Goal: Task Accomplishment & Management: Use online tool/utility

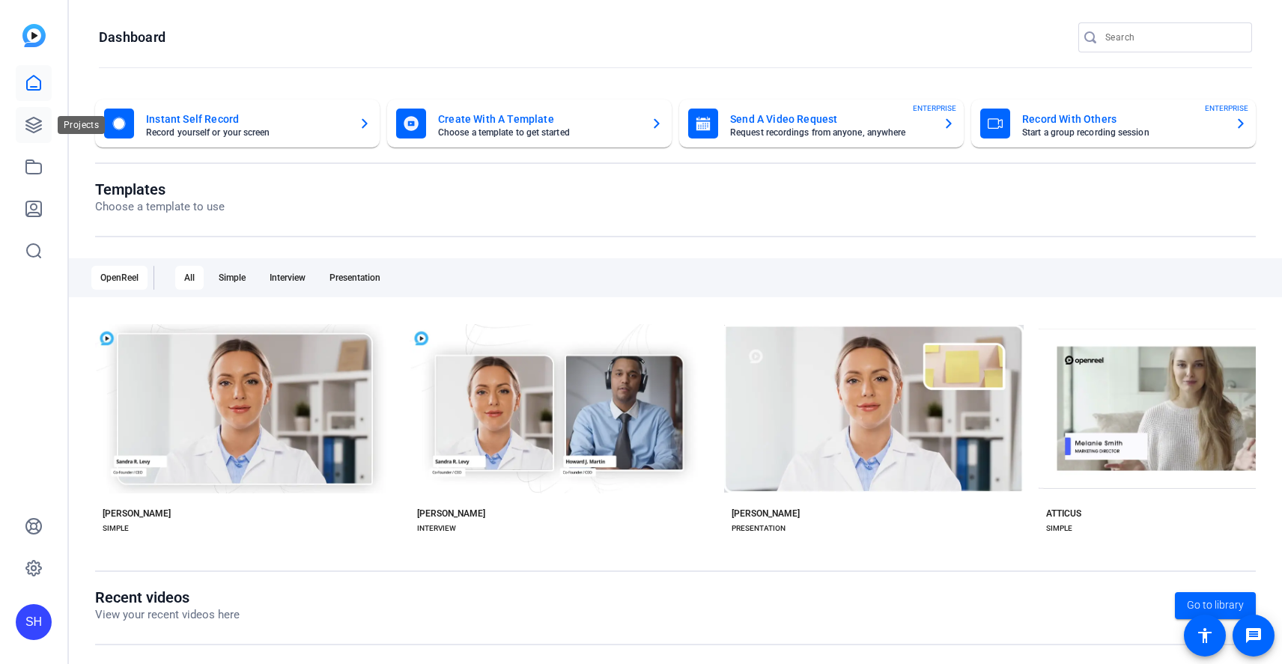
click at [44, 130] on link at bounding box center [34, 125] width 36 height 36
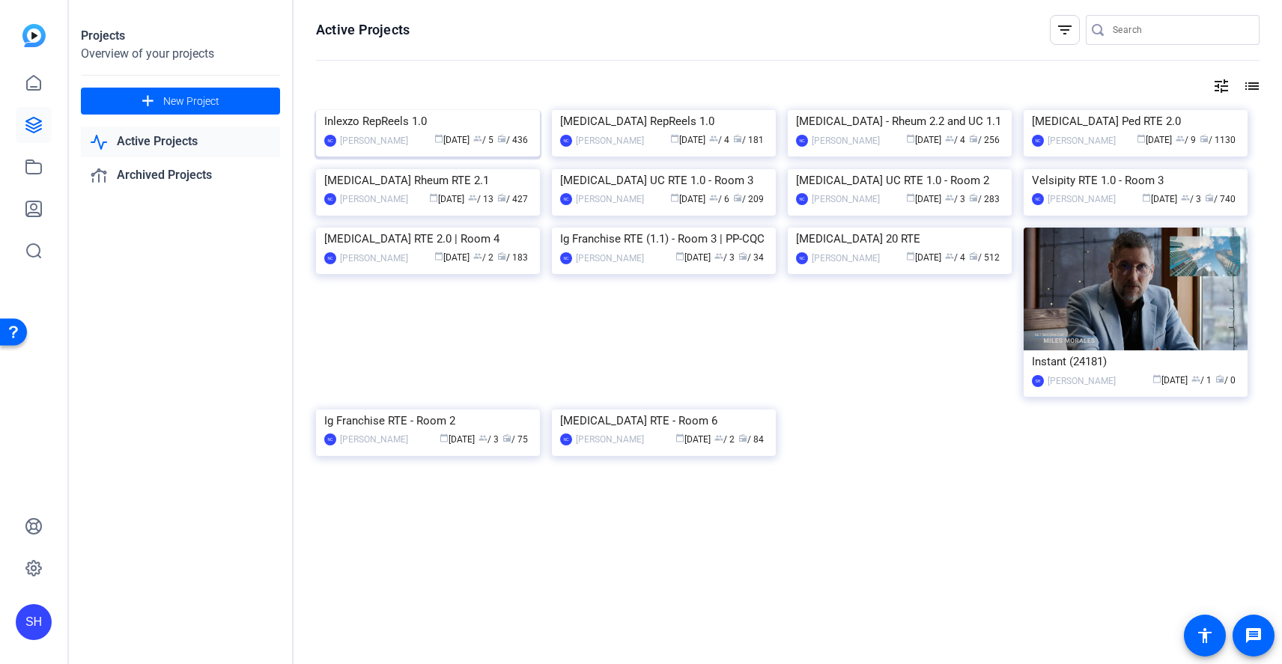
click at [443, 110] on img at bounding box center [428, 110] width 224 height 0
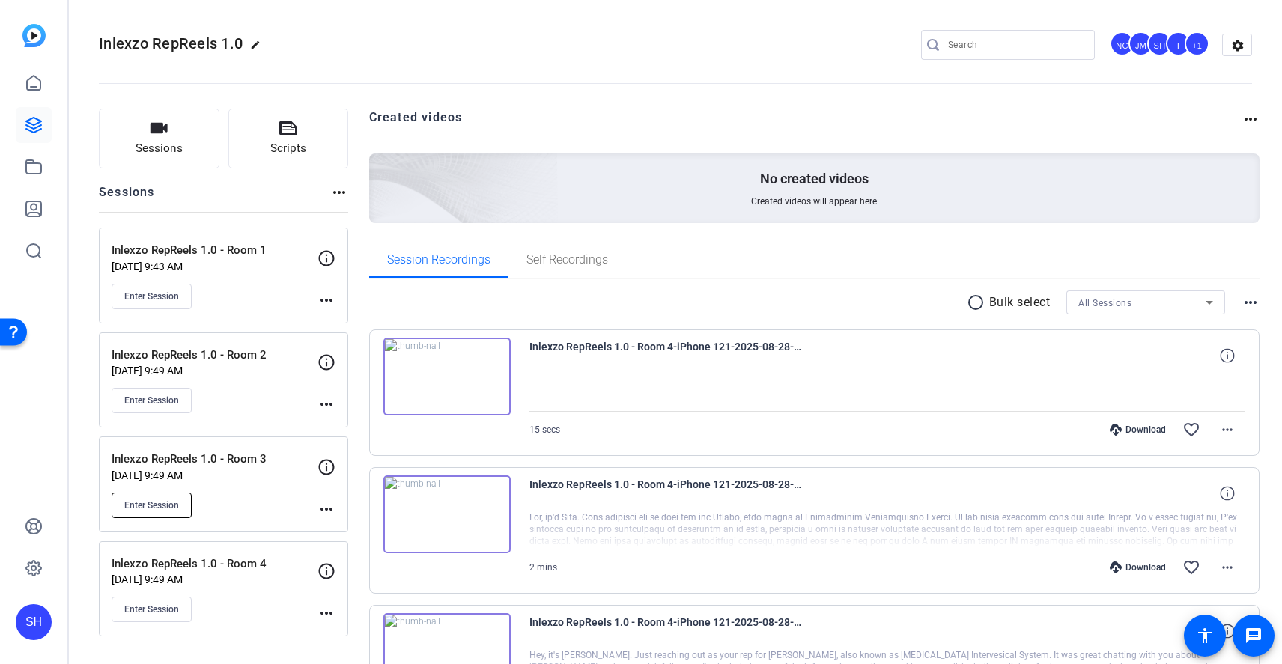
click at [164, 502] on span "Enter Session" at bounding box center [151, 505] width 55 height 12
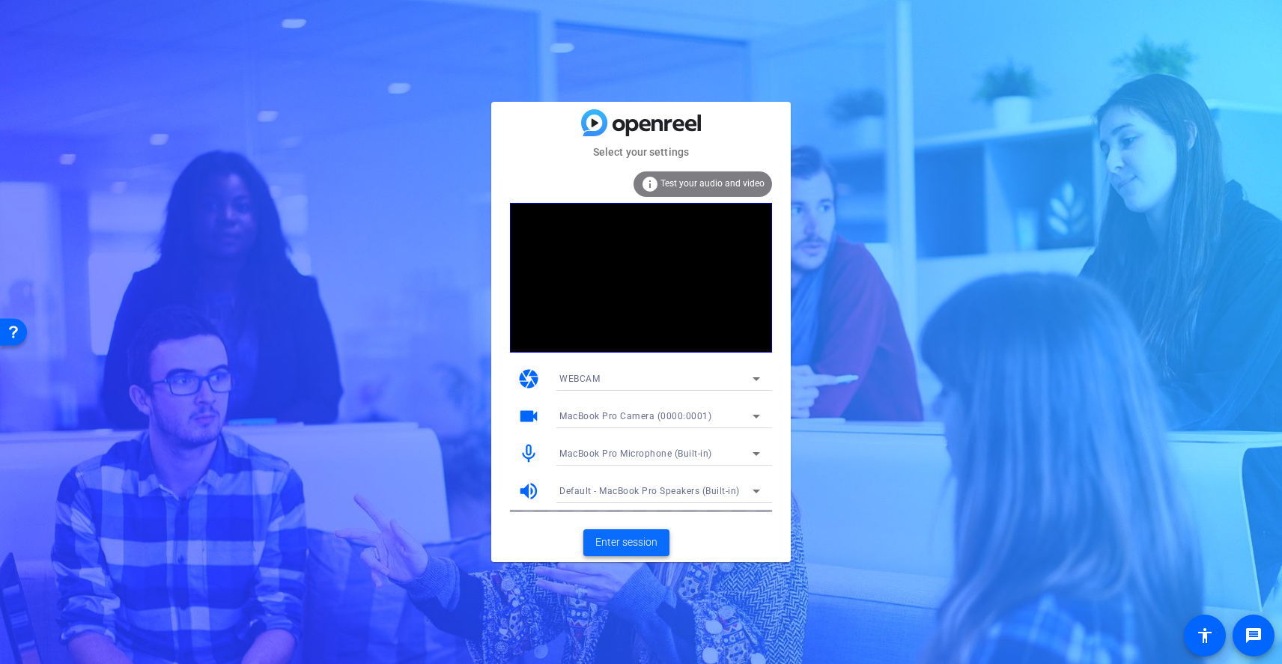
click at [639, 535] on span "Enter session" at bounding box center [626, 543] width 62 height 16
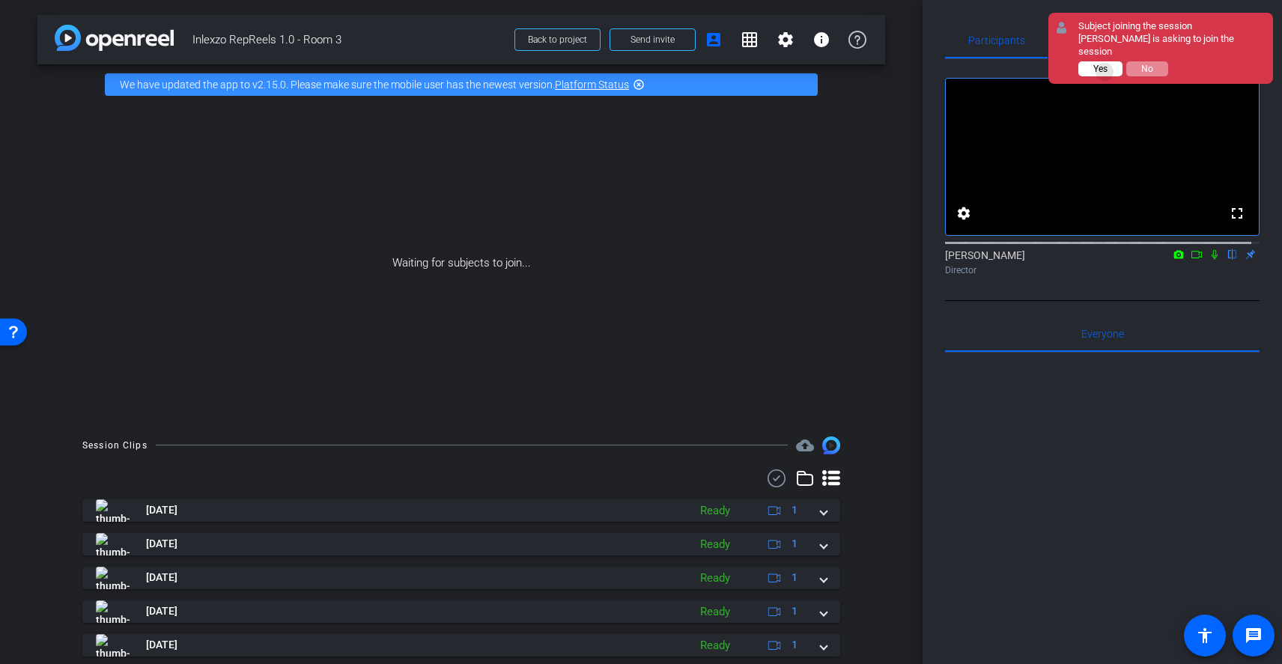
click at [1105, 72] on span "Yes" at bounding box center [1100, 69] width 14 height 10
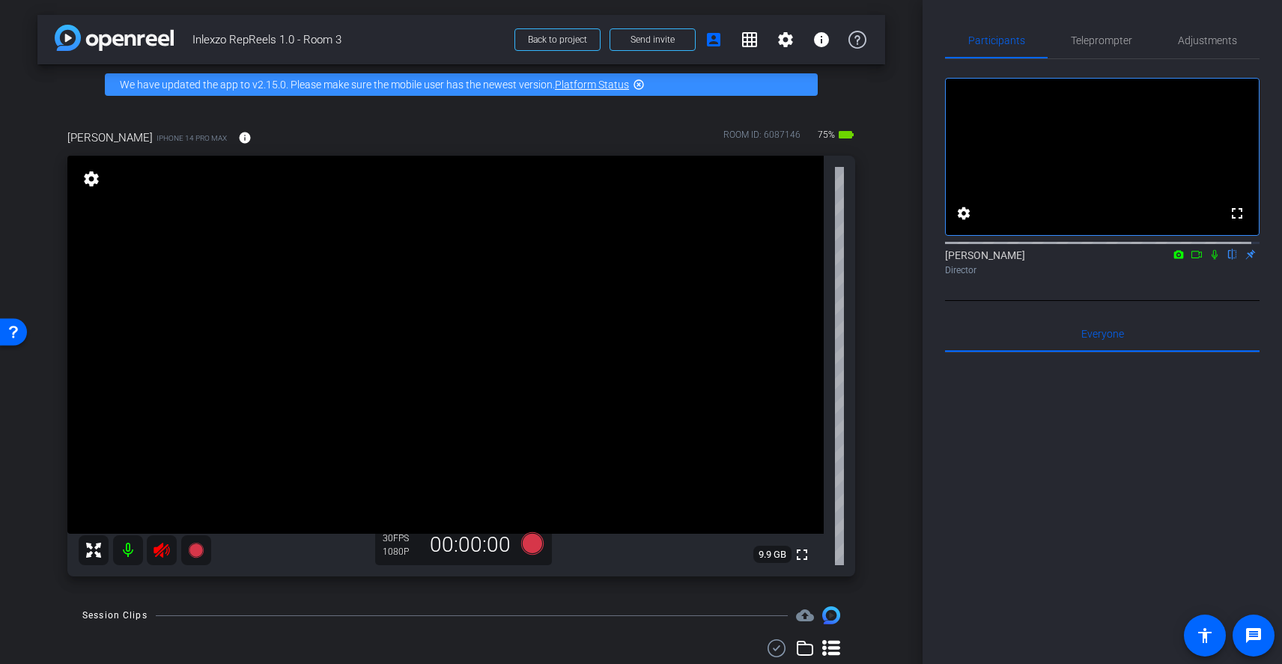
click at [165, 553] on icon at bounding box center [162, 550] width 18 height 18
click at [1210, 40] on span "Adjustments" at bounding box center [1207, 40] width 59 height 10
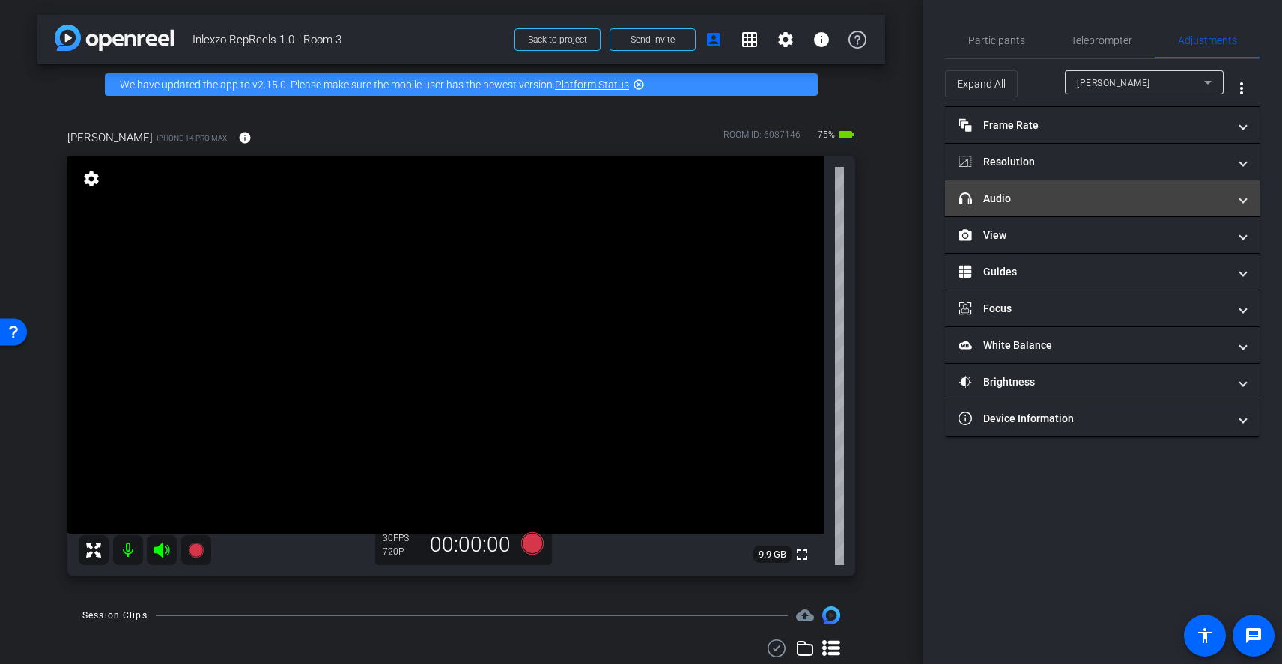
click at [1061, 192] on mat-panel-title "headphone icon Audio" at bounding box center [1094, 199] width 270 height 16
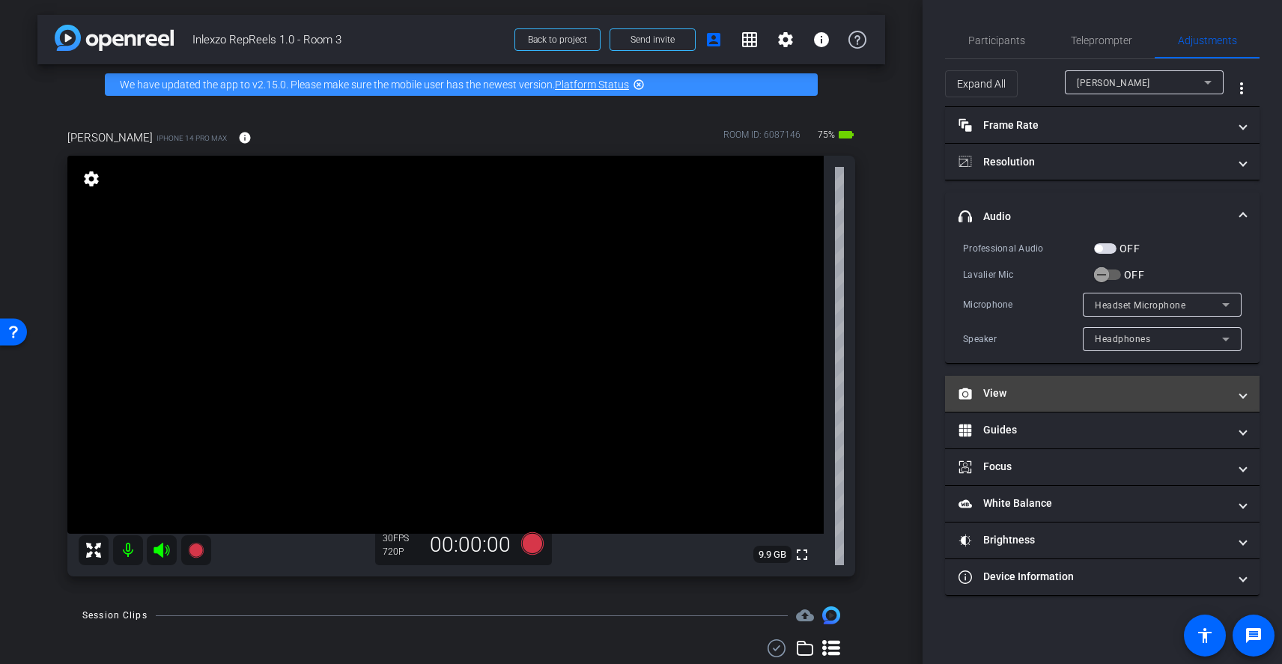
click at [1034, 389] on mat-panel-title "View" at bounding box center [1094, 394] width 270 height 16
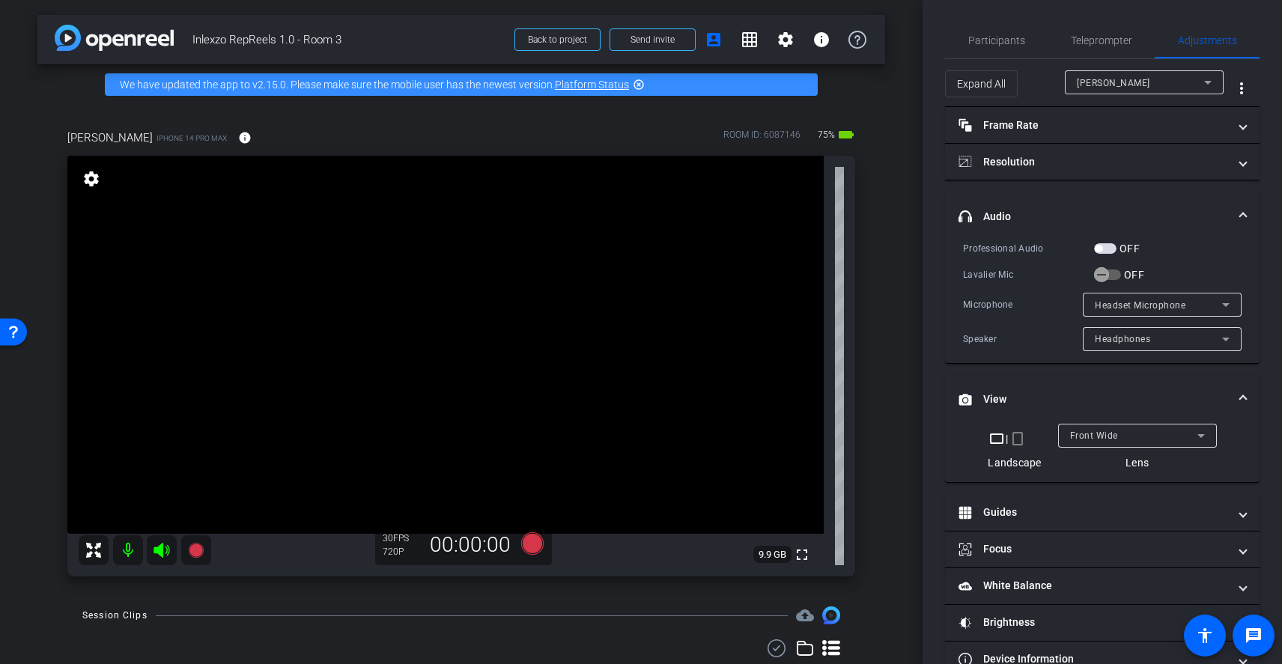
click at [1015, 440] on mat-icon "crop_portrait" at bounding box center [1018, 439] width 18 height 18
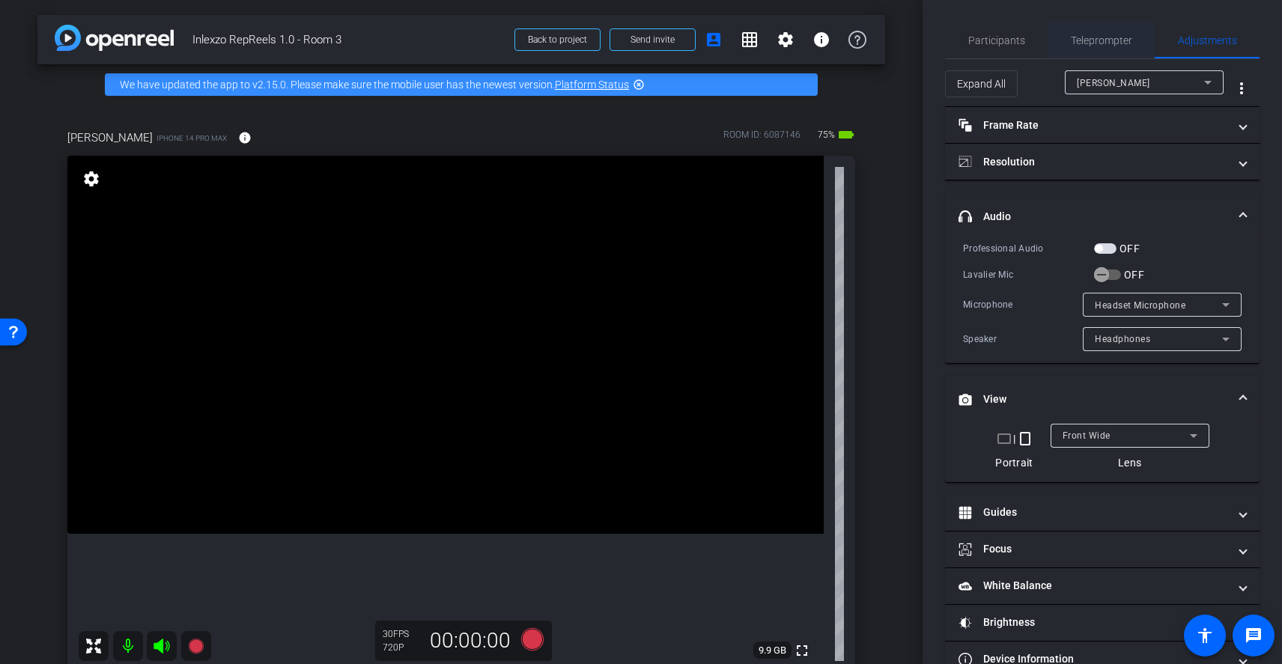
click at [1096, 41] on span "Teleprompter" at bounding box center [1101, 40] width 61 height 10
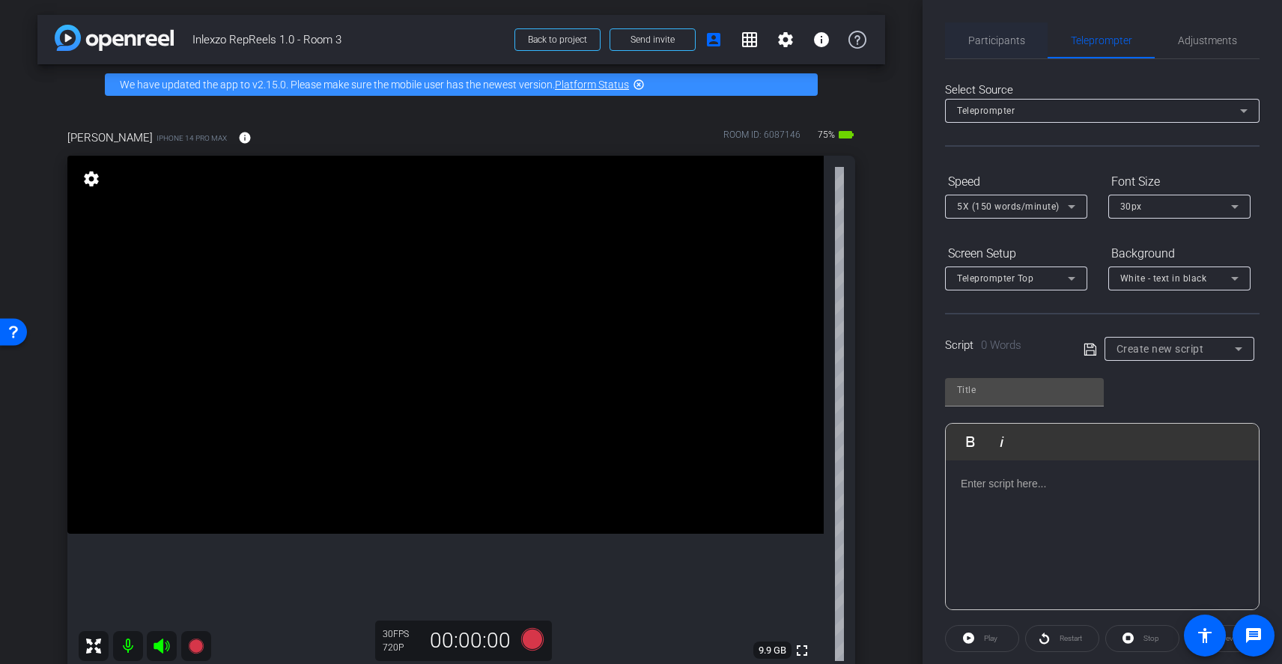
click at [1014, 38] on span "Participants" at bounding box center [996, 40] width 57 height 10
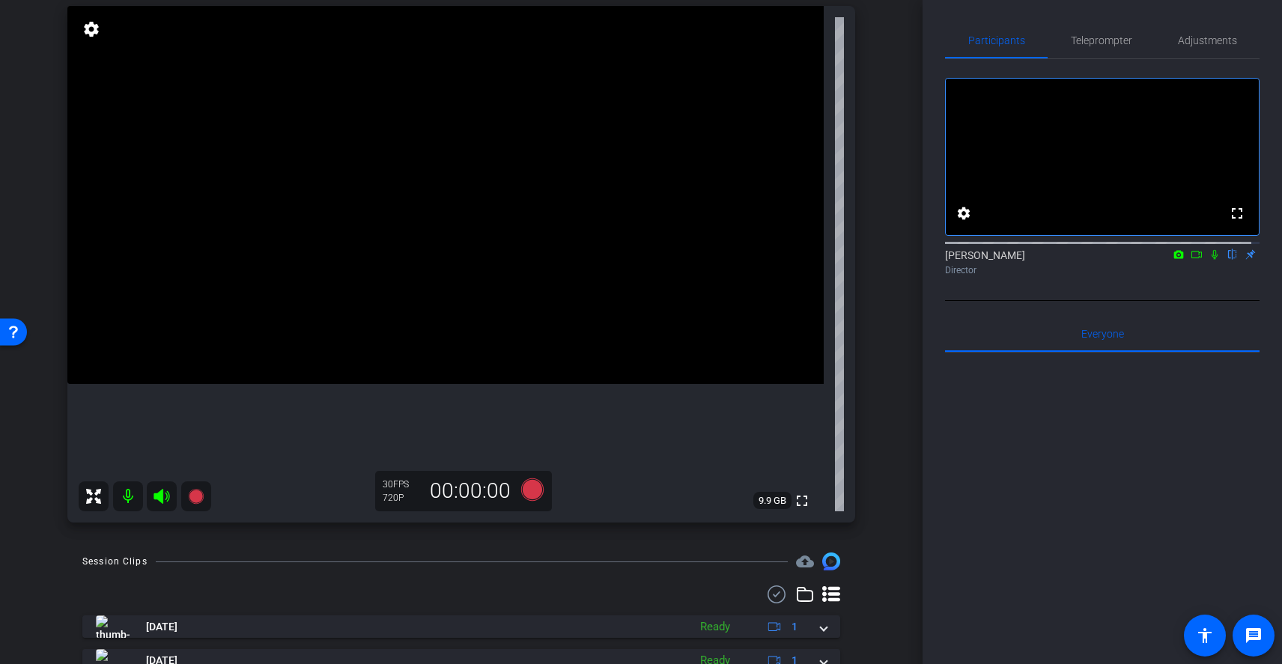
scroll to position [148, 0]
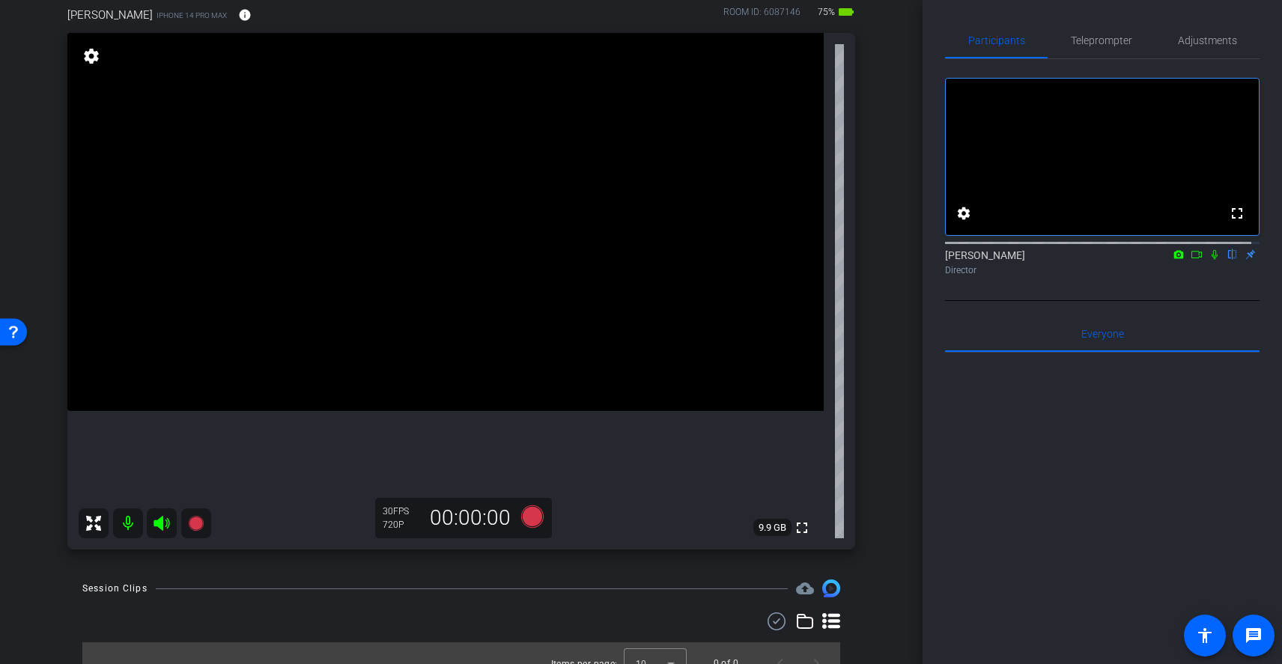
scroll to position [119, 0]
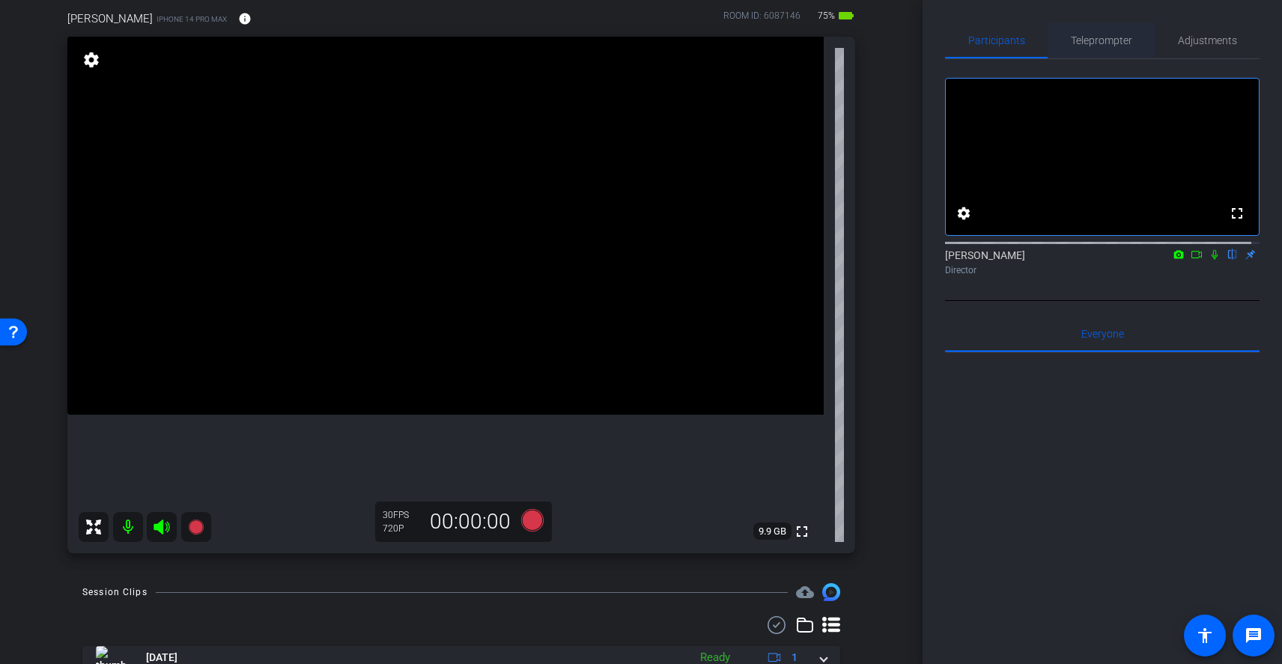
click at [1102, 46] on span "Teleprompter" at bounding box center [1101, 40] width 61 height 10
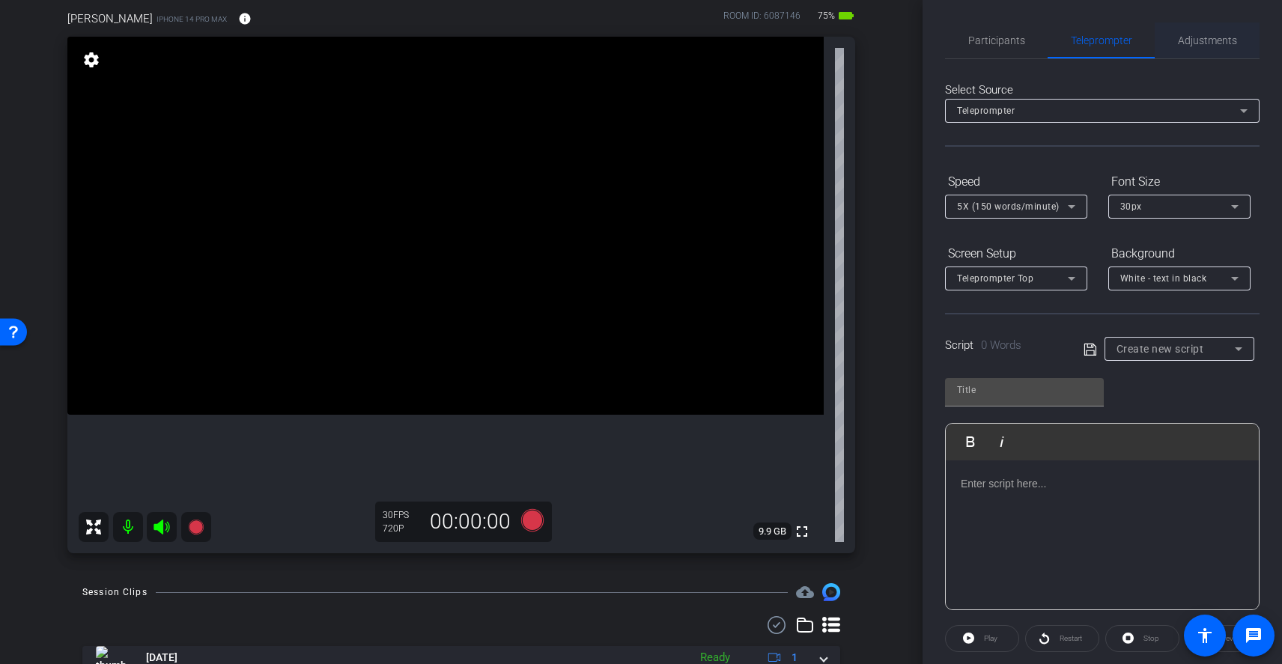
click at [1221, 42] on span "Adjustments" at bounding box center [1207, 40] width 59 height 10
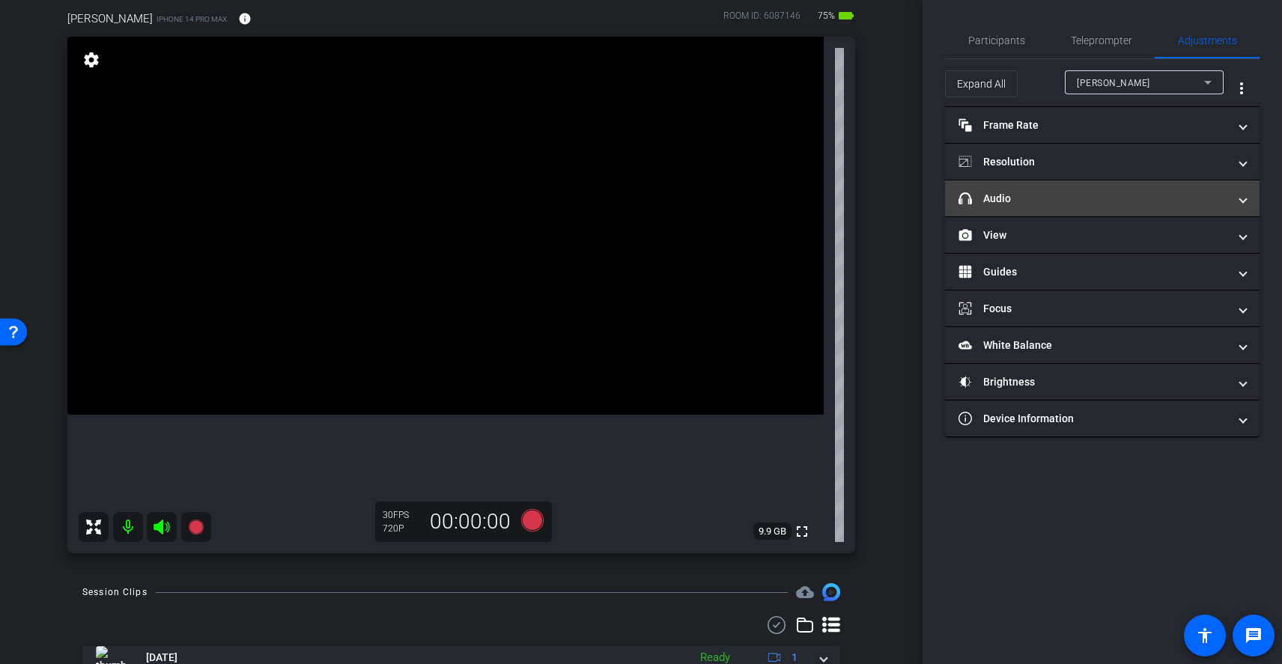
click at [1079, 198] on mat-panel-title "headphone icon Audio" at bounding box center [1094, 199] width 270 height 16
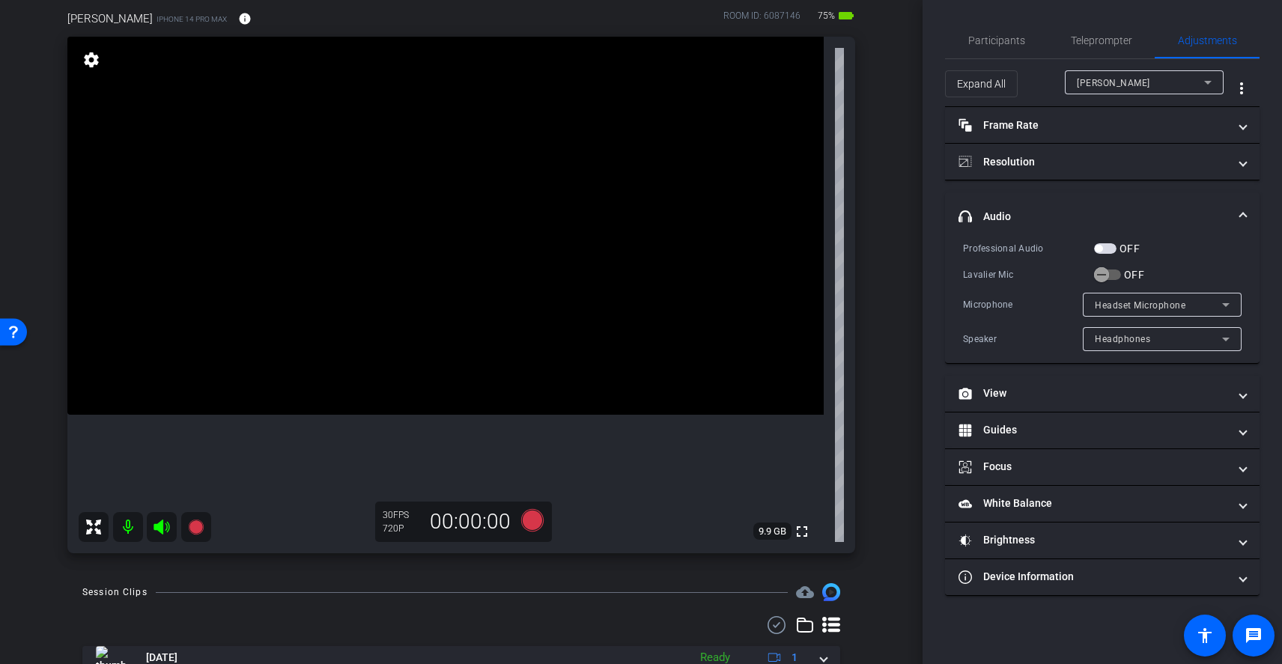
click at [1106, 247] on span "button" at bounding box center [1105, 248] width 22 height 10
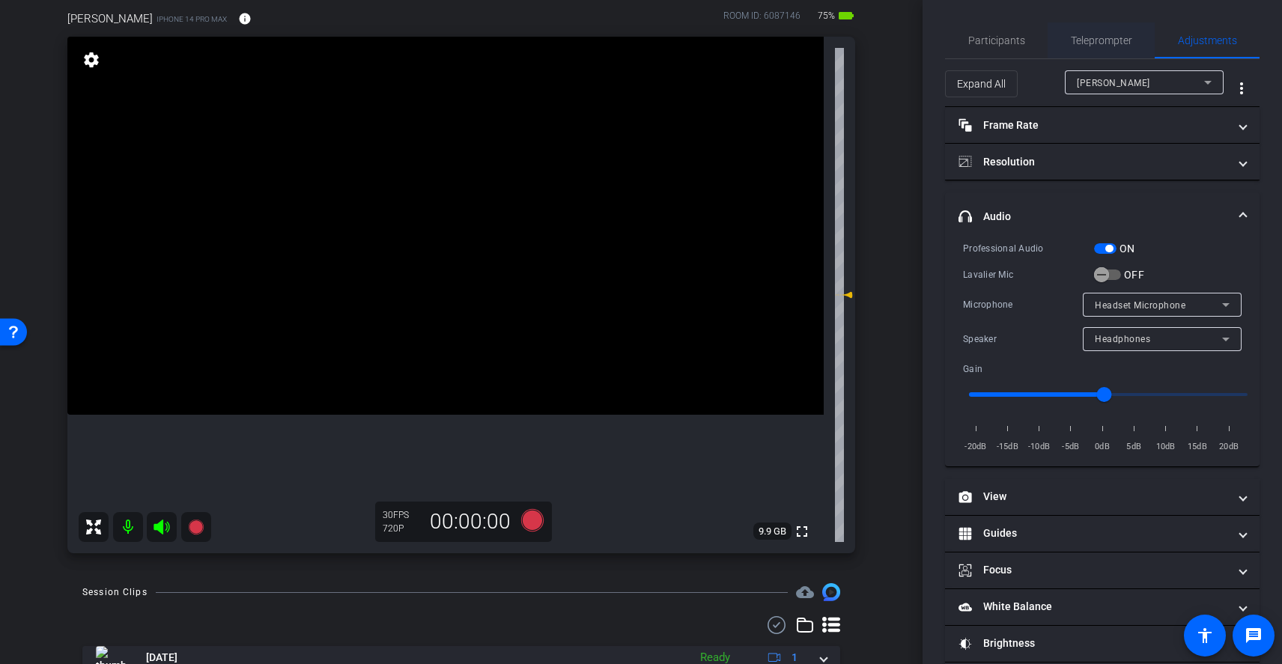
click at [1080, 38] on span "Teleprompter" at bounding box center [1101, 40] width 61 height 10
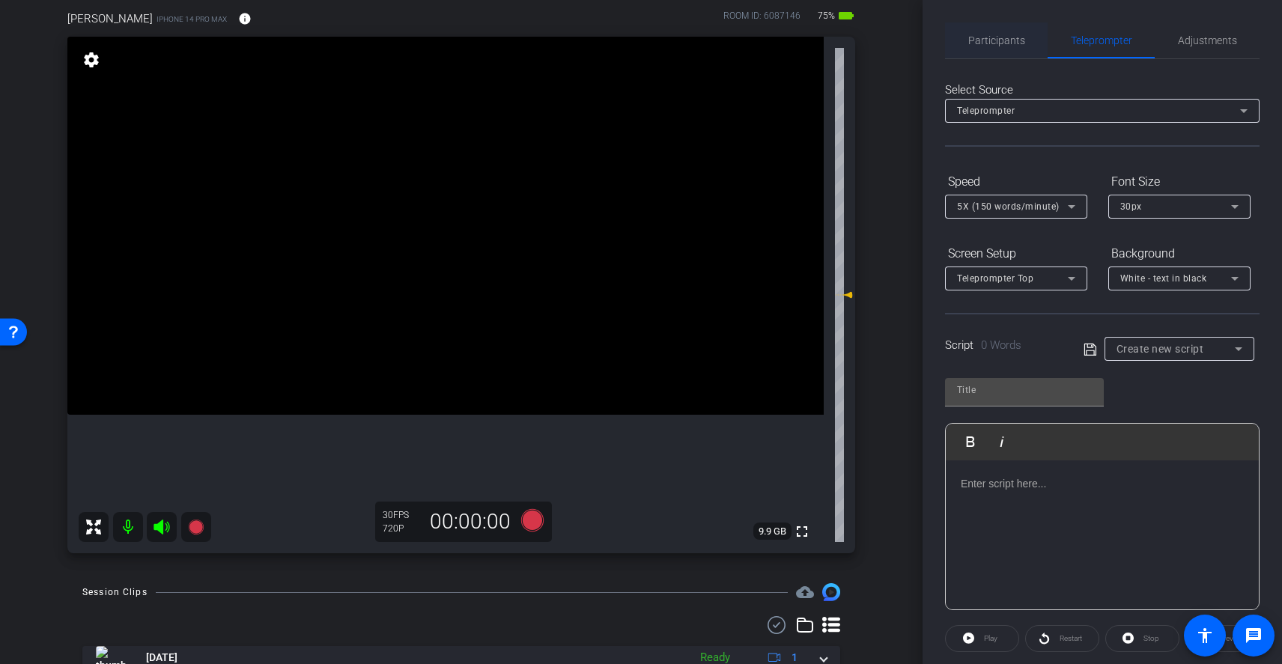
click at [1002, 37] on span "Participants" at bounding box center [996, 40] width 57 height 10
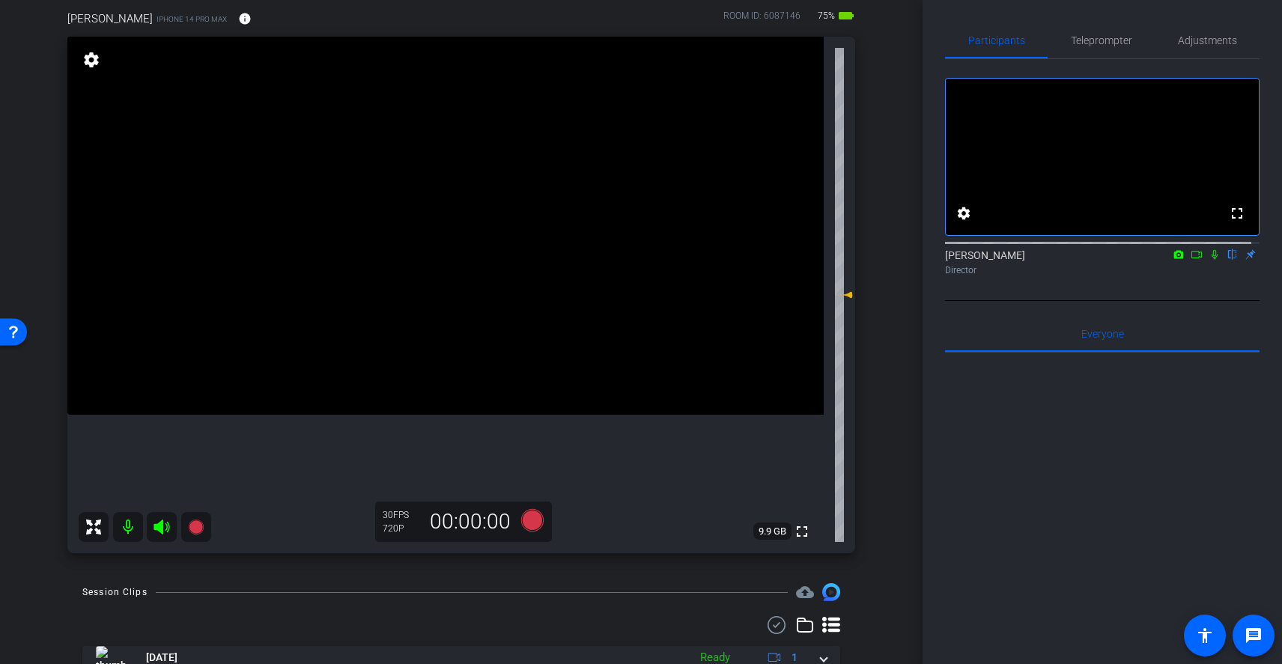
click at [130, 526] on mat-icon at bounding box center [128, 527] width 30 height 30
click at [128, 528] on mat-icon at bounding box center [128, 527] width 30 height 30
click at [1206, 261] on mat-icon at bounding box center [1215, 254] width 18 height 13
click at [1209, 260] on icon at bounding box center [1215, 254] width 12 height 10
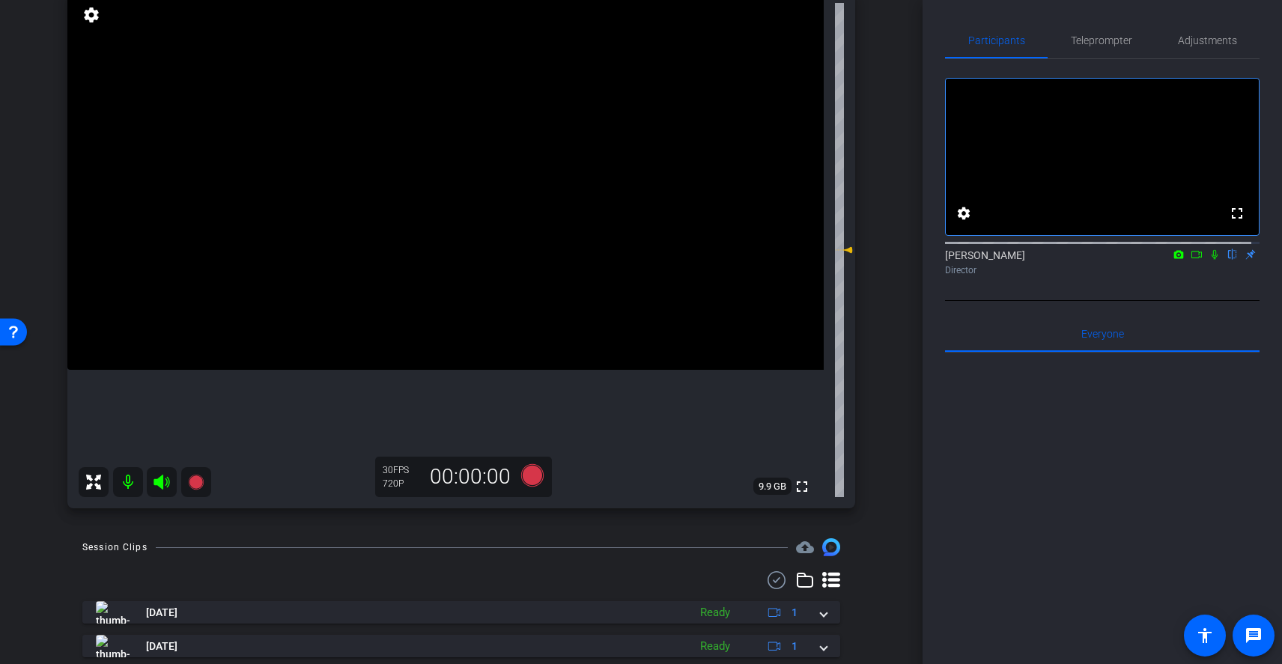
scroll to position [167, 0]
click at [1101, 42] on span "Teleprompter" at bounding box center [1101, 40] width 61 height 10
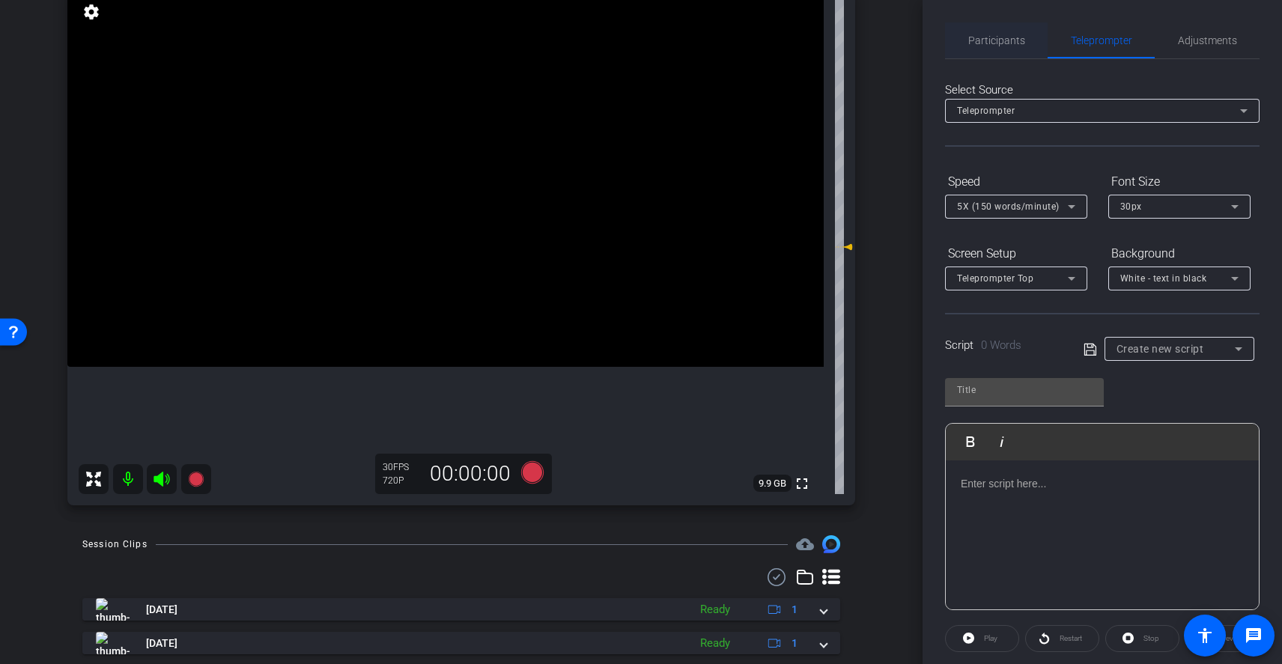
click at [1006, 42] on span "Participants" at bounding box center [996, 40] width 57 height 10
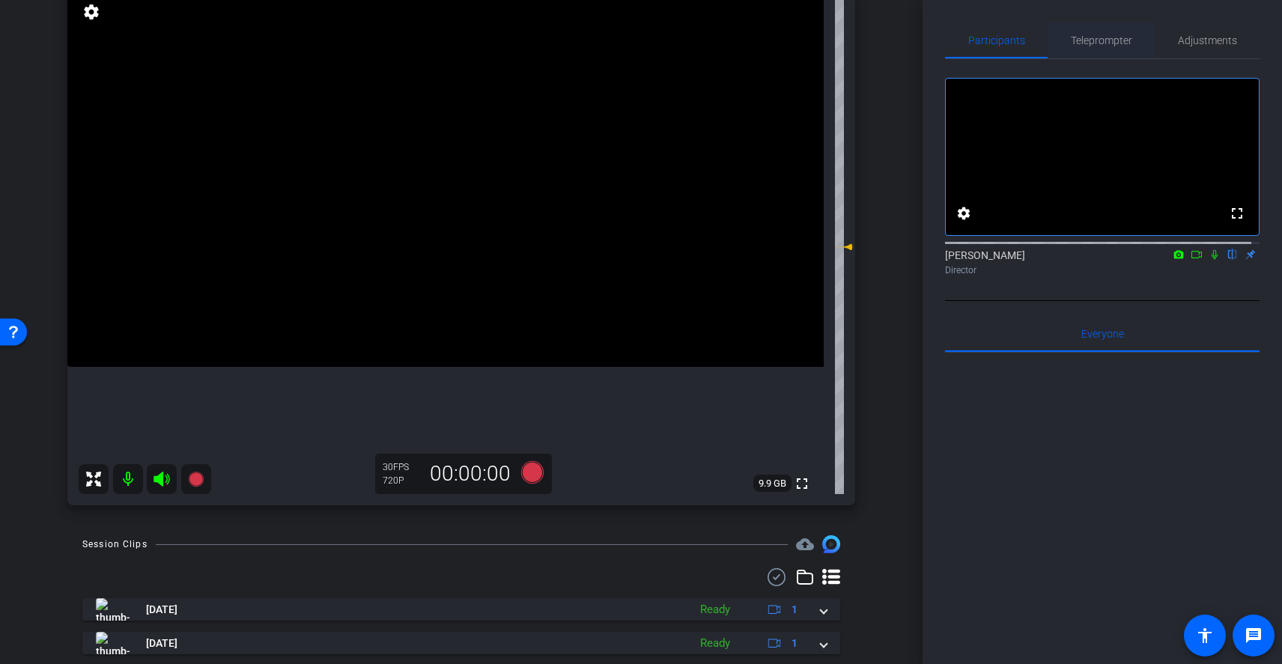
click at [1126, 53] on span "Teleprompter" at bounding box center [1101, 40] width 61 height 36
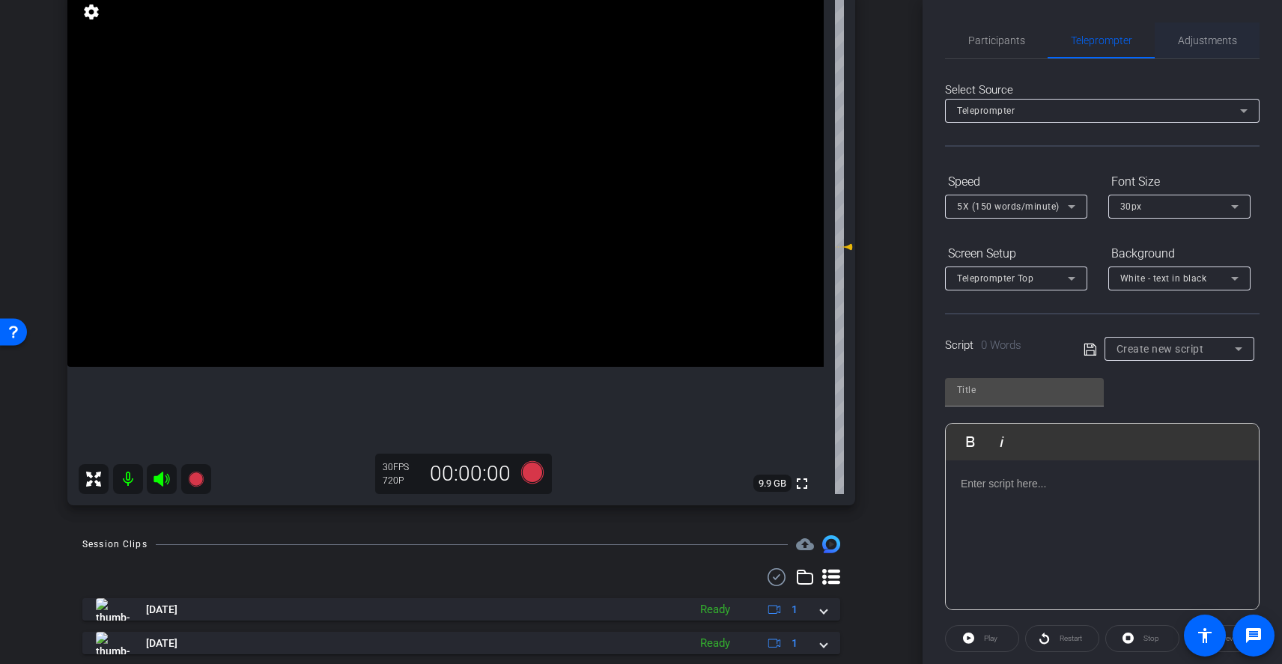
click at [1203, 46] on span "Adjustments" at bounding box center [1207, 40] width 59 height 10
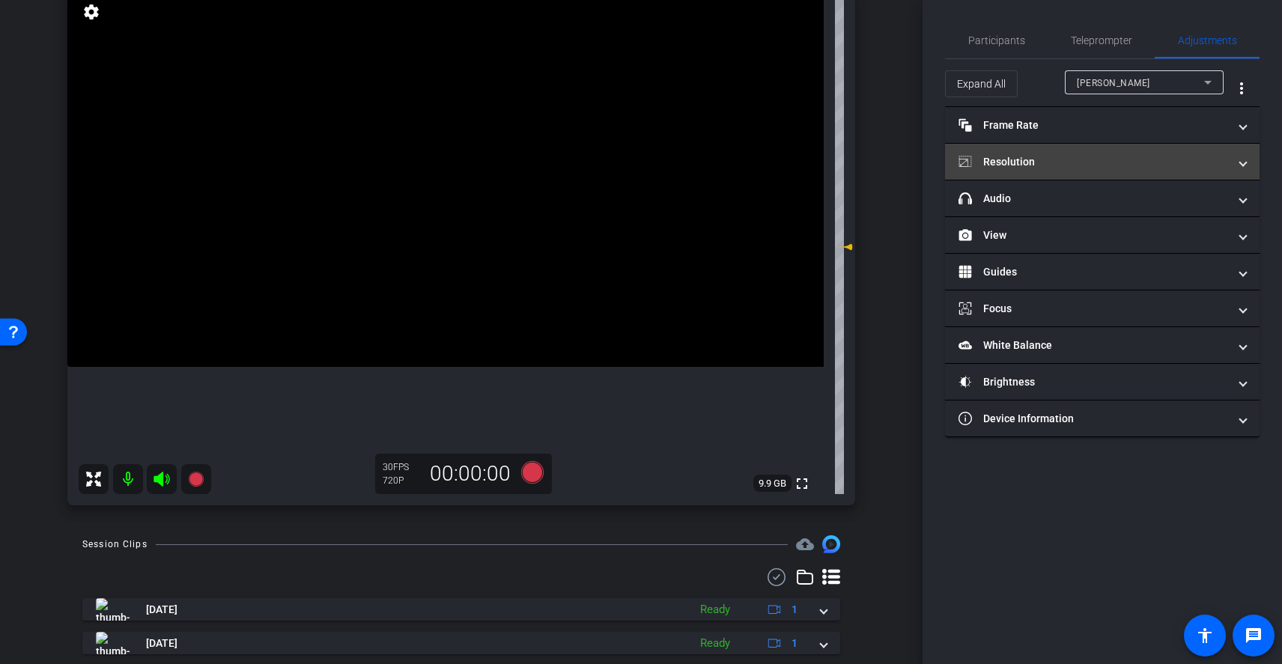
click at [1075, 151] on mat-expansion-panel-header "Resolution" at bounding box center [1102, 162] width 315 height 36
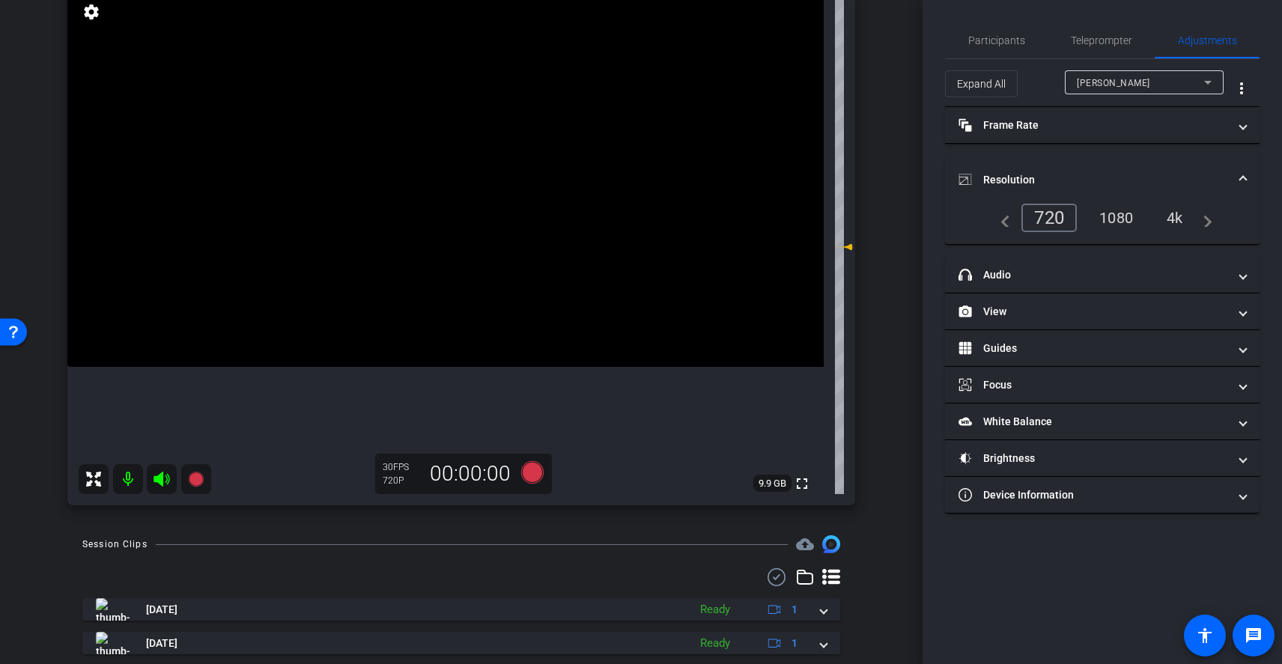
click at [1176, 213] on div "4k" at bounding box center [1174, 217] width 39 height 25
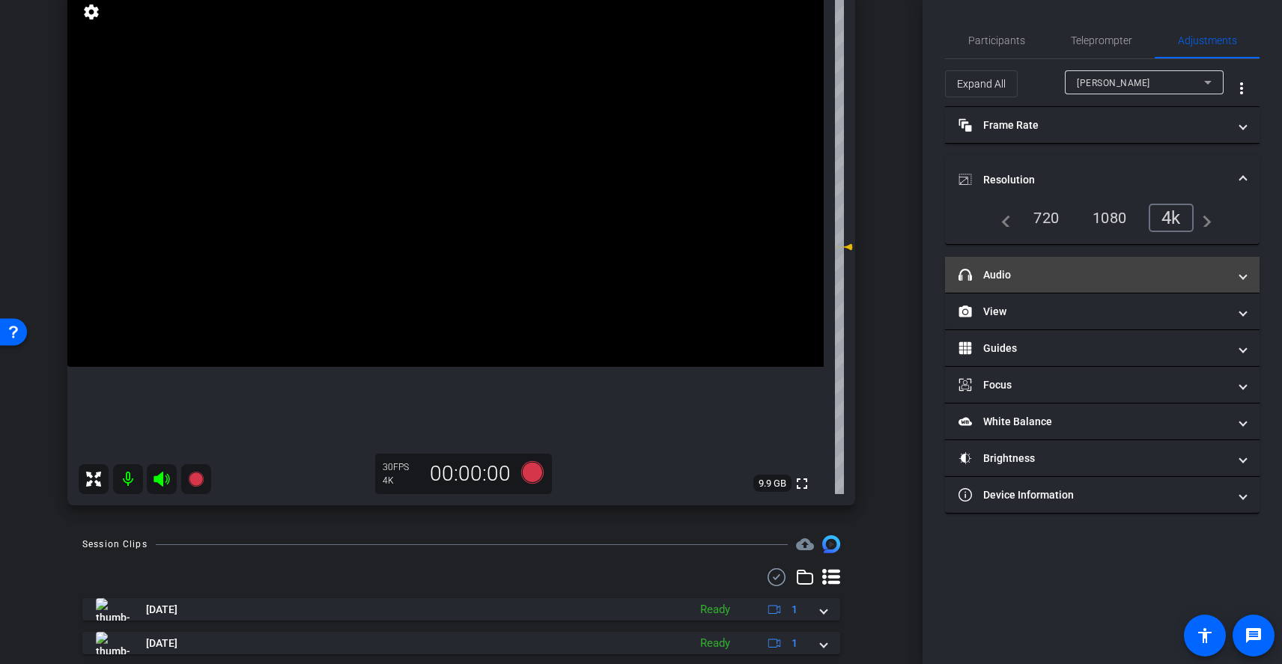
click at [1062, 269] on mat-panel-title "headphone icon Audio" at bounding box center [1094, 275] width 270 height 16
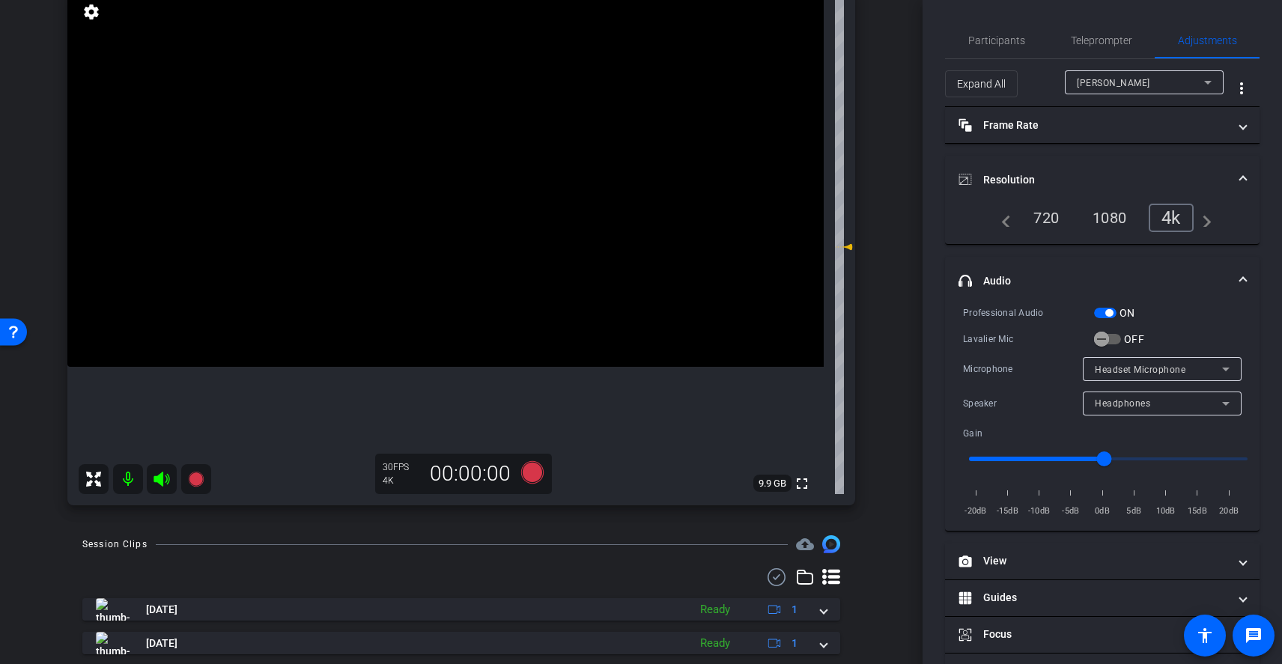
click at [1105, 316] on span "button" at bounding box center [1105, 313] width 22 height 10
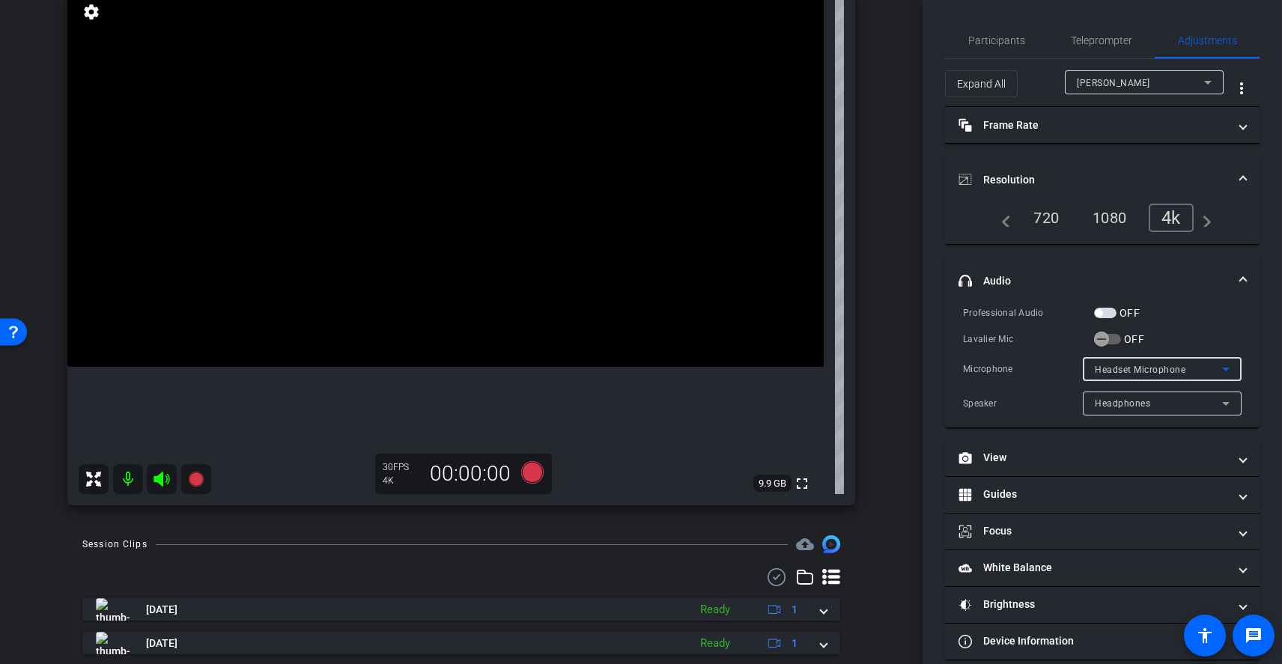
click at [1152, 370] on span "Headset Microphone" at bounding box center [1140, 370] width 91 height 10
click at [1160, 402] on span "iPhone Microphone" at bounding box center [1130, 398] width 86 height 18
click at [1176, 403] on div "Headphones" at bounding box center [1158, 403] width 127 height 19
click at [1188, 364] on div at bounding box center [641, 332] width 1282 height 664
click at [1185, 371] on div "iPhone Microphone" at bounding box center [1158, 369] width 127 height 19
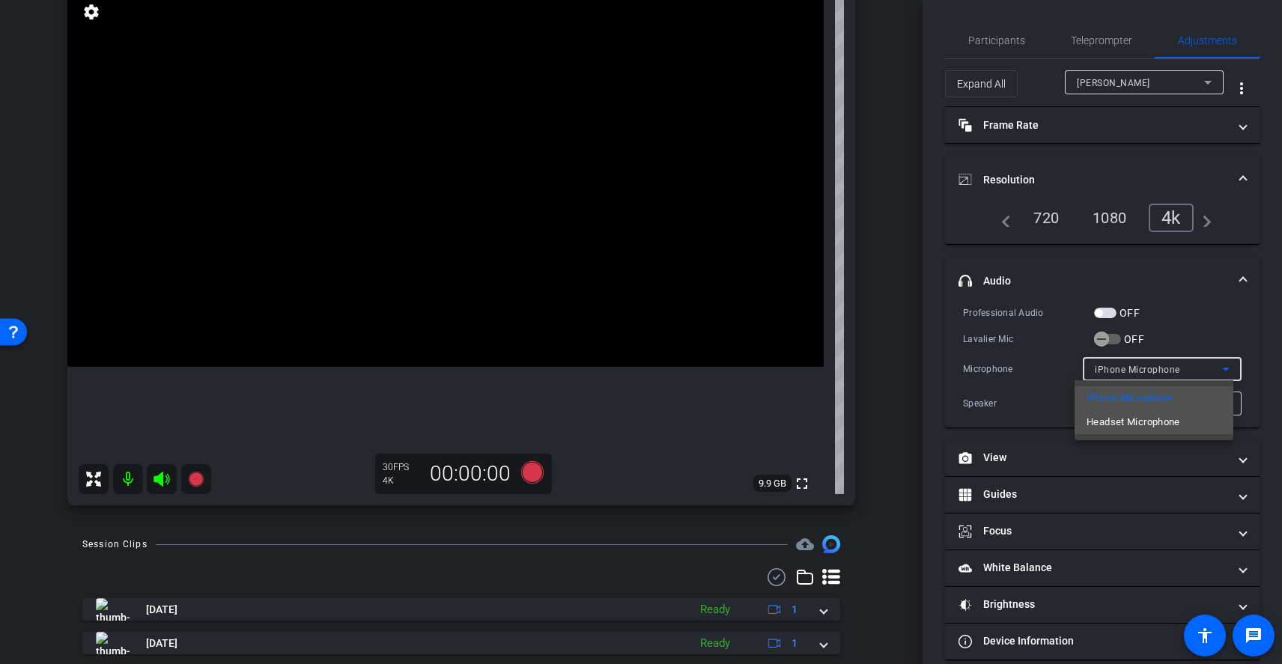
click at [1167, 420] on span "Headset Microphone" at bounding box center [1134, 422] width 94 height 18
click at [1102, 51] on span "Teleprompter" at bounding box center [1101, 40] width 61 height 36
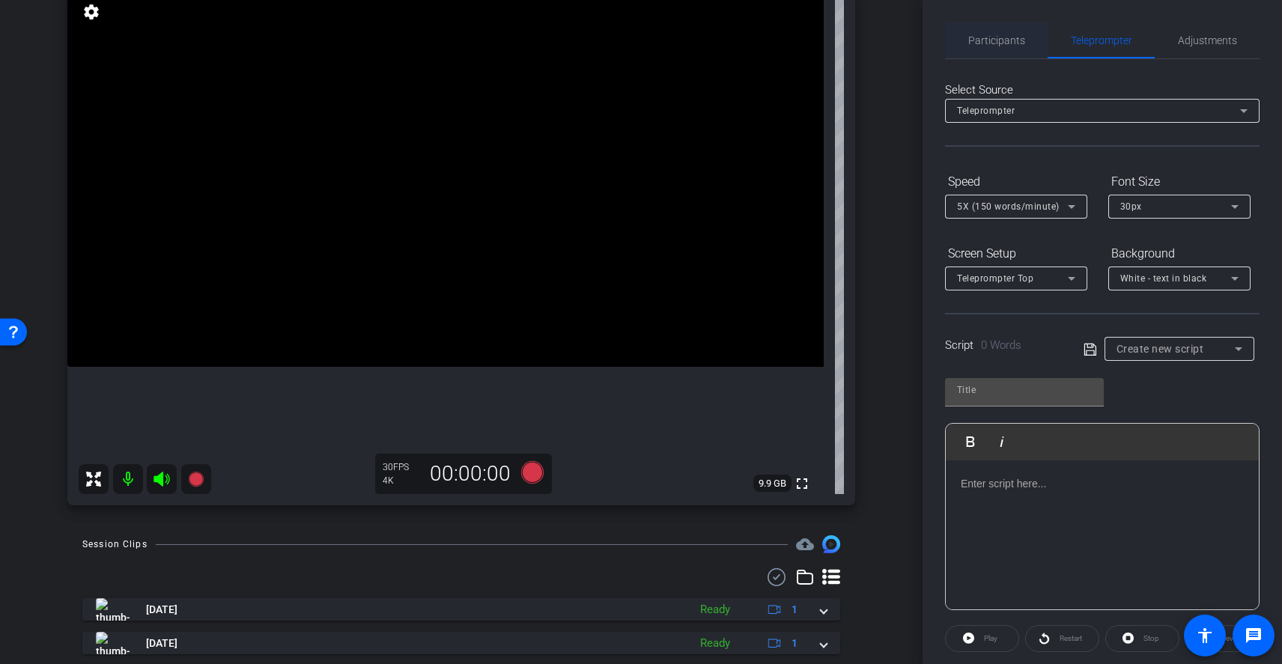
click at [985, 35] on span "Participants" at bounding box center [996, 40] width 57 height 10
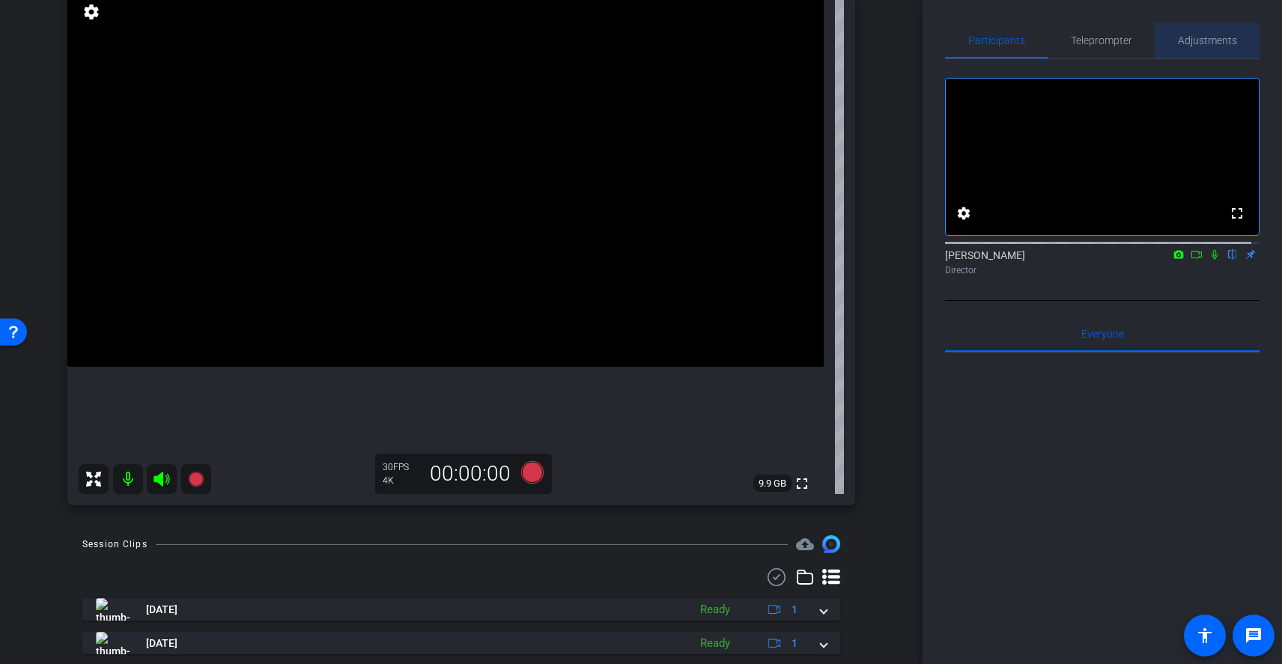
click at [1204, 37] on span "Adjustments" at bounding box center [1207, 40] width 59 height 10
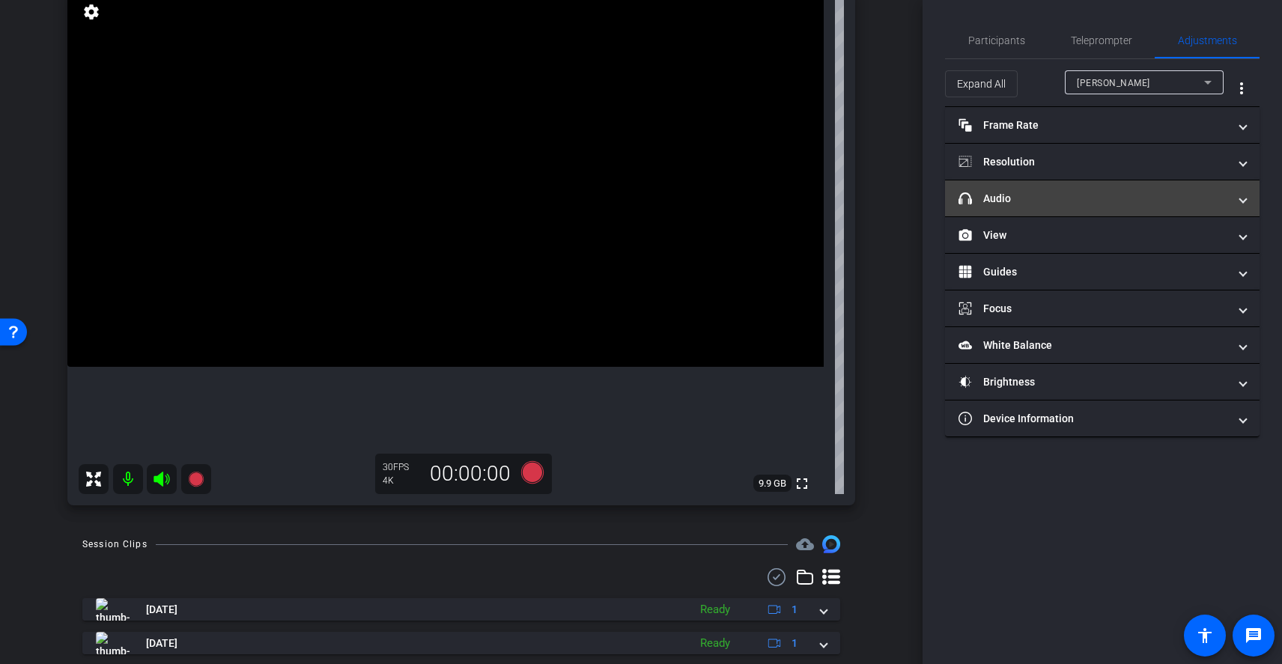
click at [1079, 194] on mat-panel-title "headphone icon Audio" at bounding box center [1094, 199] width 270 height 16
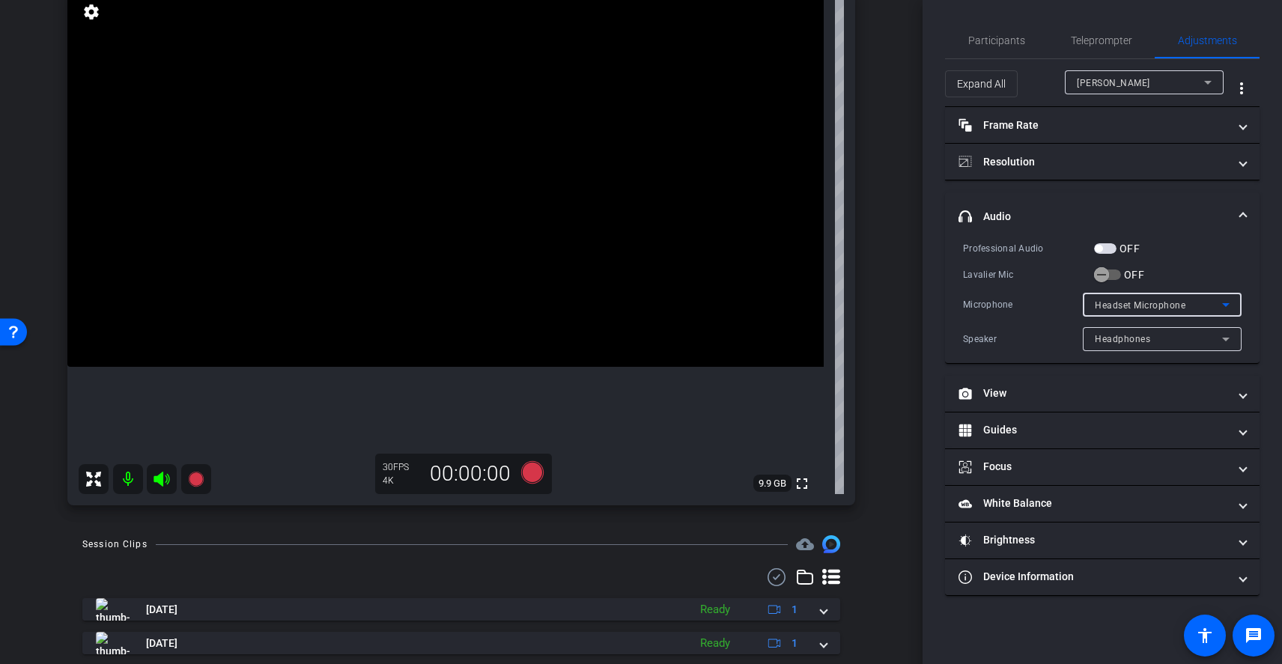
click at [1144, 307] on span "Headset Microphone" at bounding box center [1140, 305] width 91 height 10
click at [1182, 301] on div at bounding box center [641, 332] width 1282 height 664
click at [1182, 301] on span "Headset Microphone" at bounding box center [1140, 305] width 91 height 10
click at [1158, 337] on span "iPhone Microphone" at bounding box center [1138, 334] width 86 height 18
click at [1105, 244] on span "button" at bounding box center [1105, 248] width 22 height 10
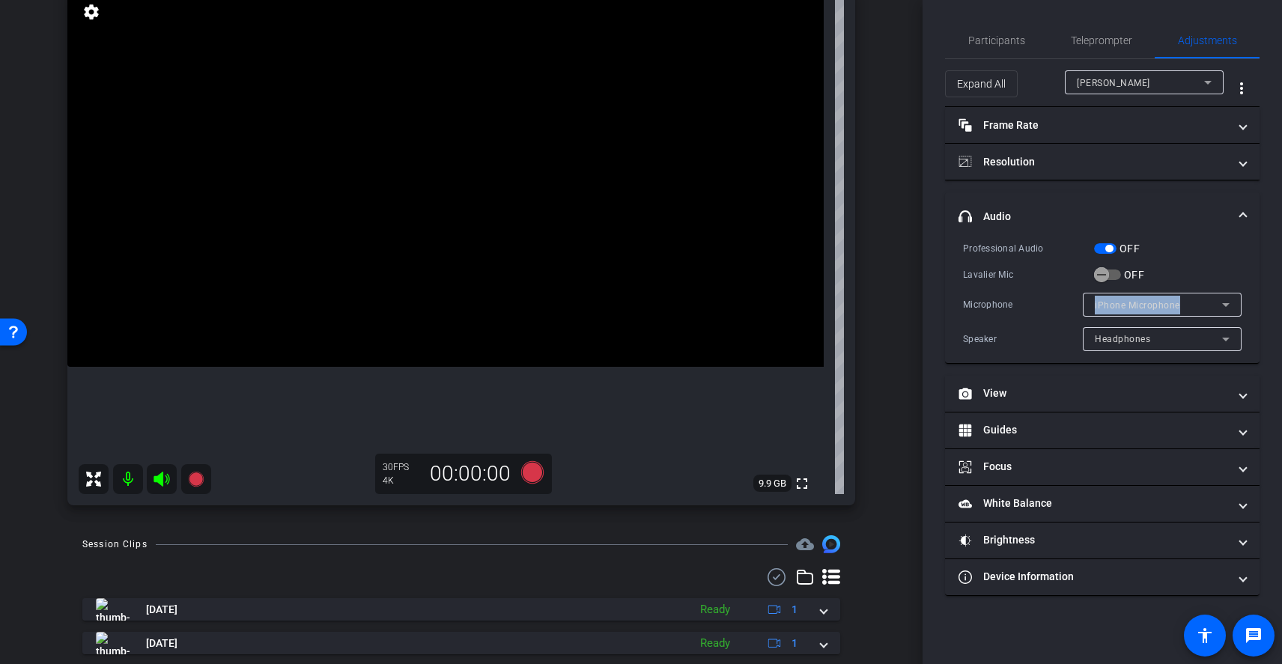
click at [1096, 245] on span "button" at bounding box center [1105, 248] width 22 height 10
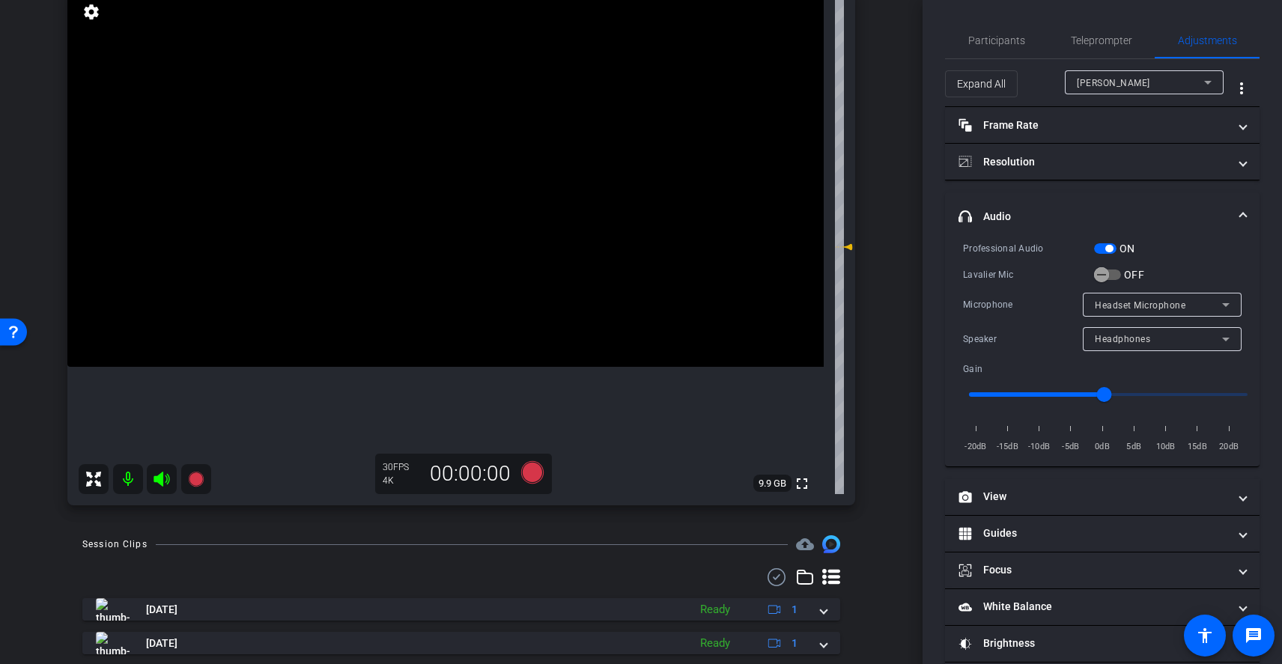
click at [1146, 332] on div "Headphones" at bounding box center [1158, 338] width 127 height 19
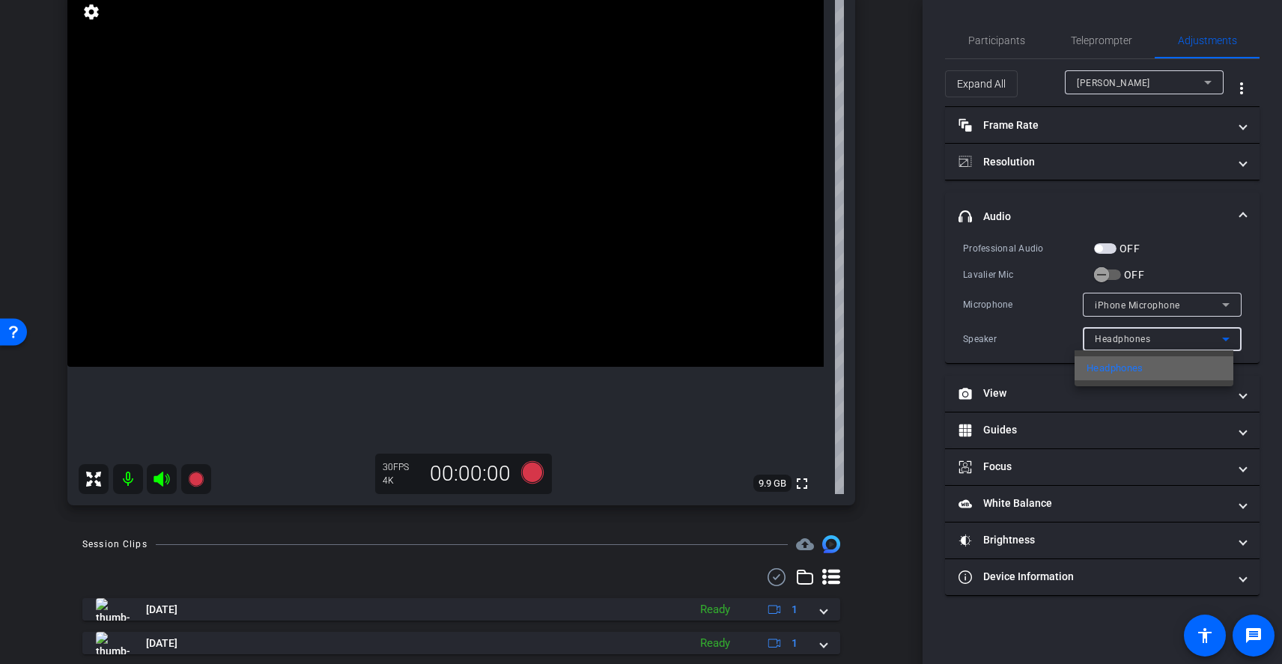
click at [1152, 366] on mat-option "Headphones" at bounding box center [1154, 368] width 159 height 24
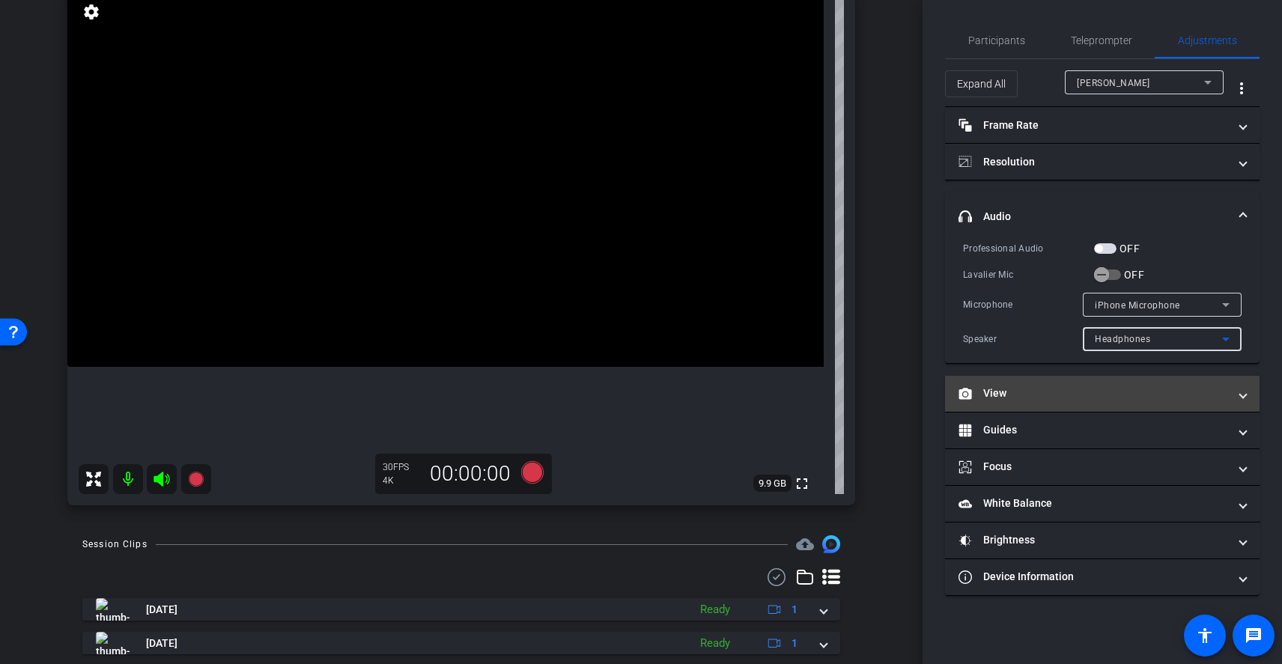
click at [1031, 393] on mat-panel-title "View" at bounding box center [1094, 394] width 270 height 16
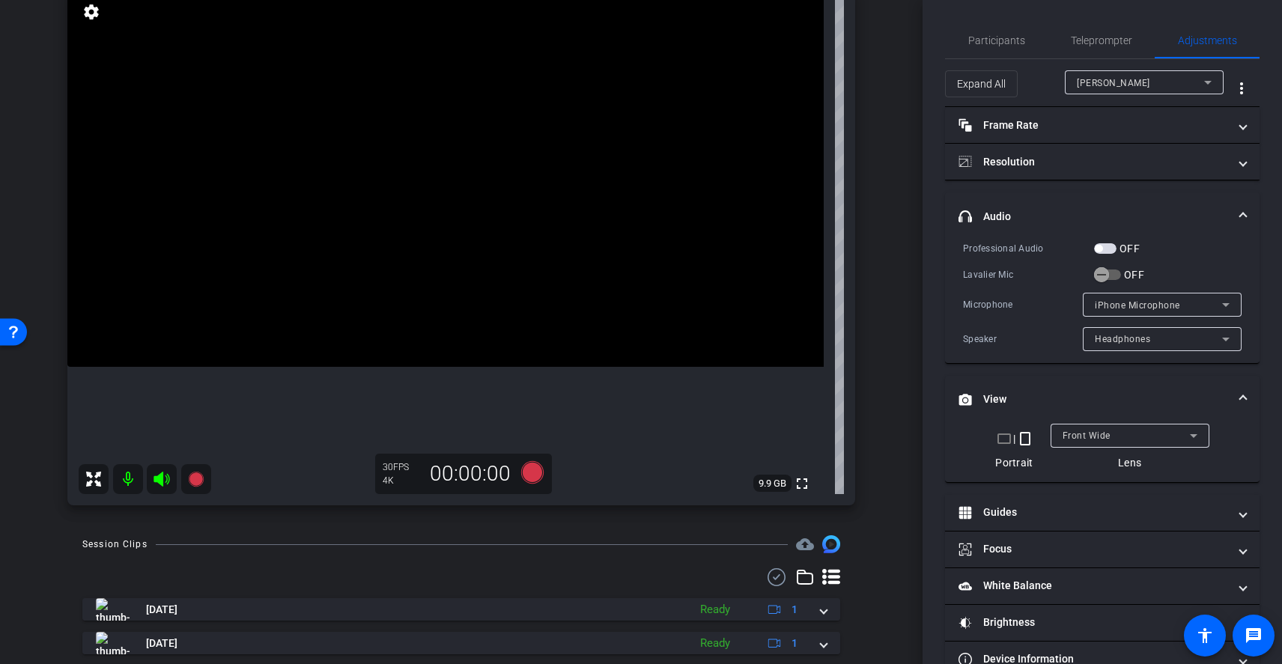
click at [1083, 398] on mat-panel-title "View" at bounding box center [1094, 400] width 270 height 16
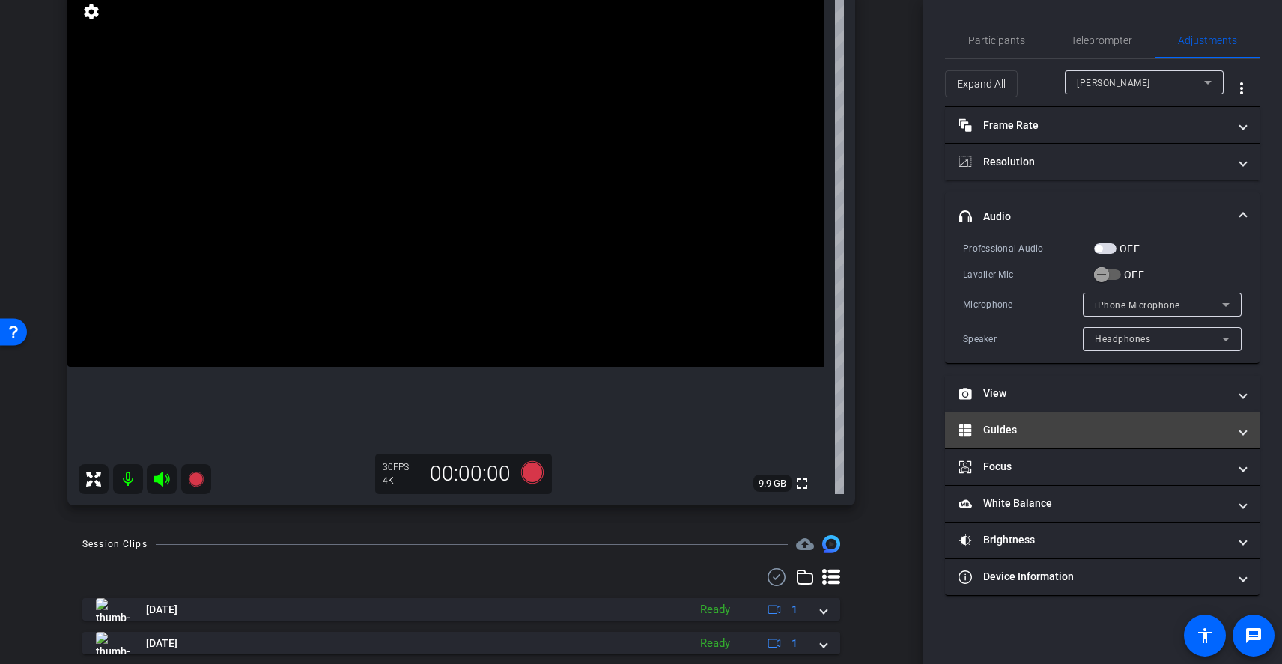
click at [1079, 437] on mat-panel-title "Guides" at bounding box center [1094, 430] width 270 height 16
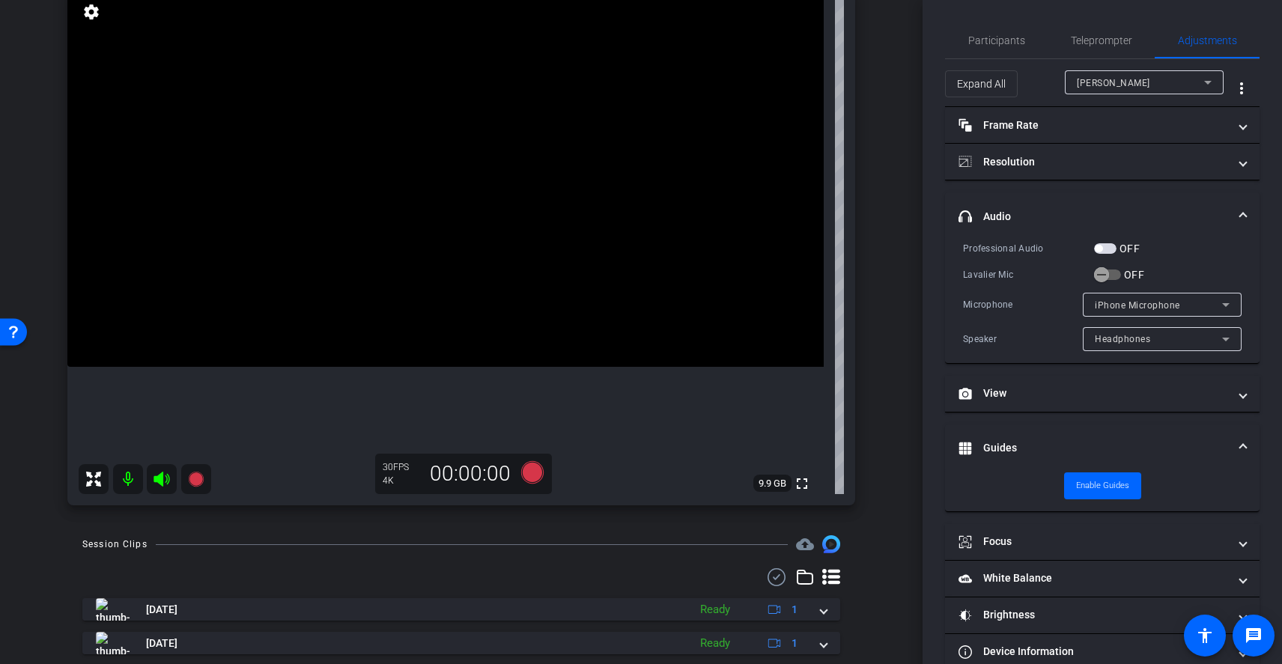
click at [1118, 431] on mat-expansion-panel-header "Guides" at bounding box center [1102, 449] width 315 height 48
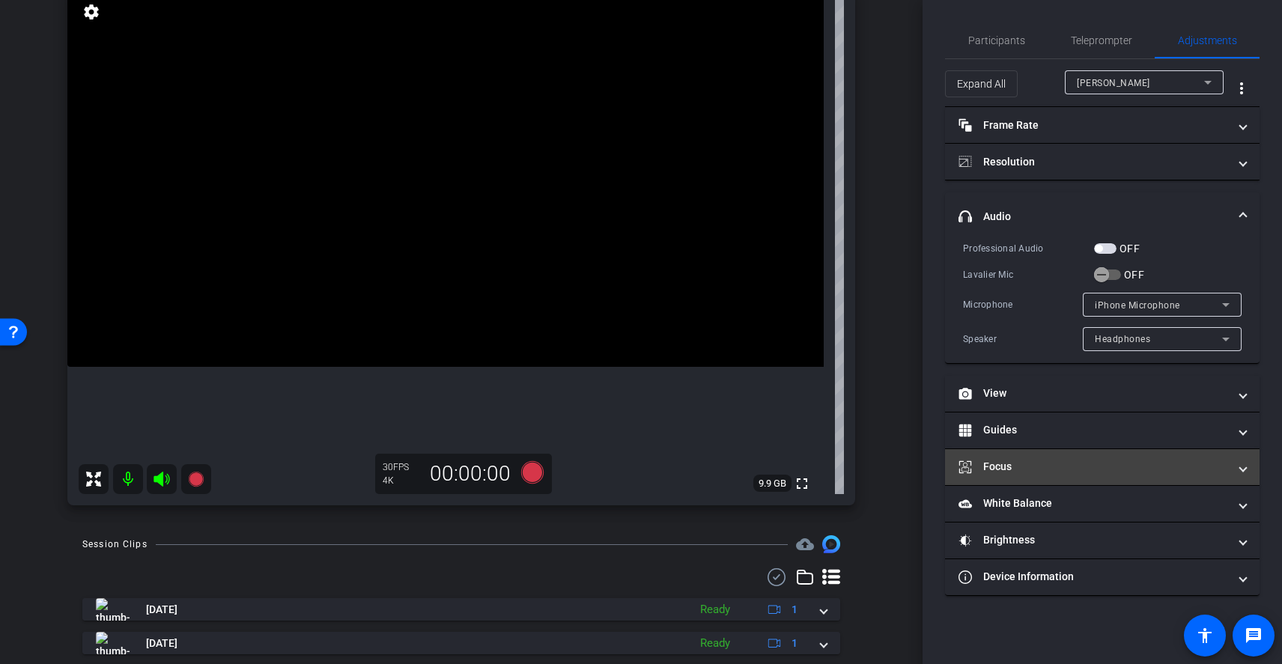
click at [1088, 484] on mat-expansion-panel-header "Focus" at bounding box center [1102, 467] width 315 height 36
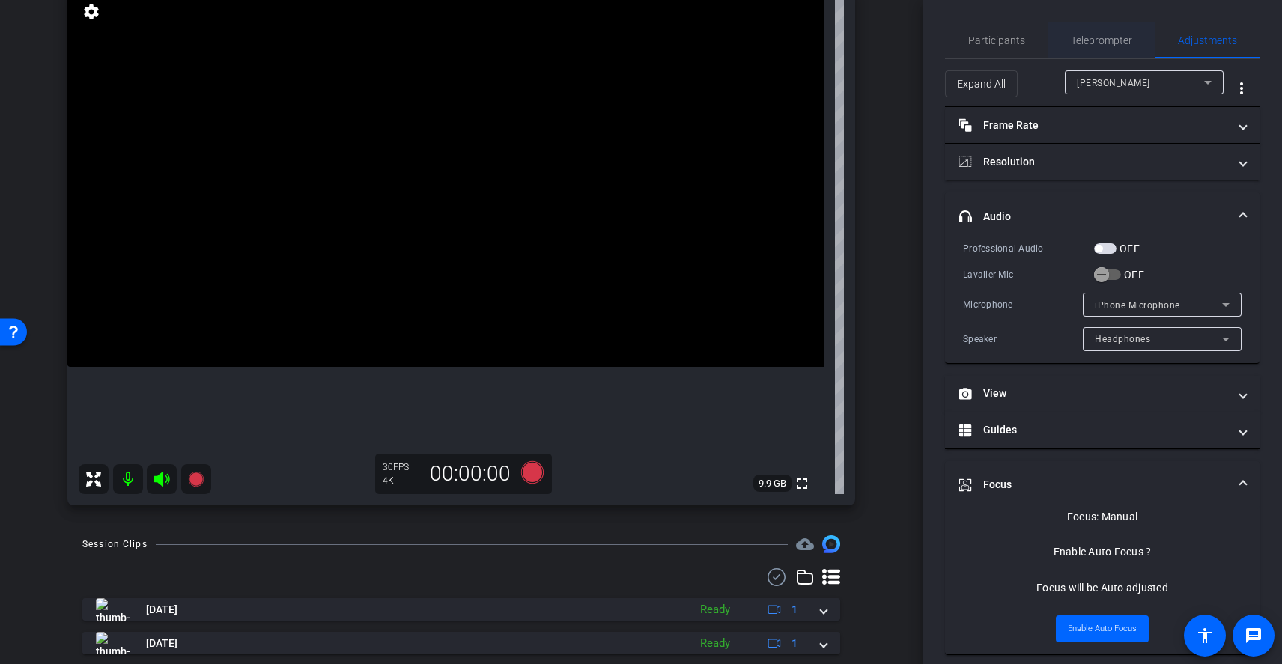
click at [1105, 26] on span "Teleprompter" at bounding box center [1101, 40] width 61 height 36
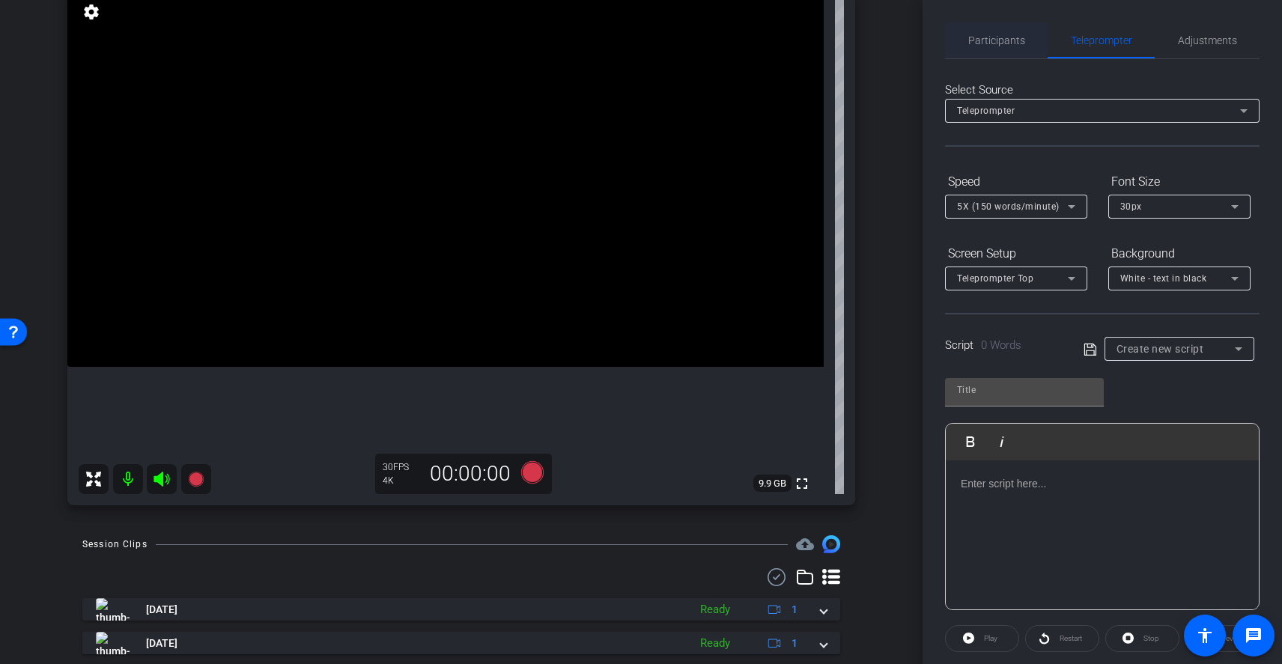
click at [1013, 46] on span "Participants" at bounding box center [996, 40] width 57 height 36
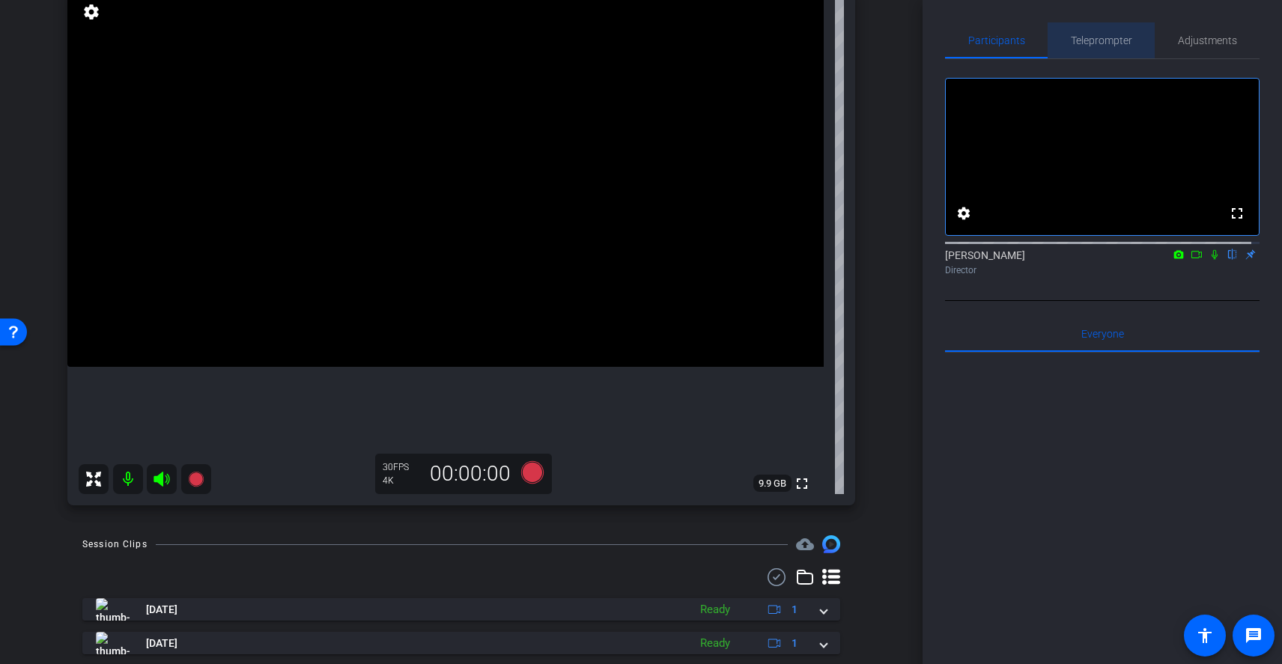
click at [1099, 43] on span "Teleprompter" at bounding box center [1101, 40] width 61 height 10
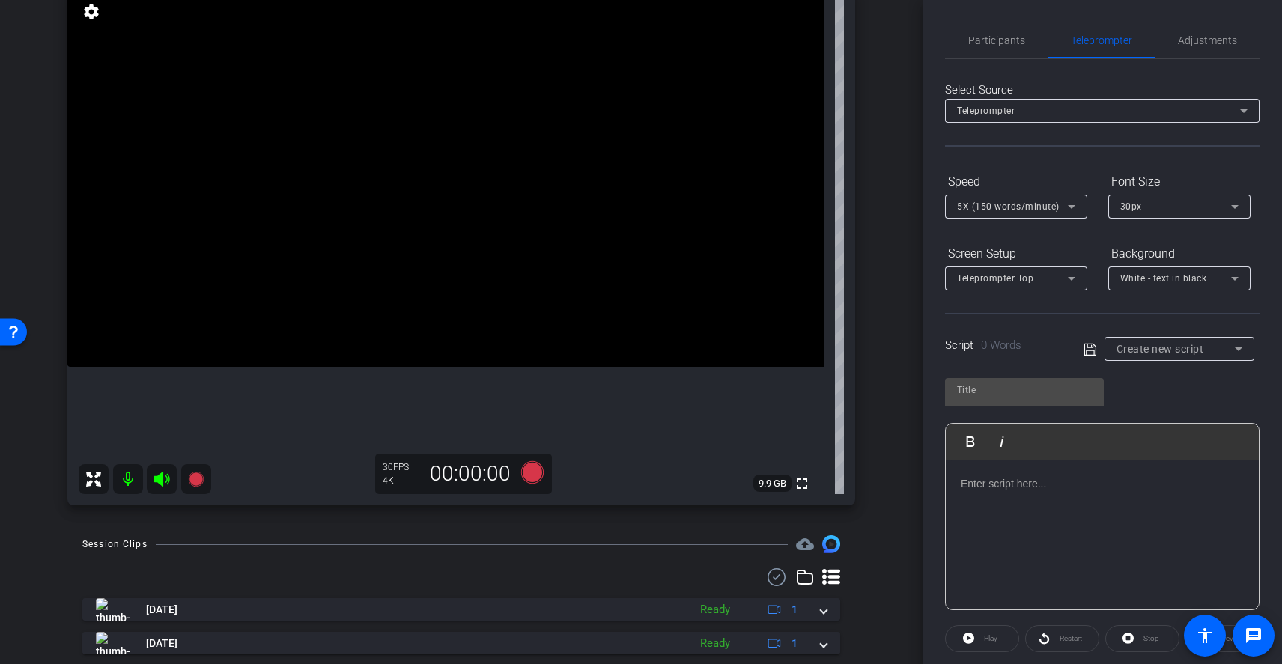
click at [1098, 106] on div "Teleprompter" at bounding box center [1098, 110] width 283 height 19
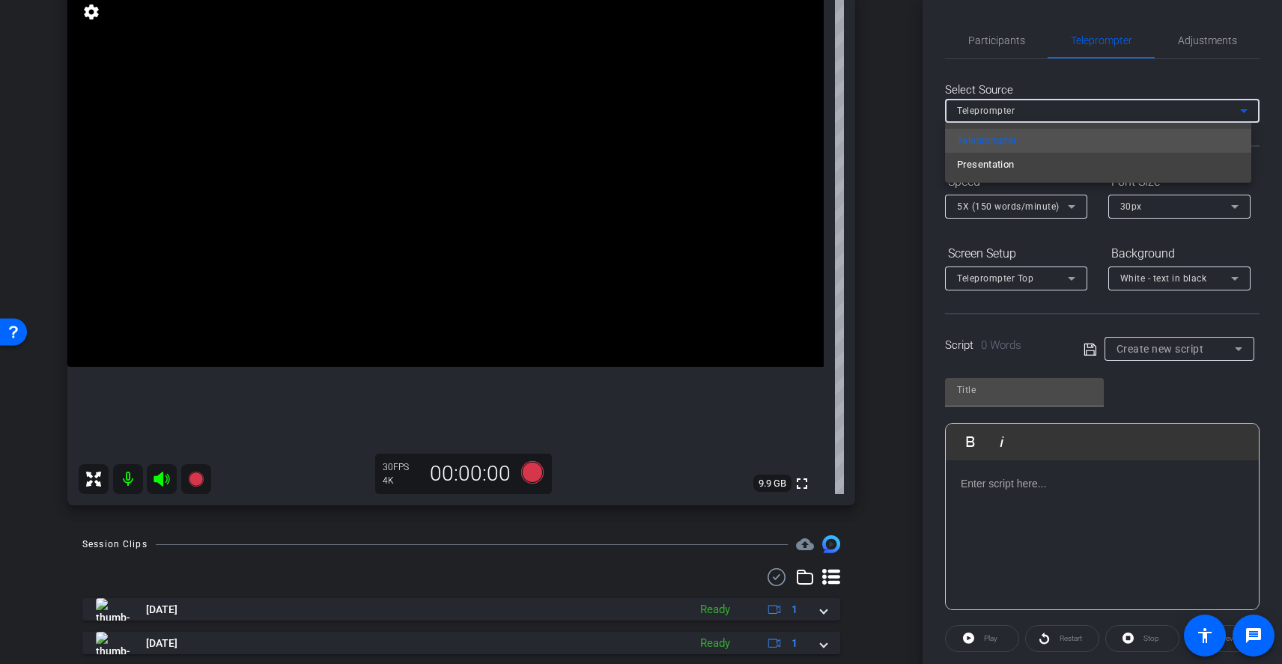
click at [1098, 106] on div at bounding box center [641, 332] width 1282 height 664
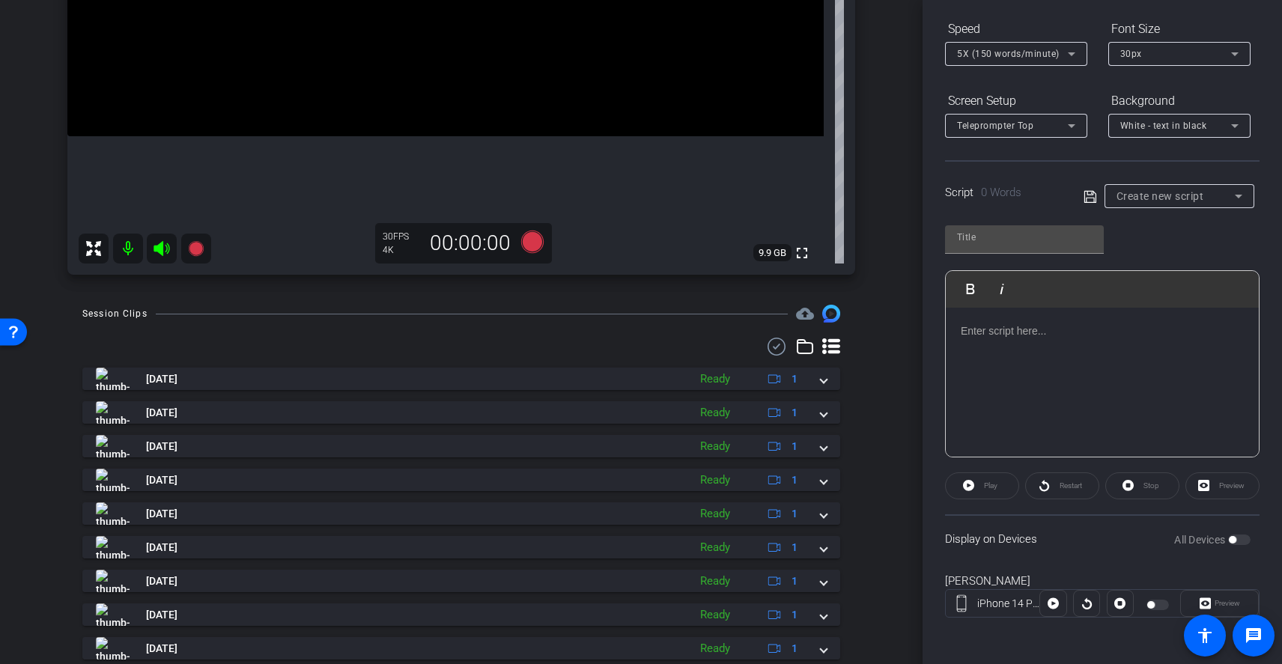
scroll to position [381, 0]
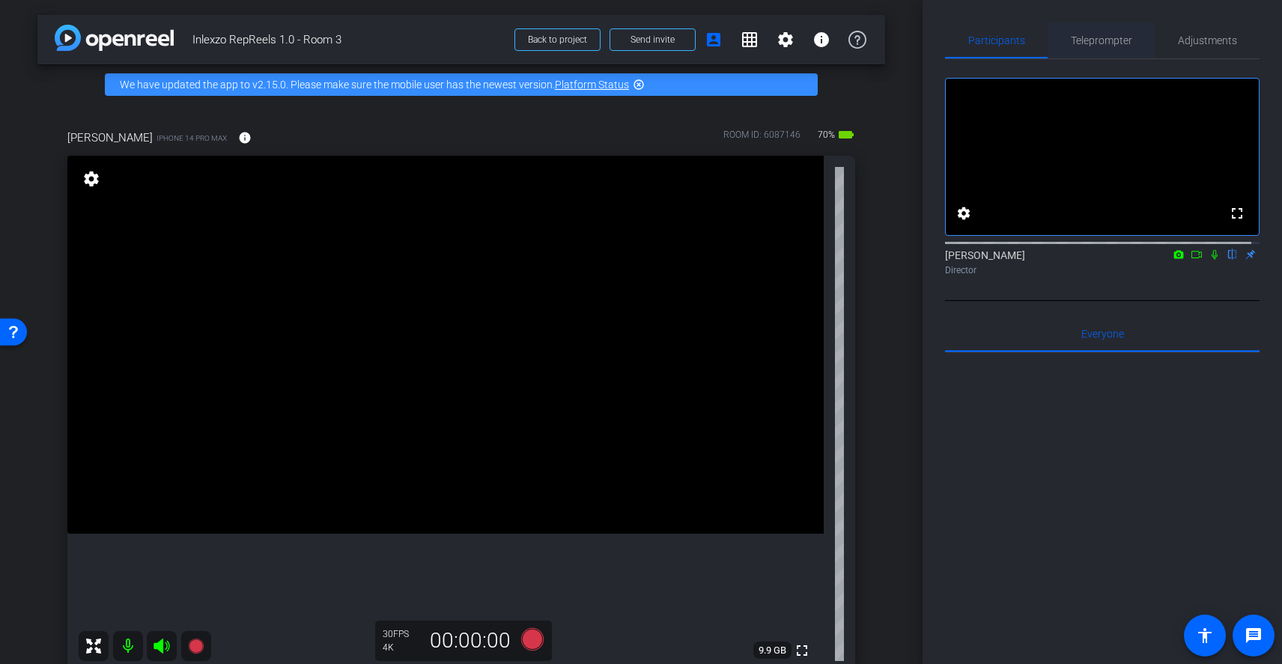
click at [1107, 36] on span "Teleprompter" at bounding box center [1101, 40] width 61 height 10
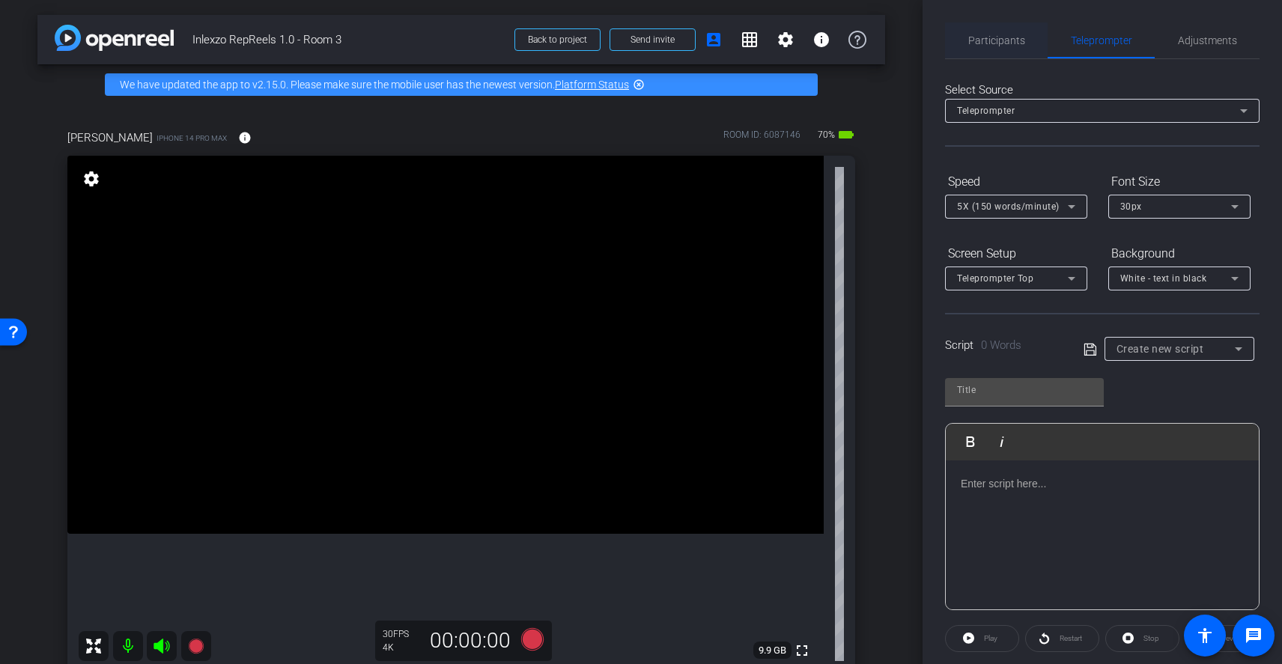
click at [1001, 43] on span "Participants" at bounding box center [996, 40] width 57 height 10
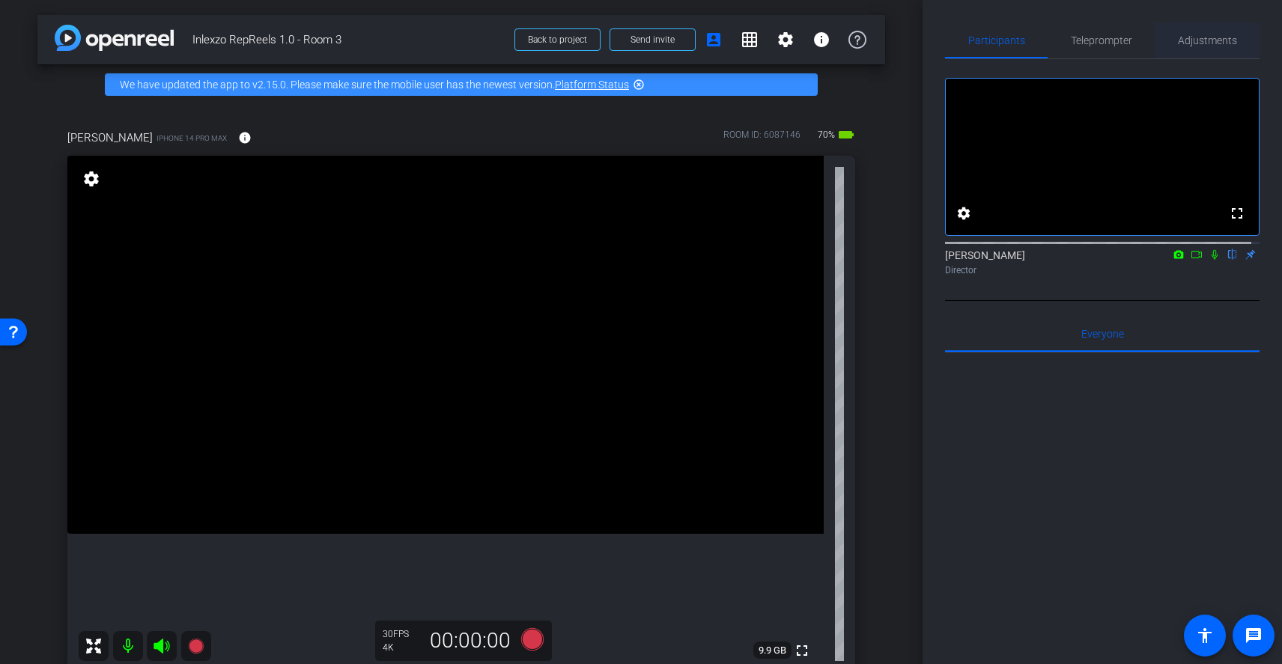
click at [1197, 49] on span "Adjustments" at bounding box center [1207, 40] width 59 height 36
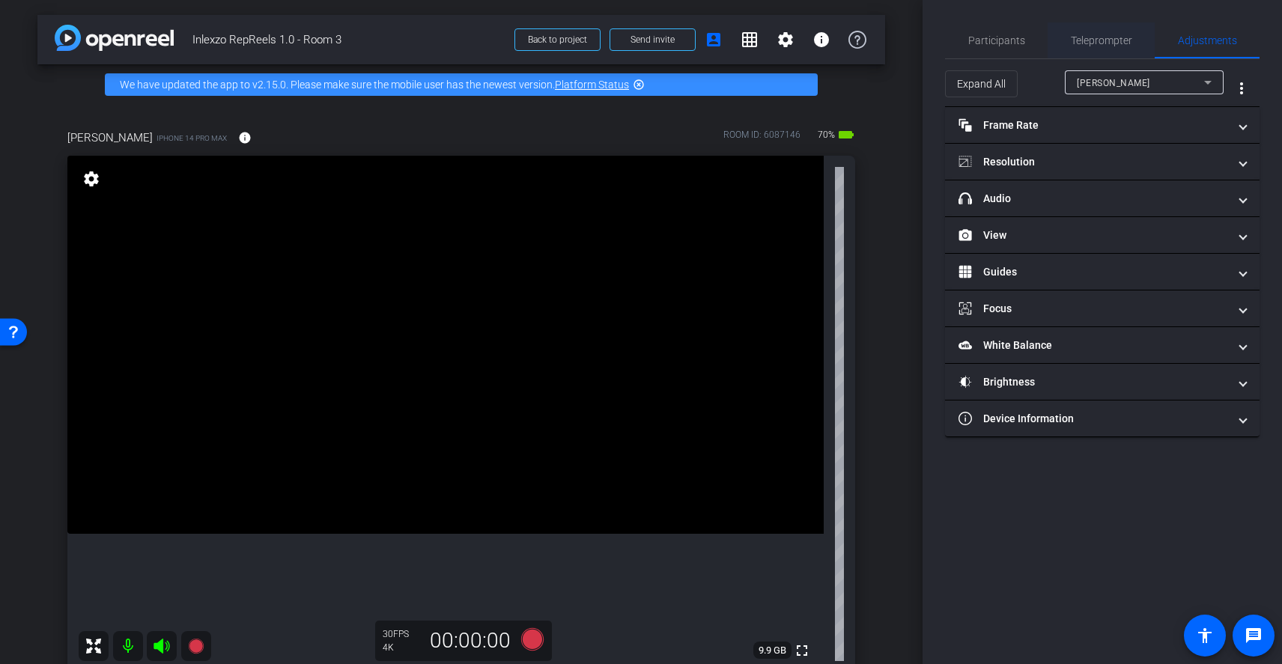
click at [1087, 43] on span "Teleprompter" at bounding box center [1101, 40] width 61 height 10
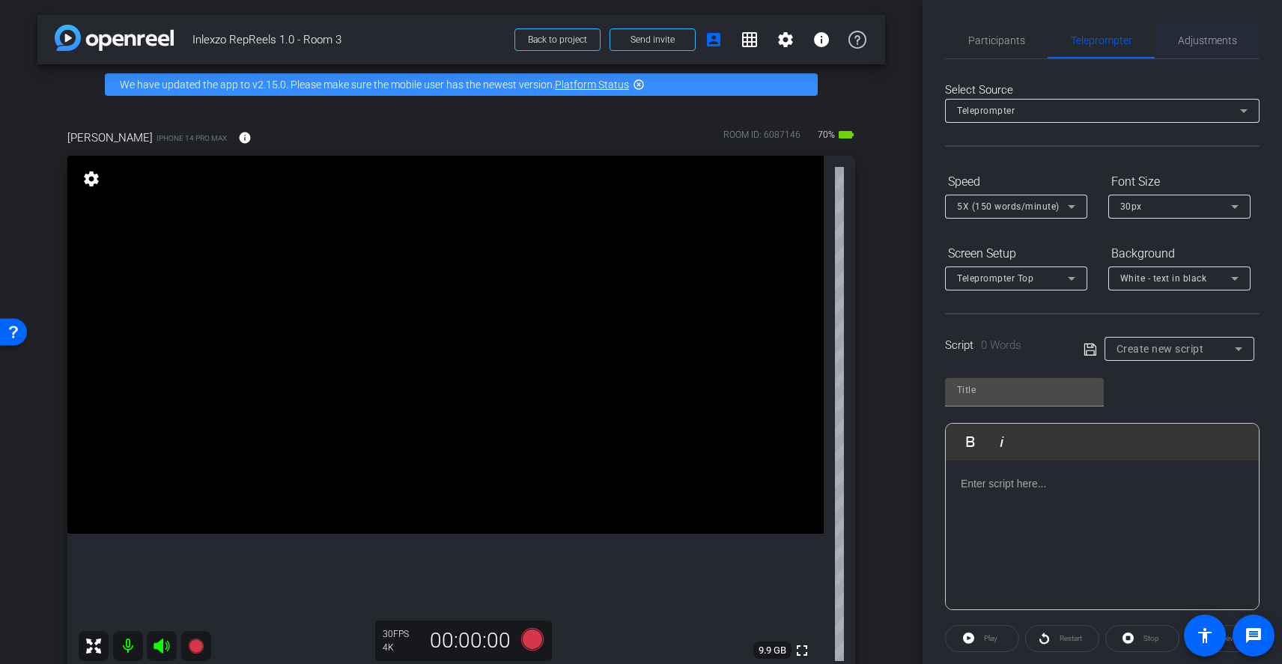
click at [1221, 45] on span "Adjustments" at bounding box center [1207, 40] width 59 height 10
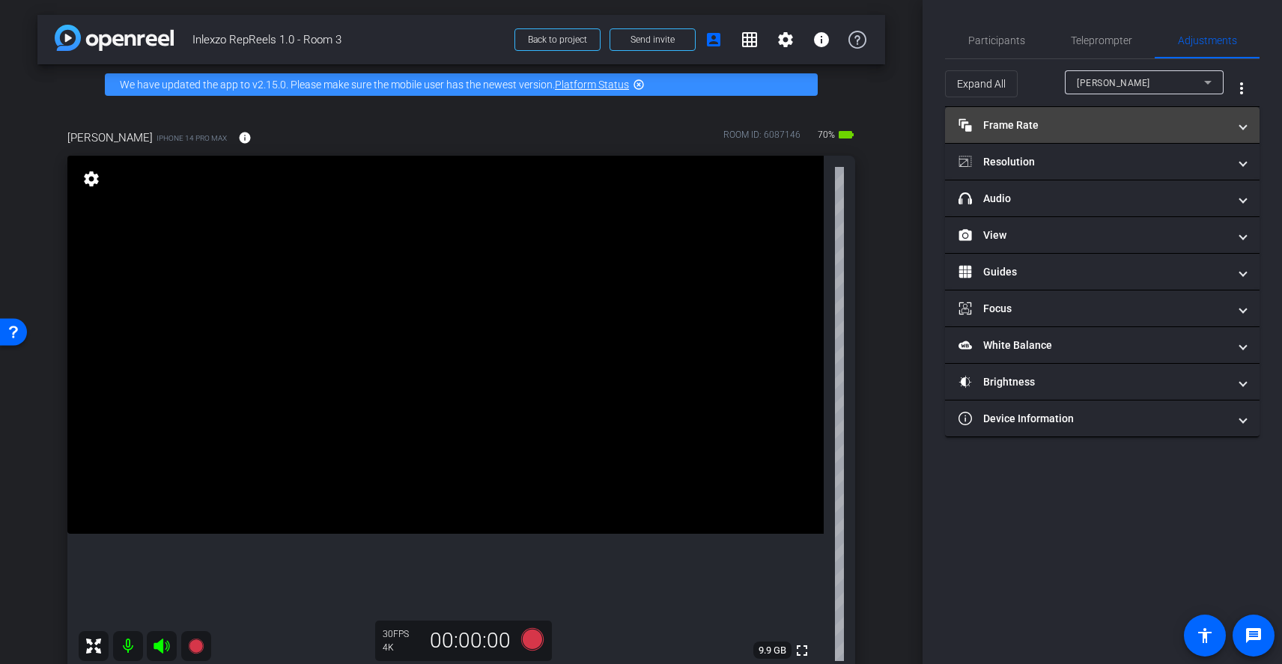
click at [1063, 120] on mat-panel-title "Frame Rate Frame Rate" at bounding box center [1094, 126] width 270 height 16
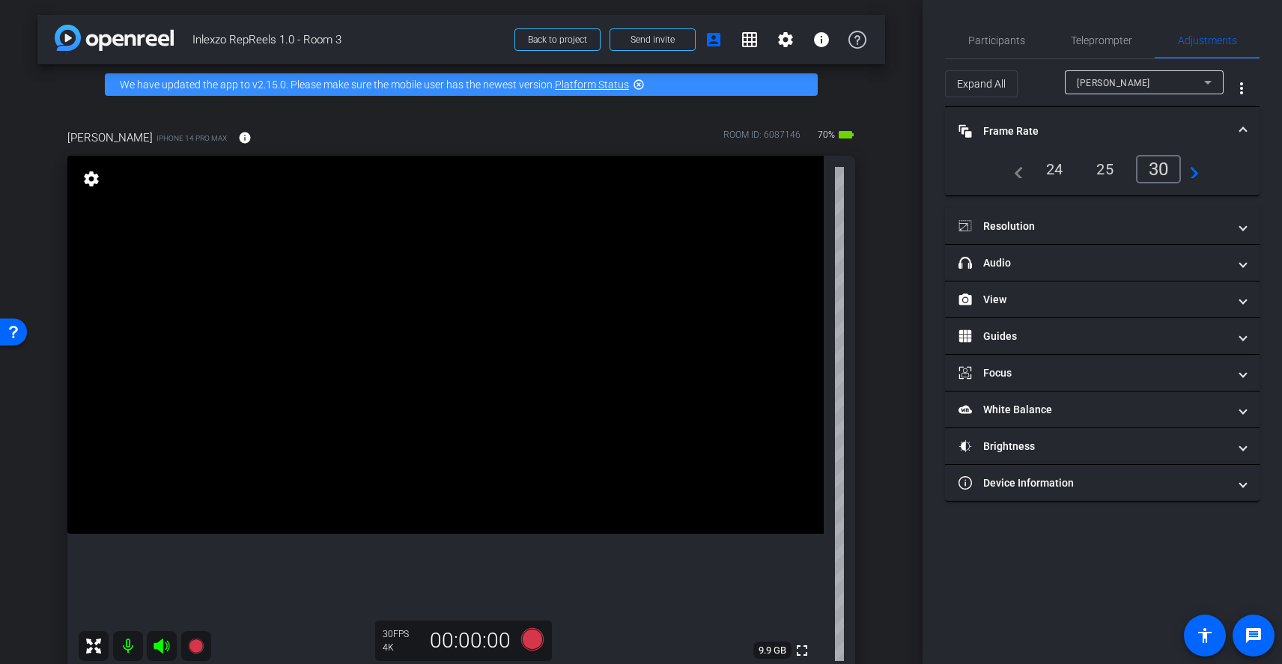
click at [1045, 171] on div "24" at bounding box center [1055, 169] width 40 height 25
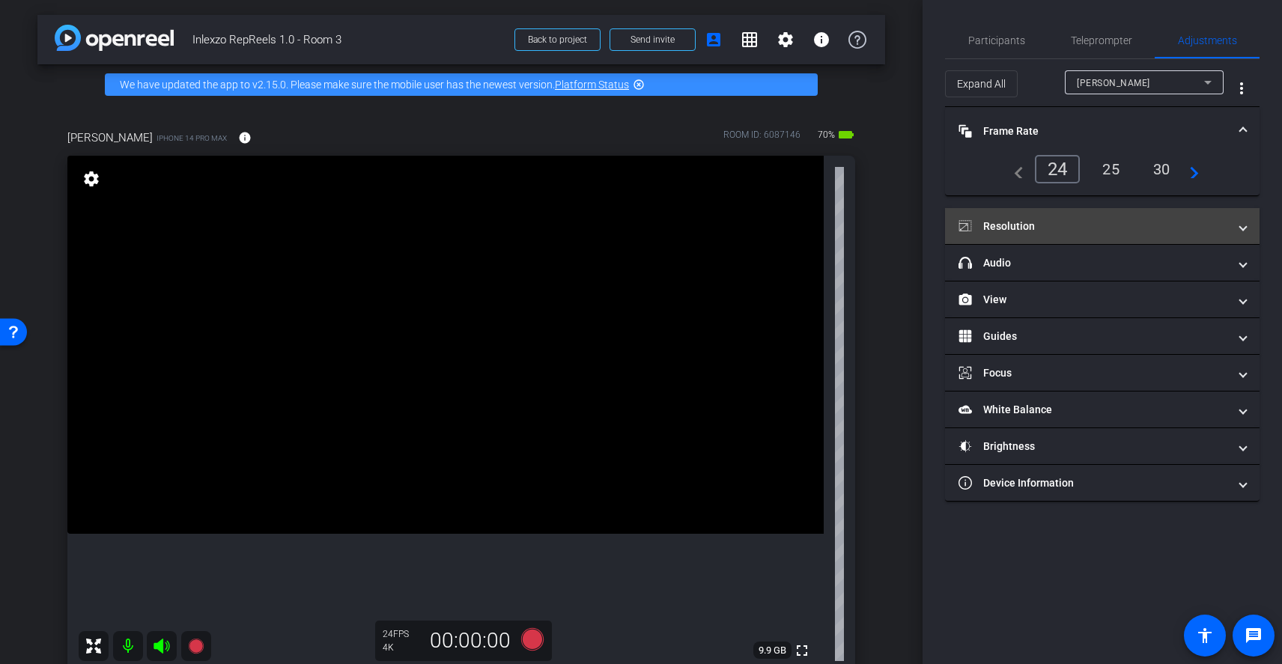
click at [1064, 221] on mat-panel-title "Resolution" at bounding box center [1094, 227] width 270 height 16
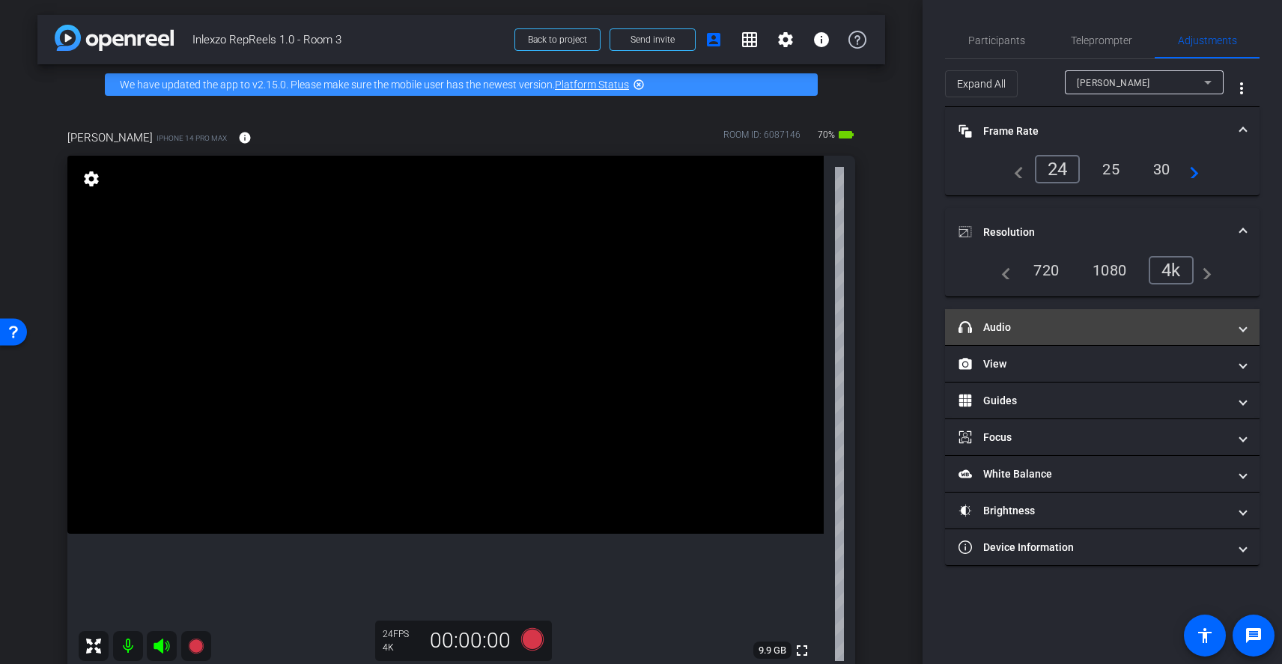
click at [1062, 323] on mat-panel-title "headphone icon Audio" at bounding box center [1094, 328] width 270 height 16
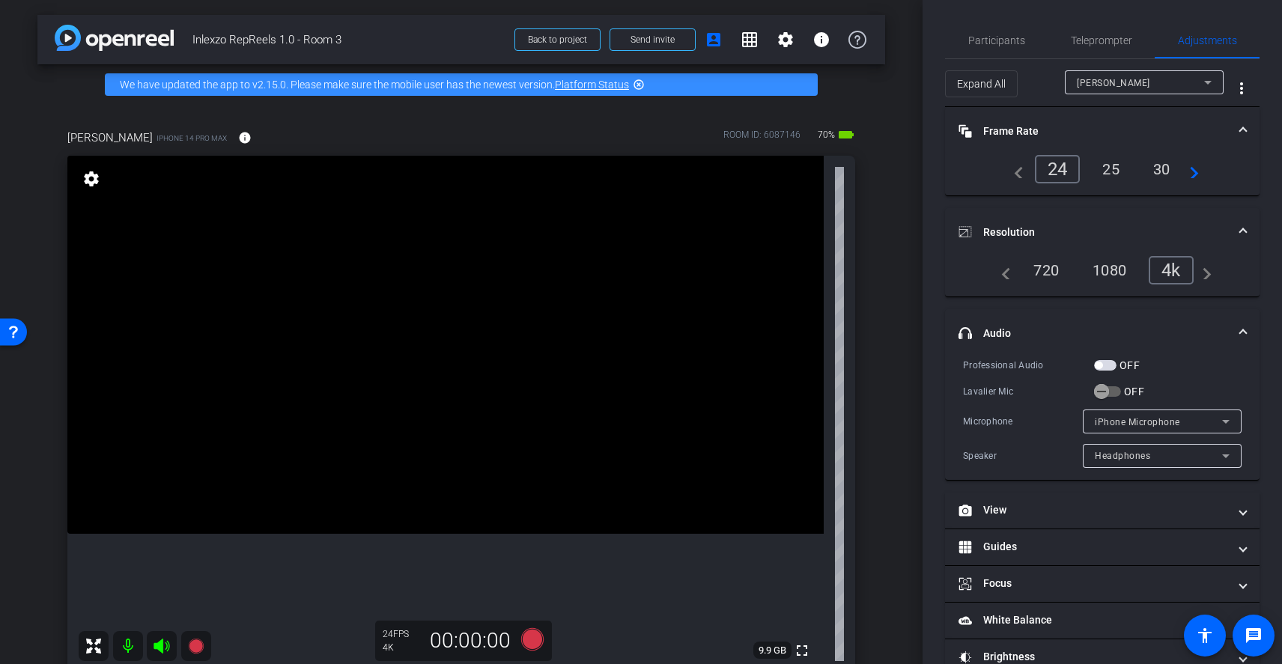
click at [1109, 365] on span "button" at bounding box center [1105, 365] width 22 height 10
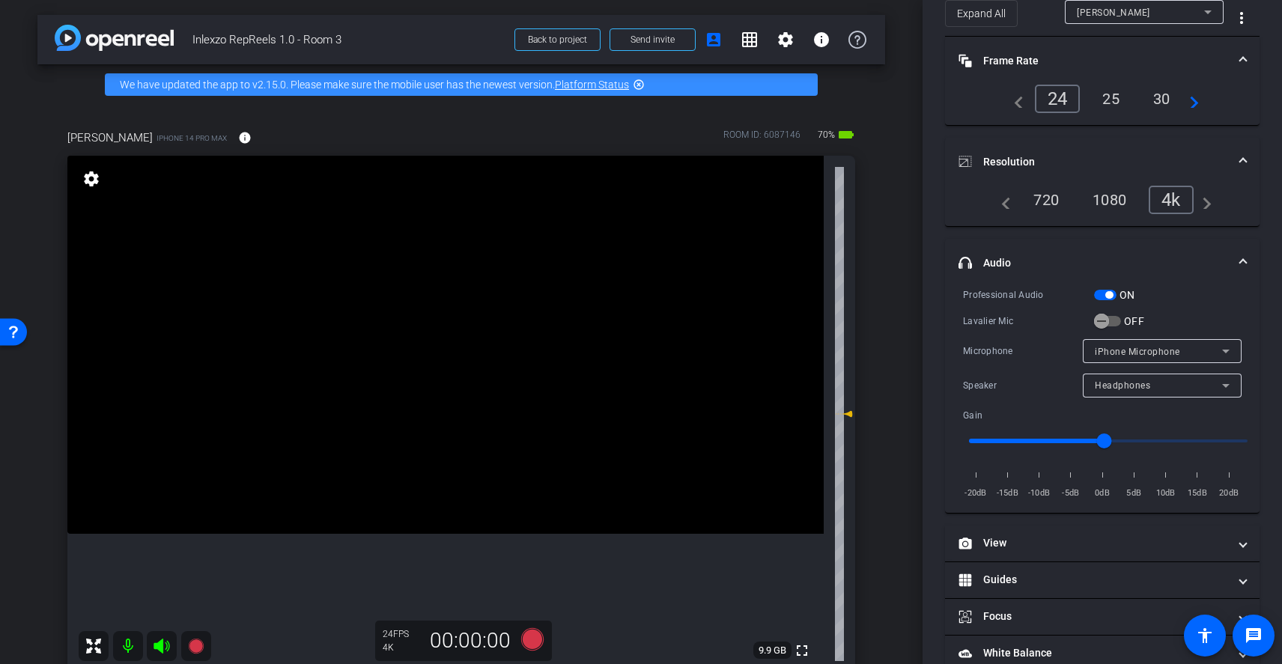
scroll to position [173, 0]
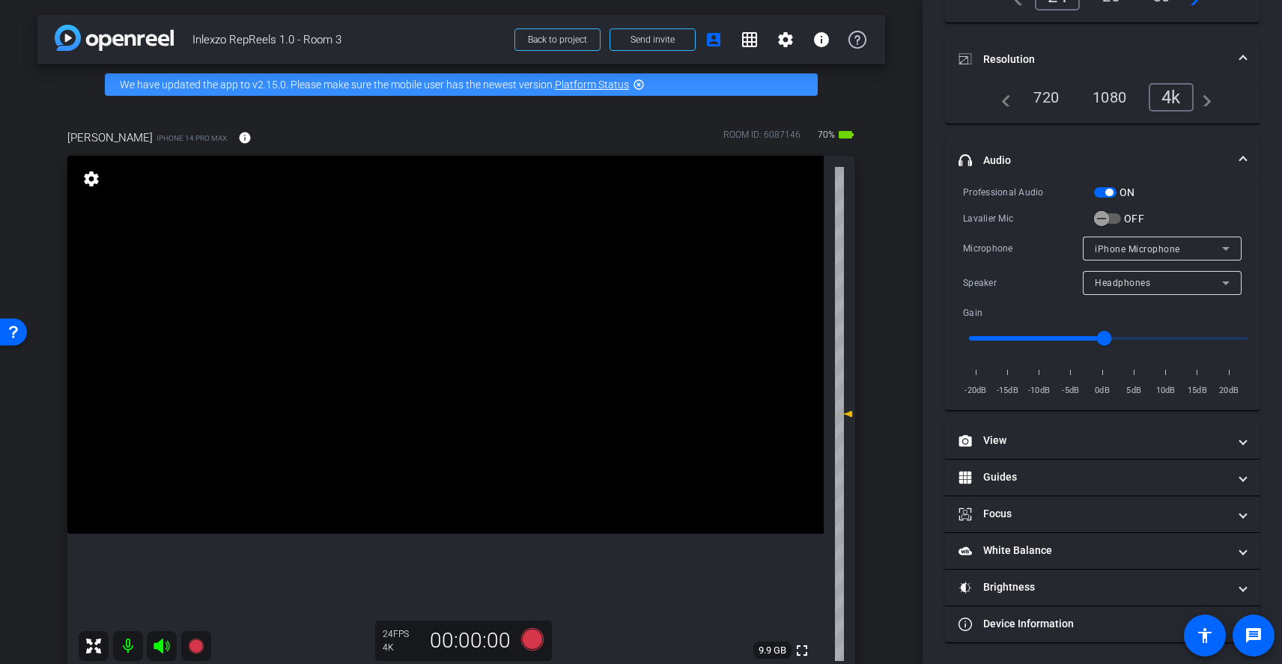
click at [1153, 285] on div "Headphones" at bounding box center [1158, 282] width 127 height 19
click at [1170, 287] on div at bounding box center [641, 332] width 1282 height 664
click at [1114, 443] on mat-panel-title "View" at bounding box center [1094, 441] width 270 height 16
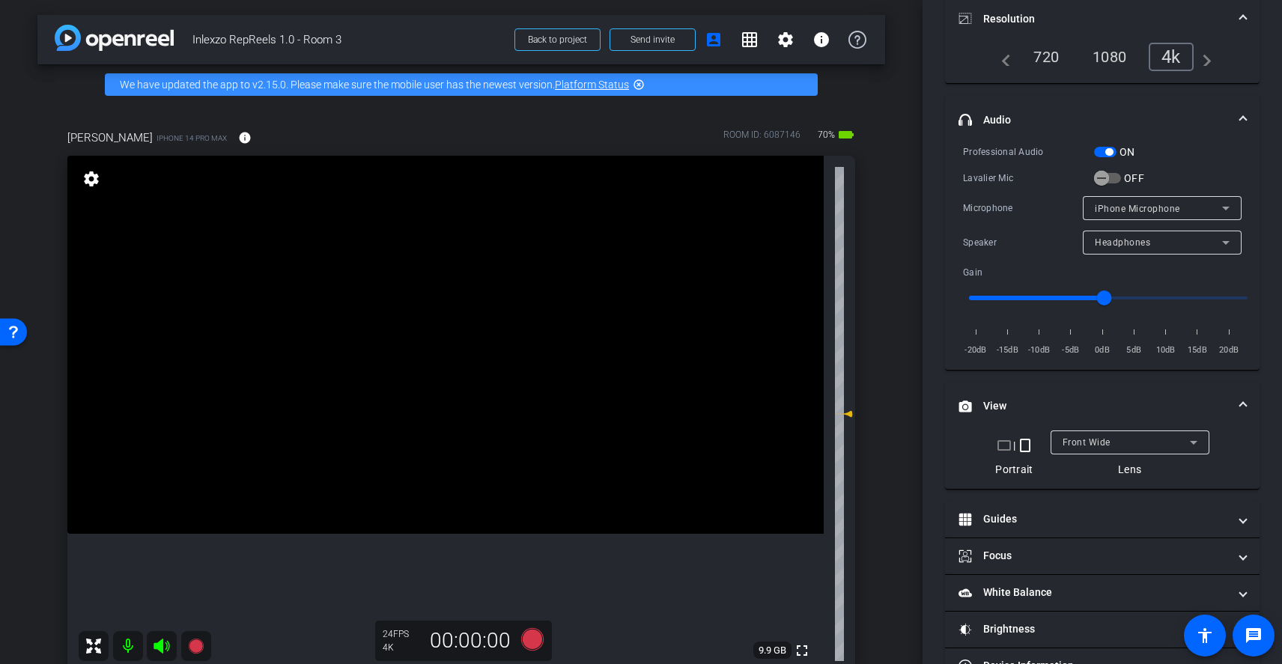
scroll to position [255, 0]
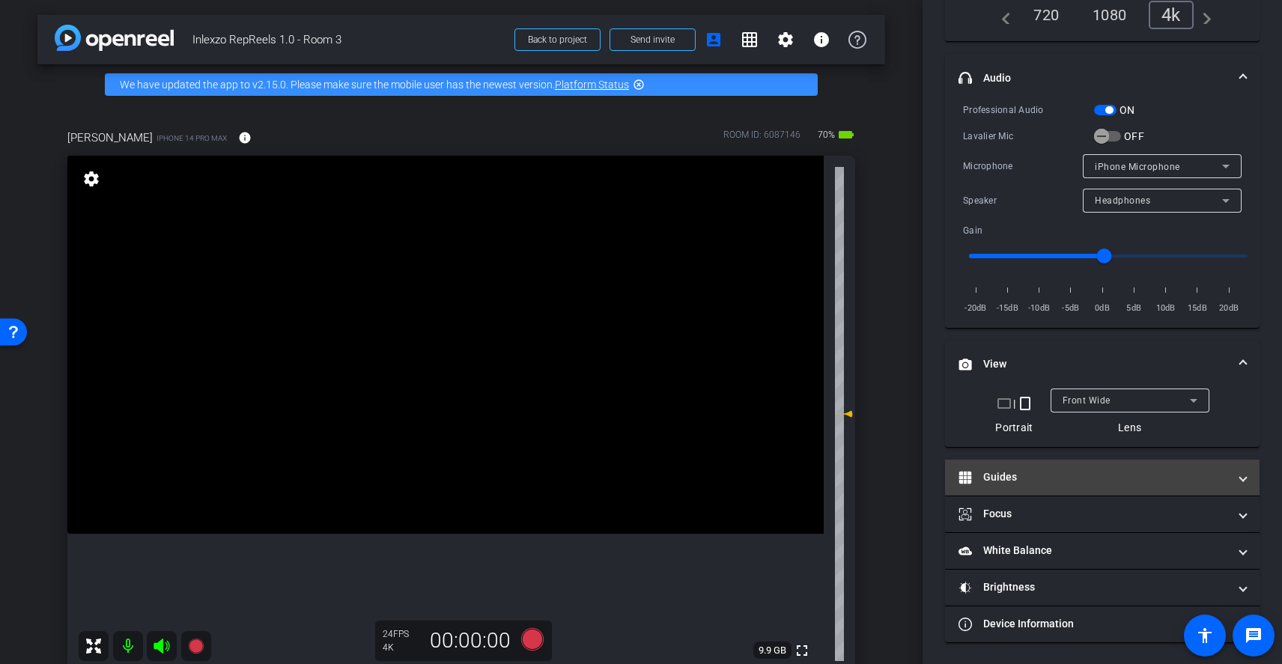
click at [1095, 476] on mat-panel-title "Guides" at bounding box center [1094, 478] width 270 height 16
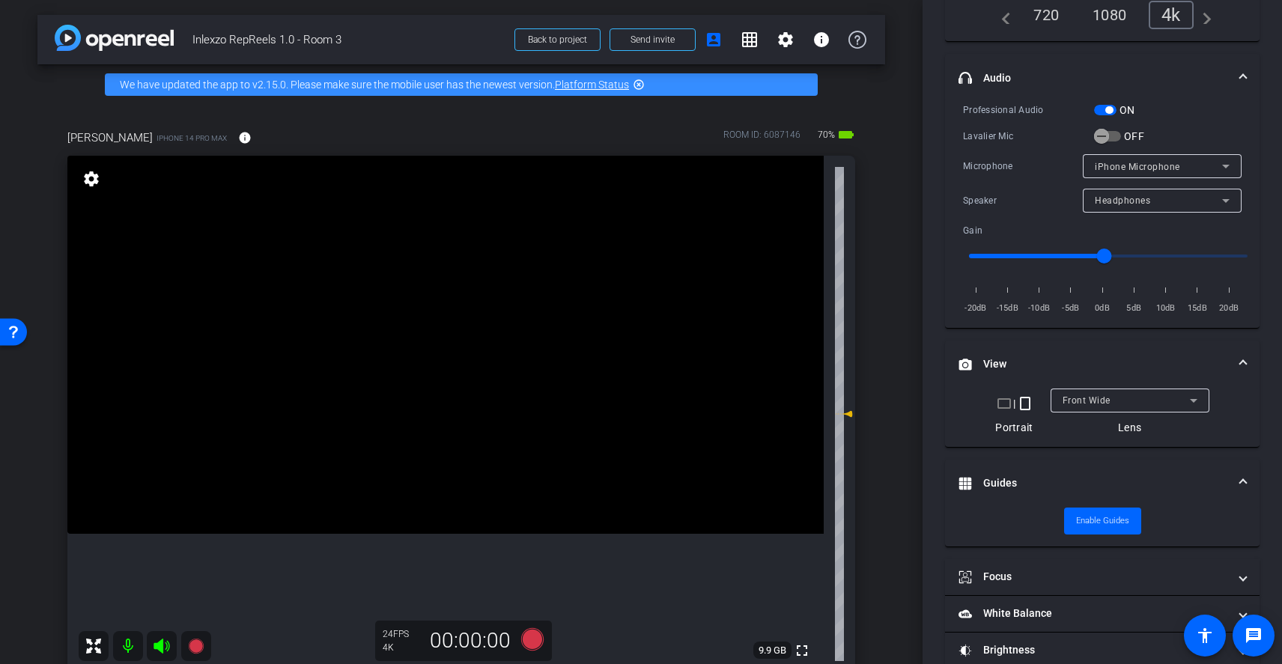
scroll to position [318, 0]
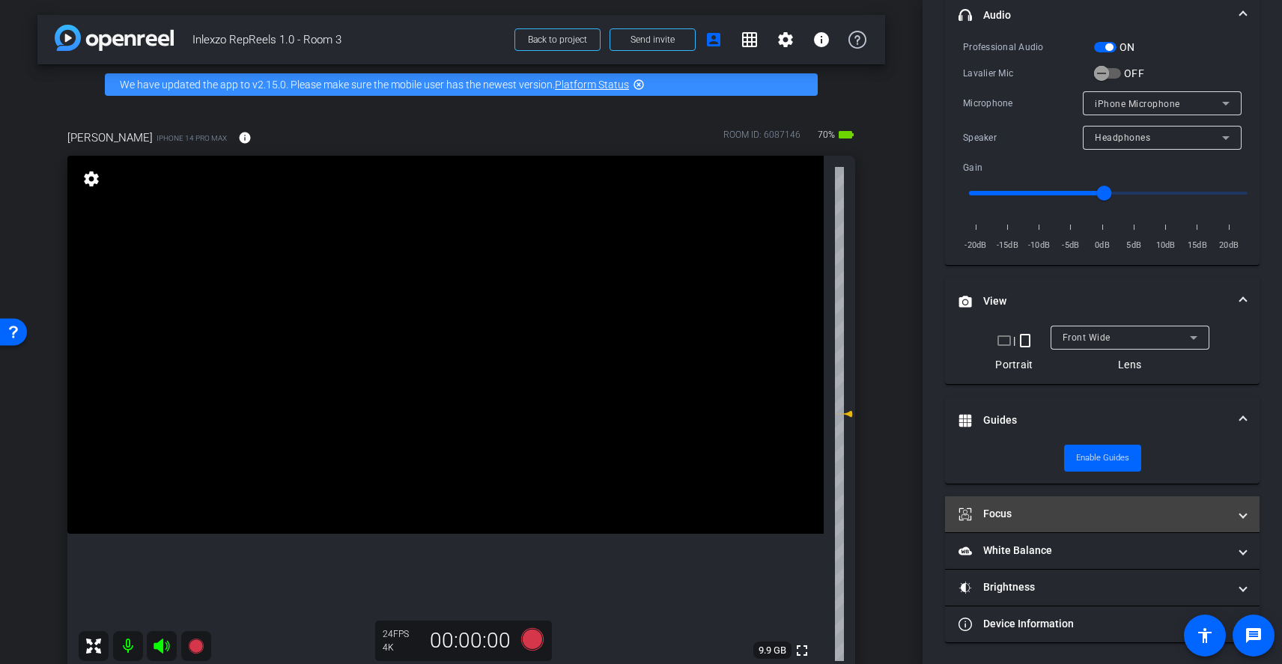
click at [1135, 509] on mat-panel-title "Focus" at bounding box center [1094, 514] width 270 height 16
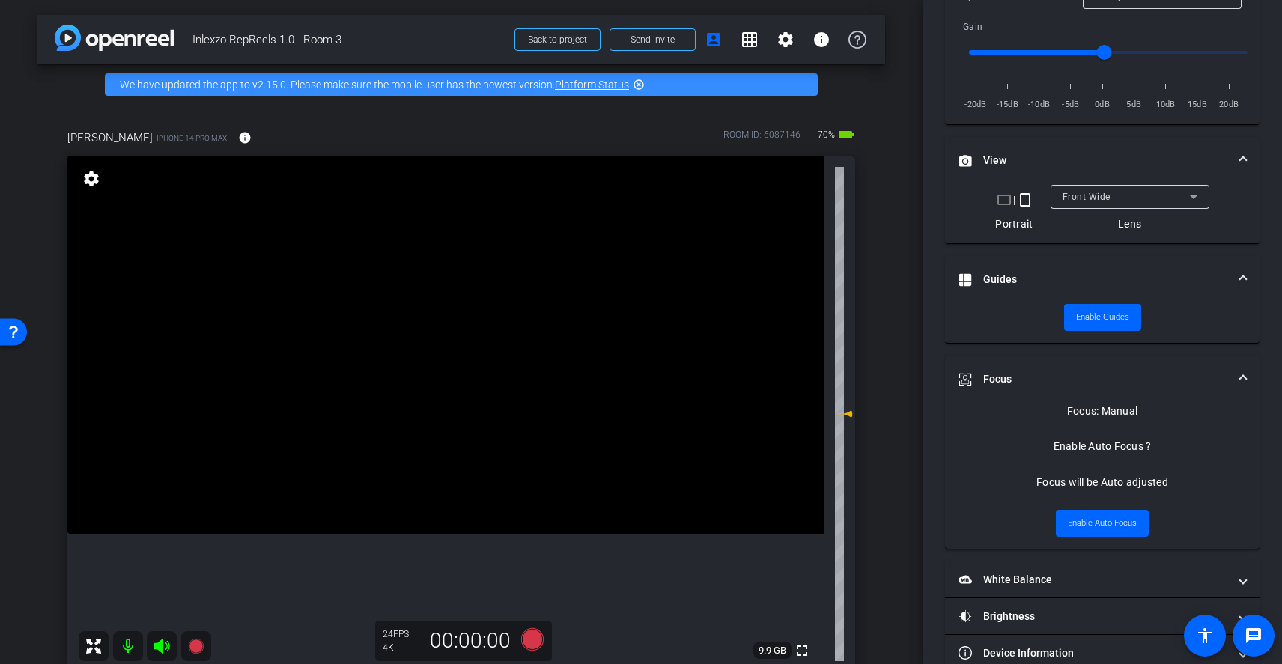
click at [1186, 372] on mat-panel-title "Focus" at bounding box center [1094, 379] width 270 height 16
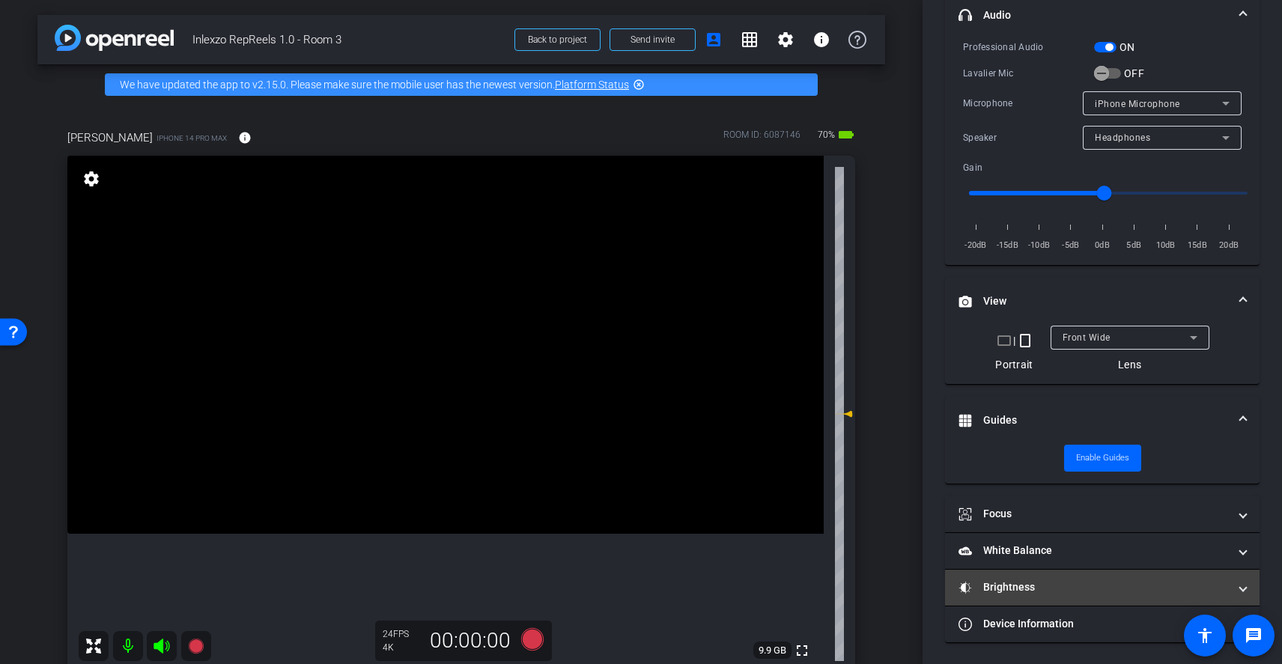
click at [1118, 581] on mat-panel-title "Brightness" at bounding box center [1094, 588] width 270 height 16
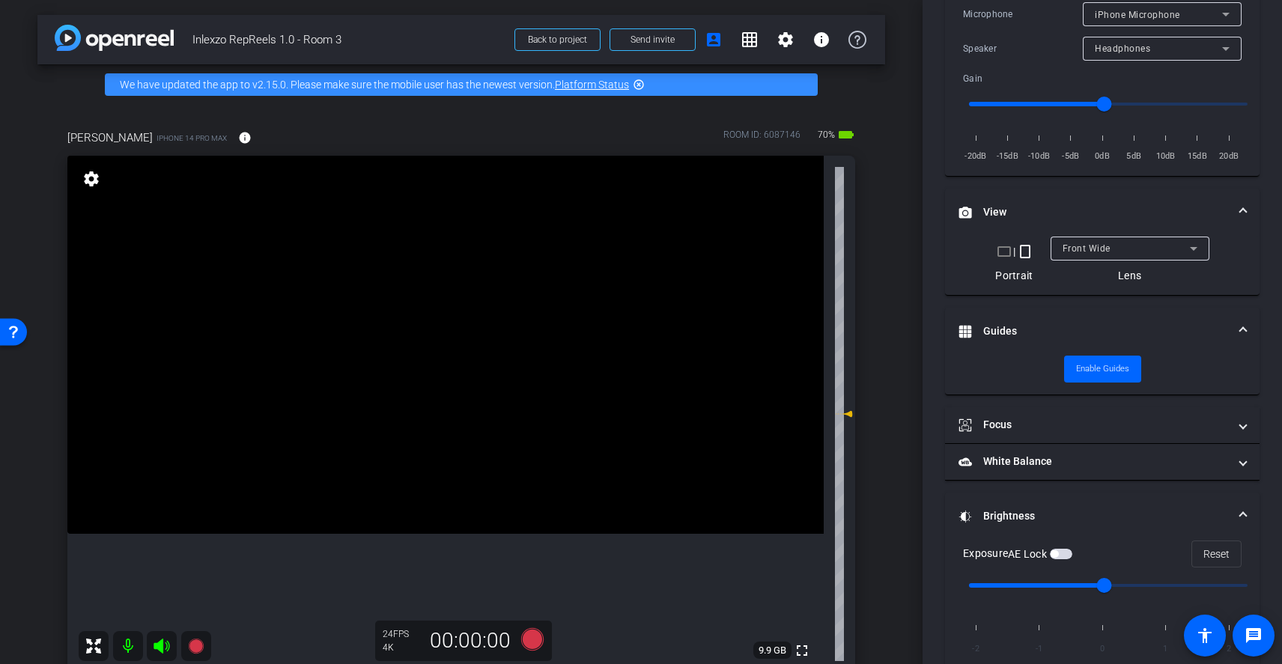
scroll to position [485, 0]
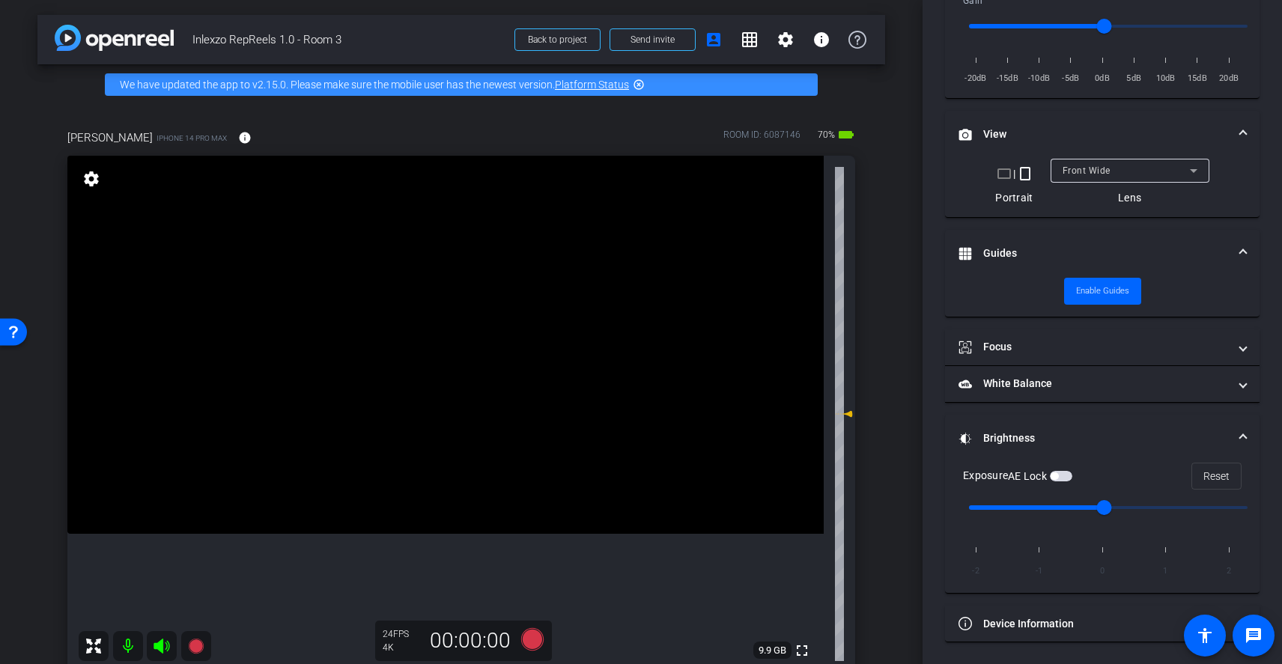
click at [1240, 434] on span at bounding box center [1243, 439] width 6 height 16
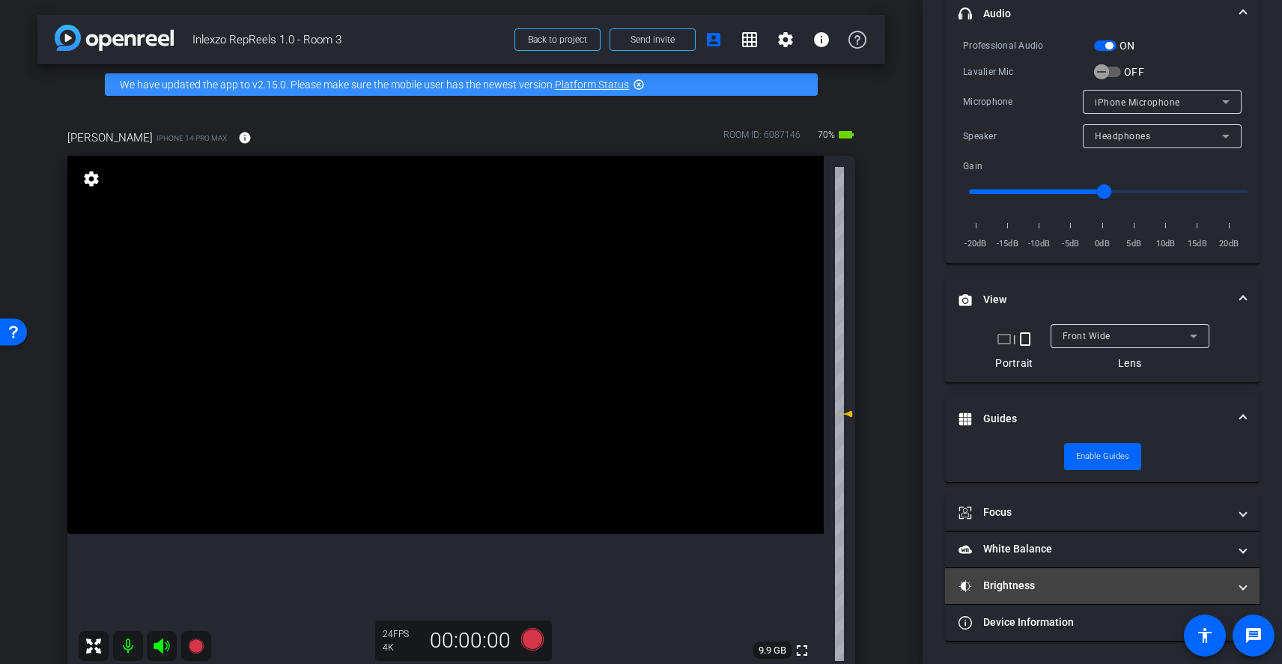
scroll to position [318, 0]
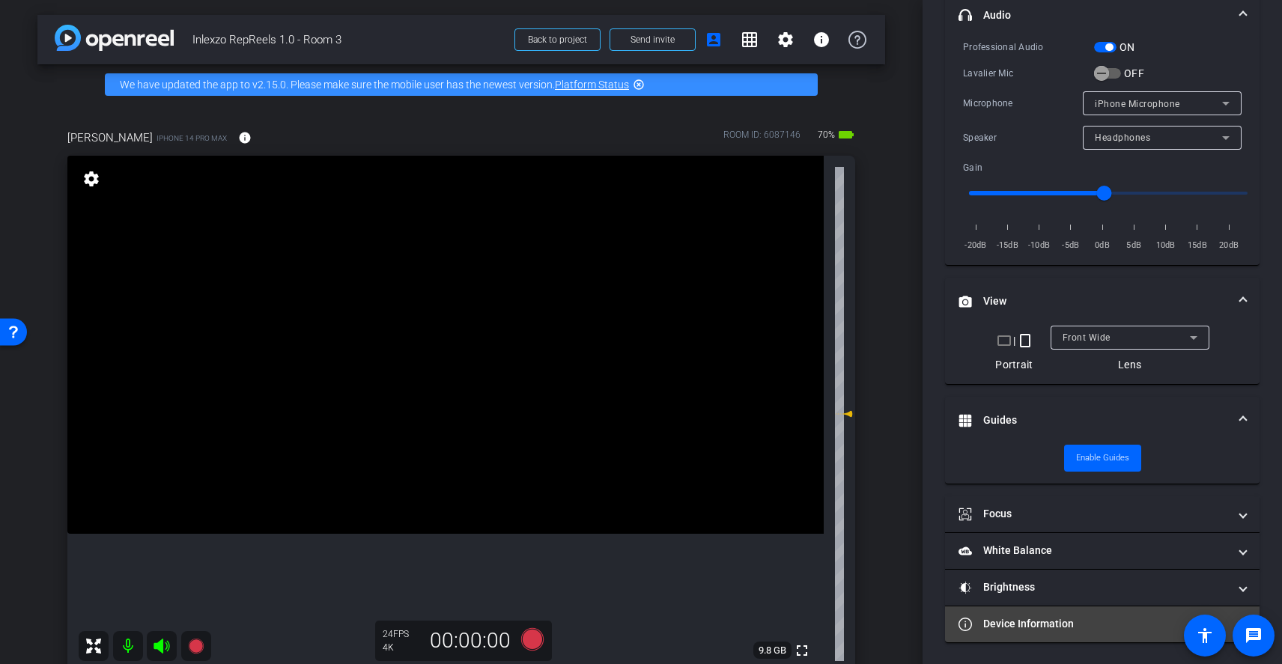
click at [1071, 631] on mat-expansion-panel-header "Device Information" at bounding box center [1102, 625] width 315 height 36
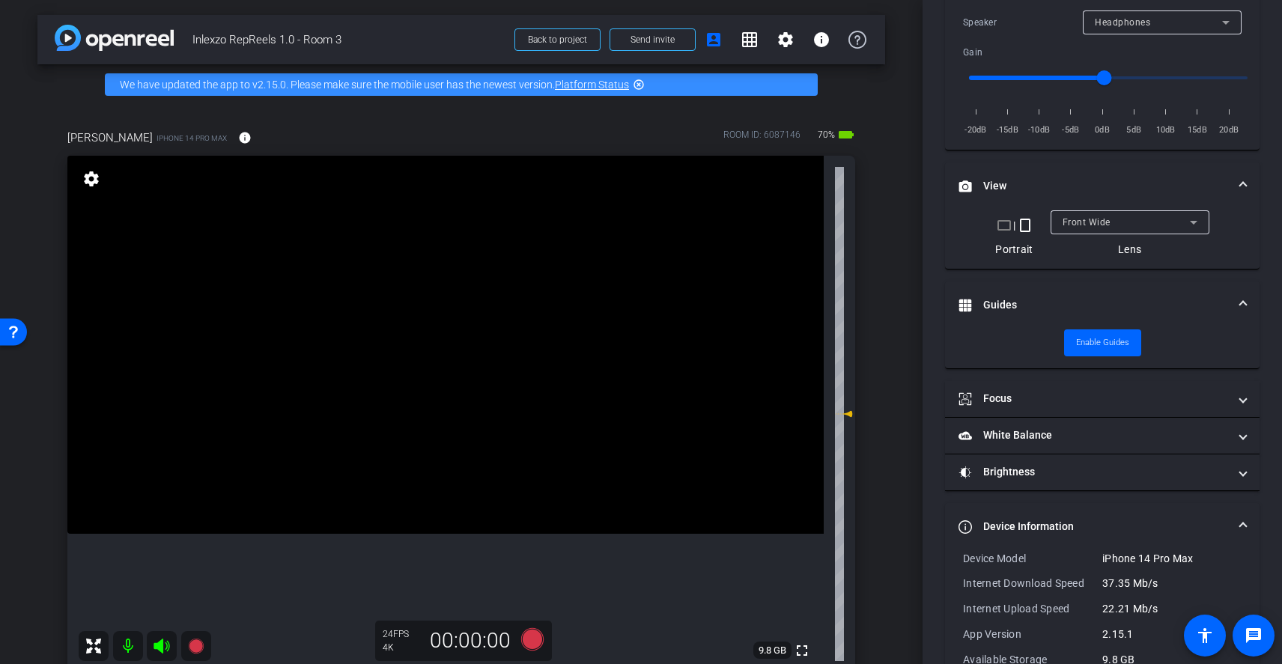
scroll to position [496, 0]
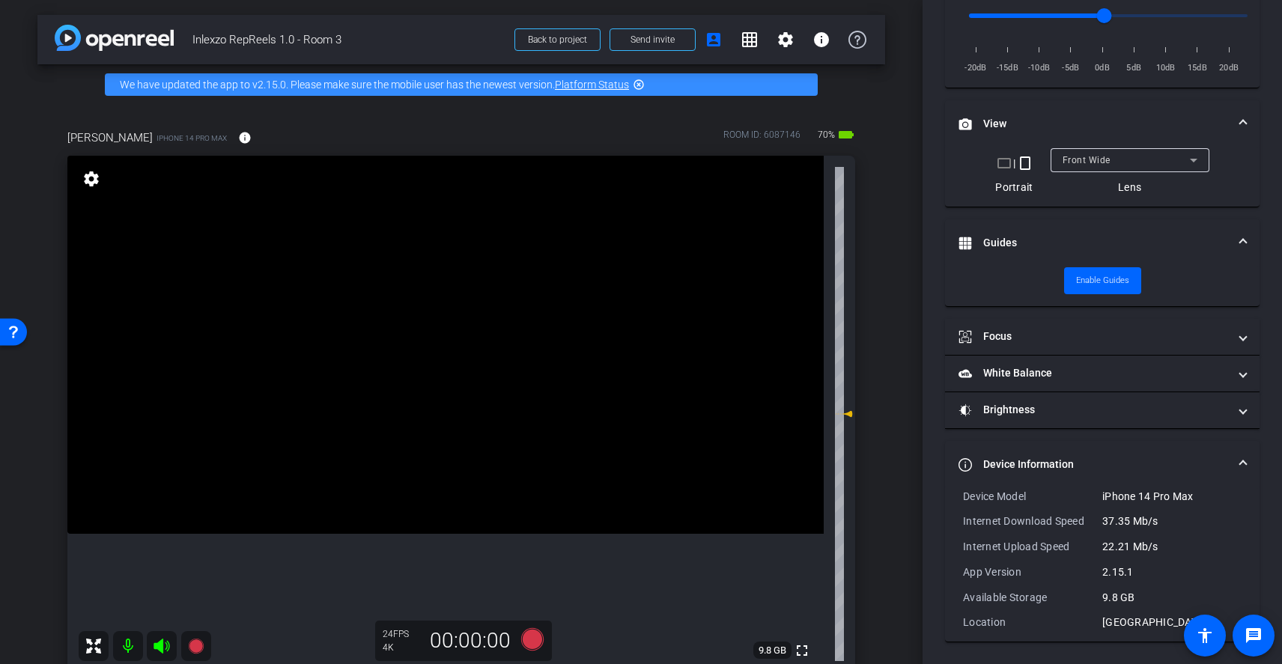
click at [1204, 451] on mat-expansion-panel-header "Device Information" at bounding box center [1102, 465] width 315 height 48
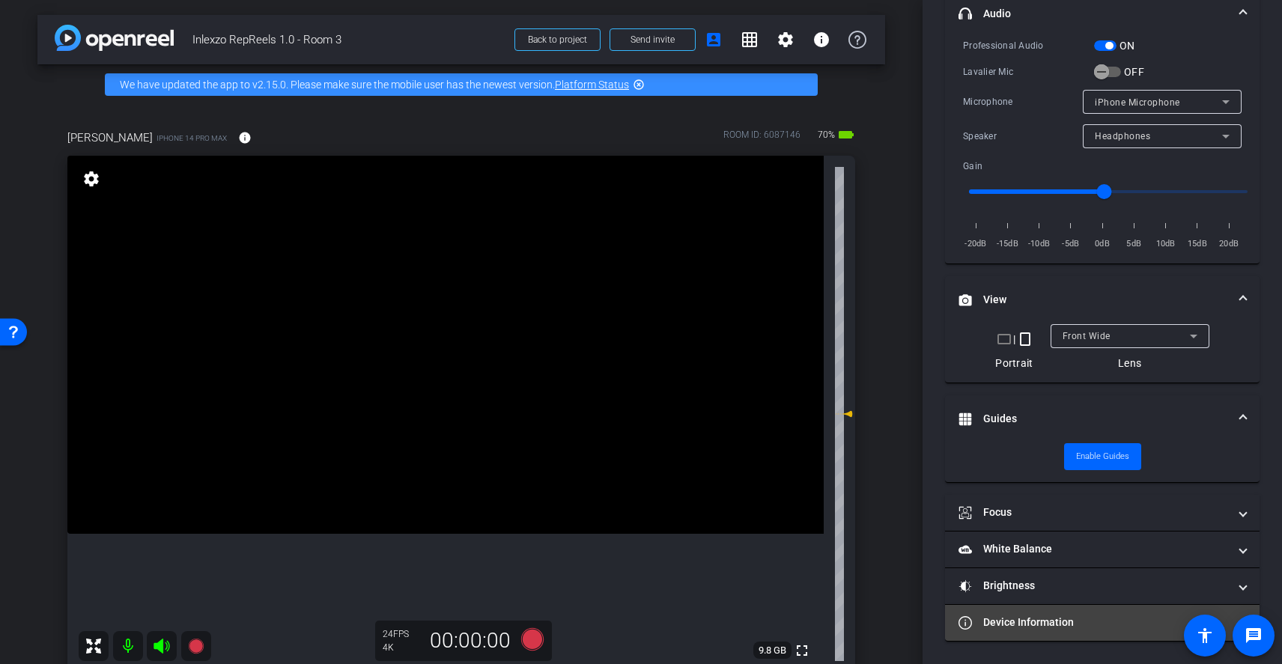
scroll to position [318, 0]
click at [1099, 637] on mat-expansion-panel-header "Device Information" at bounding box center [1102, 625] width 315 height 36
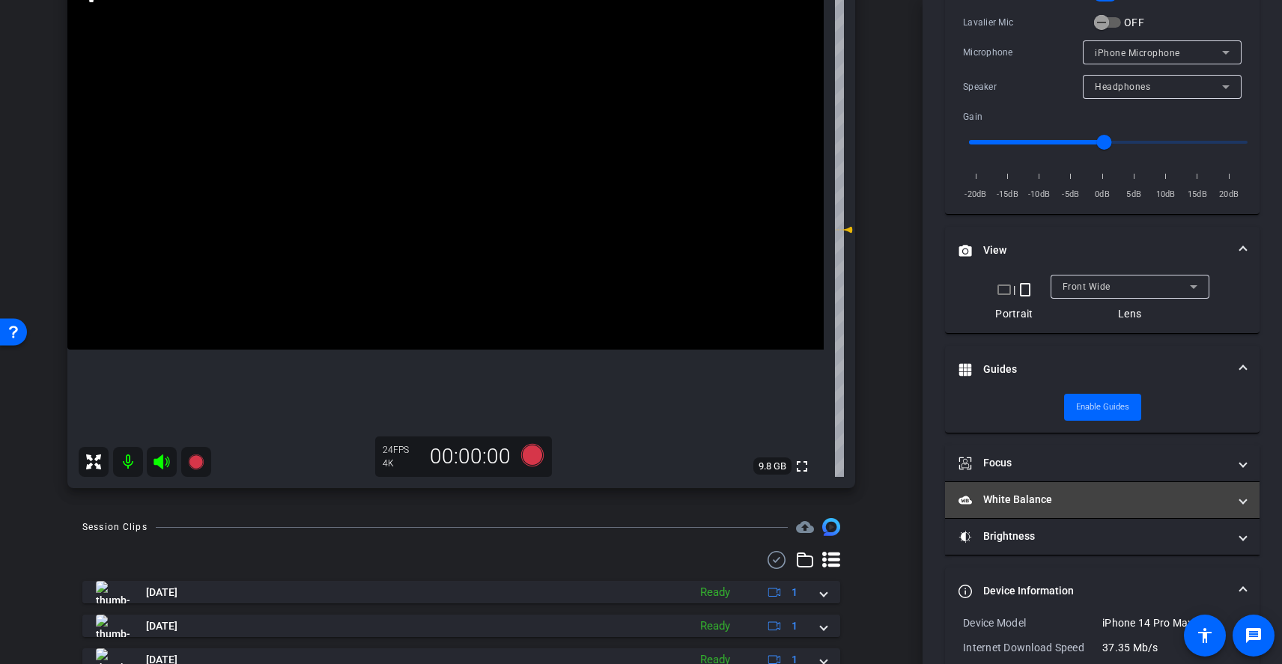
scroll to position [0, 0]
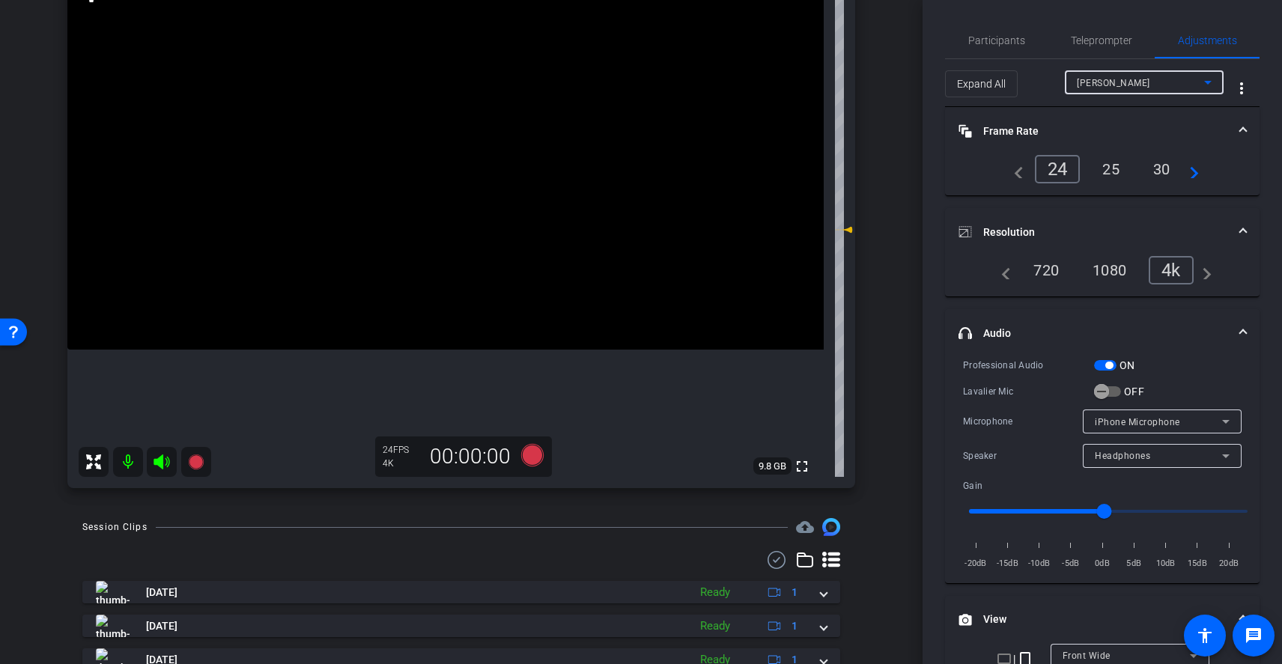
click at [1120, 85] on span "Kimberly Hughes" at bounding box center [1113, 83] width 73 height 10
click at [1120, 85] on div at bounding box center [641, 332] width 1282 height 664
click at [1109, 44] on span "Teleprompter" at bounding box center [1101, 40] width 61 height 10
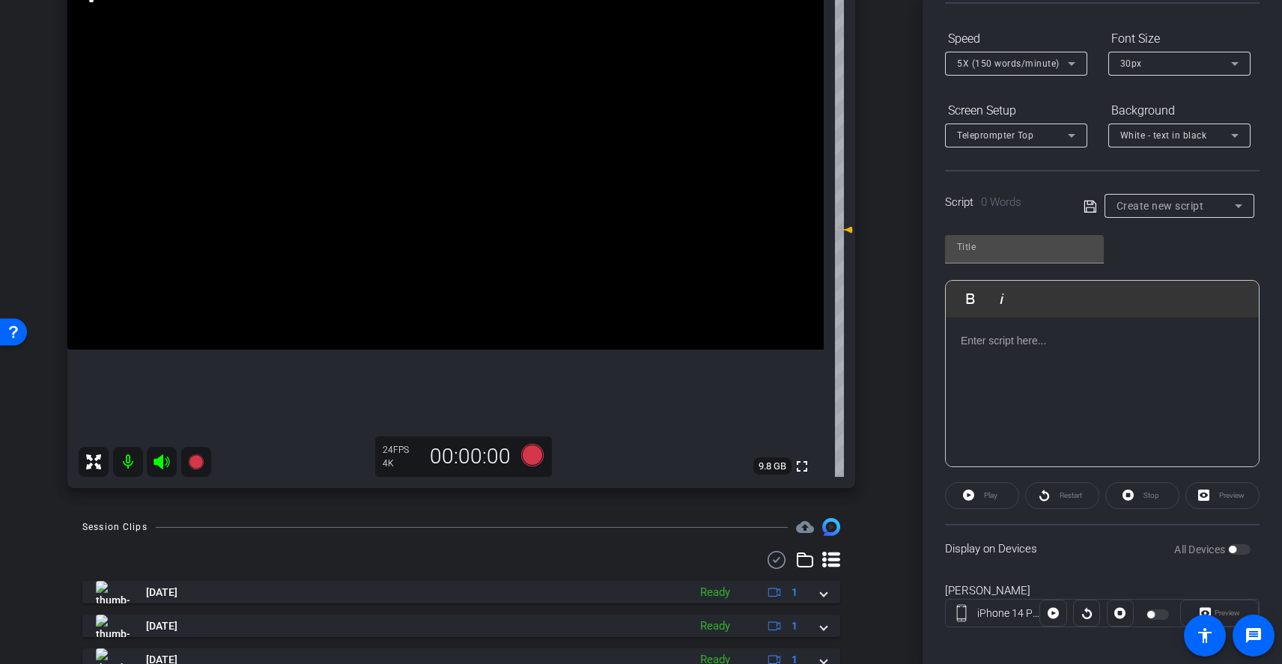
scroll to position [154, 0]
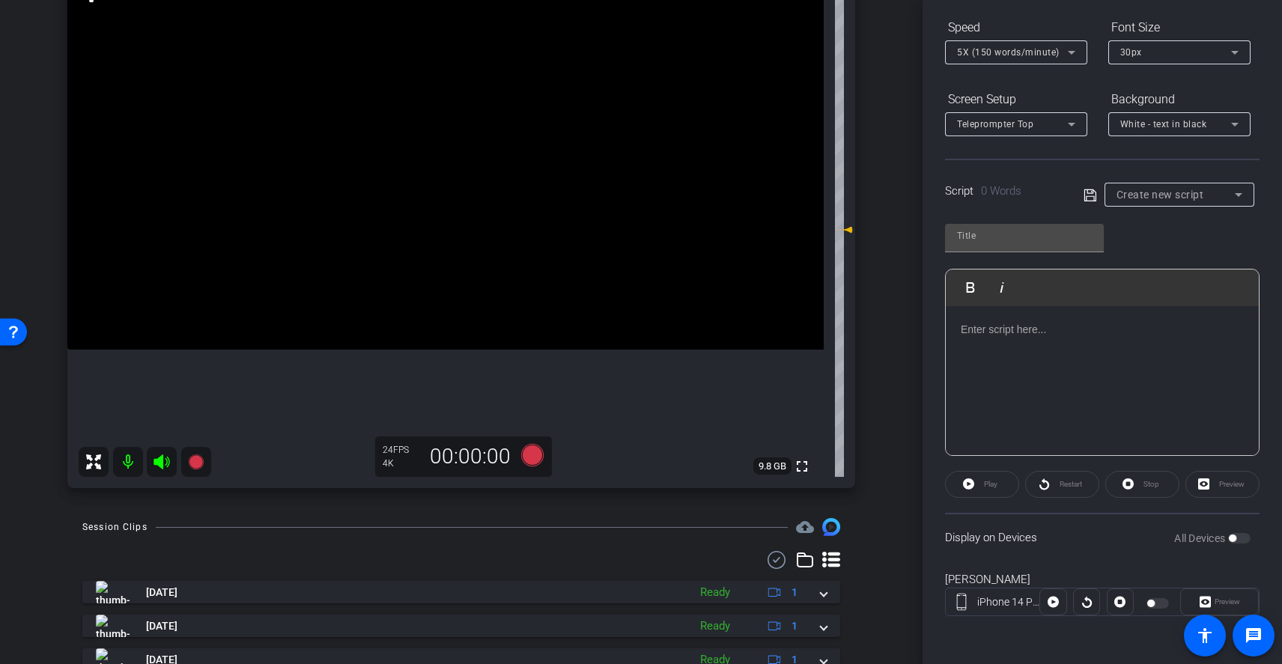
click at [1059, 173] on div "Script 0 Words Create new script" at bounding box center [1102, 183] width 315 height 48
click at [1083, 605] on div at bounding box center [1086, 602] width 27 height 27
click at [1155, 603] on div at bounding box center [1158, 603] width 25 height 10
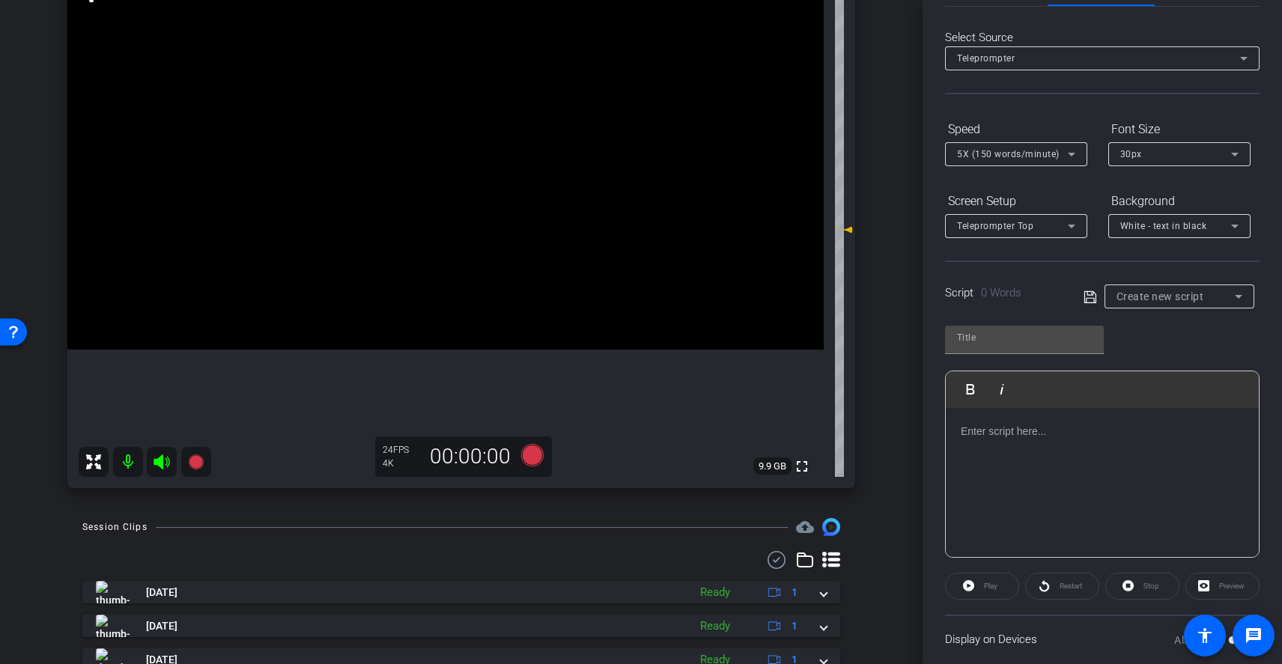
scroll to position [0, 0]
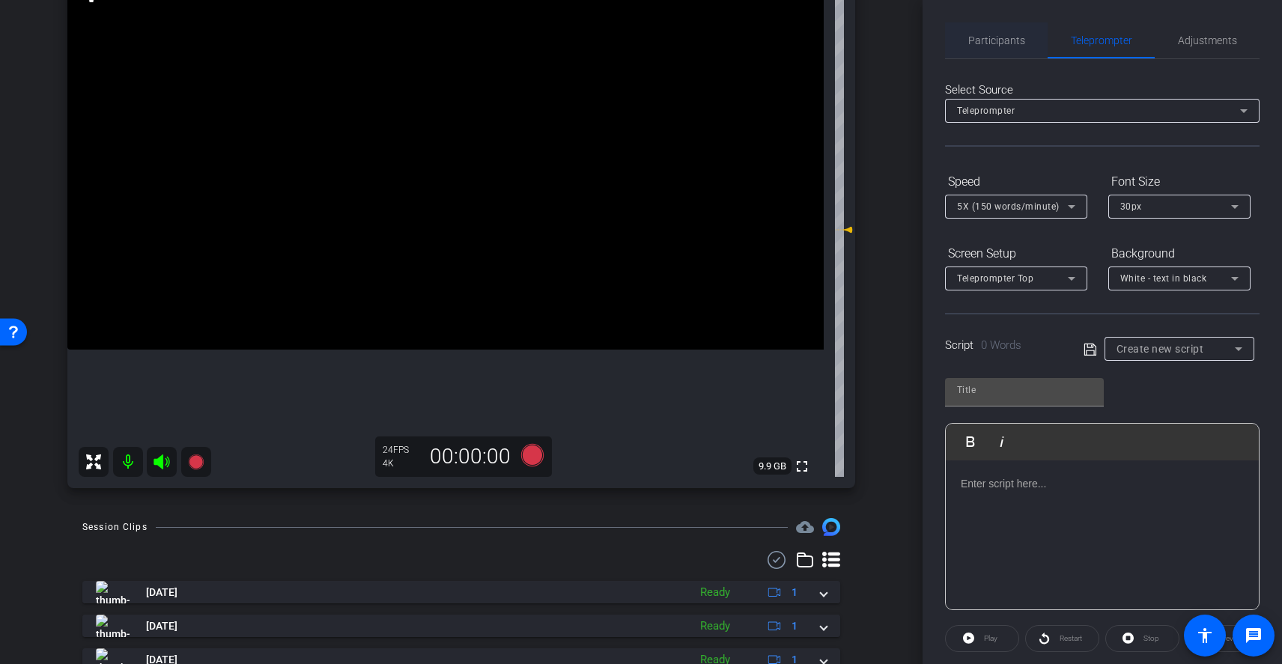
click at [1003, 36] on span "Participants" at bounding box center [996, 40] width 57 height 10
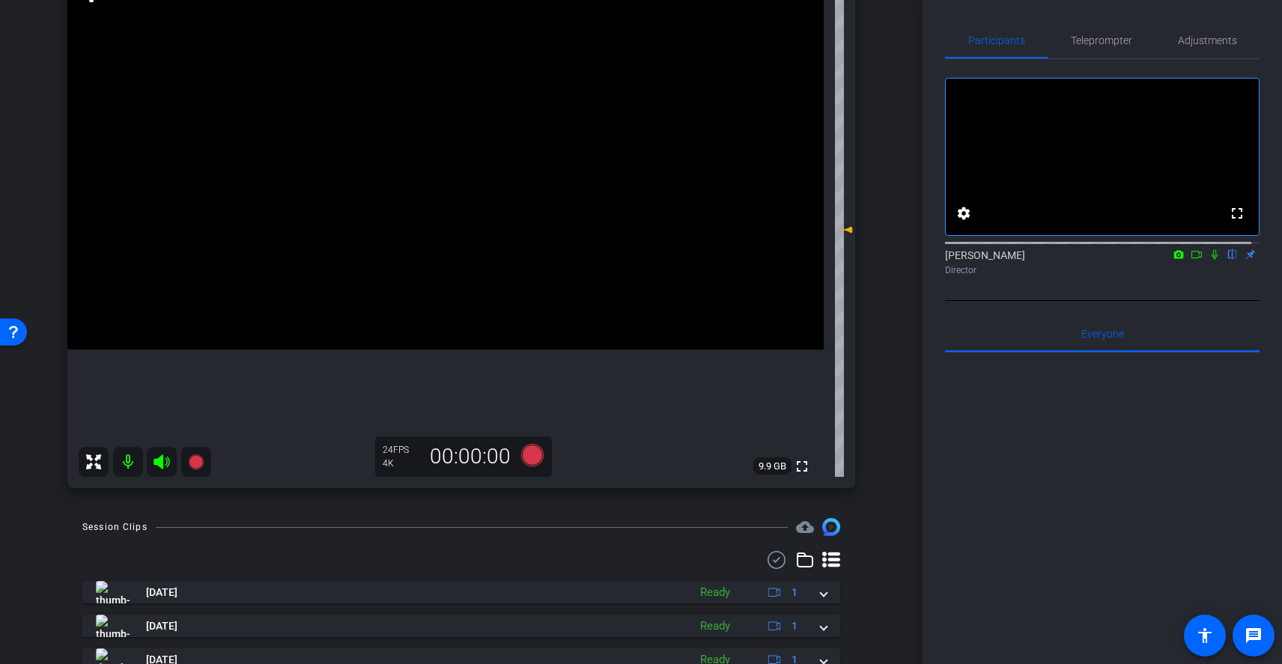
click at [1209, 260] on icon at bounding box center [1215, 254] width 12 height 10
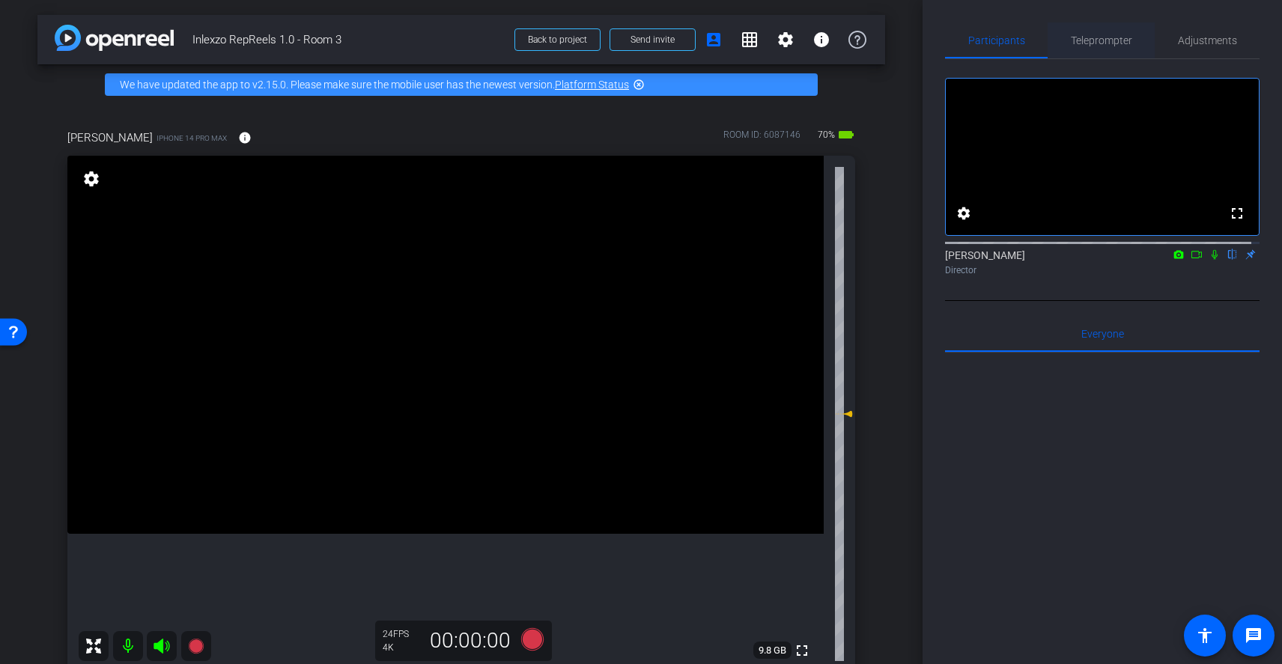
click at [1107, 44] on span "Teleprompter" at bounding box center [1101, 40] width 61 height 10
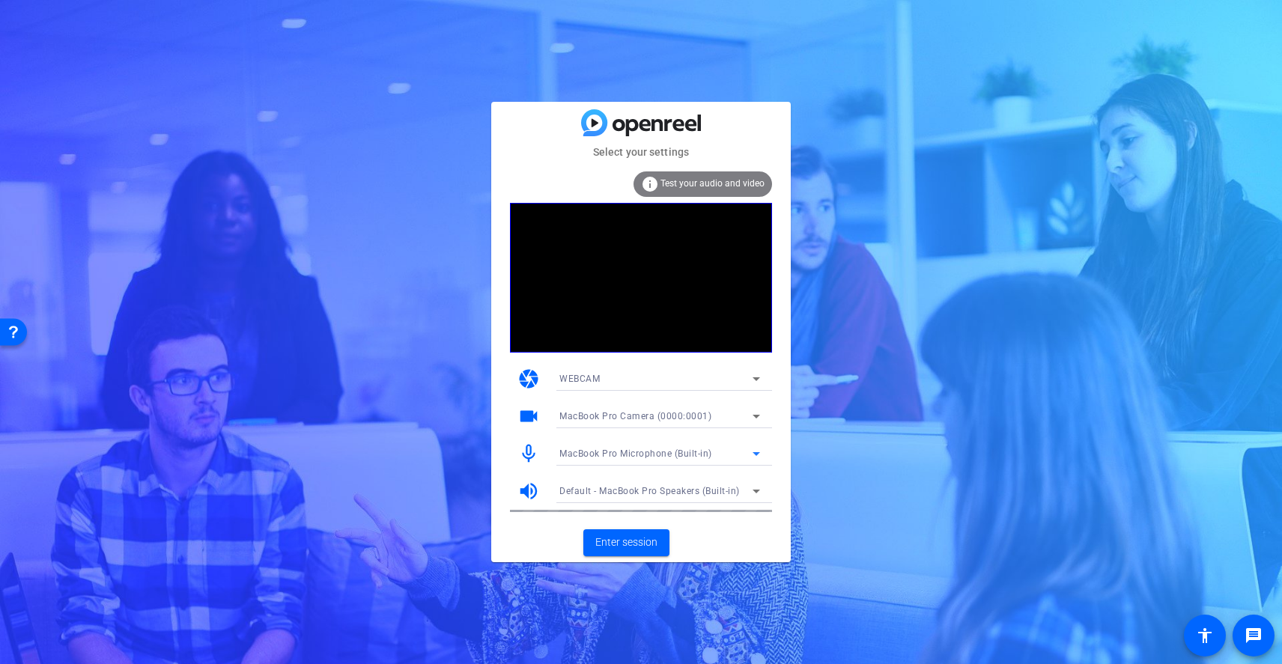
click at [679, 455] on span "MacBook Pro Microphone (Built-in)" at bounding box center [635, 454] width 153 height 10
click at [681, 455] on div at bounding box center [641, 332] width 1282 height 664
click at [634, 543] on span "Enter session" at bounding box center [626, 543] width 62 height 16
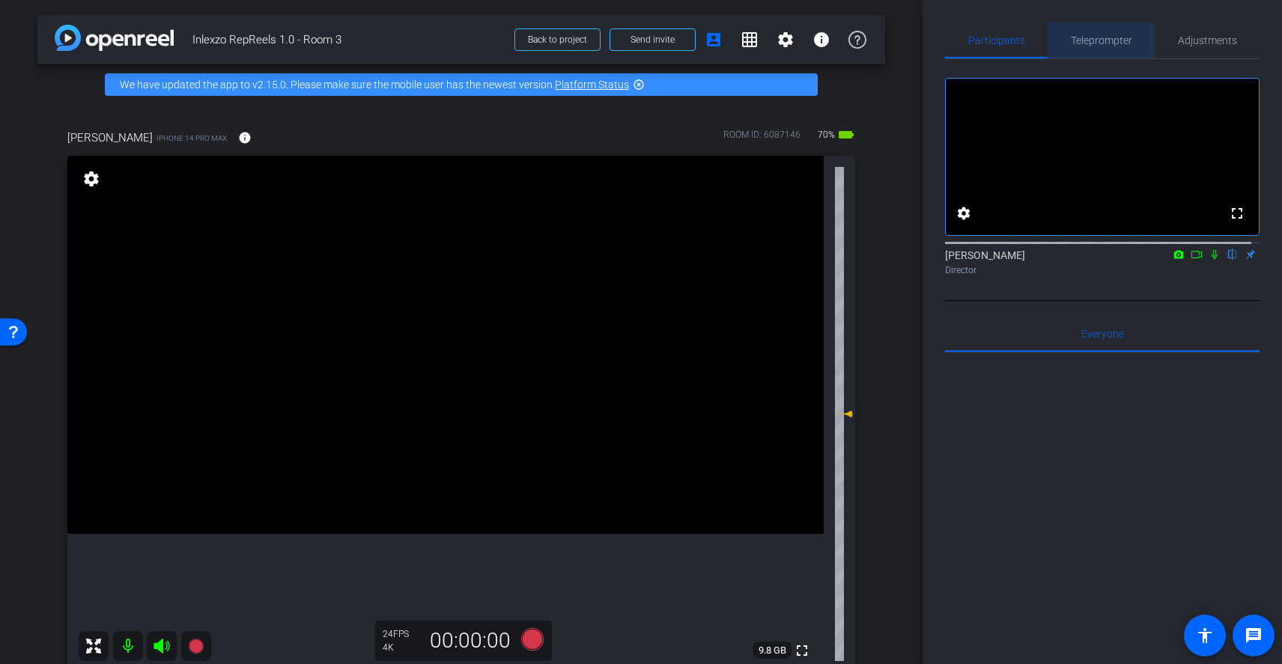
click at [1092, 46] on span "Teleprompter" at bounding box center [1101, 40] width 61 height 10
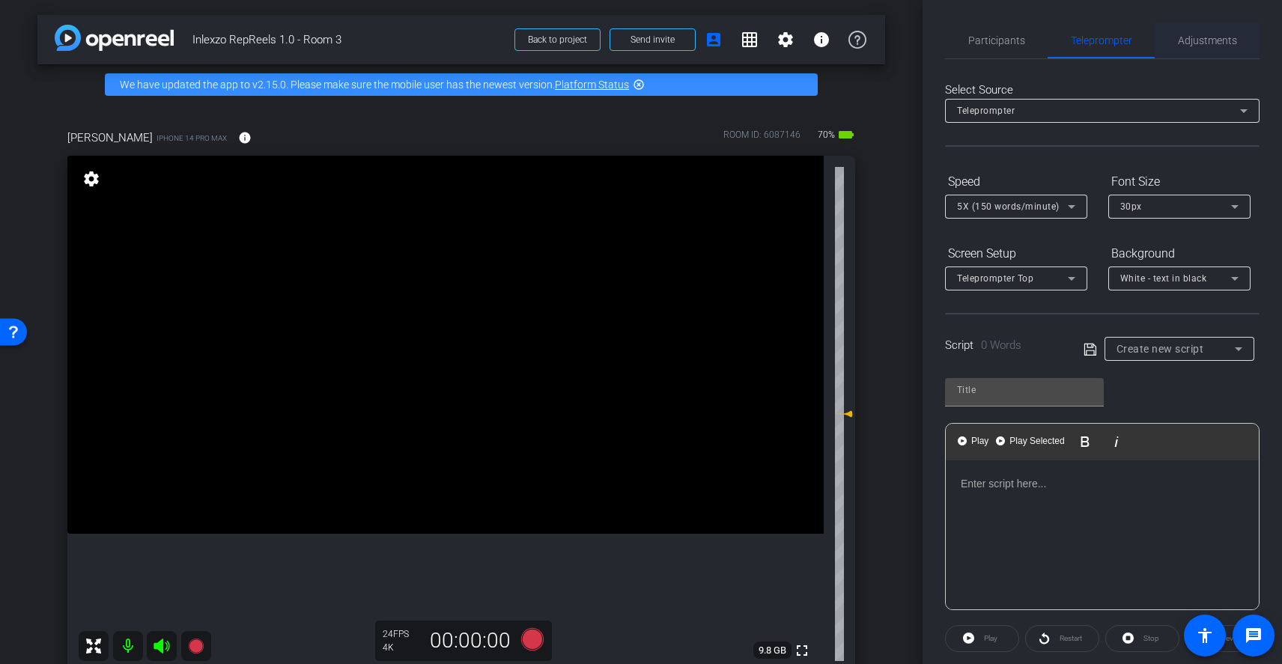
click at [1209, 43] on span "Adjustments" at bounding box center [1207, 40] width 59 height 10
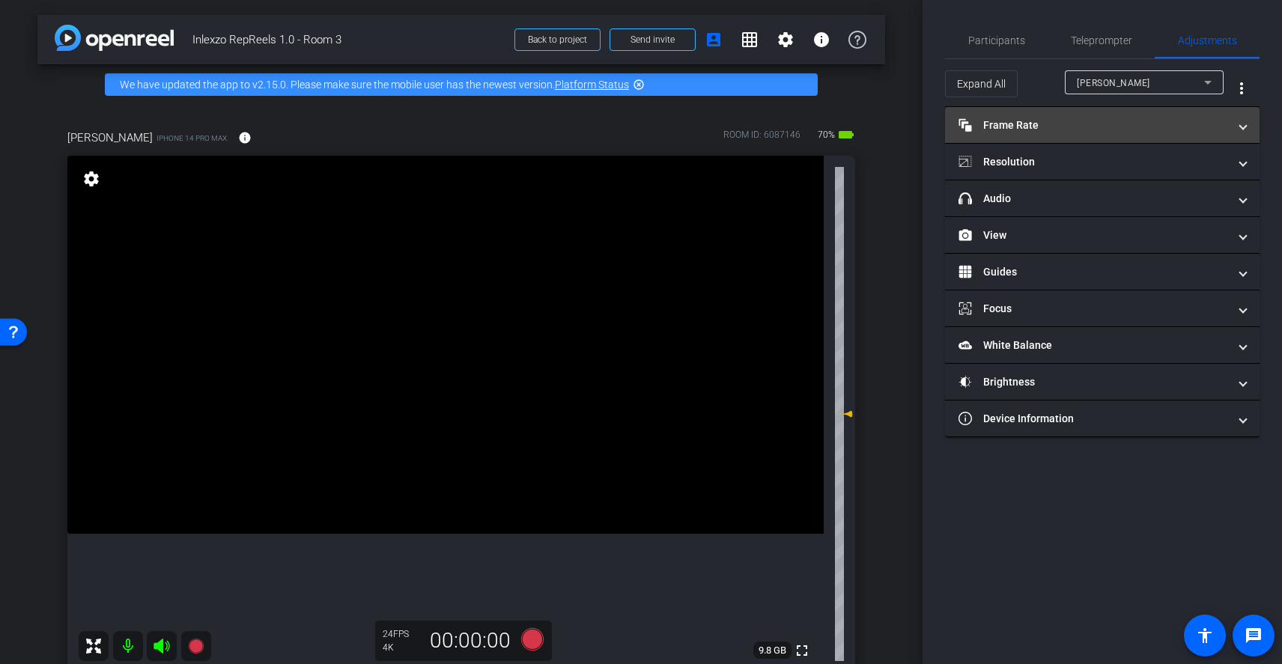
click at [1090, 125] on mat-panel-title "Frame Rate Frame Rate" at bounding box center [1094, 126] width 270 height 16
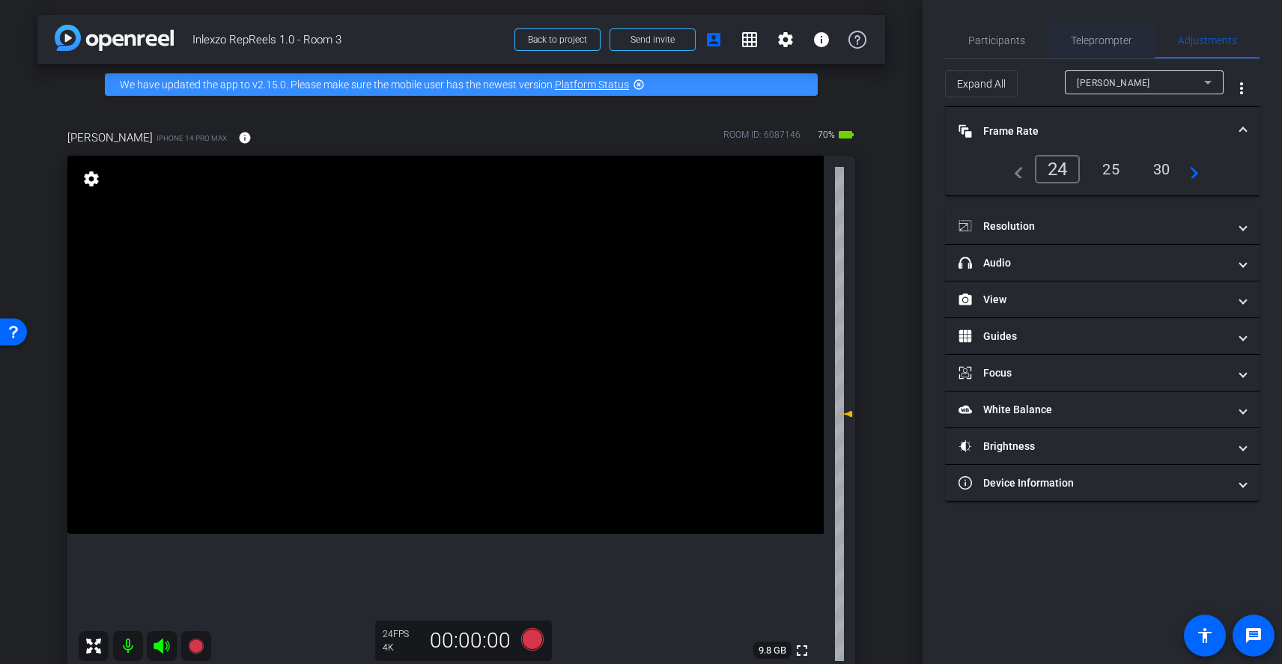
click at [1125, 40] on span "Teleprompter" at bounding box center [1101, 40] width 61 height 10
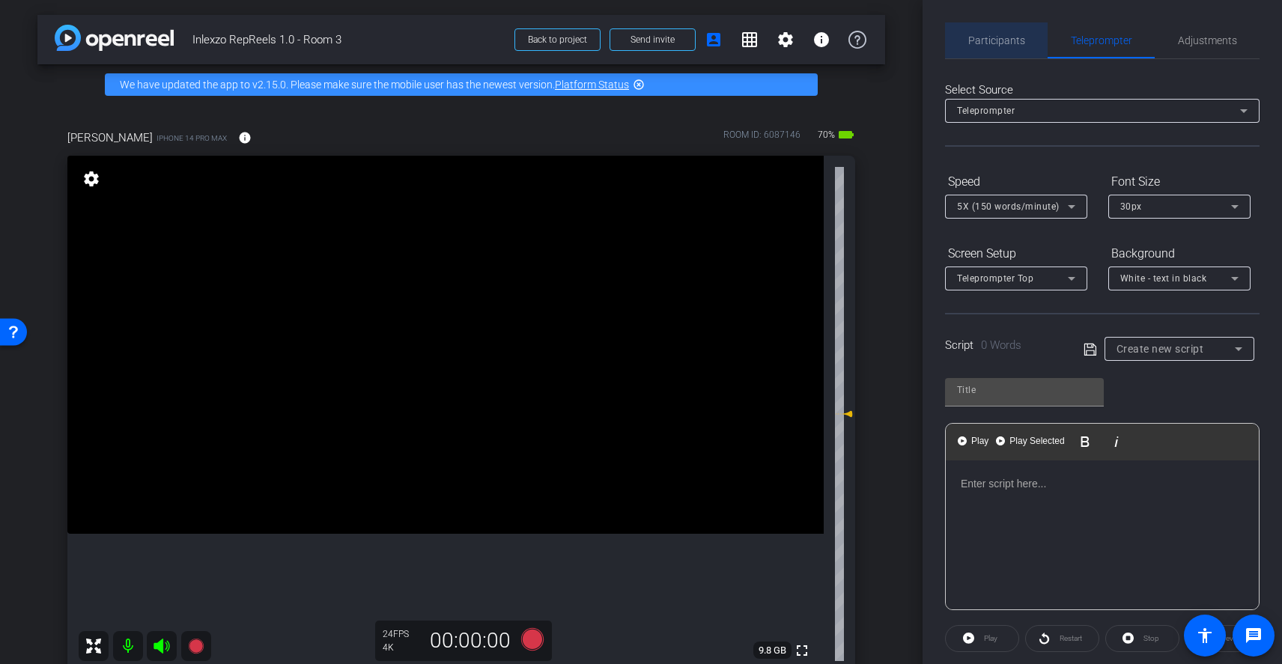
click at [1006, 46] on span "Participants" at bounding box center [996, 40] width 57 height 36
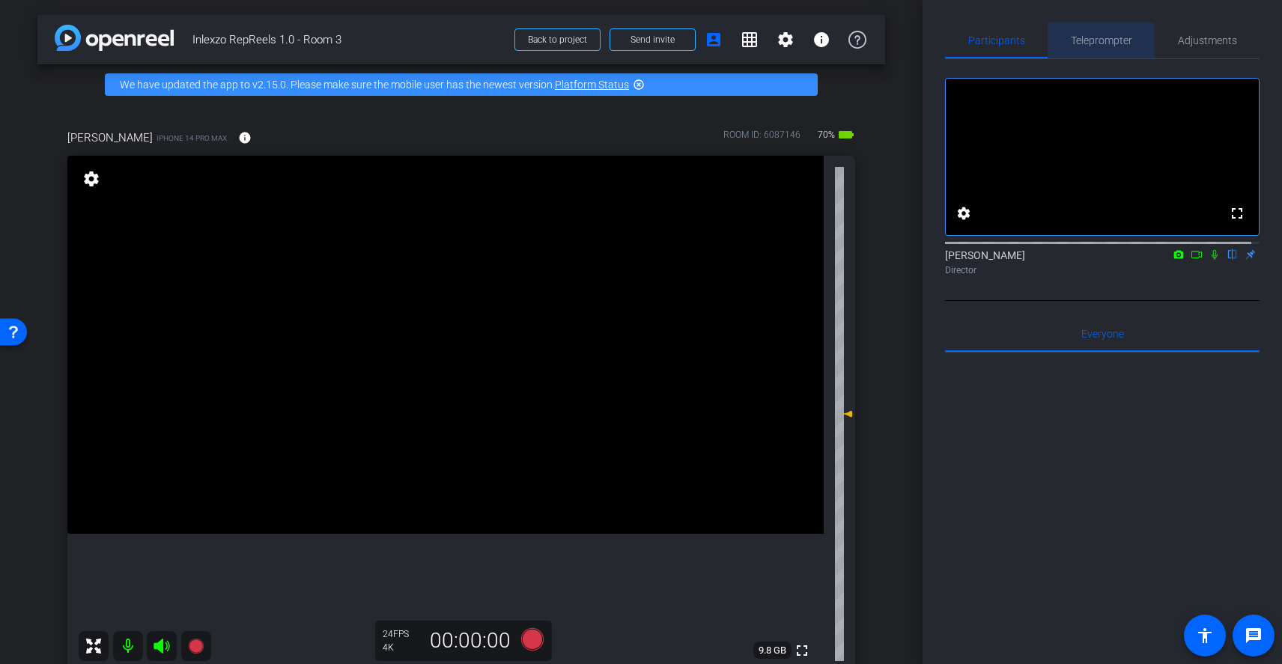
click at [1114, 43] on span "Teleprompter" at bounding box center [1101, 40] width 61 height 10
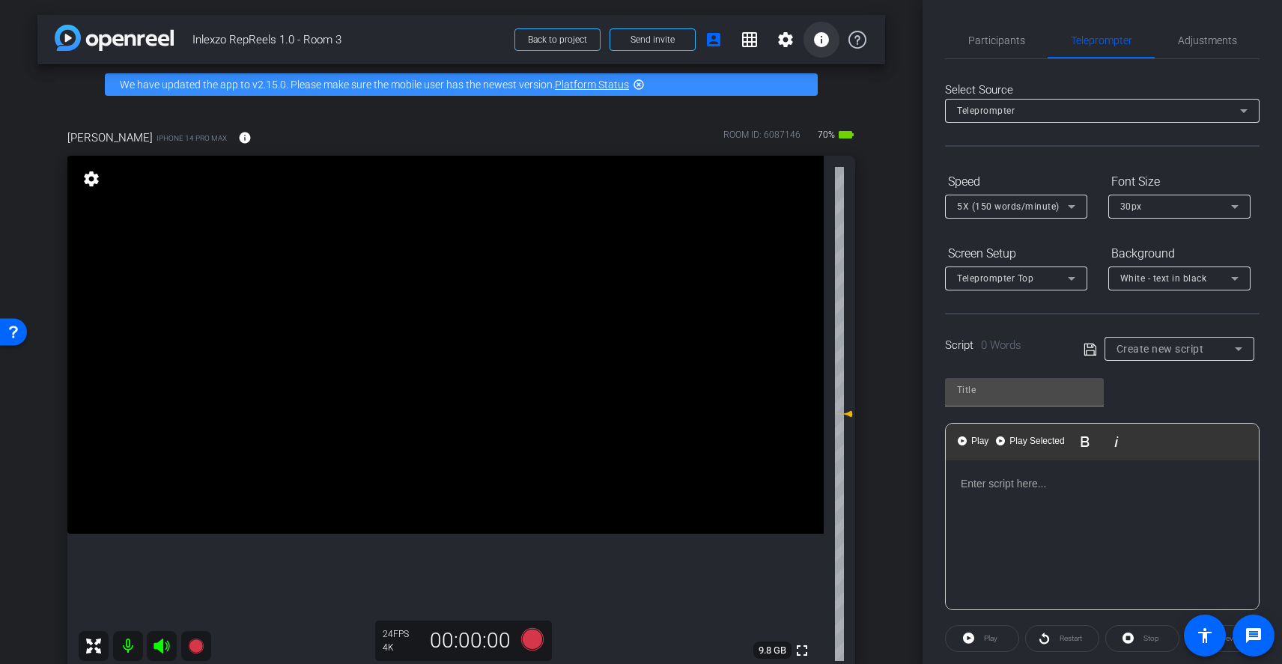
click at [814, 40] on mat-icon "info" at bounding box center [821, 40] width 18 height 18
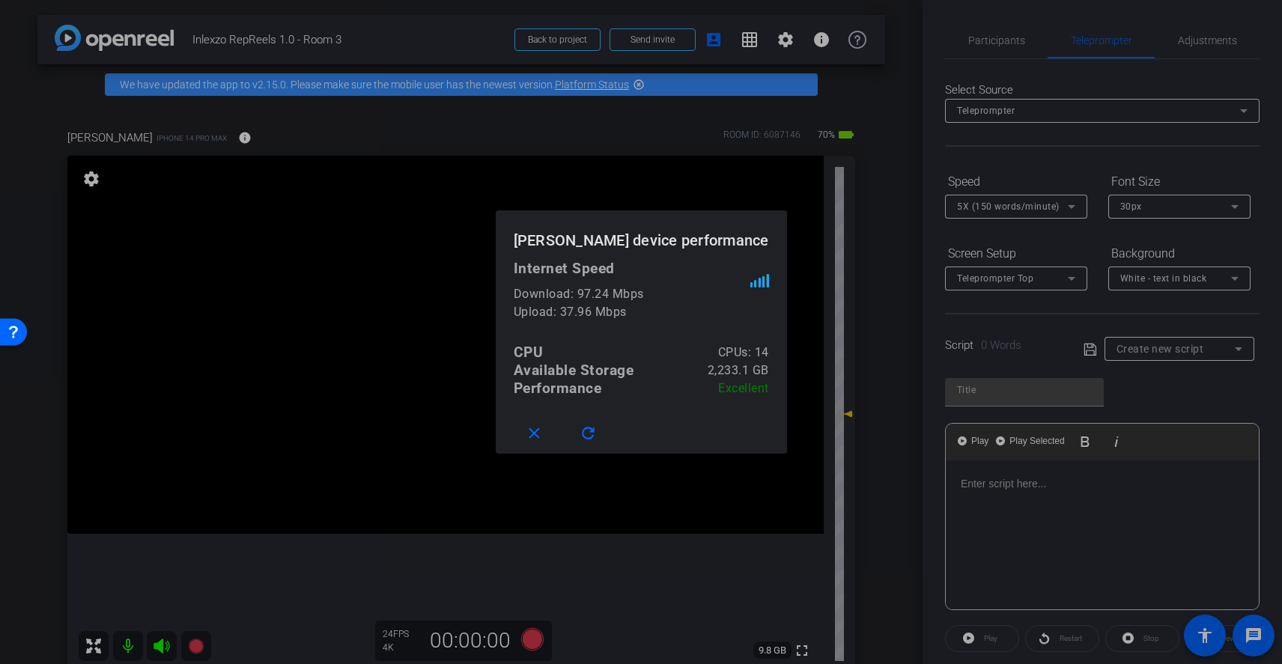
click at [853, 112] on div at bounding box center [641, 332] width 1282 height 664
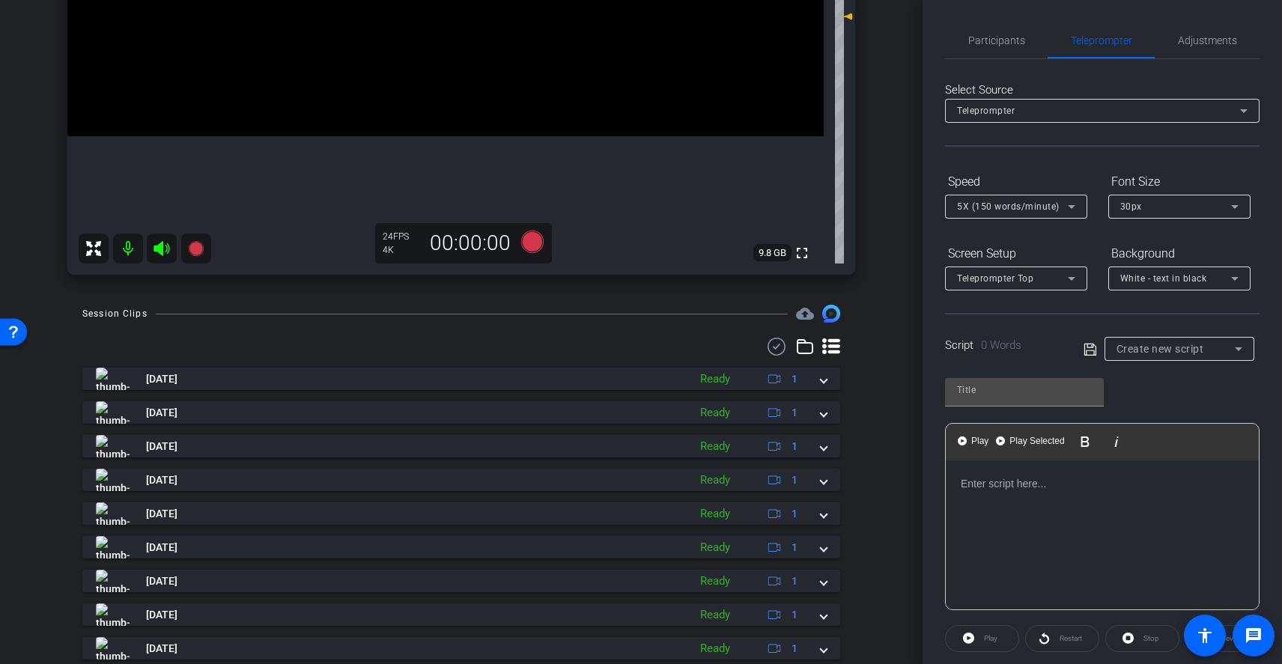
scroll to position [480, 0]
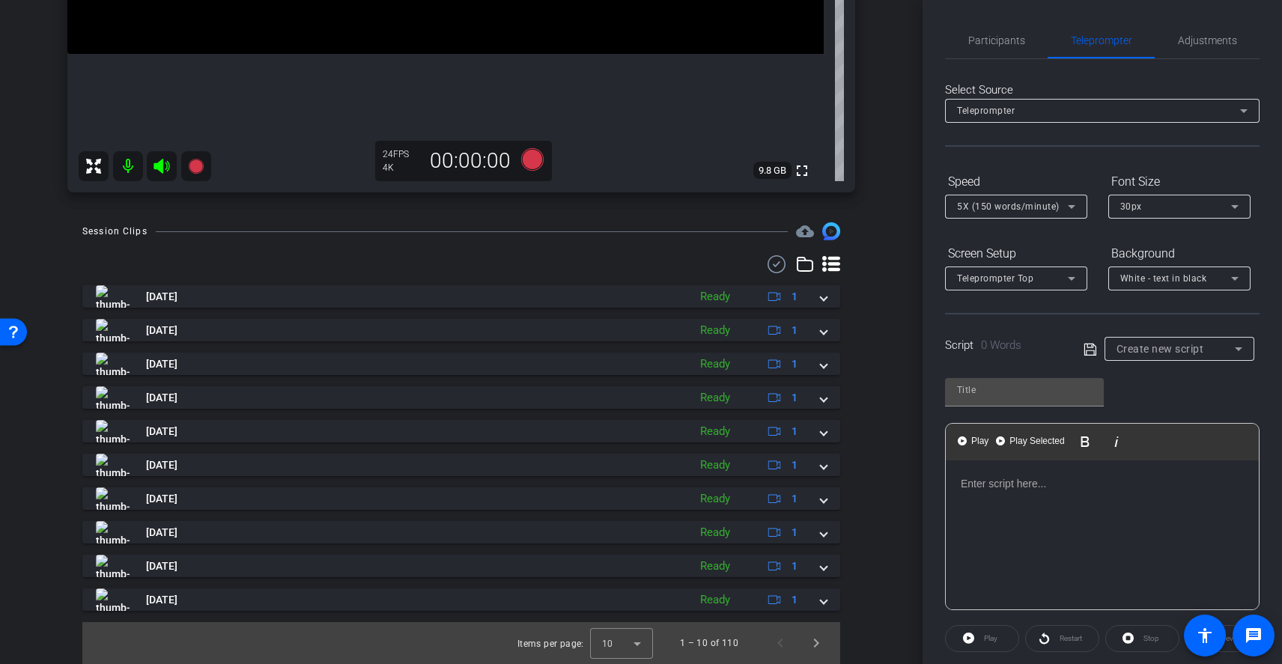
click at [819, 254] on div "Session Clips cloud_upload Aug 26, 2025 Ready 1 Aug 26, 2025 Ready 1 Aug 26, 20…" at bounding box center [461, 443] width 848 height 442
click at [823, 265] on icon at bounding box center [831, 264] width 18 height 18
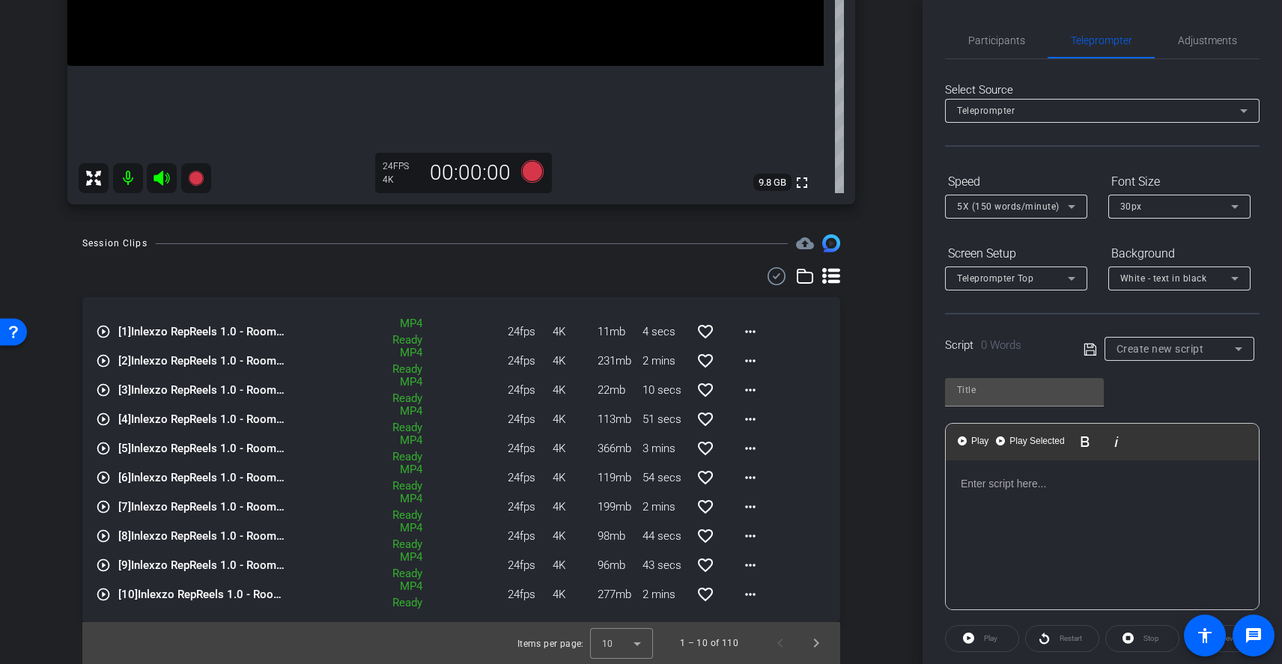
click at [822, 270] on icon at bounding box center [831, 276] width 18 height 16
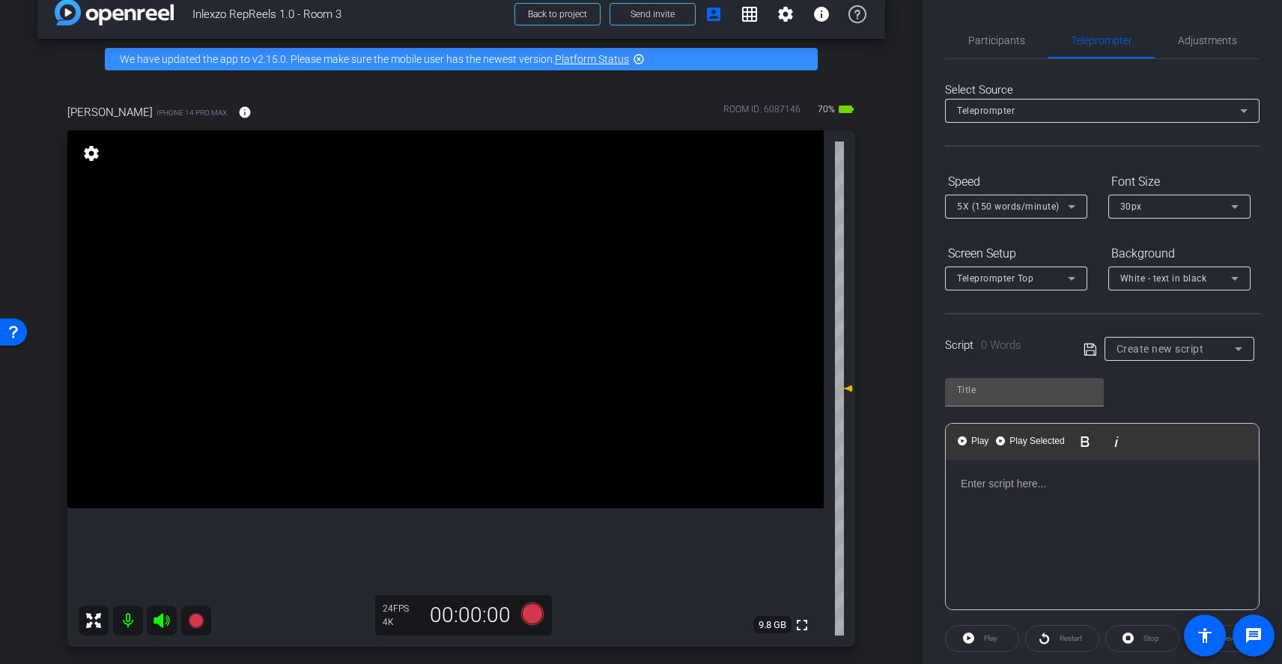
scroll to position [0, 0]
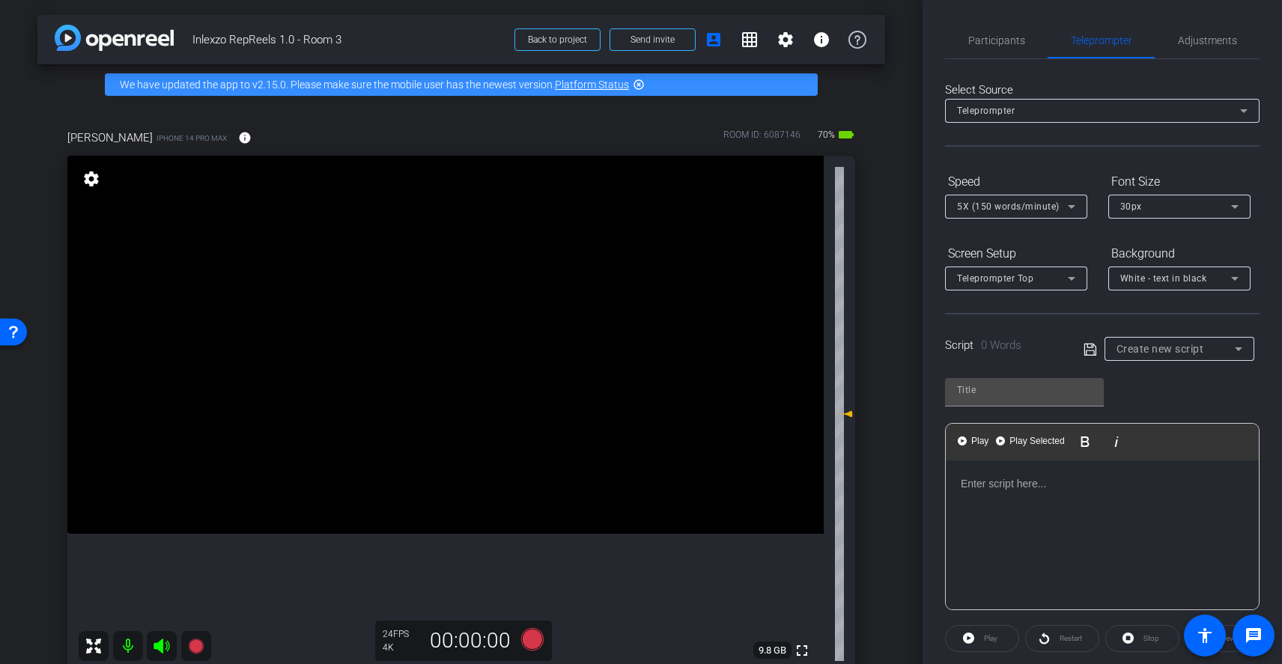
click at [983, 282] on span "Teleprompter Top" at bounding box center [995, 278] width 76 height 10
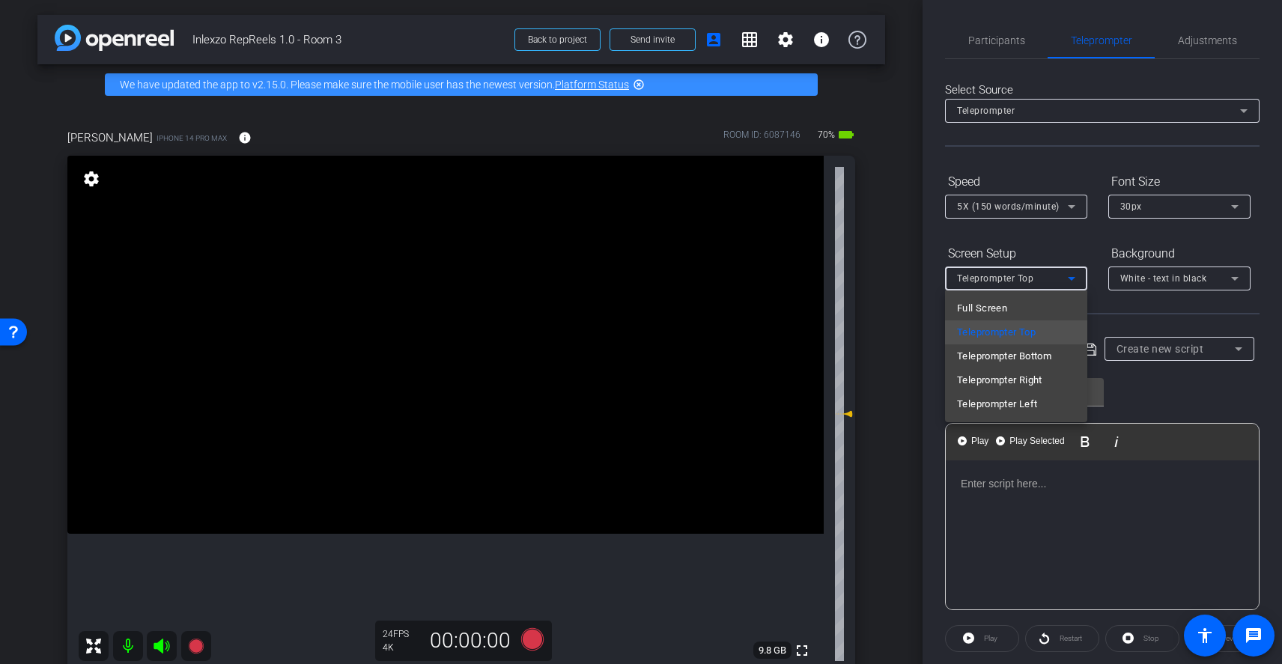
click at [983, 282] on div at bounding box center [641, 332] width 1282 height 664
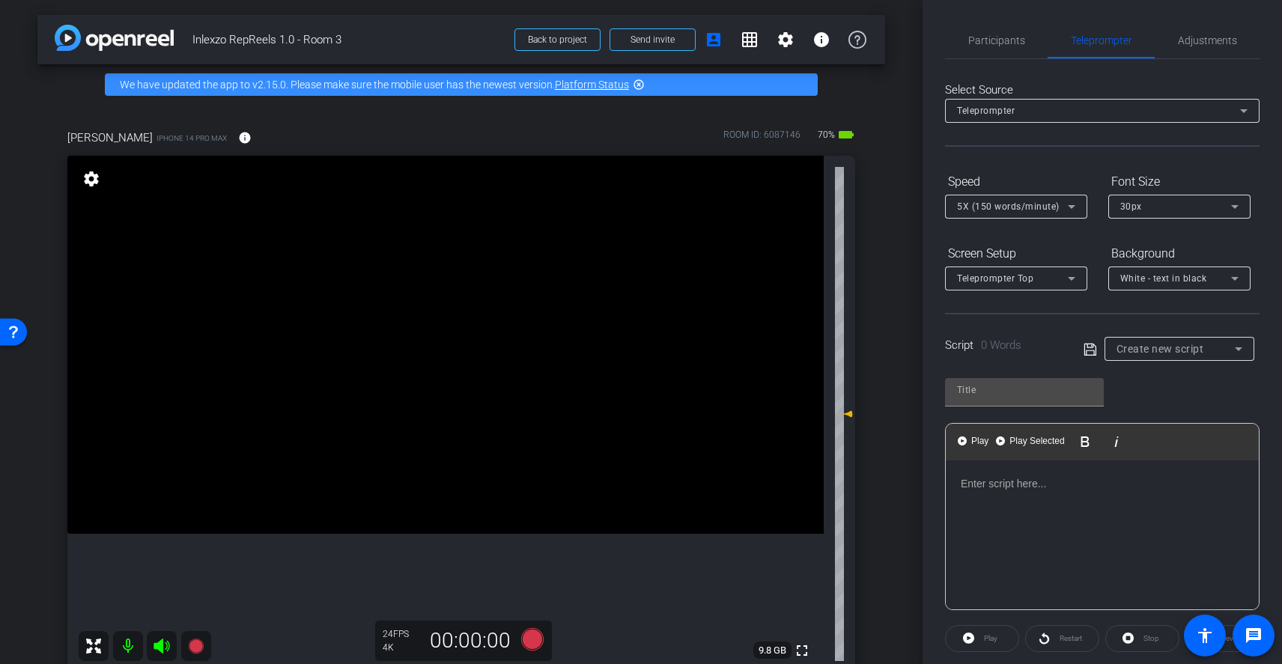
click at [1185, 275] on span "White - text in black" at bounding box center [1163, 278] width 87 height 10
click at [1185, 275] on div at bounding box center [641, 332] width 1282 height 664
click at [1197, 43] on span "Adjustments" at bounding box center [1207, 40] width 59 height 10
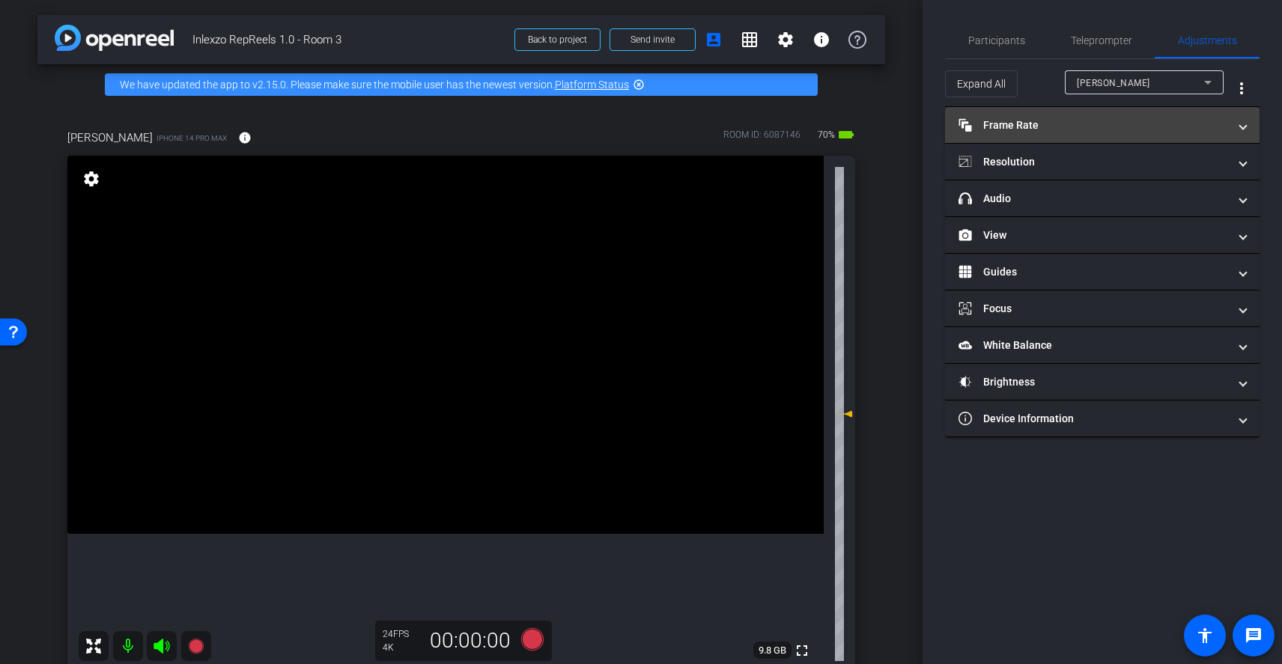
click at [1040, 126] on mat-panel-title "Frame Rate Frame Rate" at bounding box center [1094, 126] width 270 height 16
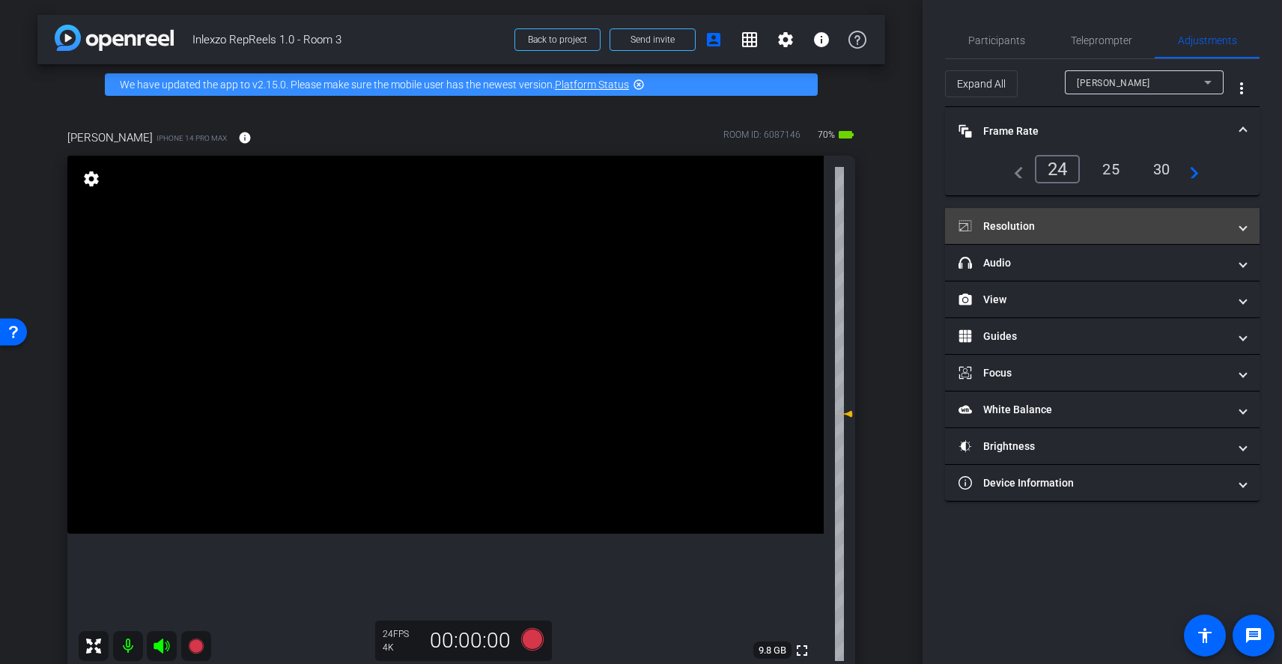
click at [1079, 219] on mat-panel-title "Resolution" at bounding box center [1094, 227] width 270 height 16
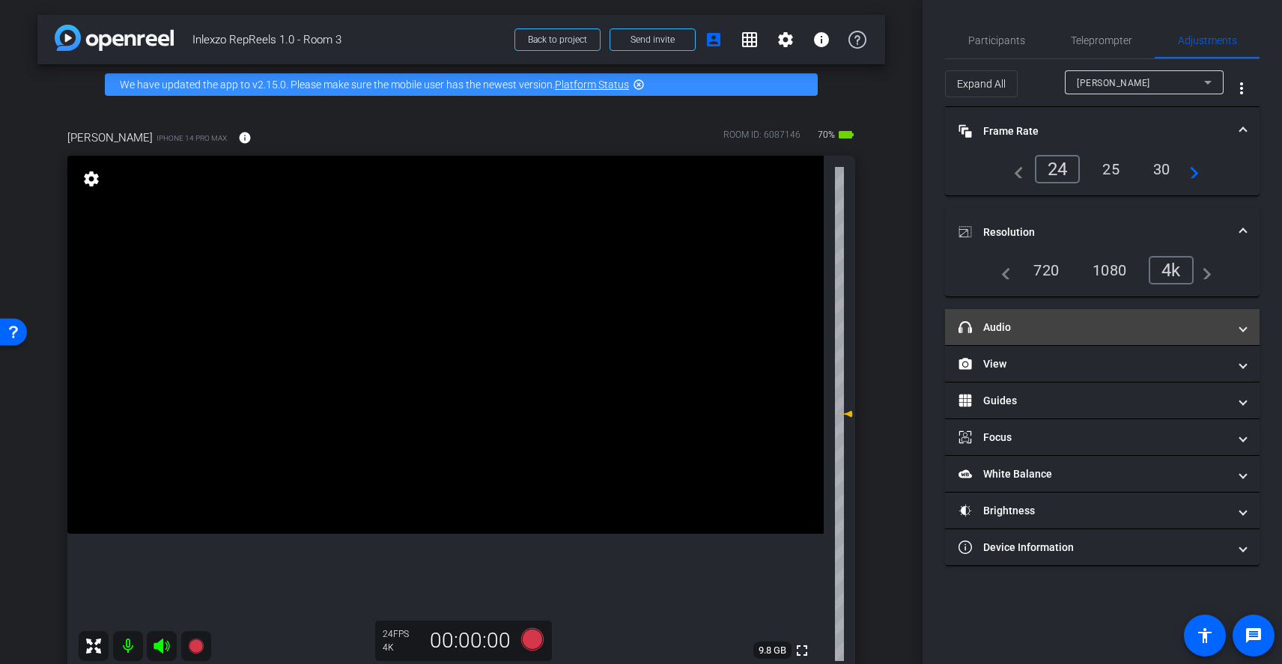
click at [1059, 332] on mat-panel-title "headphone icon Audio" at bounding box center [1094, 328] width 270 height 16
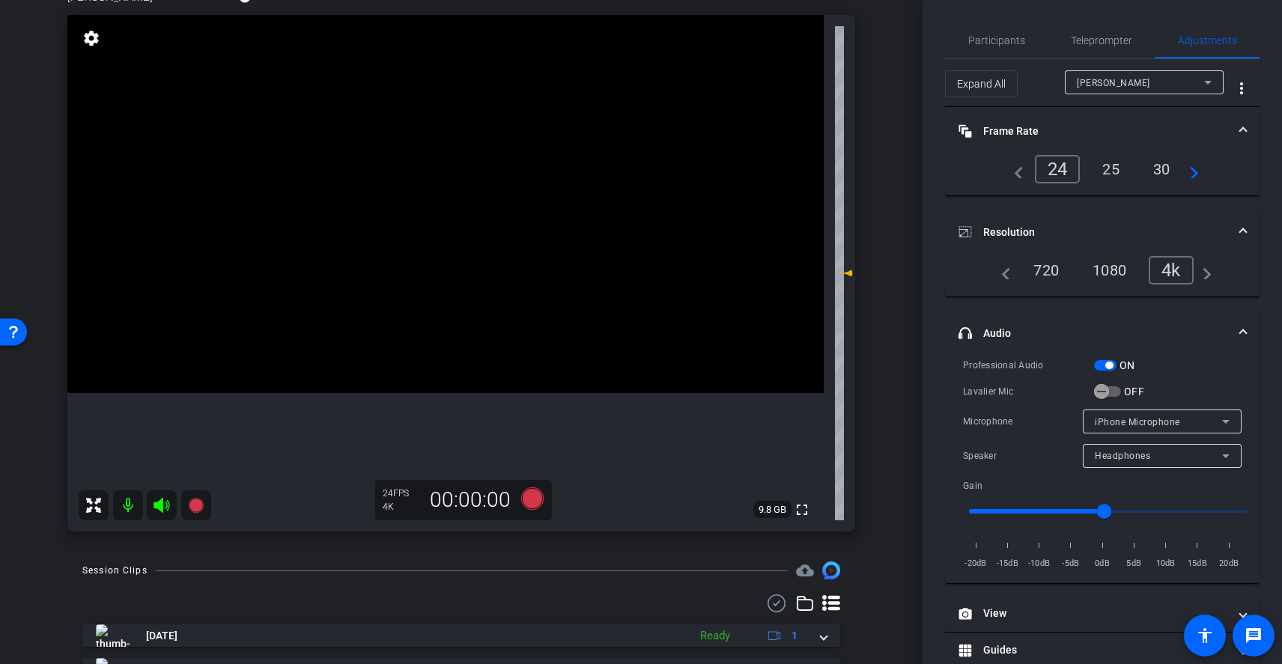
scroll to position [151, 0]
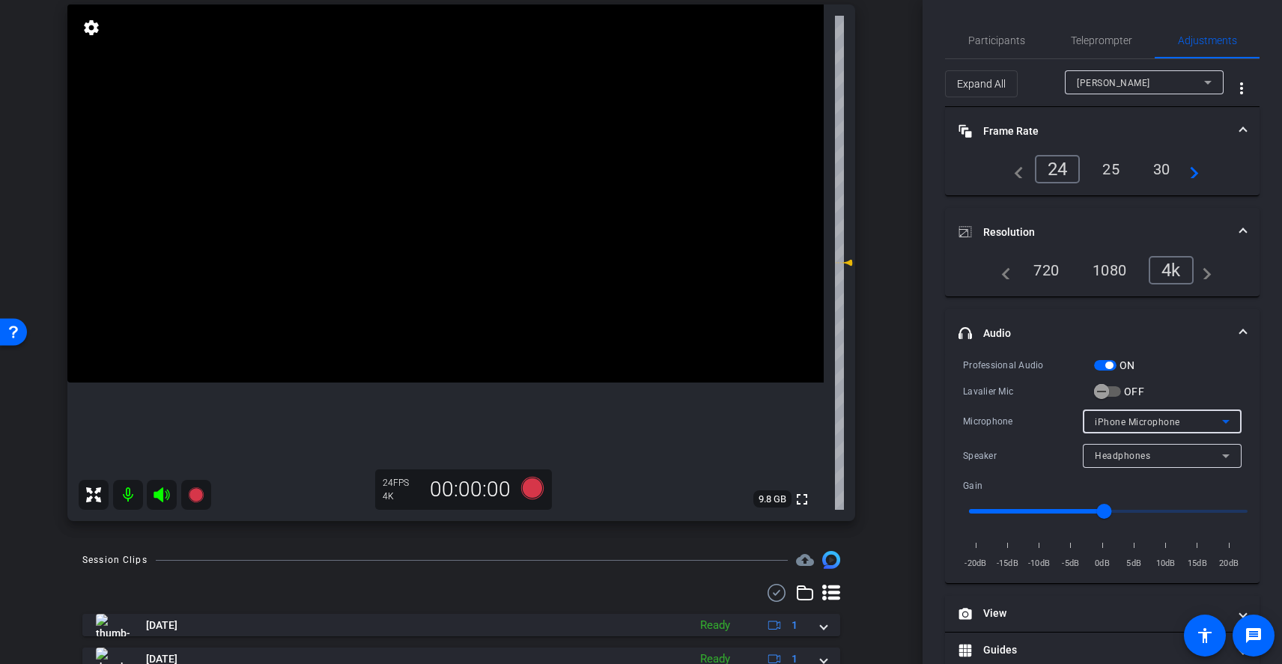
click at [1167, 428] on div "iPhone Microphone" at bounding box center [1158, 422] width 127 height 19
click at [1191, 428] on div at bounding box center [641, 332] width 1282 height 664
click at [1182, 461] on div "Headphones" at bounding box center [1158, 455] width 127 height 19
click at [1166, 490] on mat-option "Headphones" at bounding box center [1154, 485] width 159 height 24
click at [1105, 366] on span "button" at bounding box center [1108, 365] width 7 height 7
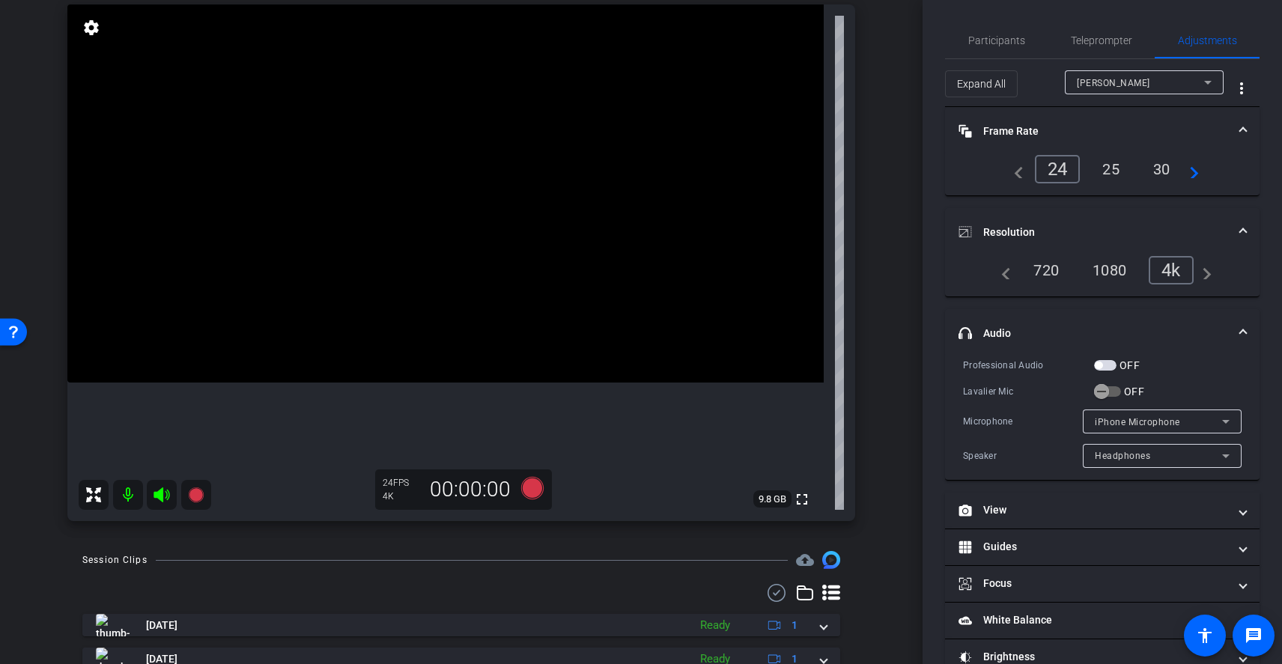
click at [1152, 419] on span "iPhone Microphone" at bounding box center [1137, 422] width 85 height 10
click at [1152, 419] on div at bounding box center [641, 332] width 1282 height 664
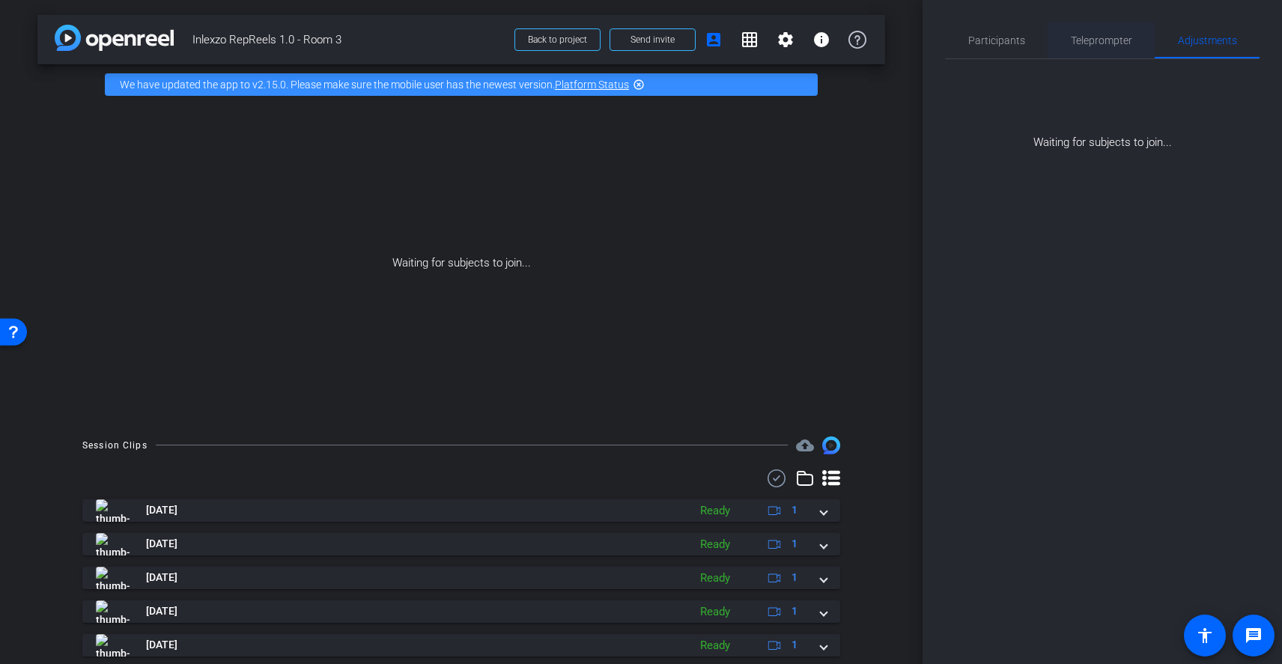
click at [1103, 42] on span "Teleprompter" at bounding box center [1101, 40] width 61 height 10
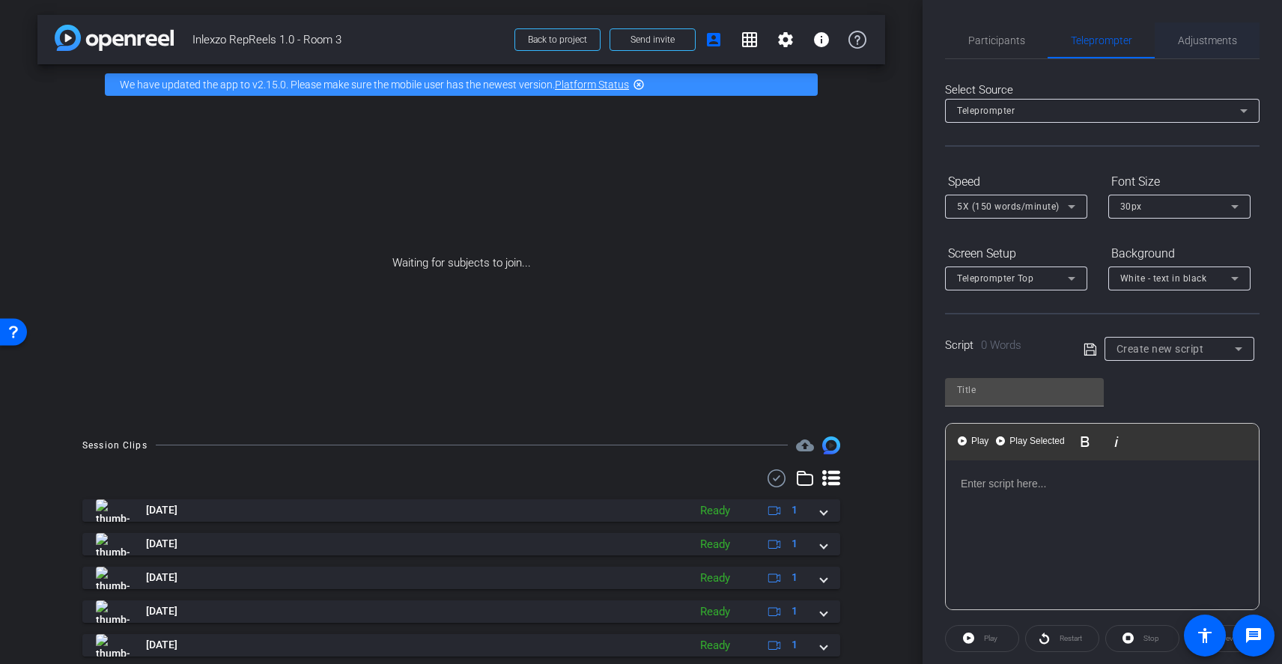
click at [1212, 37] on span "Adjustments" at bounding box center [1207, 40] width 59 height 10
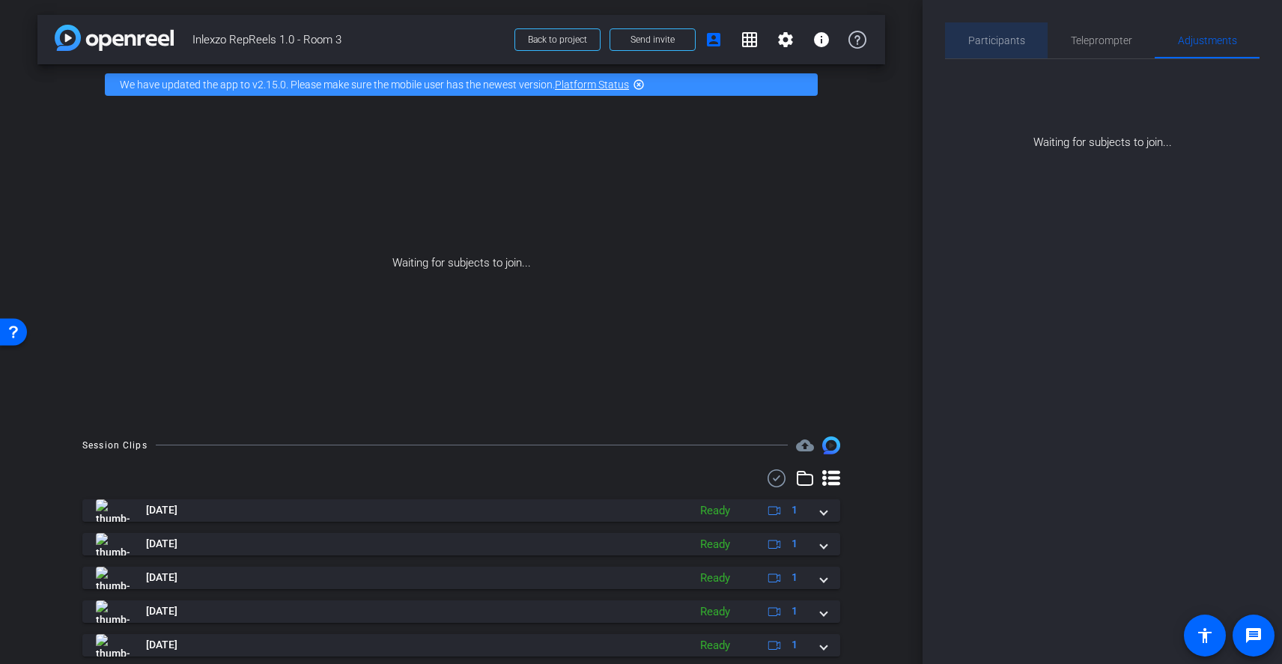
click at [1016, 45] on span "Participants" at bounding box center [996, 40] width 57 height 10
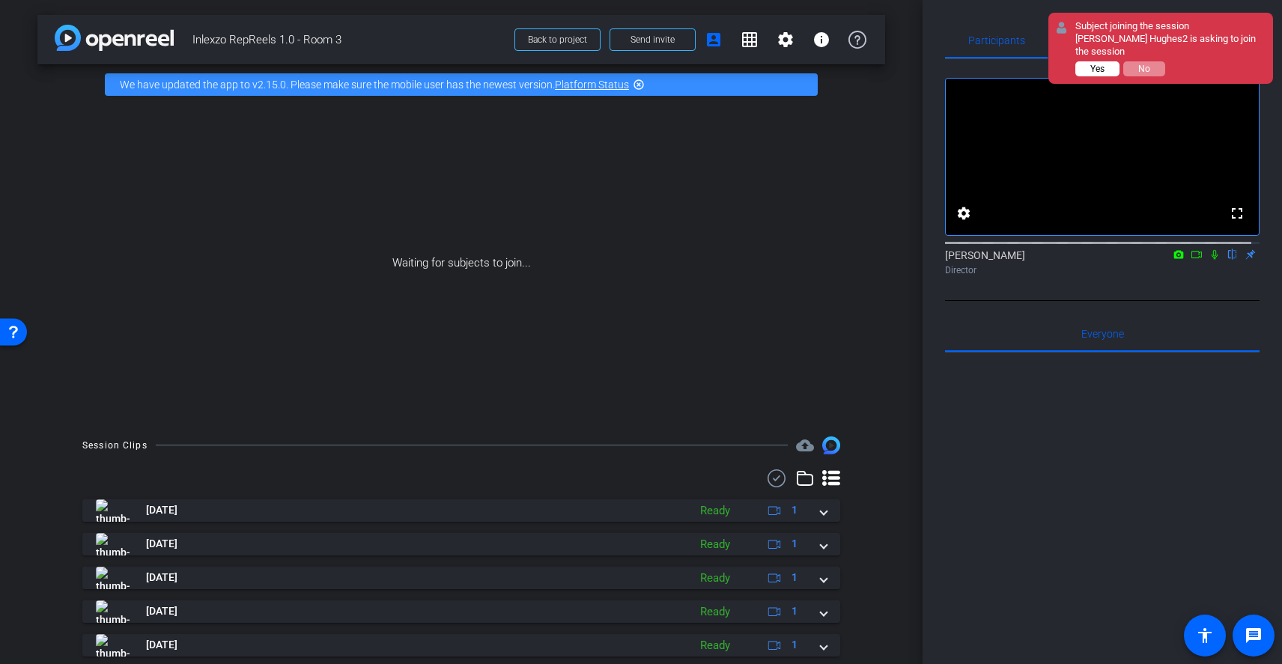
click at [1102, 69] on span "Yes" at bounding box center [1097, 69] width 14 height 10
click at [1101, 67] on span "Yes" at bounding box center [1097, 69] width 14 height 10
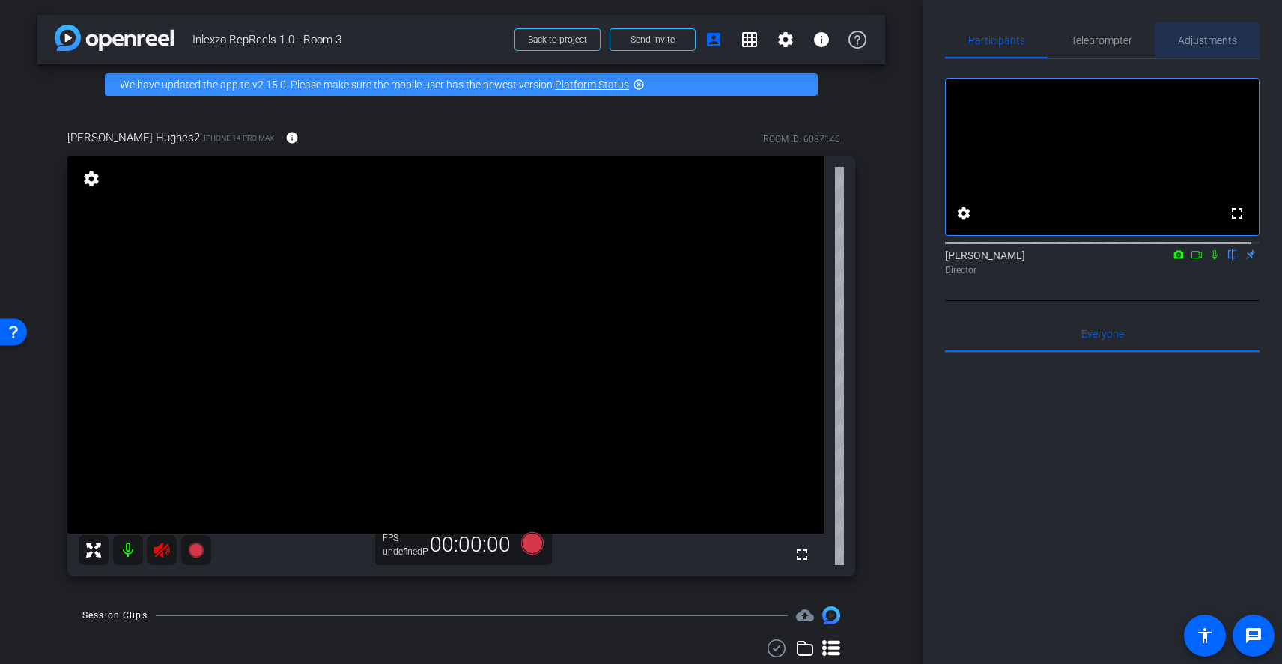
click at [1203, 40] on span "Adjustments" at bounding box center [1207, 40] width 59 height 10
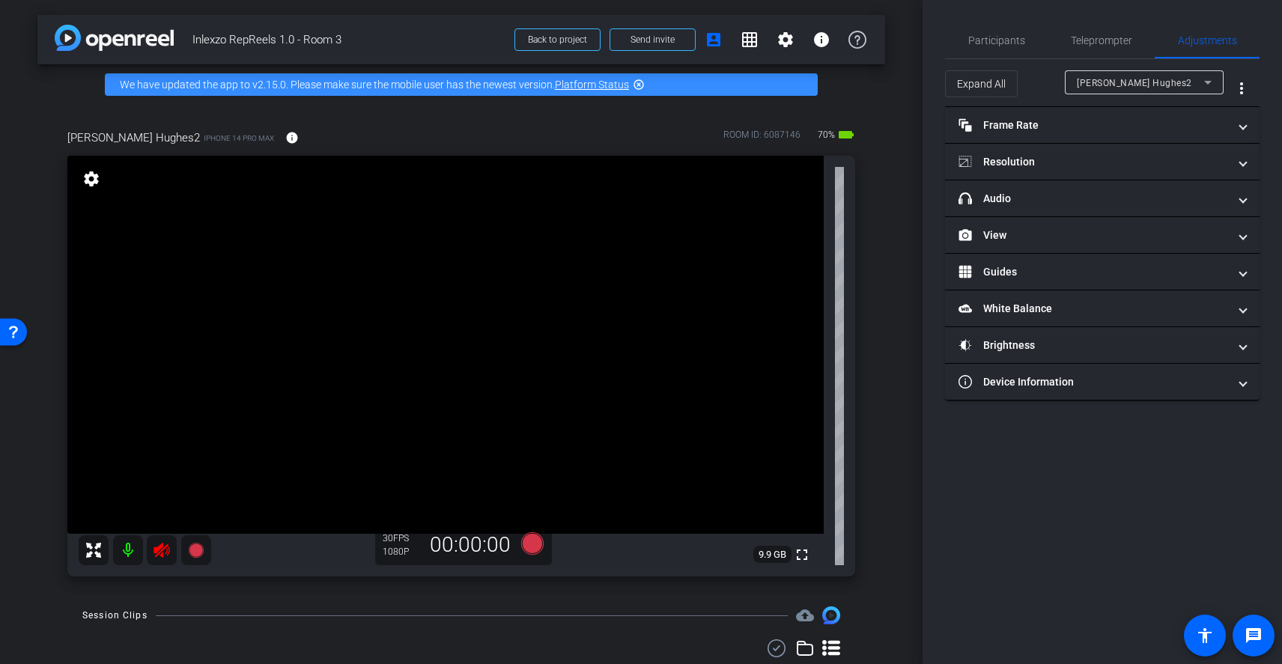
click at [162, 555] on icon at bounding box center [162, 550] width 16 height 15
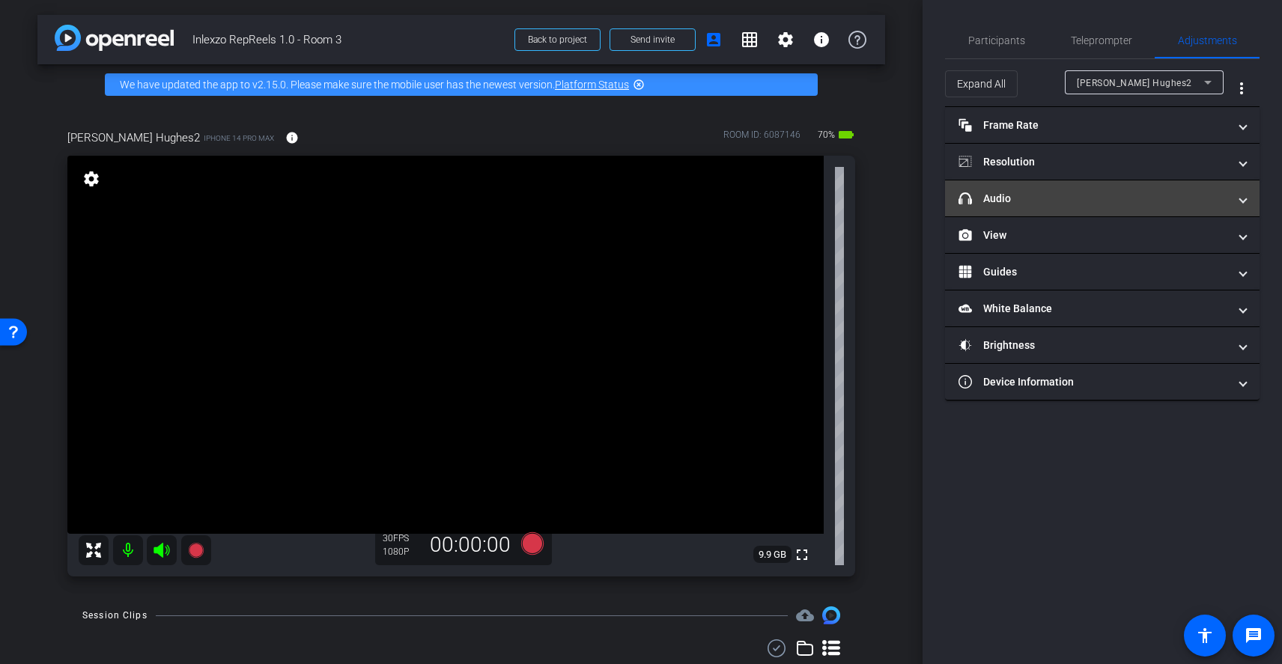
click at [1084, 208] on mat-expansion-panel-header "headphone icon Audio" at bounding box center [1102, 198] width 315 height 36
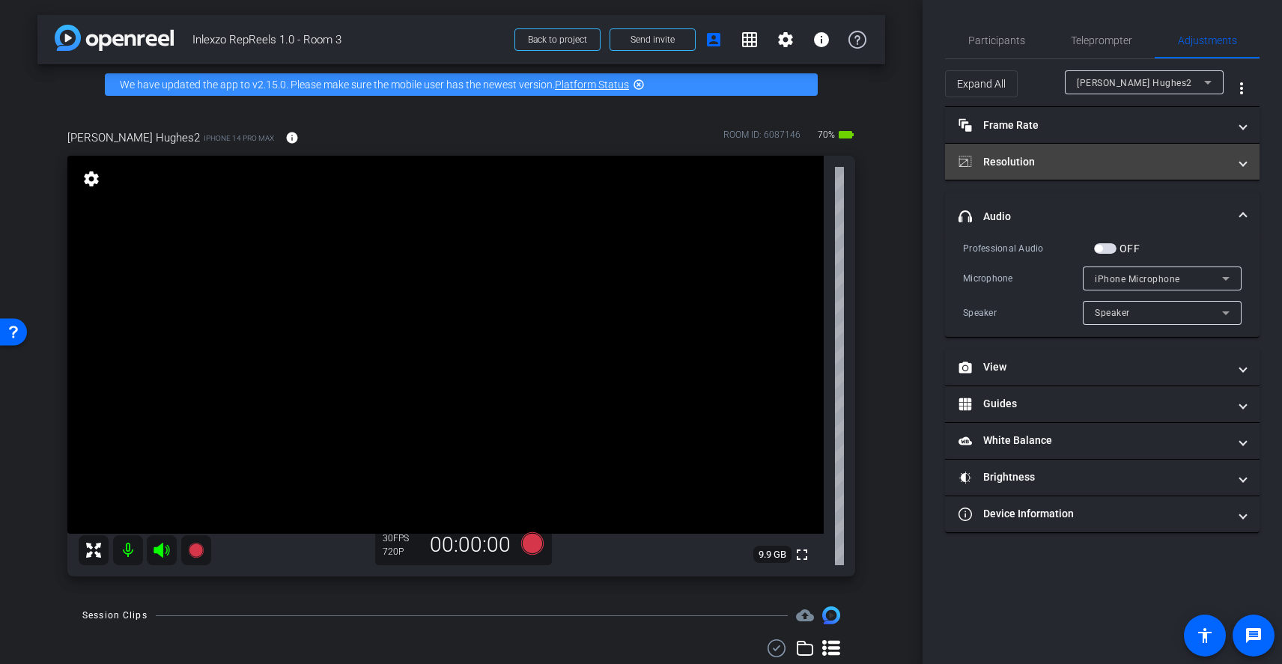
click at [1071, 162] on mat-panel-title "Resolution" at bounding box center [1094, 162] width 270 height 16
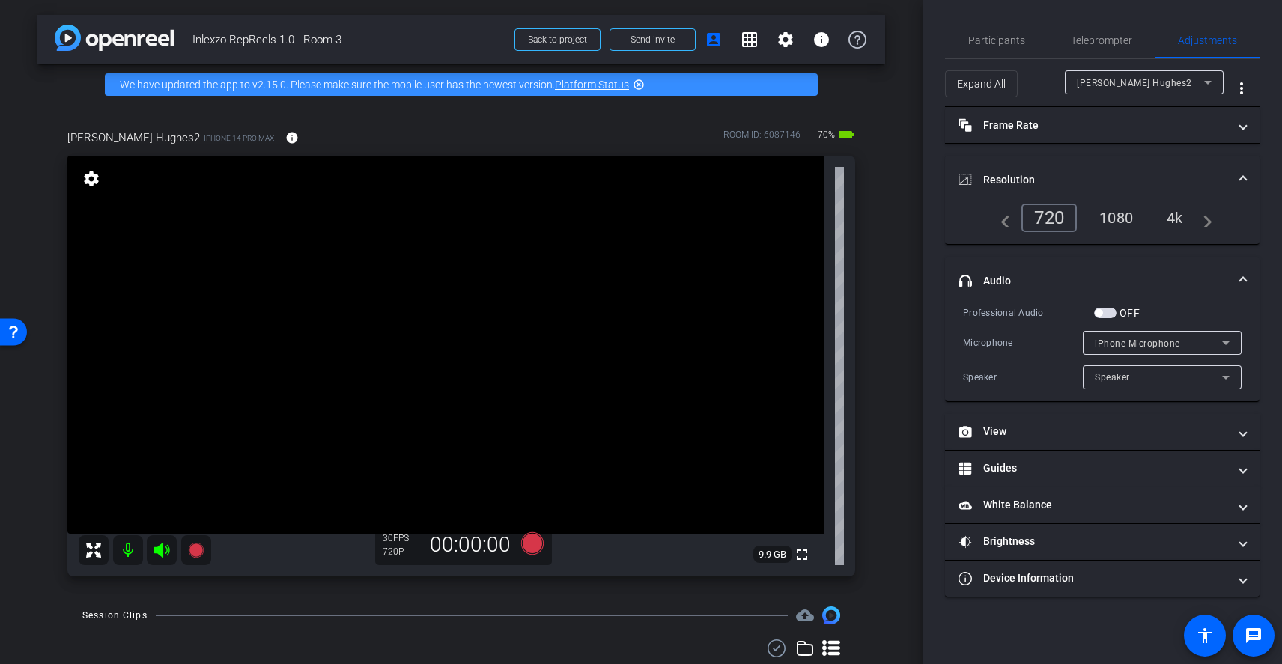
click at [1178, 221] on div "4k" at bounding box center [1174, 217] width 39 height 25
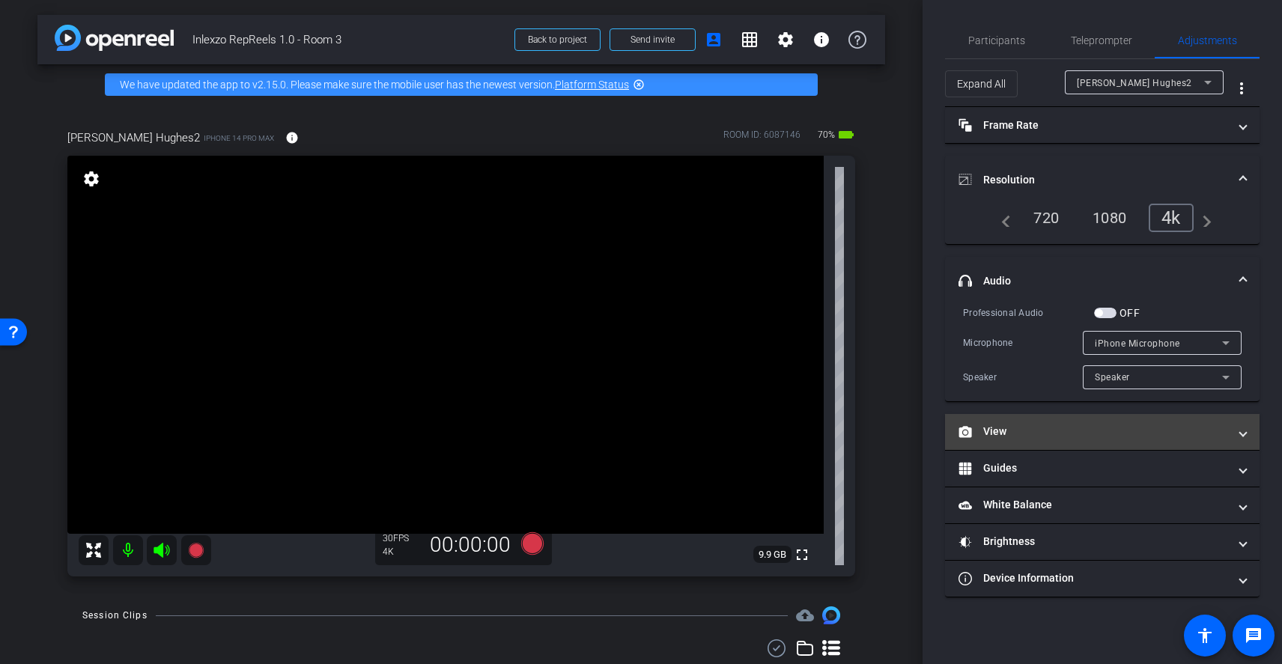
click at [1023, 443] on mat-expansion-panel-header "View" at bounding box center [1102, 432] width 315 height 36
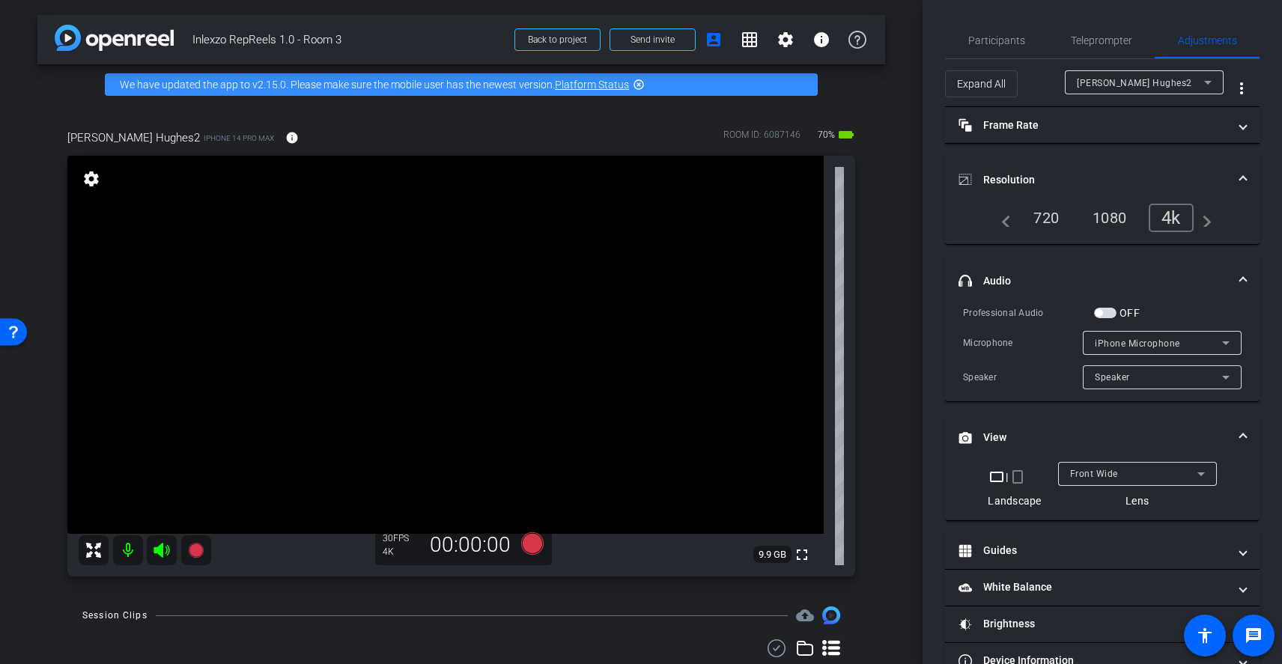
click at [1014, 477] on mat-icon "crop_portrait" at bounding box center [1018, 477] width 18 height 18
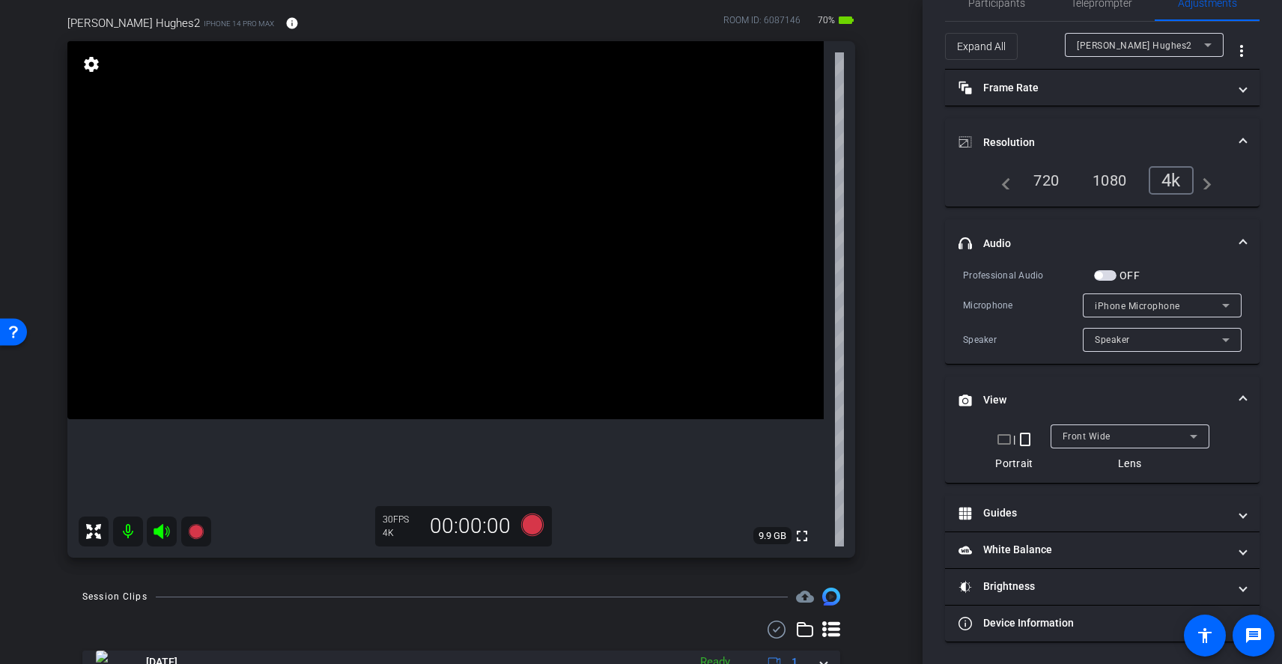
scroll to position [112, 0]
click at [1110, 277] on span "button" at bounding box center [1105, 275] width 22 height 10
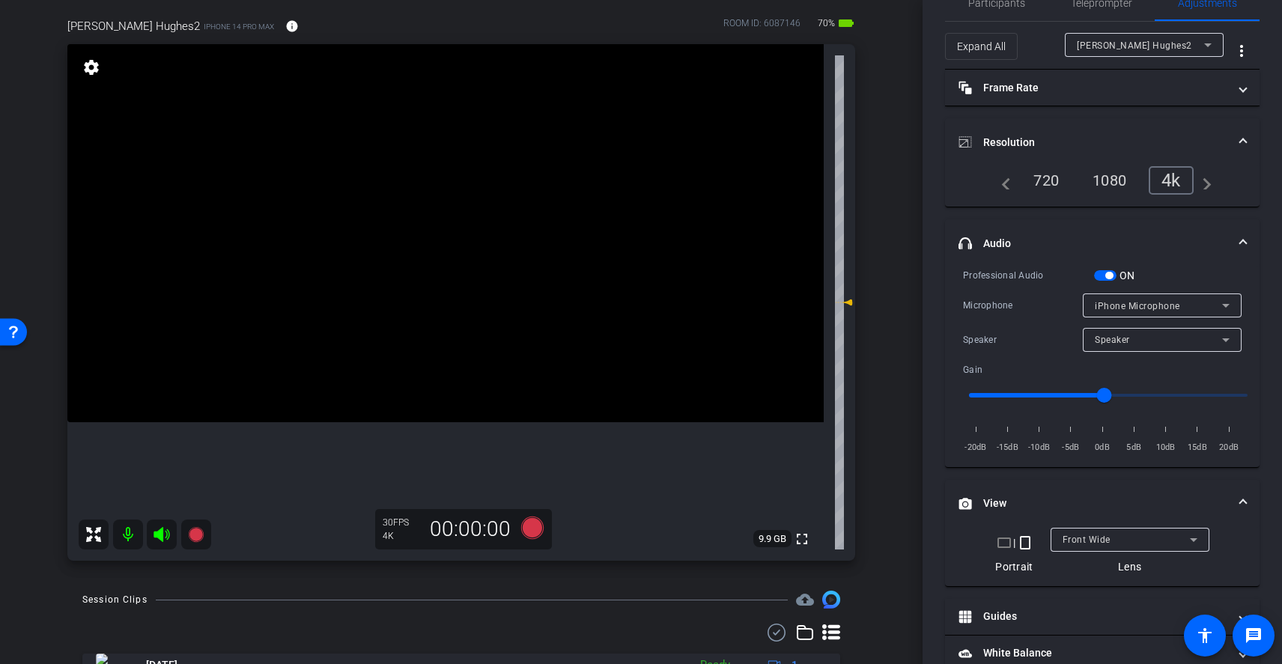
scroll to position [0, 0]
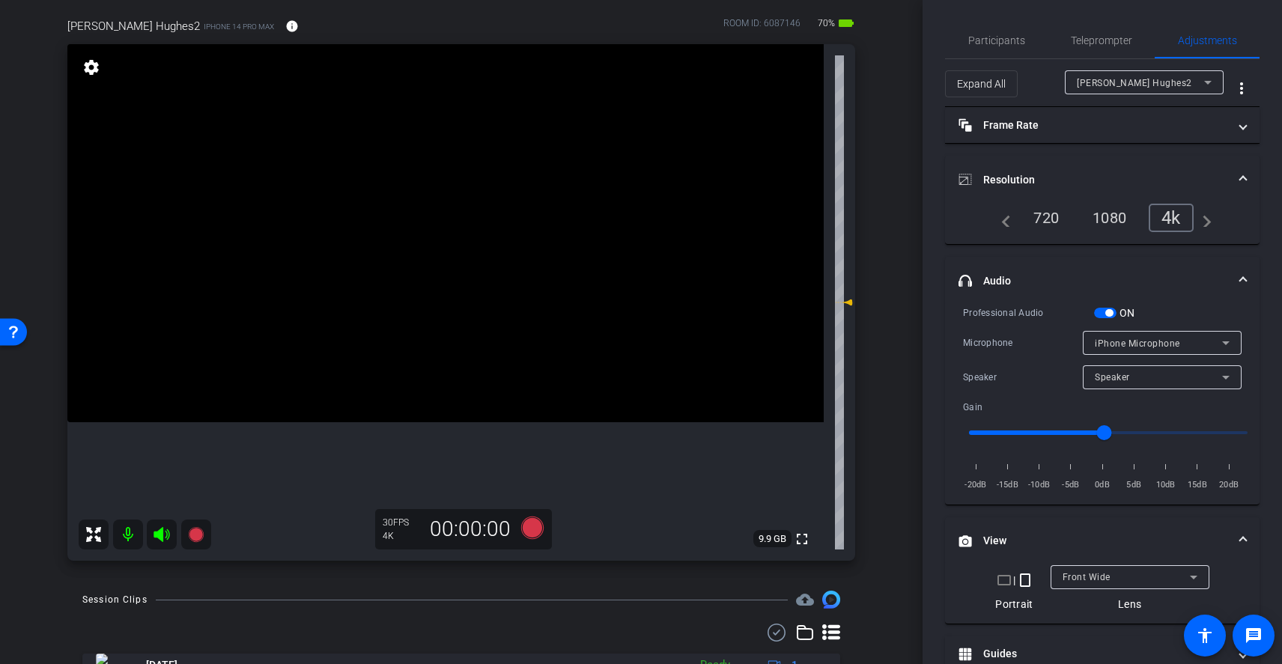
click at [1103, 315] on span "button" at bounding box center [1105, 313] width 22 height 10
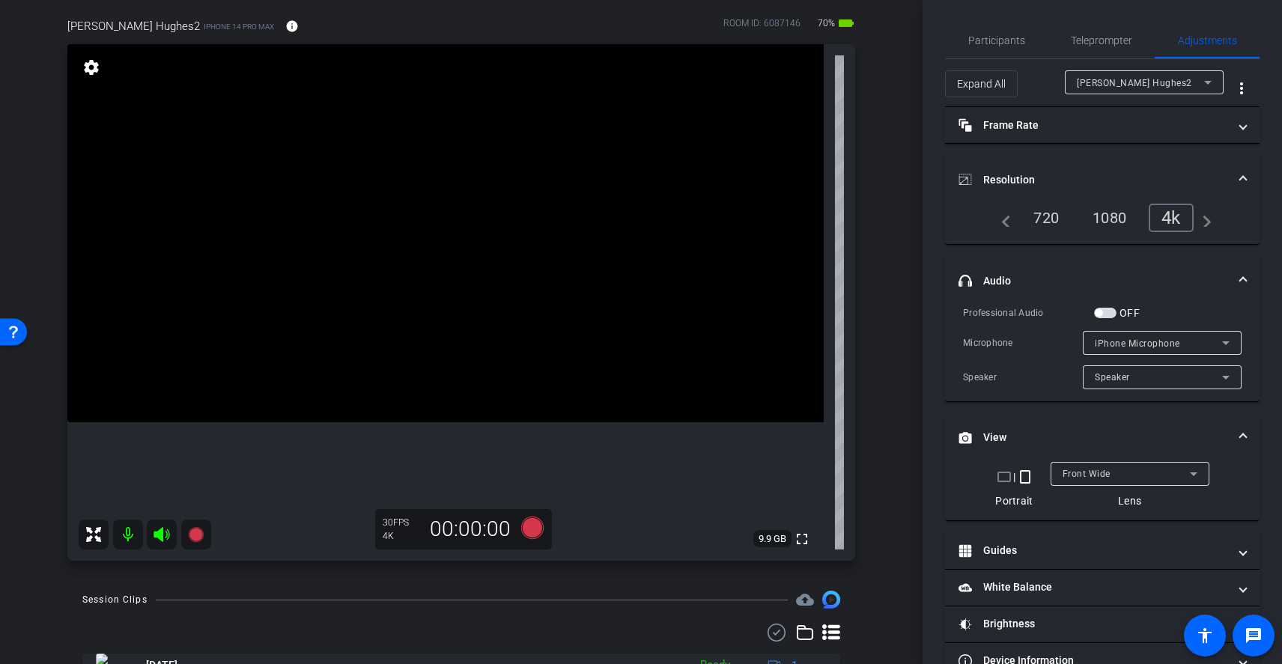
click at [1107, 316] on span "button" at bounding box center [1105, 313] width 22 height 10
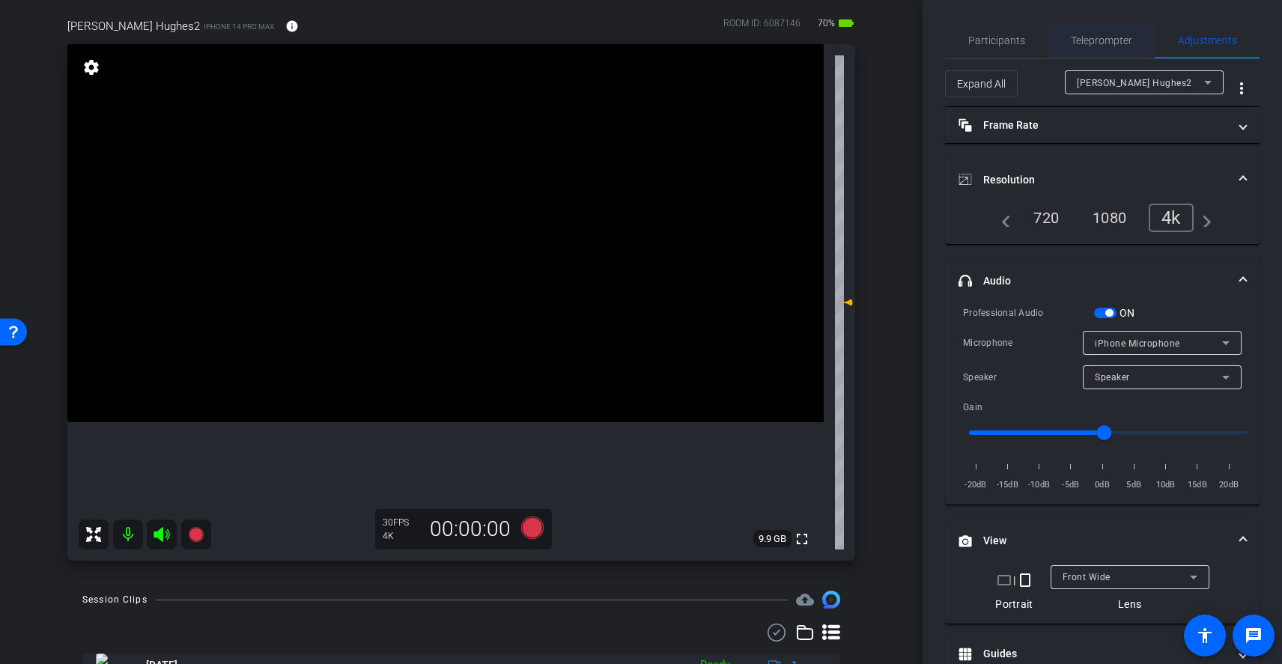
click at [1089, 41] on span "Teleprompter" at bounding box center [1101, 40] width 61 height 10
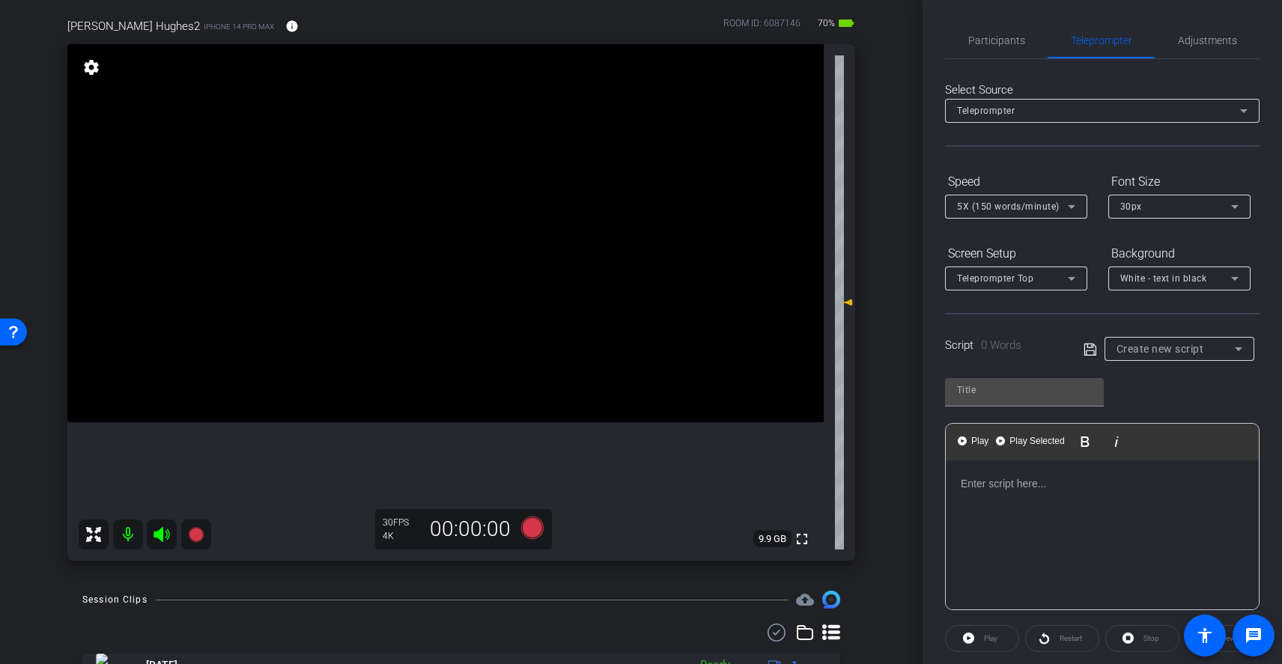
click at [1156, 361] on div at bounding box center [1180, 369] width 150 height 16
click at [1165, 350] on span "Create new script" at bounding box center [1161, 349] width 88 height 12
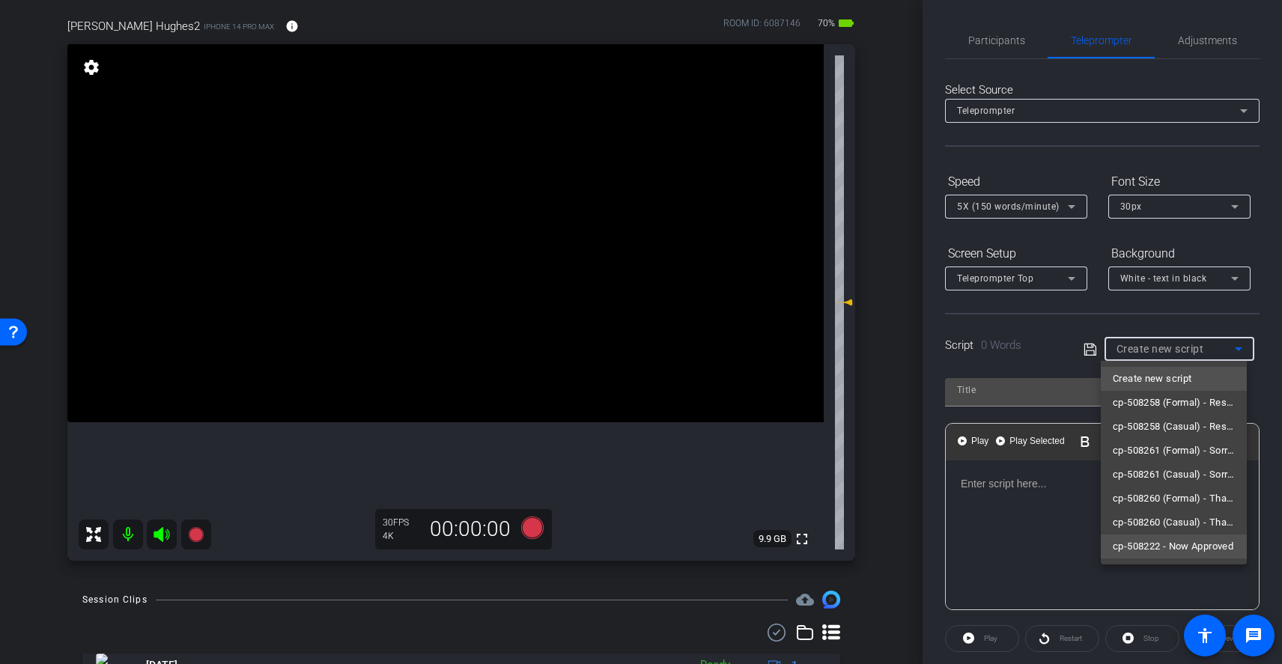
click at [1191, 553] on span "cp-508222 - Now Approved" at bounding box center [1173, 547] width 121 height 18
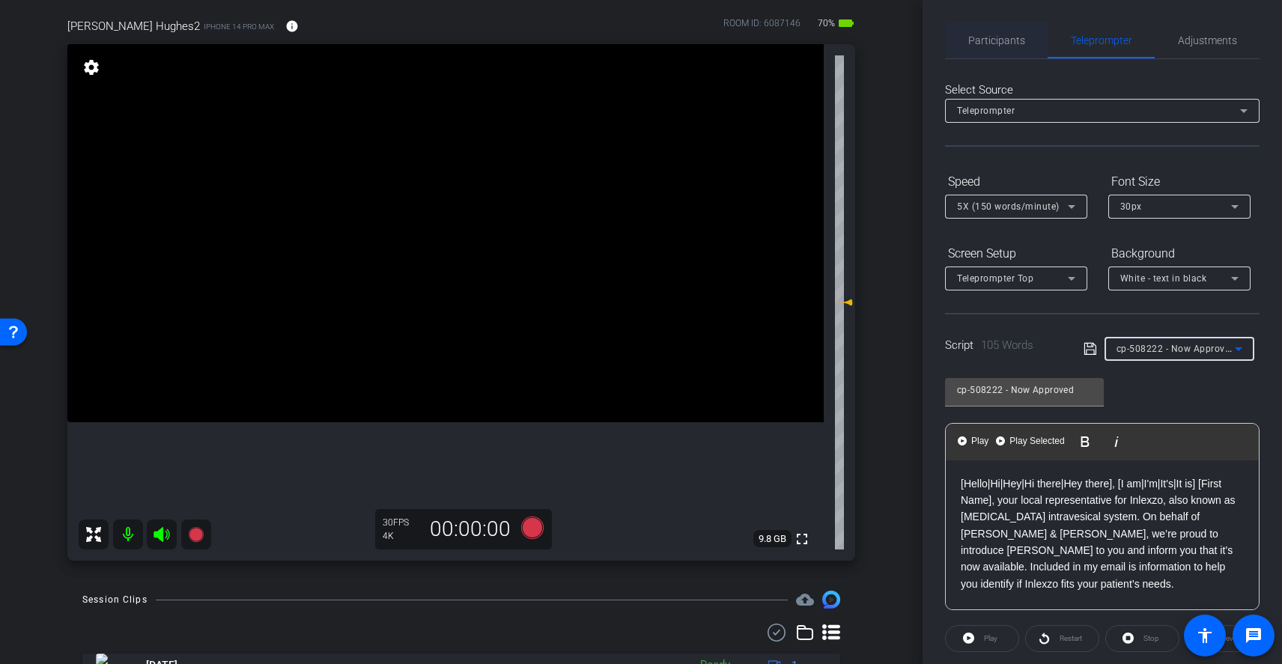
click at [1021, 41] on span "Participants" at bounding box center [996, 40] width 57 height 10
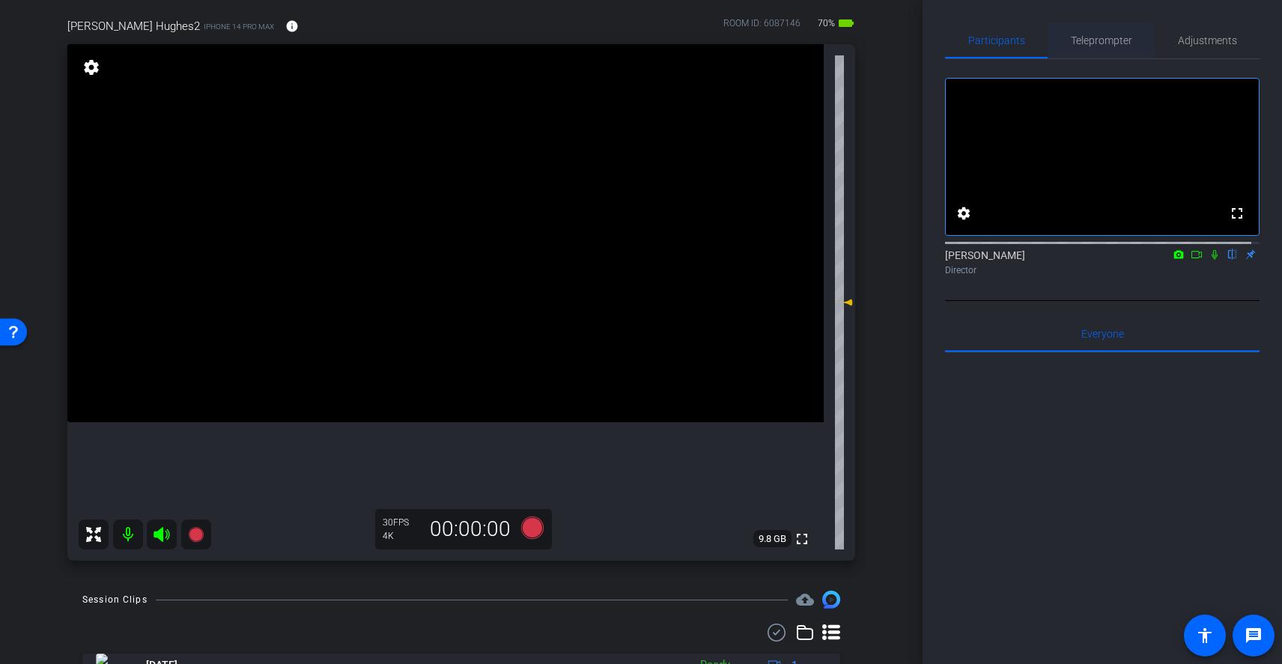
click at [1083, 41] on span "Teleprompter" at bounding box center [1101, 40] width 61 height 10
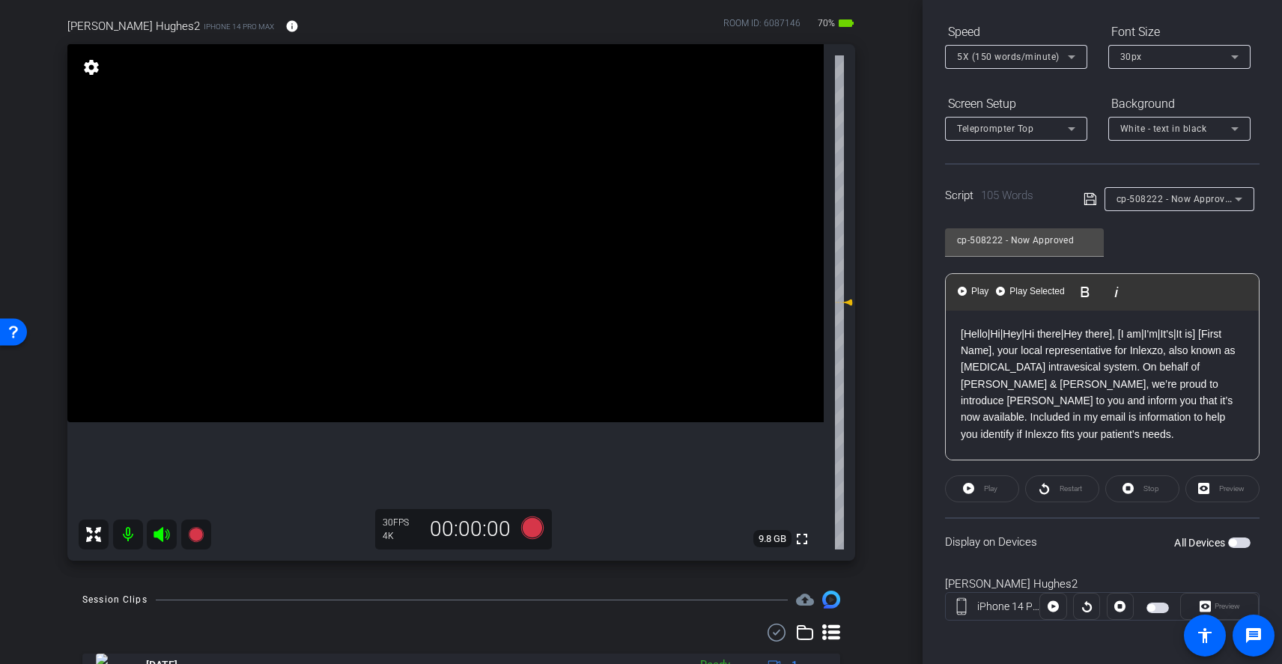
scroll to position [154, 0]
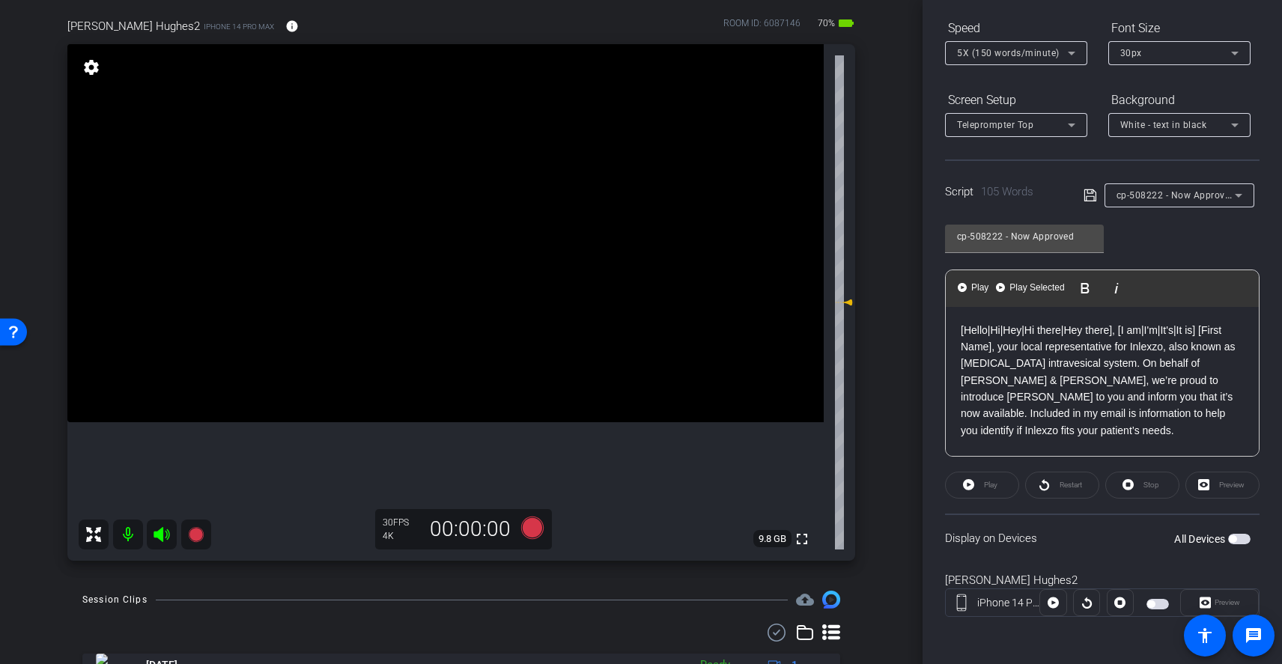
click at [1230, 539] on span "button" at bounding box center [1239, 539] width 22 height 10
click at [1230, 541] on button "All Devices" at bounding box center [1239, 539] width 22 height 10
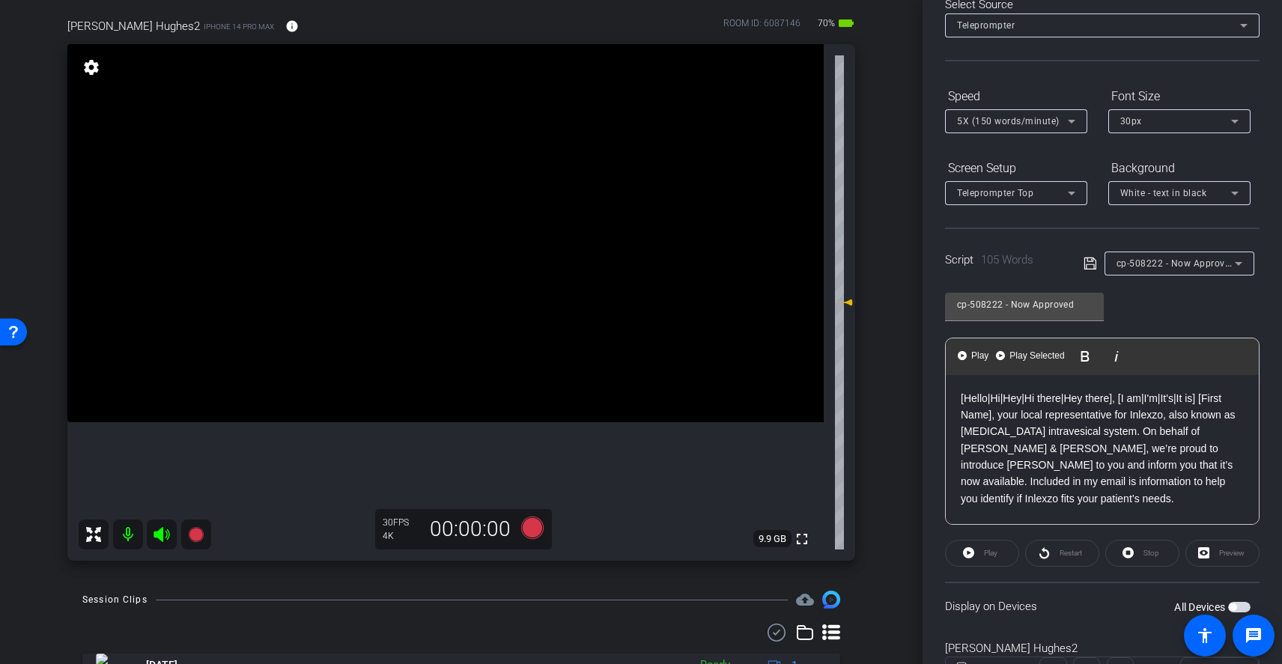
scroll to position [0, 0]
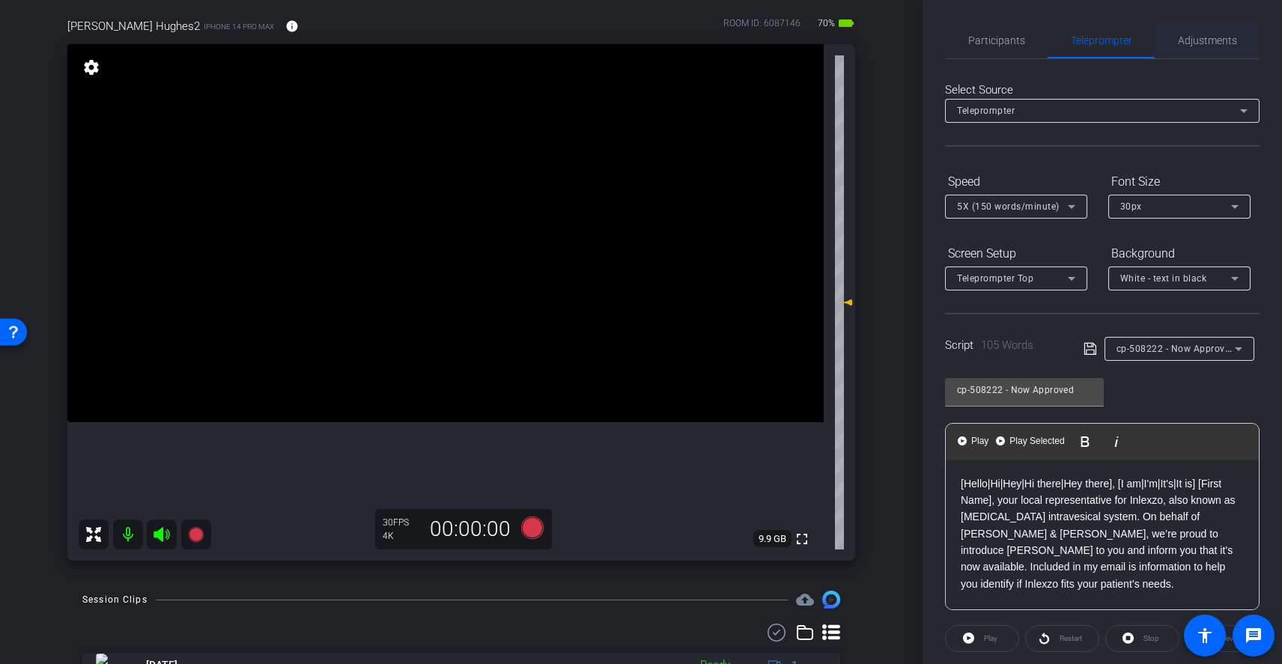
click at [1195, 41] on span "Adjustments" at bounding box center [1207, 40] width 59 height 10
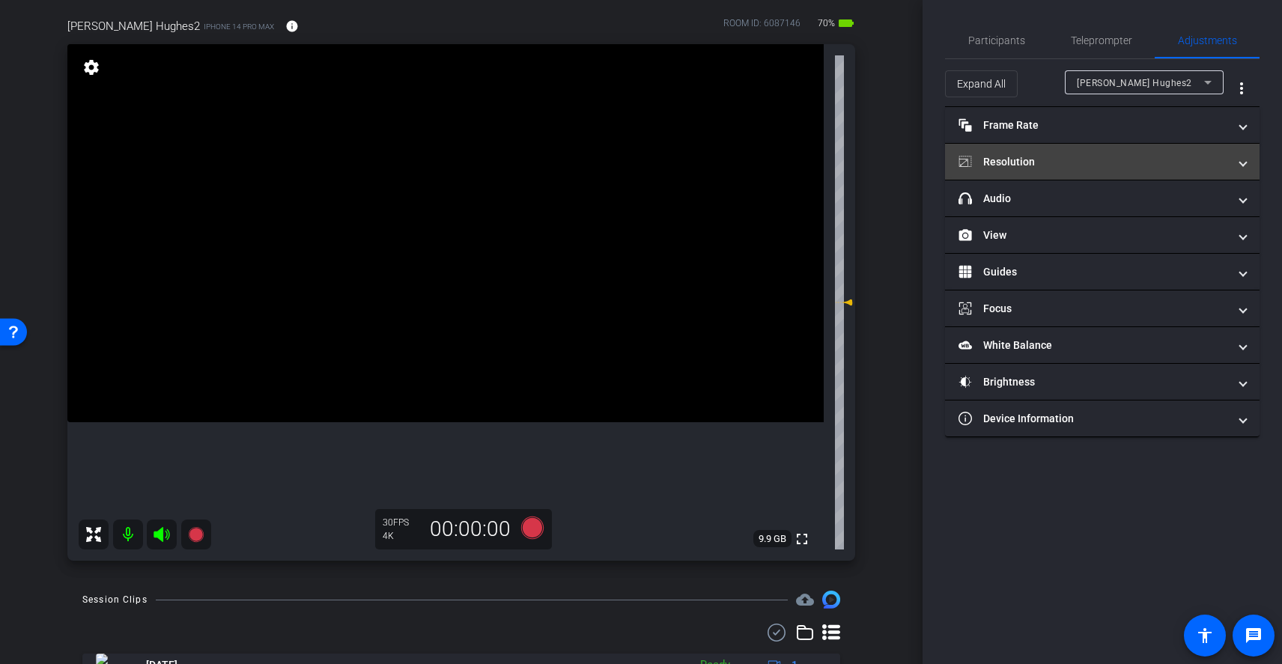
click at [1097, 145] on mat-expansion-panel-header "Resolution" at bounding box center [1102, 162] width 315 height 36
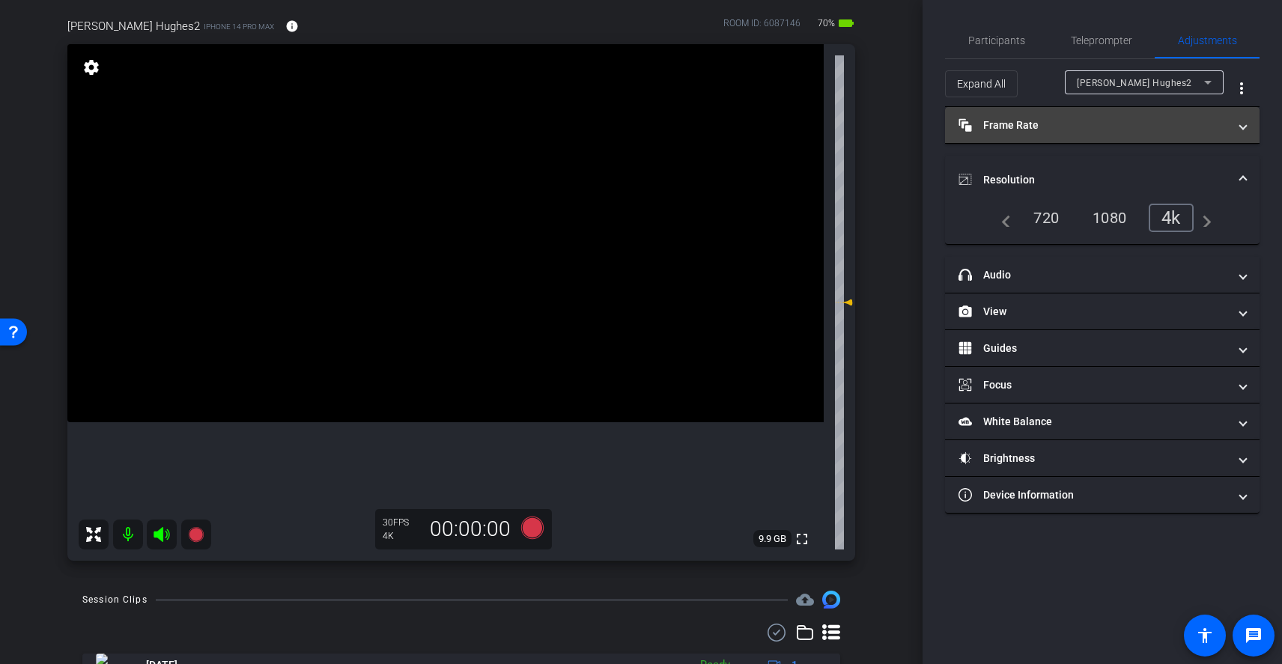
click at [1062, 125] on mat-panel-title "Frame Rate Frame Rate" at bounding box center [1094, 126] width 270 height 16
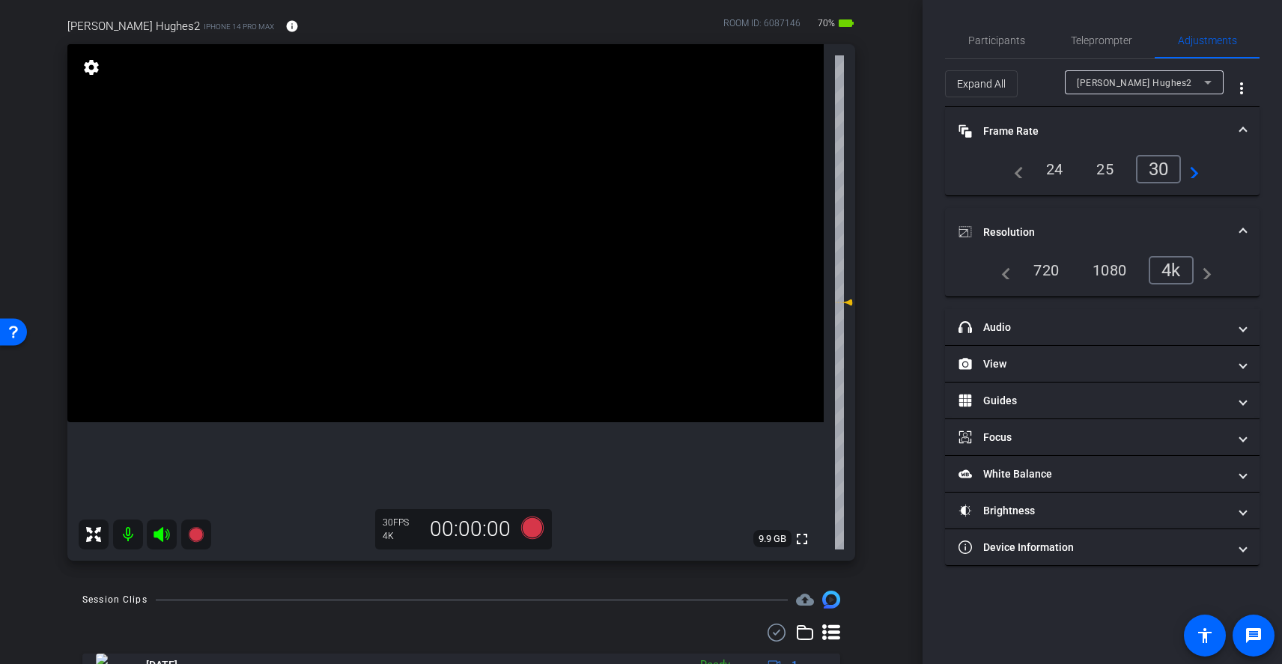
click at [1054, 172] on div "24" at bounding box center [1055, 169] width 40 height 25
click at [1131, 130] on mat-panel-title "Frame Rate Frame Rate" at bounding box center [1094, 132] width 270 height 16
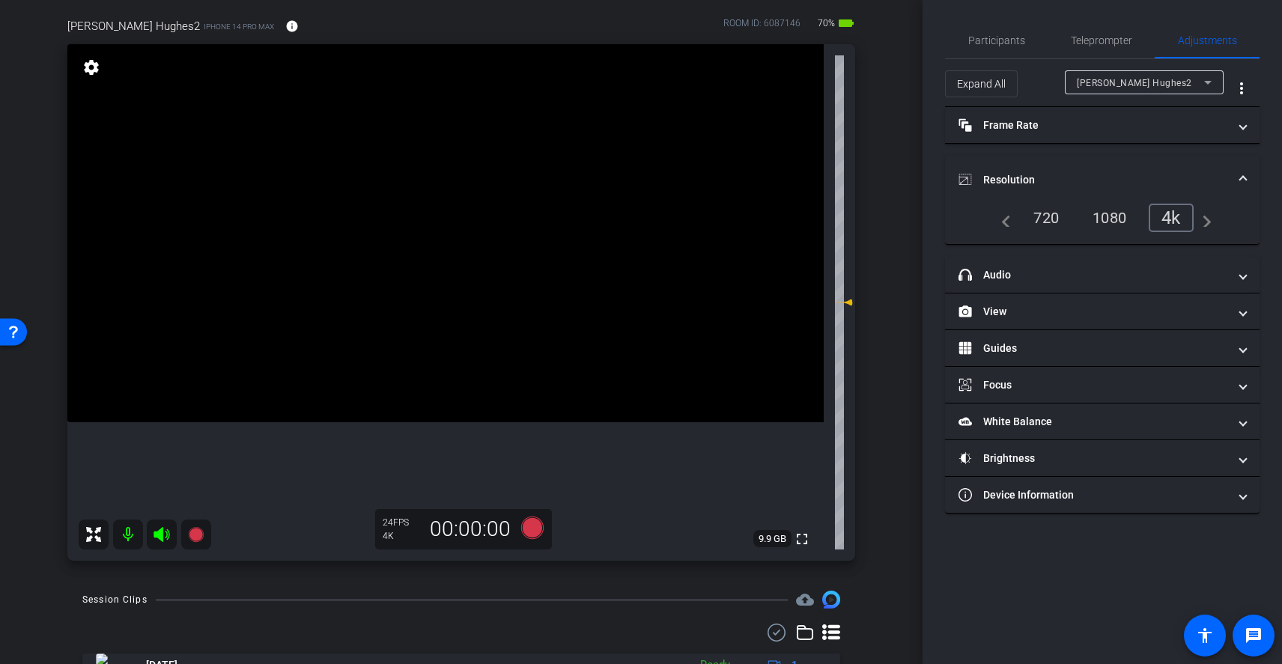
click at [1105, 167] on mat-expansion-panel-header "Resolution" at bounding box center [1102, 180] width 315 height 48
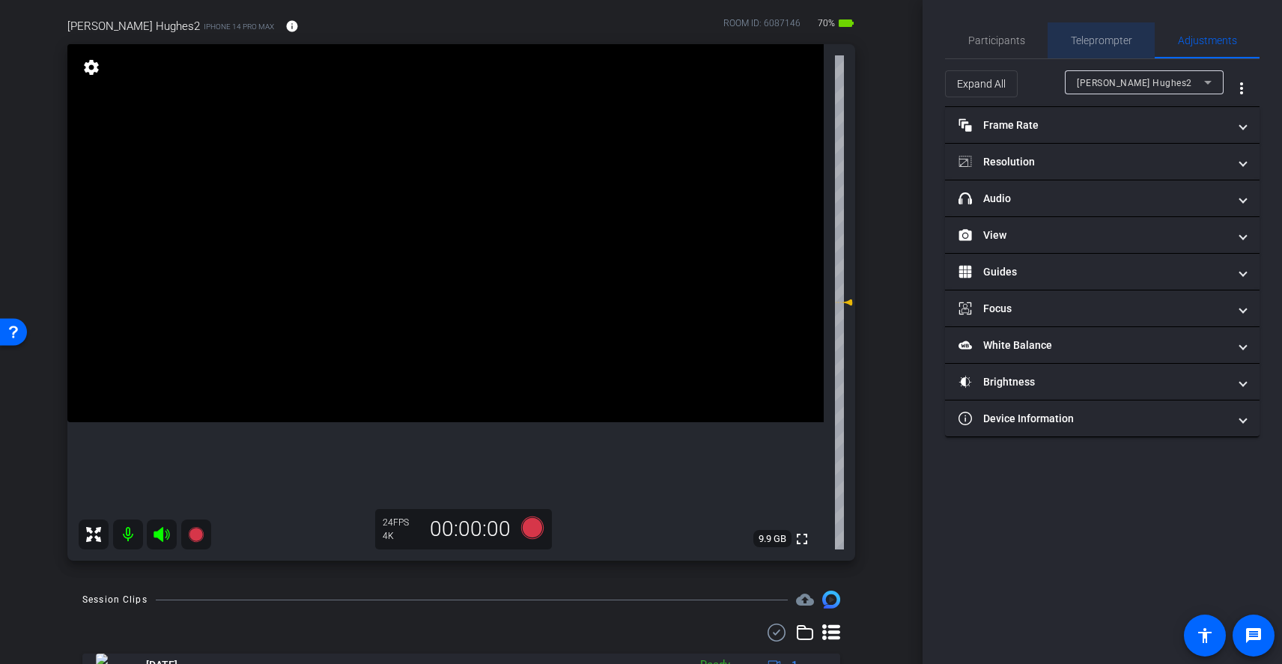
click at [1108, 44] on span "Teleprompter" at bounding box center [1101, 40] width 61 height 10
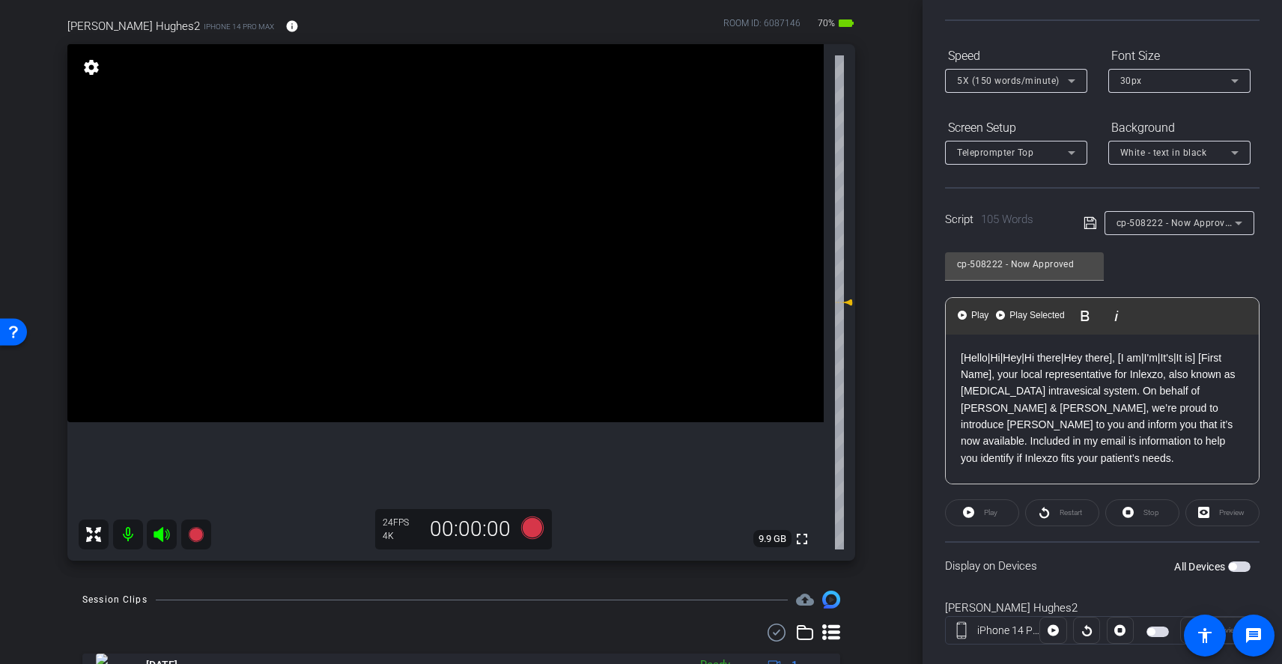
scroll to position [154, 0]
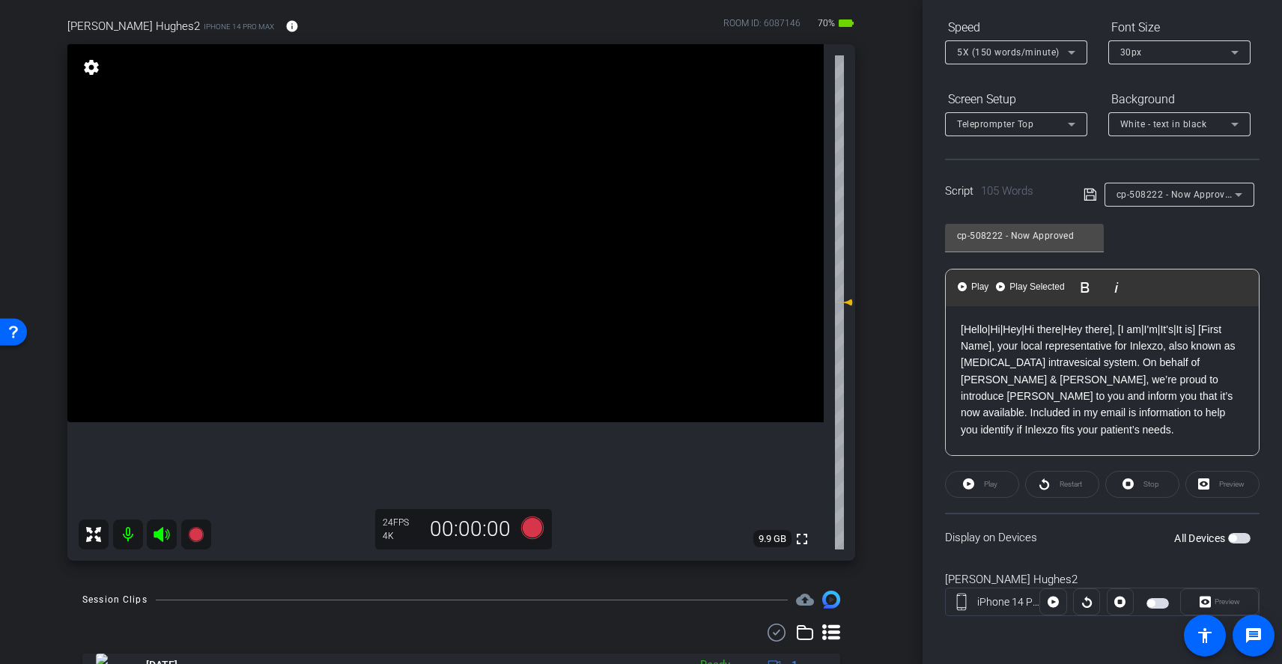
click at [1233, 541] on span "button" at bounding box center [1239, 538] width 22 height 10
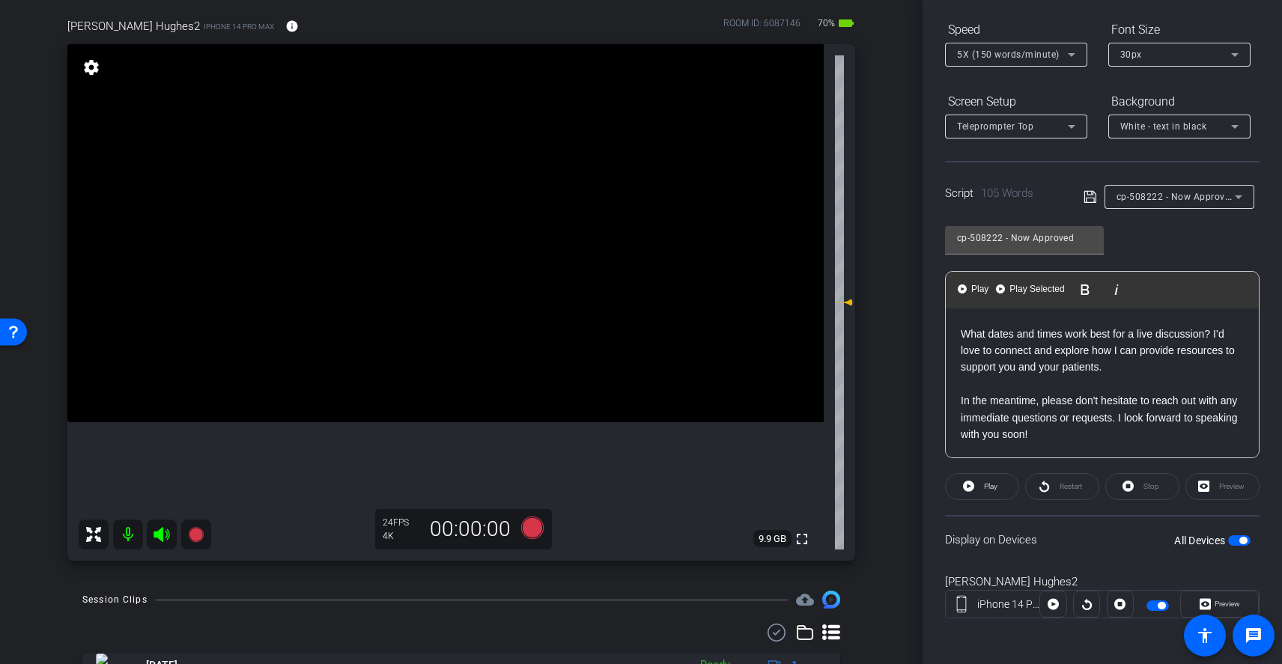
scroll to position [149, 0]
click at [532, 535] on icon at bounding box center [532, 528] width 22 height 22
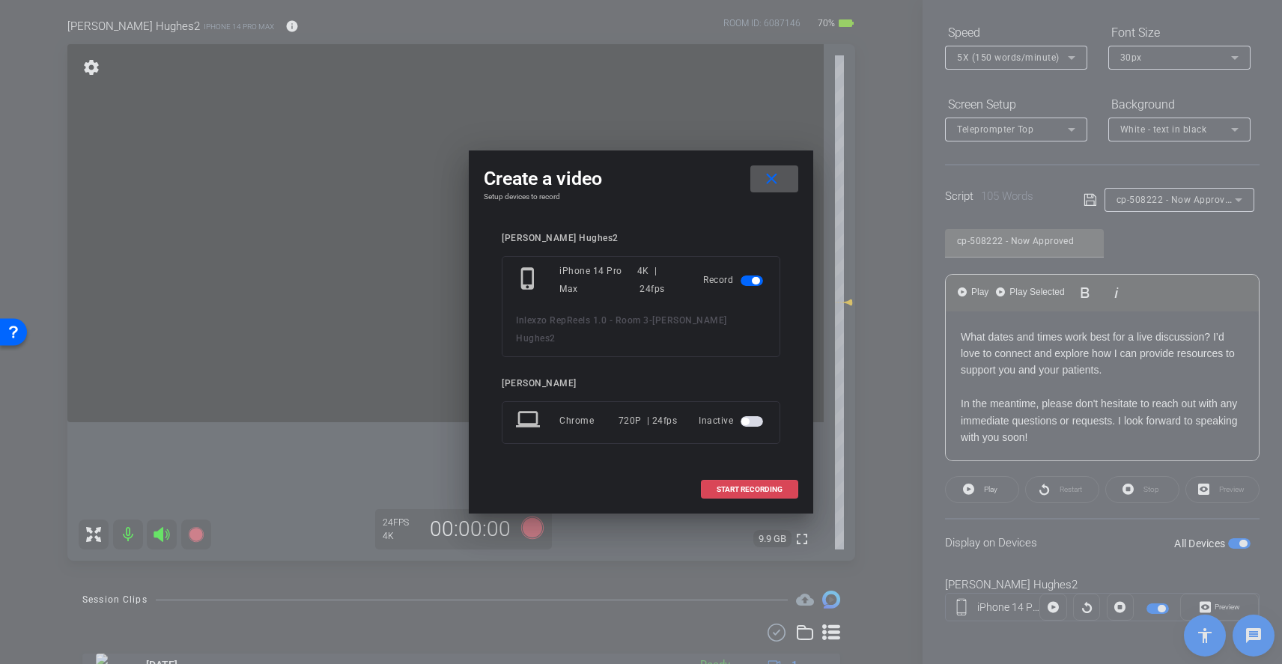
click at [756, 486] on span "START RECORDING" at bounding box center [750, 489] width 66 height 7
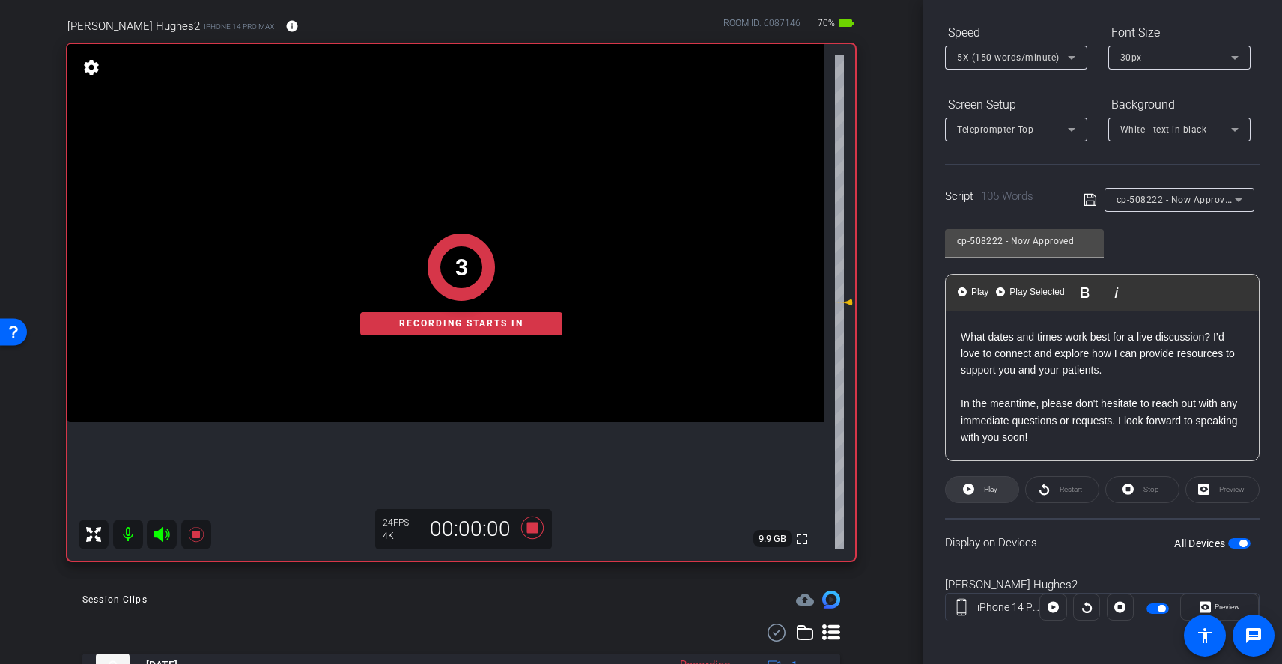
click at [997, 489] on span at bounding box center [982, 490] width 73 height 36
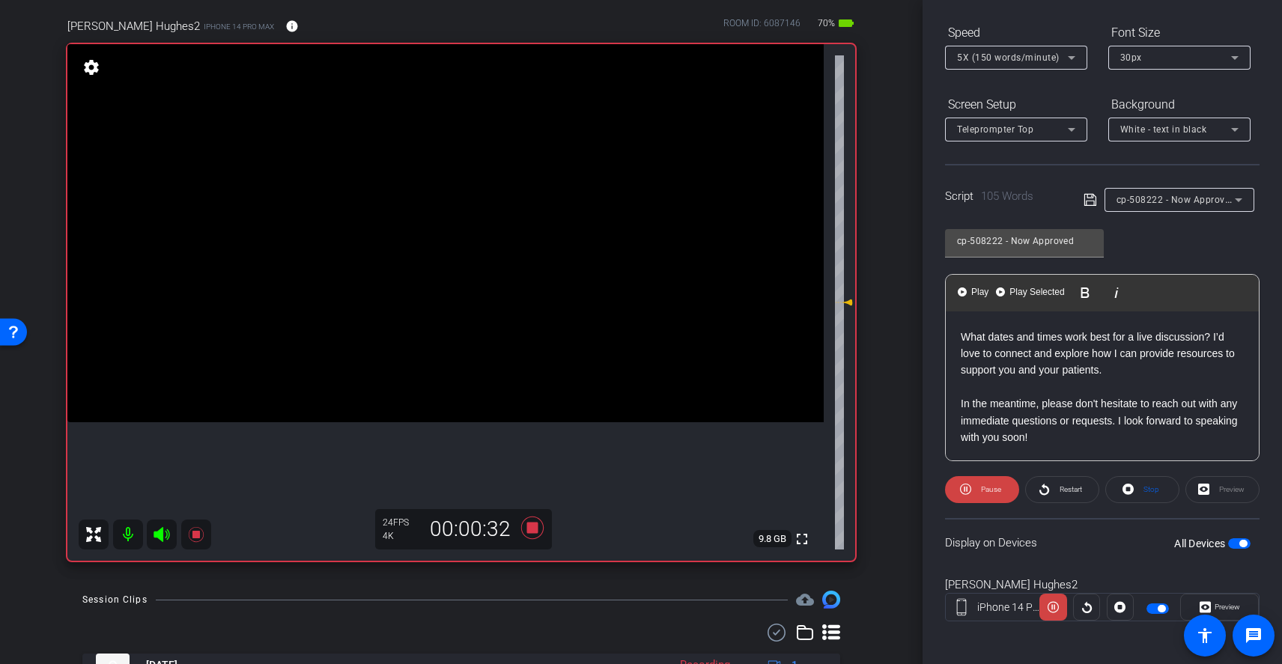
scroll to position [130, 0]
click at [531, 529] on icon at bounding box center [532, 528] width 22 height 22
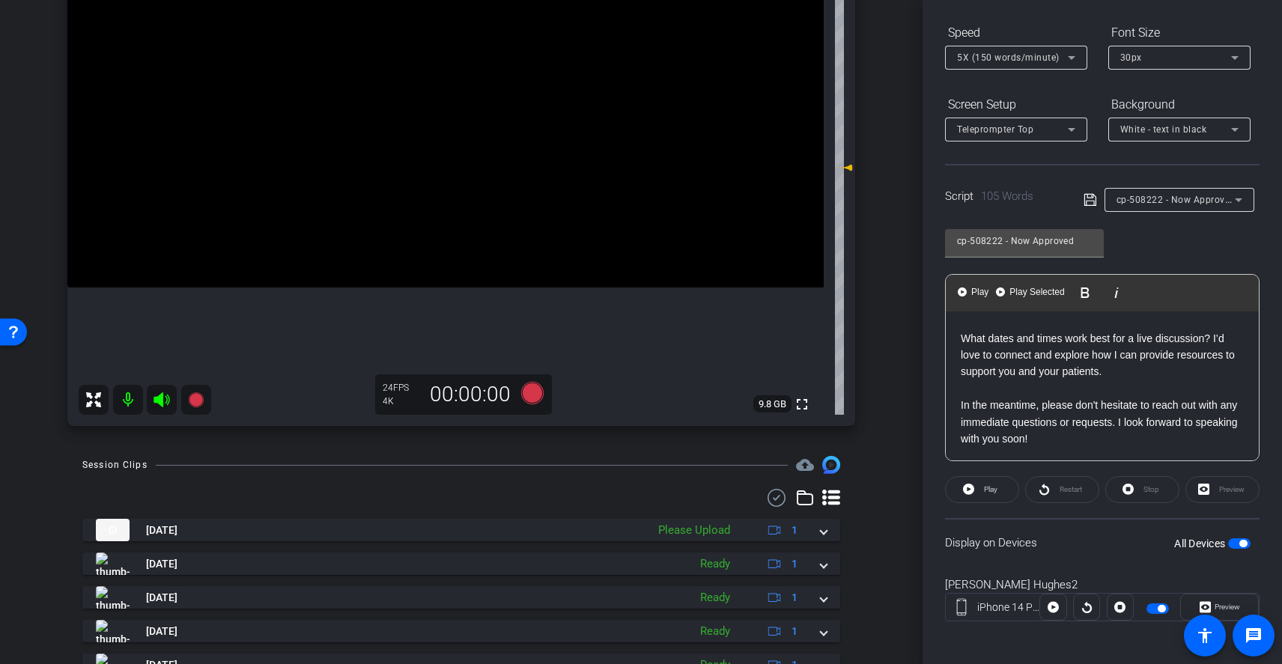
scroll to position [256, 0]
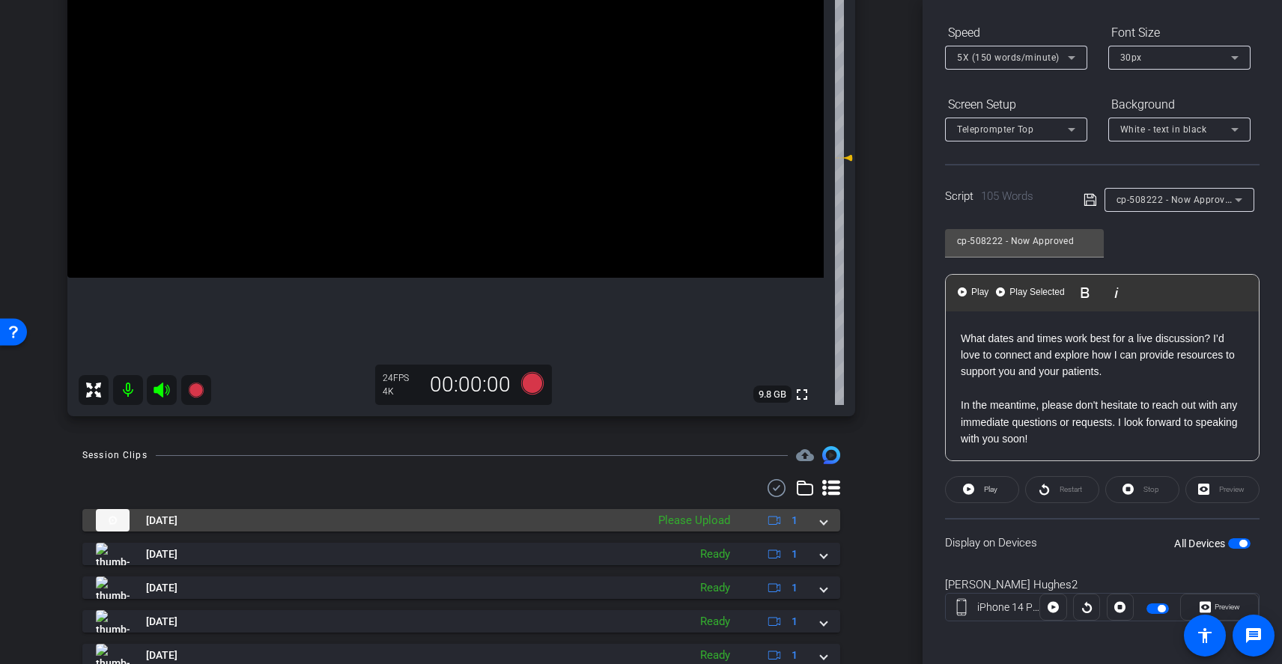
click at [720, 524] on div "Please Upload" at bounding box center [694, 520] width 87 height 17
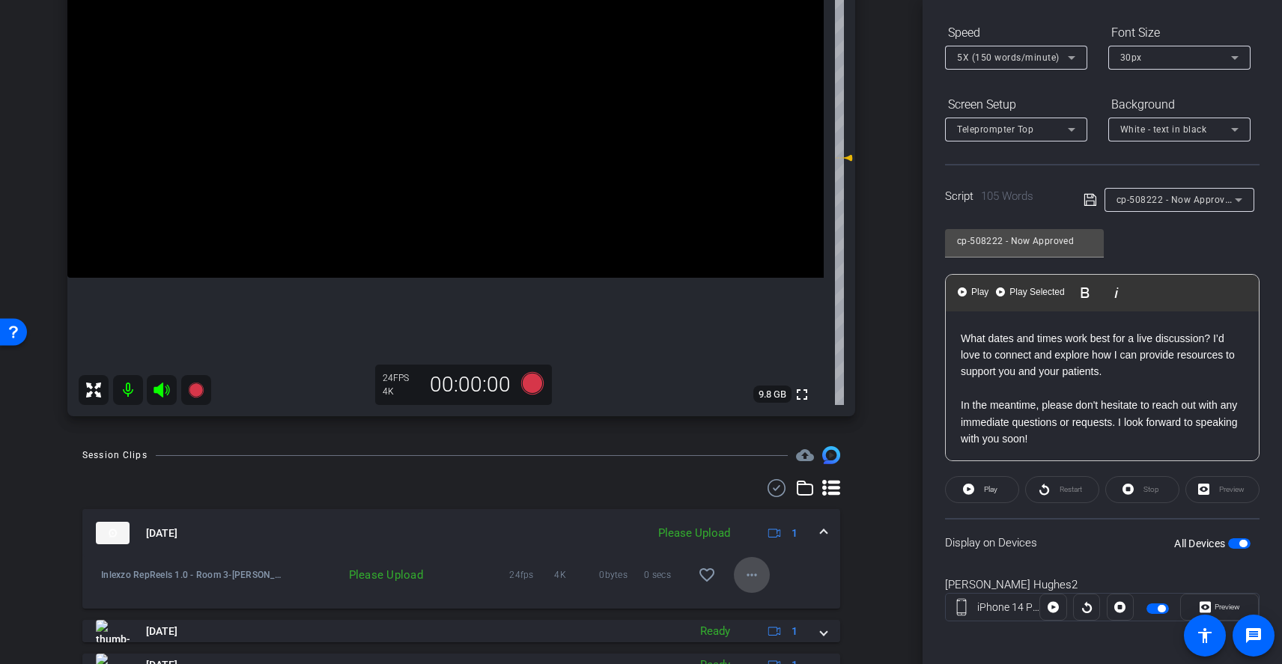
click at [744, 581] on mat-icon "more_horiz" at bounding box center [752, 575] width 18 height 18
click at [763, 602] on span "Upload" at bounding box center [768, 607] width 60 height 18
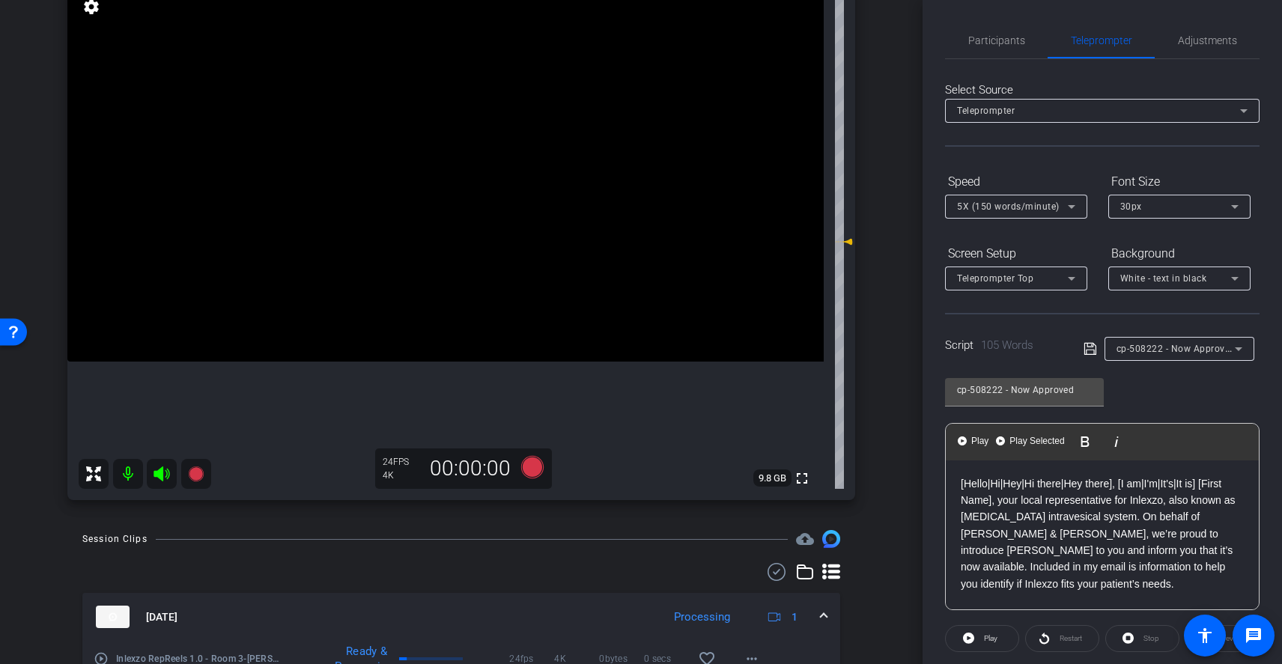
scroll to position [7, 0]
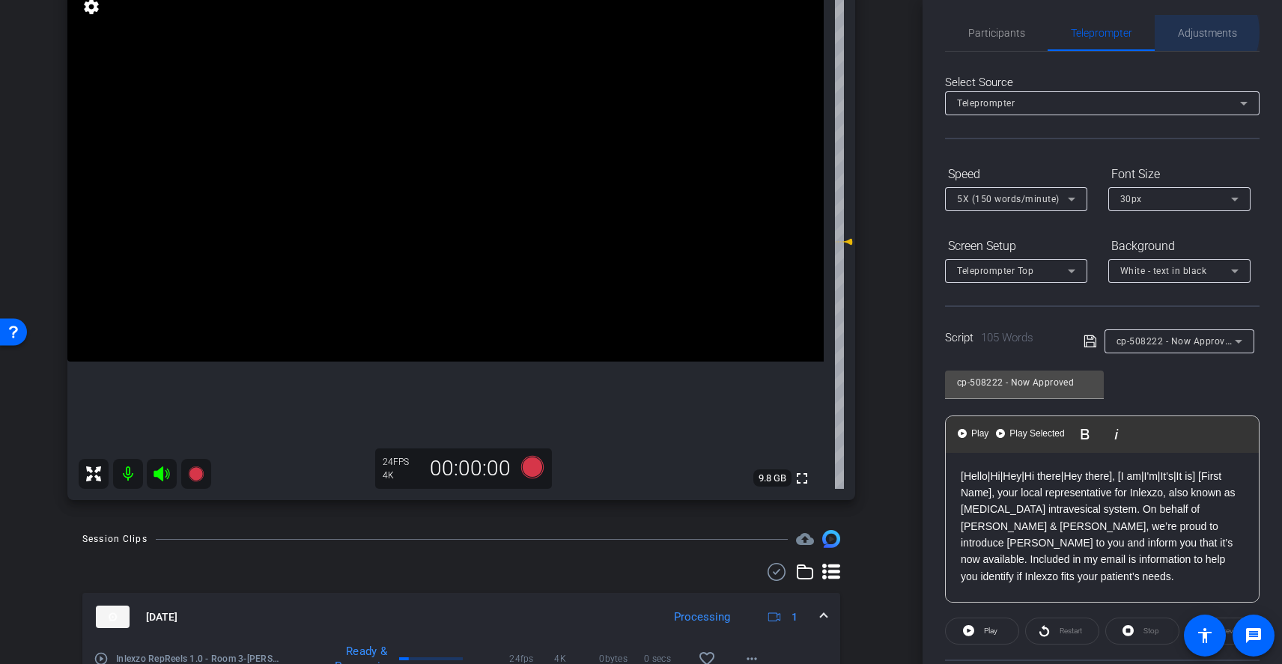
click at [1190, 32] on span "Adjustments" at bounding box center [1207, 33] width 59 height 10
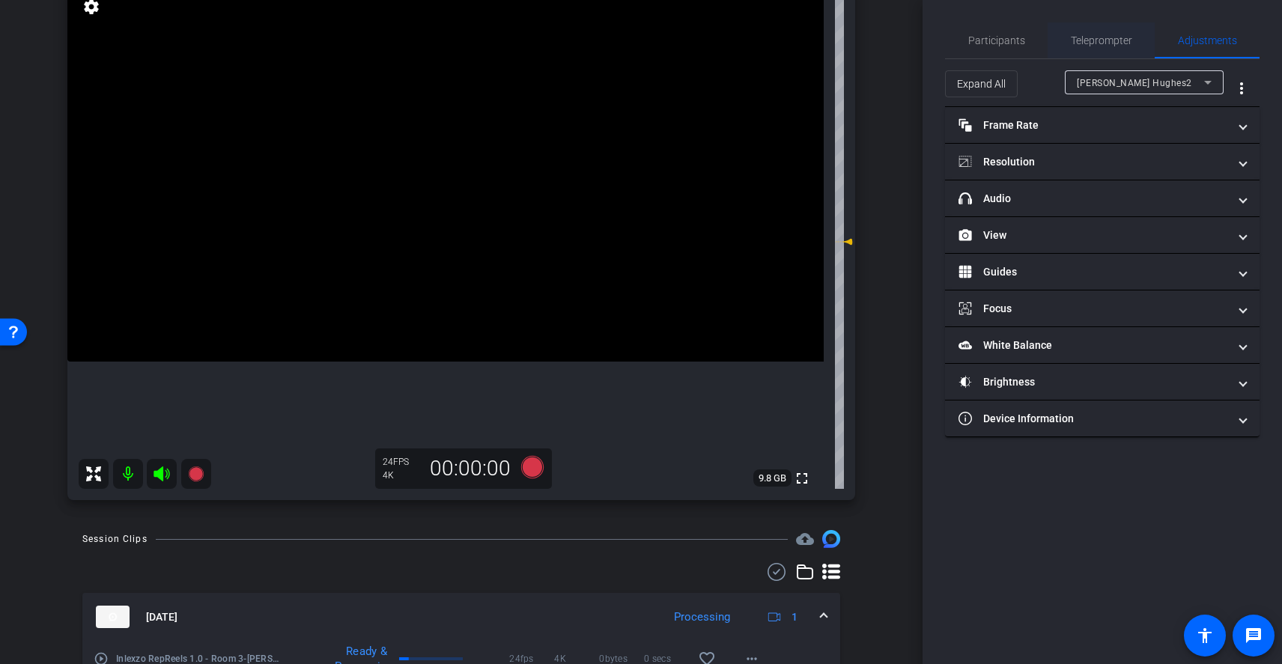
click at [1116, 33] on span "Teleprompter" at bounding box center [1101, 40] width 61 height 36
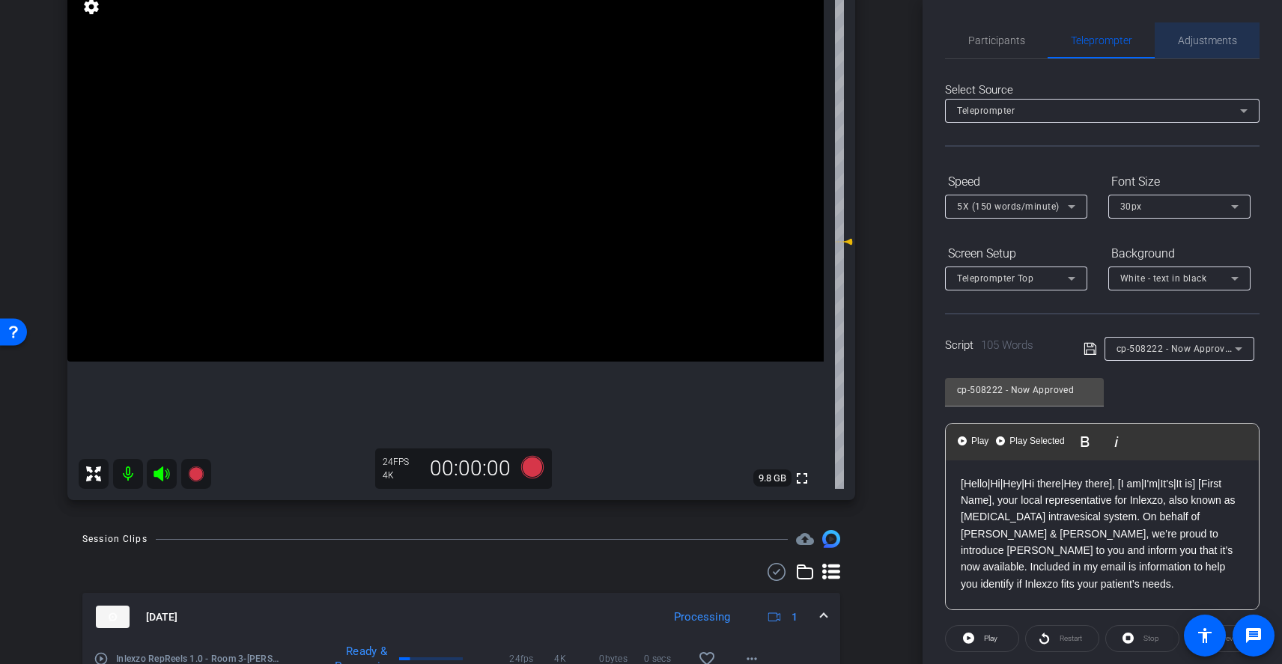
click at [1207, 38] on span "Adjustments" at bounding box center [1207, 40] width 59 height 10
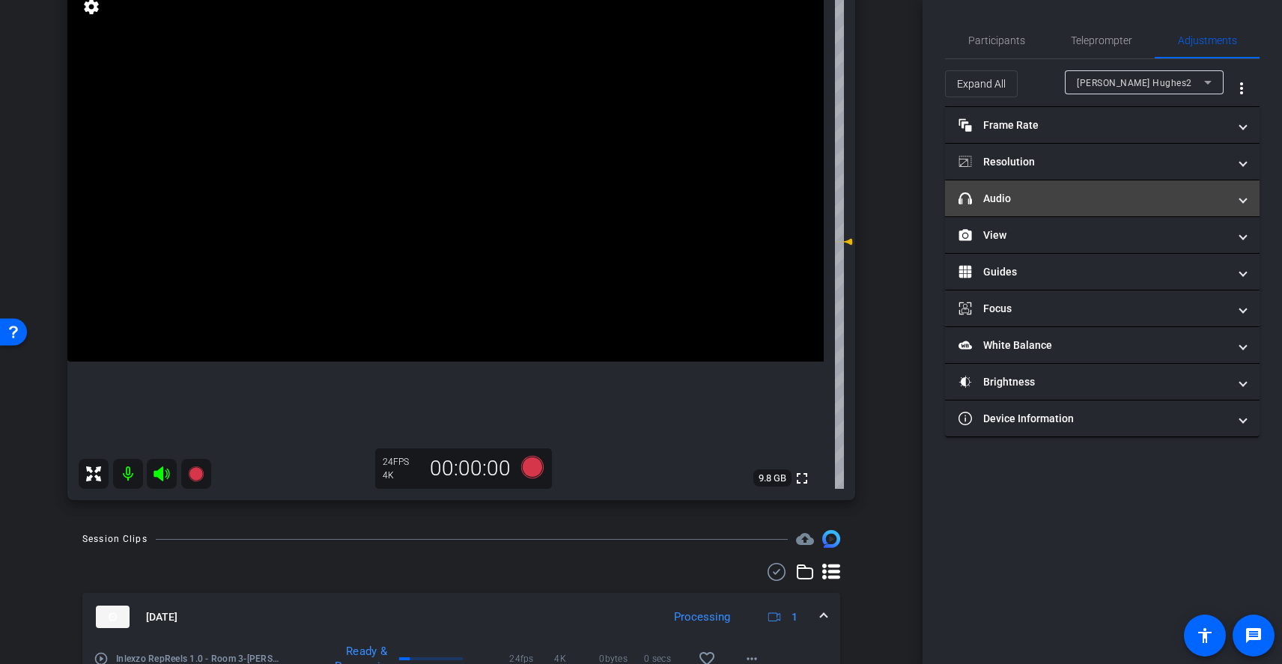
click at [1190, 207] on mat-expansion-panel-header "headphone icon Audio" at bounding box center [1102, 198] width 315 height 36
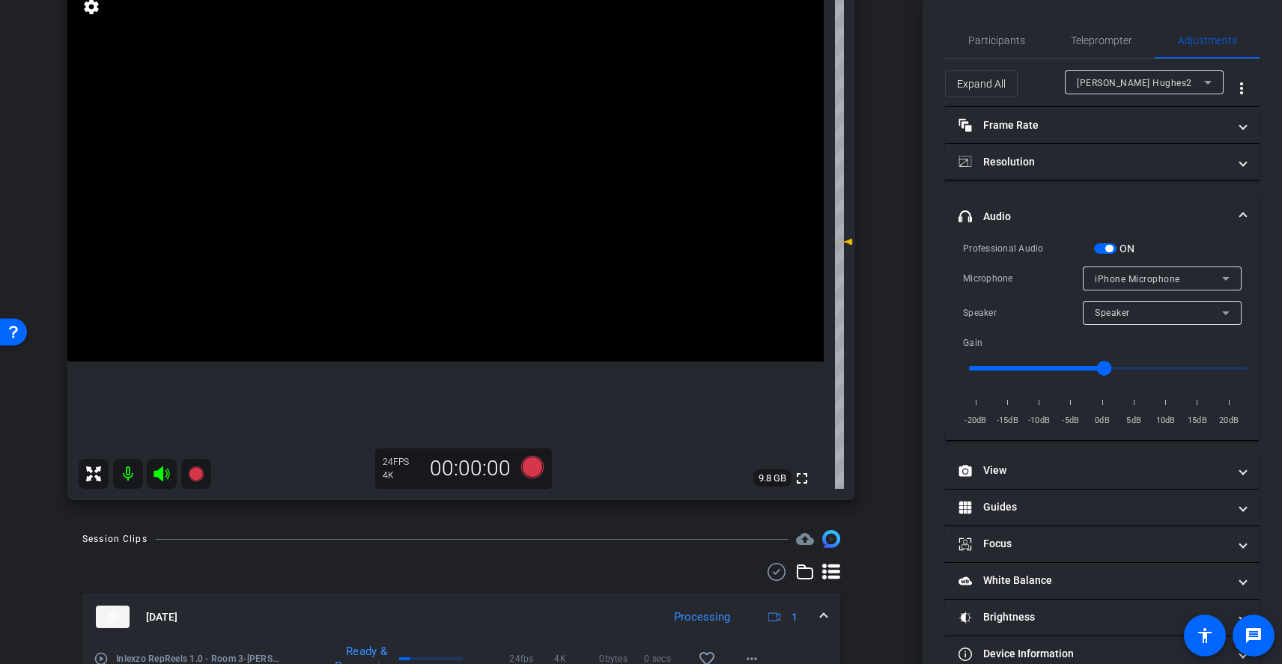
click at [1194, 199] on mat-expansion-panel-header "headphone icon Audio" at bounding box center [1102, 216] width 315 height 48
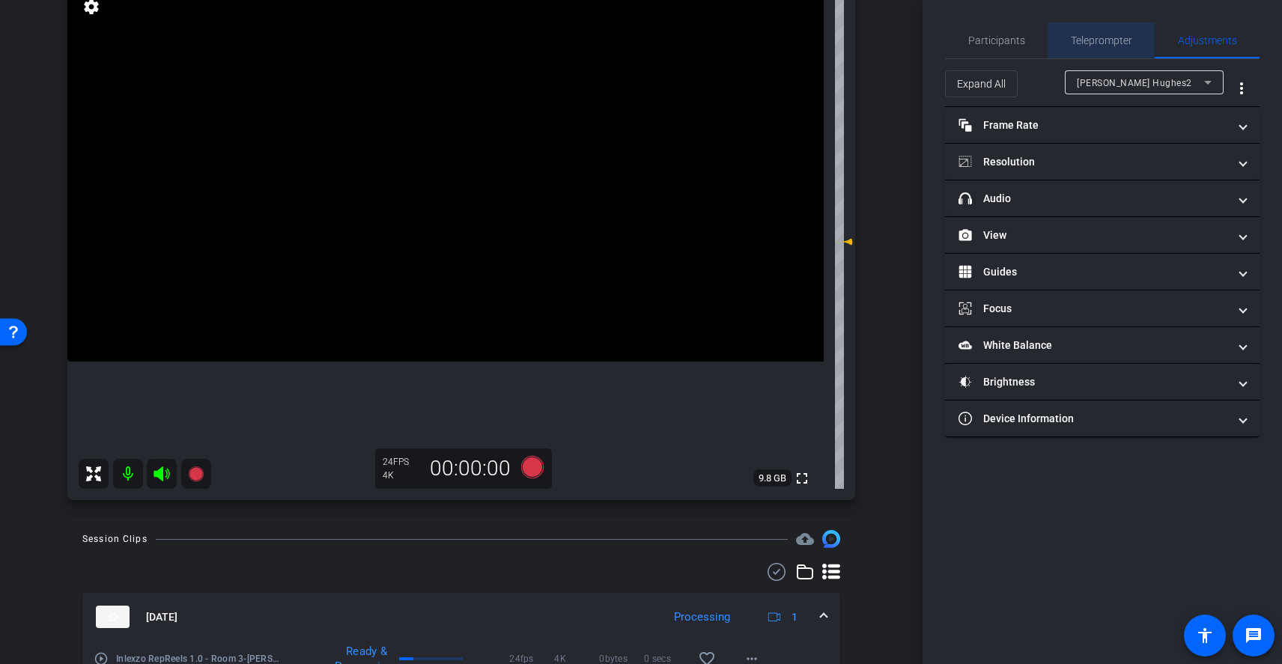
click at [1094, 45] on span "Teleprompter" at bounding box center [1101, 40] width 61 height 10
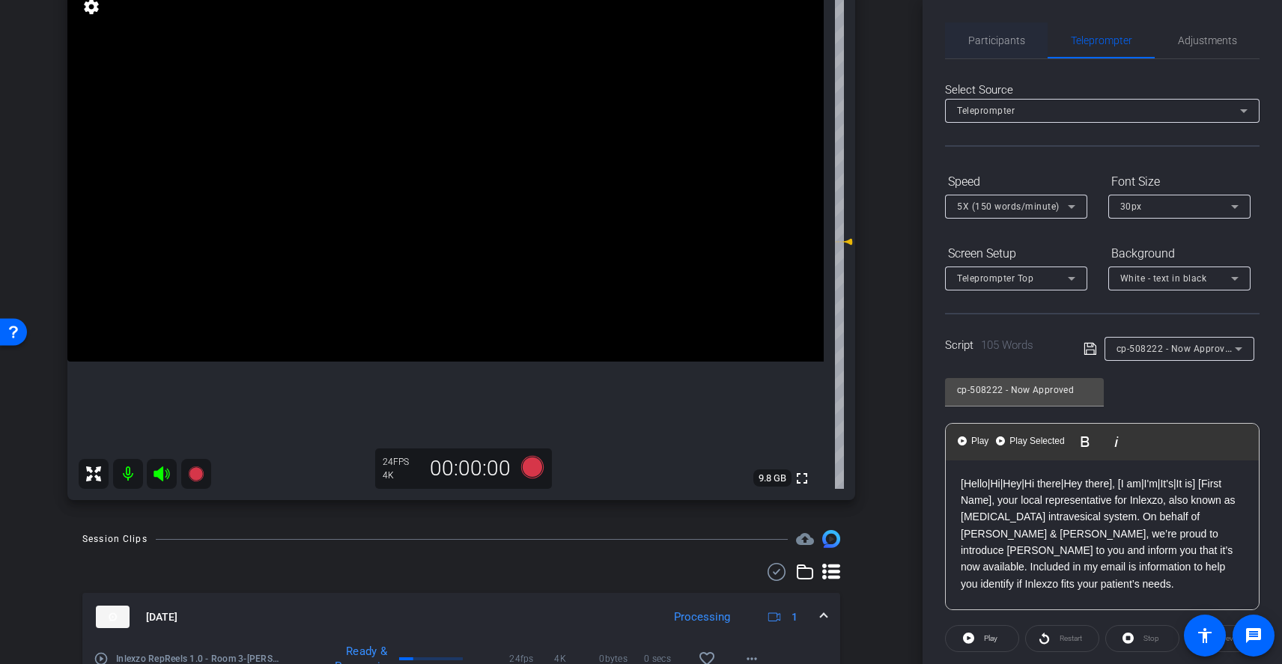
click at [1006, 47] on span "Participants" at bounding box center [996, 40] width 57 height 36
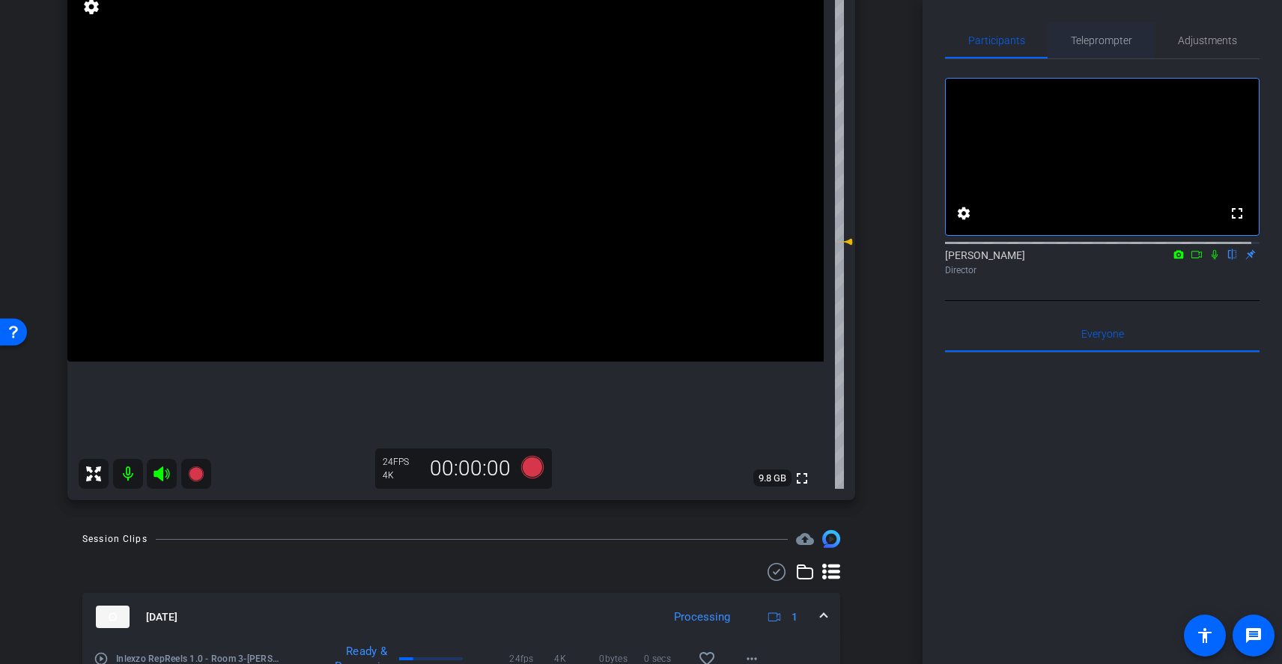
click at [1085, 48] on span "Teleprompter" at bounding box center [1101, 40] width 61 height 36
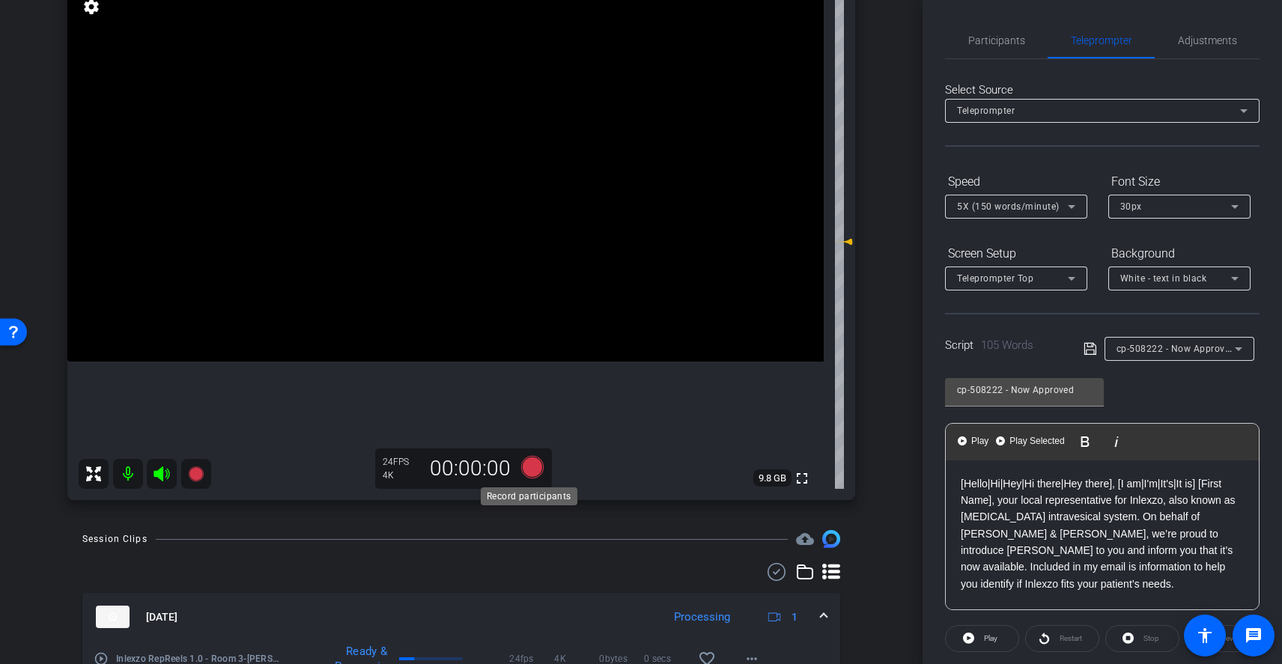
click at [530, 468] on icon at bounding box center [532, 467] width 22 height 22
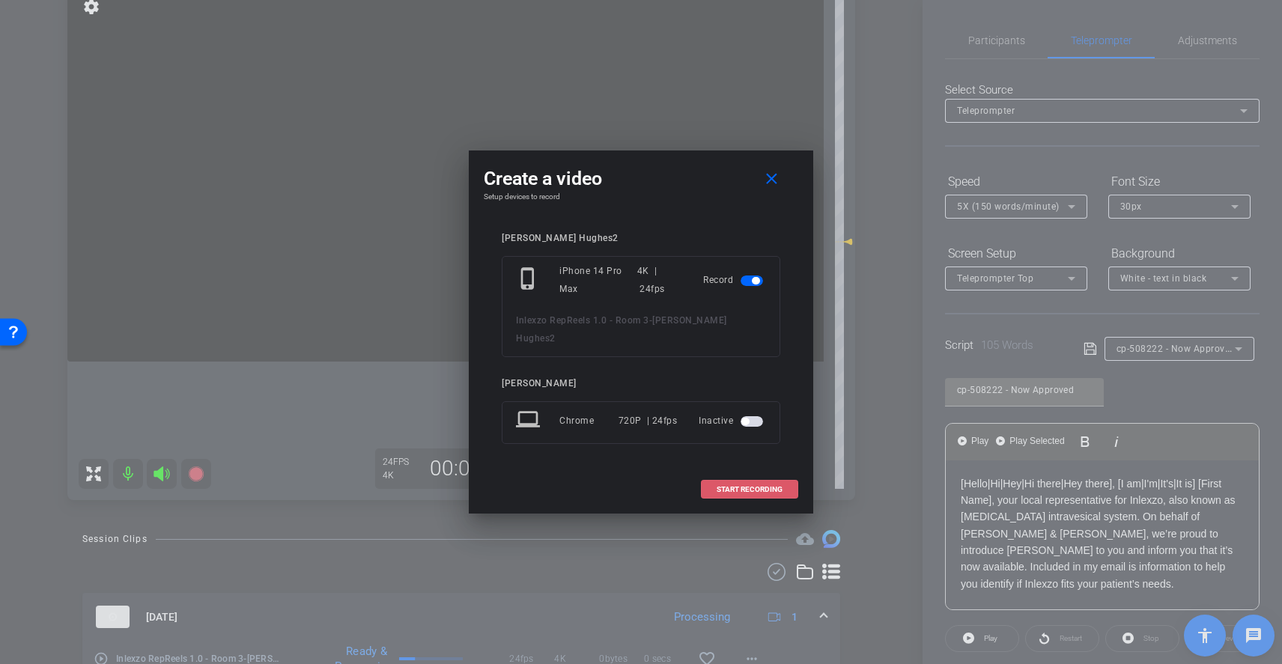
click at [748, 486] on span "START RECORDING" at bounding box center [750, 489] width 66 height 7
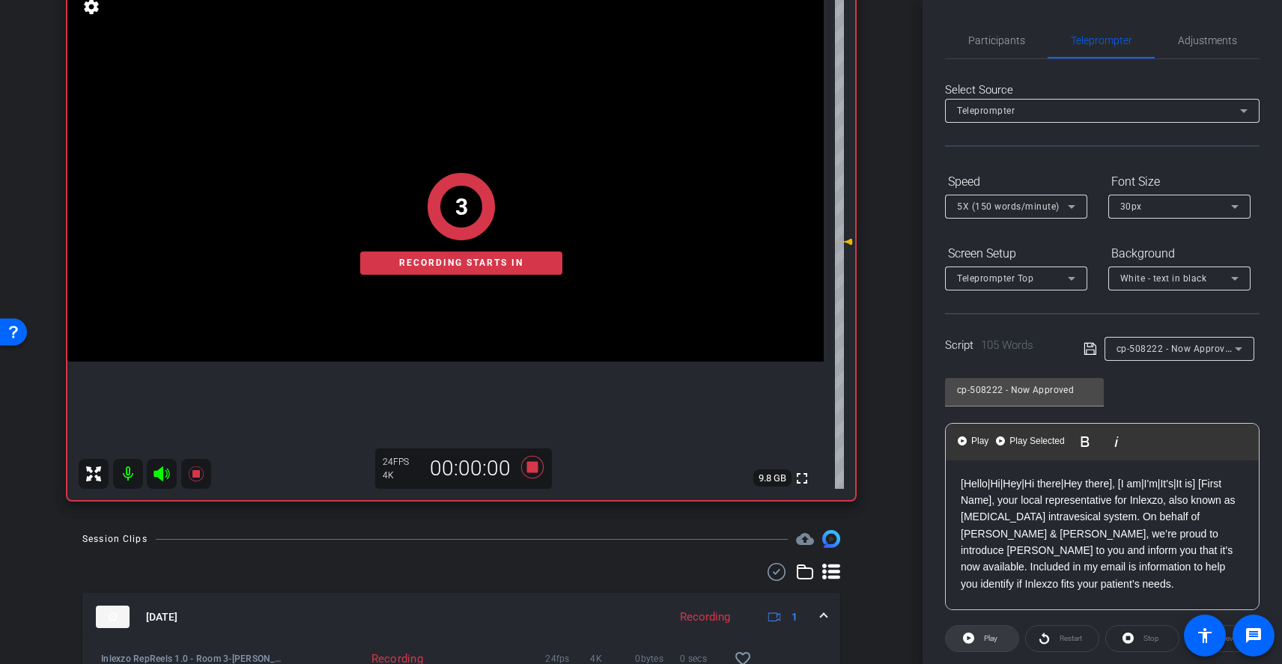
click at [992, 640] on span "Play" at bounding box center [990, 638] width 13 height 8
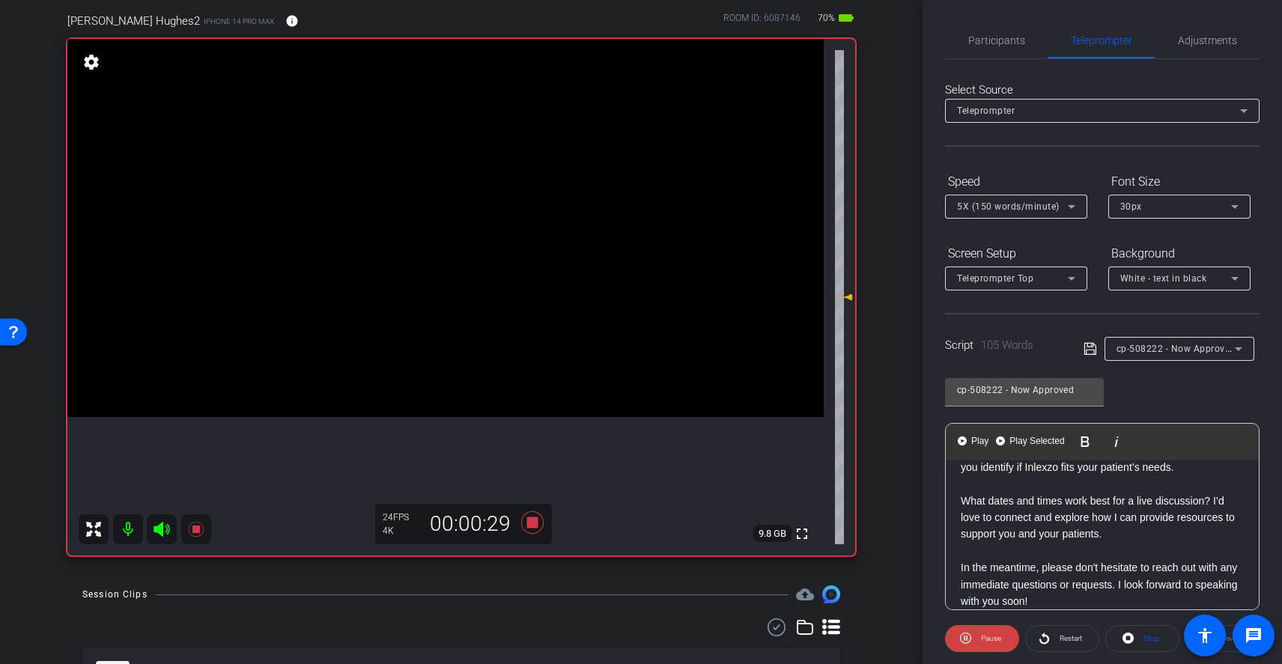
scroll to position [132, 0]
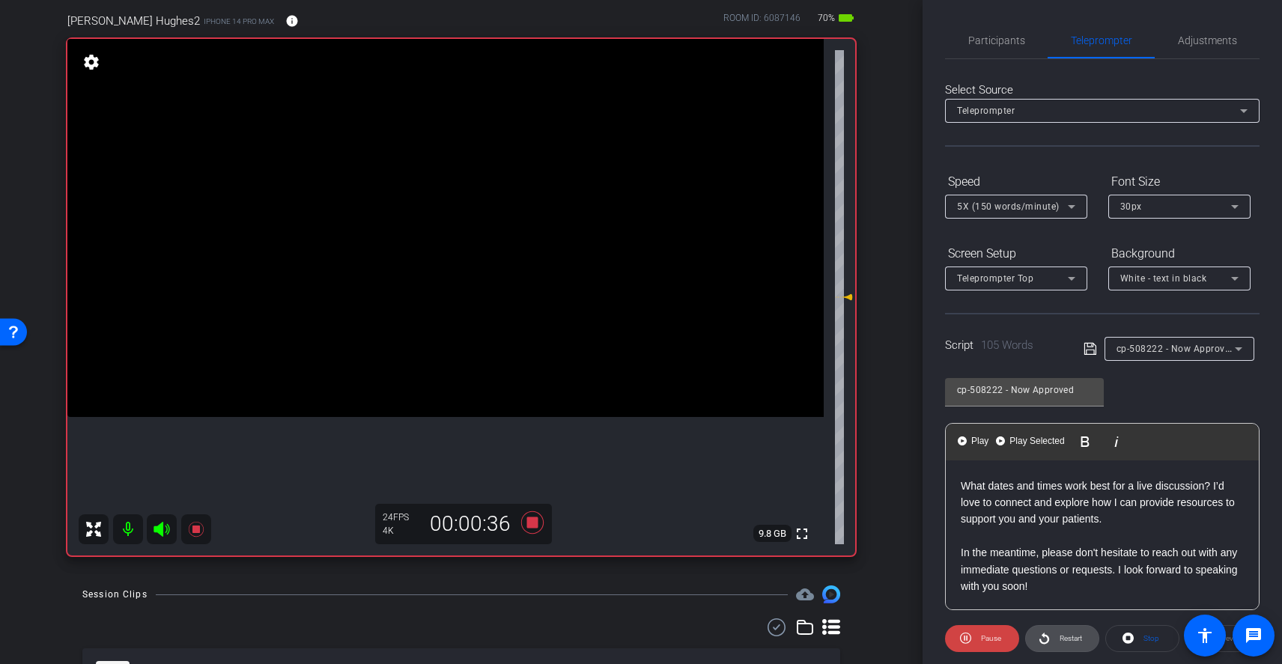
click at [1063, 639] on span "Restart" at bounding box center [1071, 638] width 22 height 8
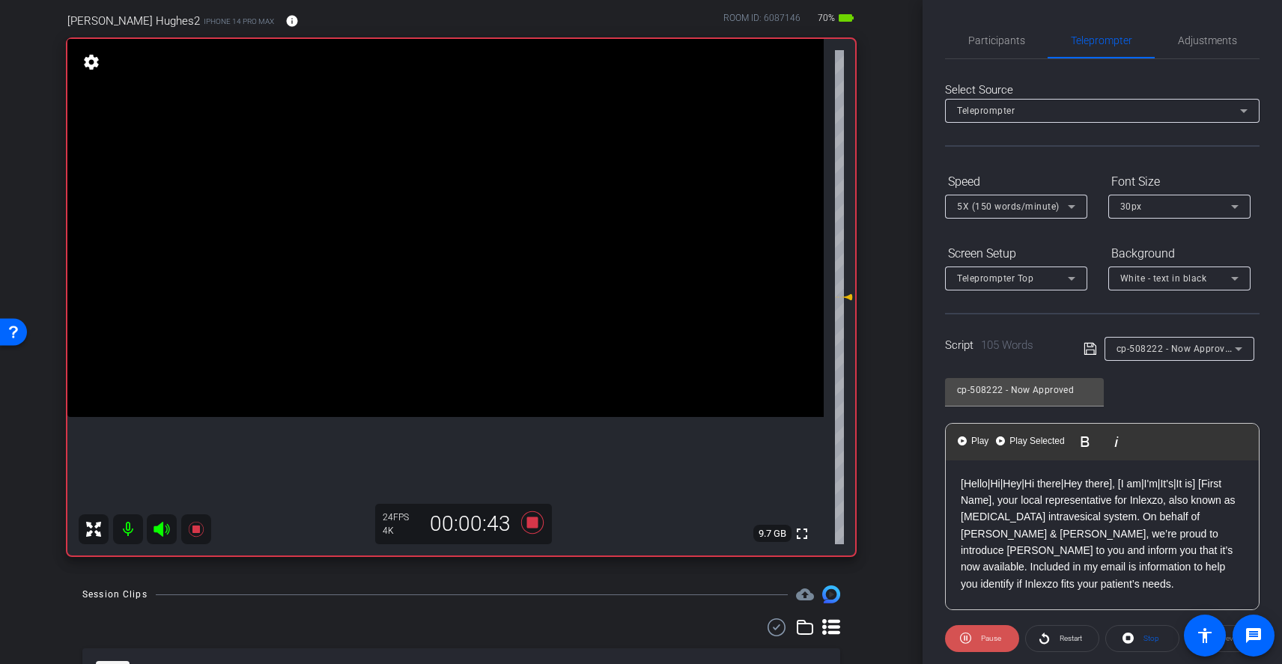
click at [985, 634] on span "Pause" at bounding box center [991, 638] width 20 height 8
click at [1042, 637] on icon at bounding box center [1044, 638] width 11 height 19
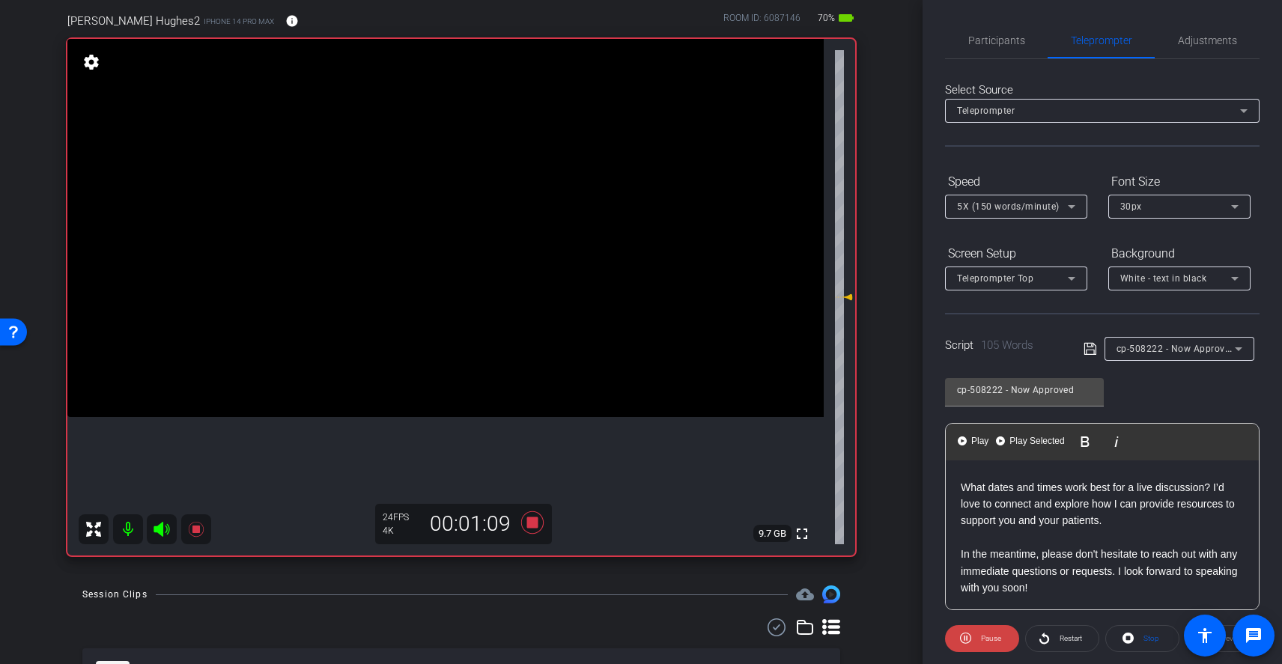
scroll to position [132, 0]
click at [527, 526] on icon at bounding box center [532, 522] width 22 height 22
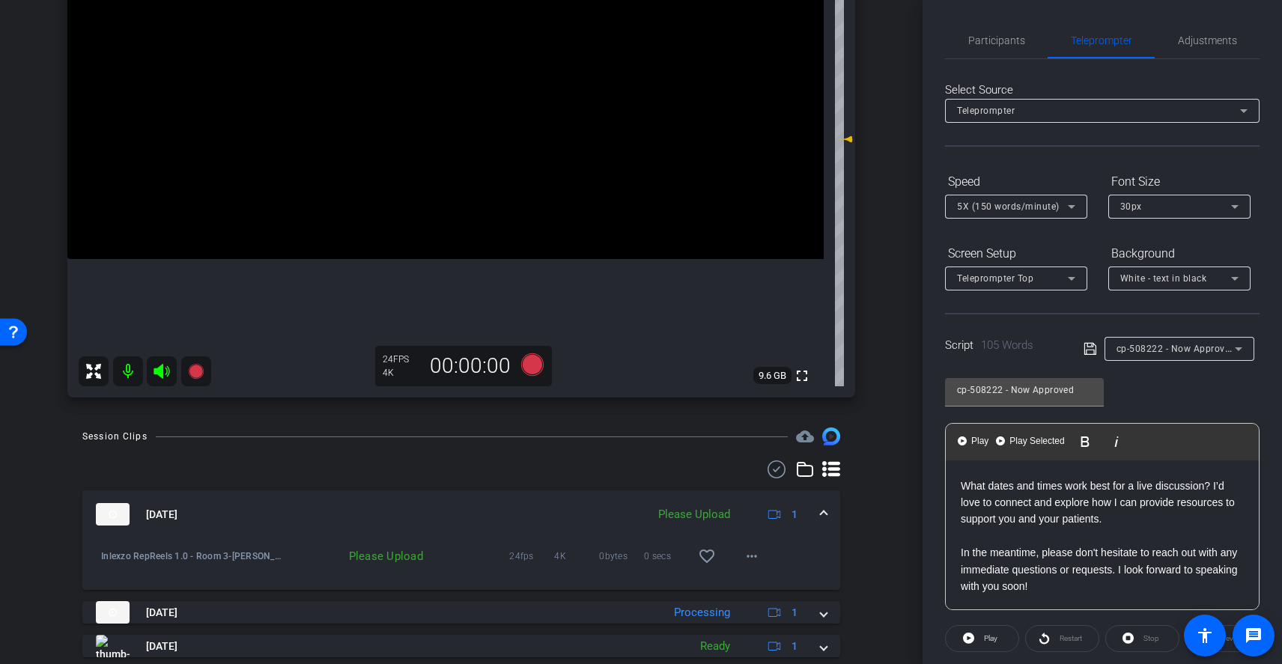
scroll to position [282, 0]
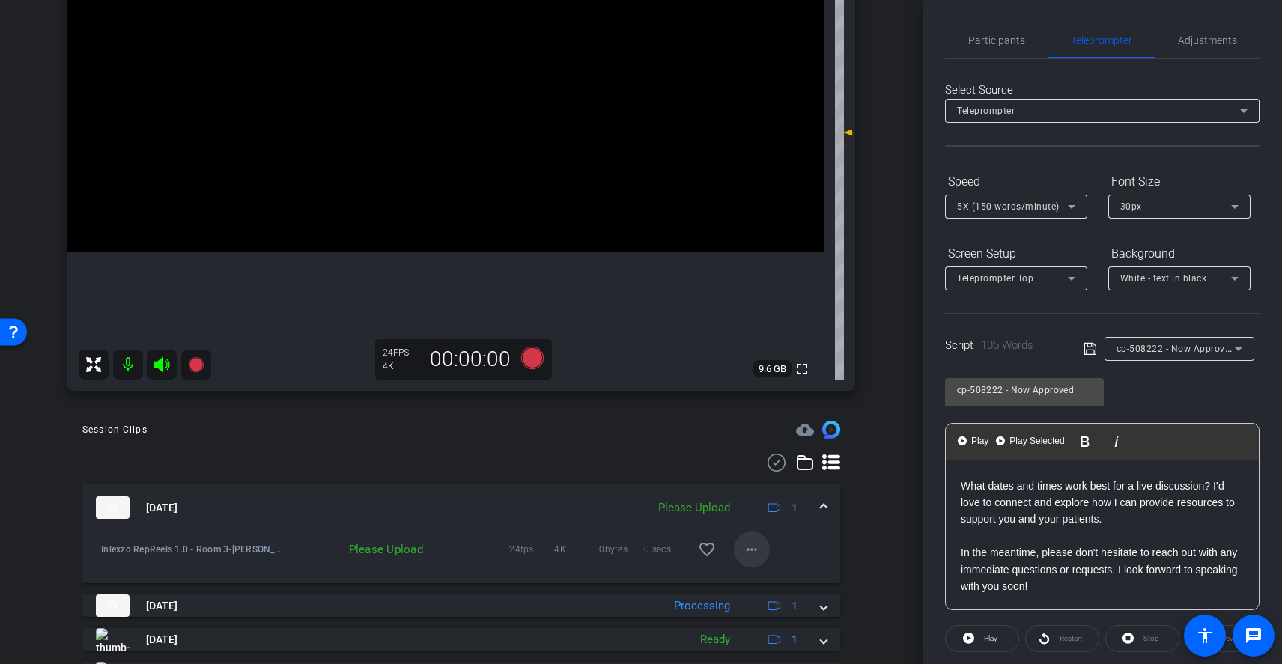
click at [734, 546] on span at bounding box center [752, 550] width 36 height 36
click at [768, 575] on span "Upload" at bounding box center [768, 581] width 60 height 18
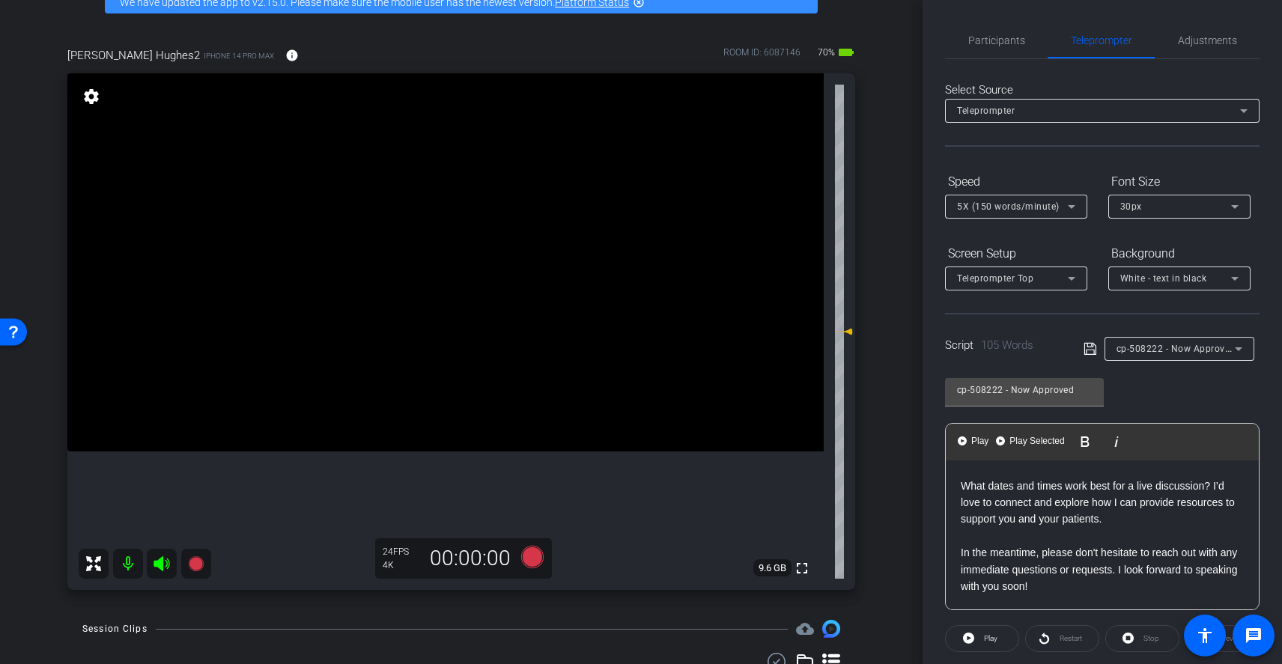
scroll to position [82, 0]
click at [1033, 203] on span "5X (150 words/minute)" at bounding box center [1008, 206] width 103 height 10
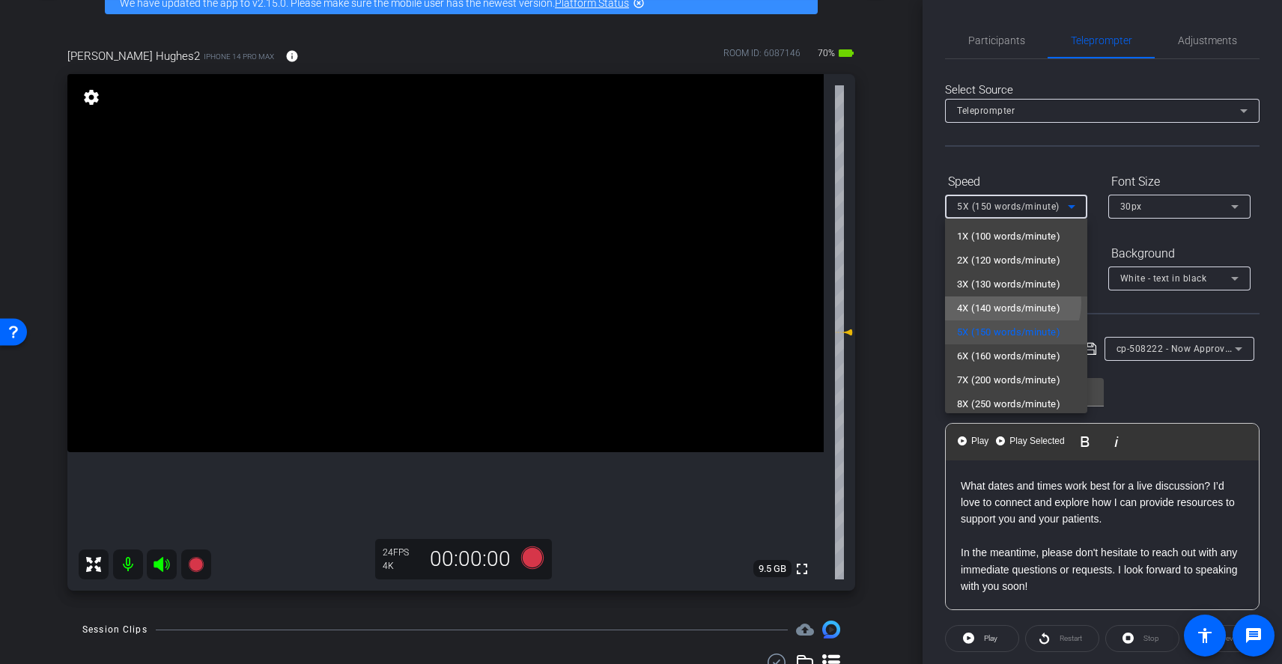
click at [1008, 303] on span "4X (140 words/minute)" at bounding box center [1008, 309] width 103 height 18
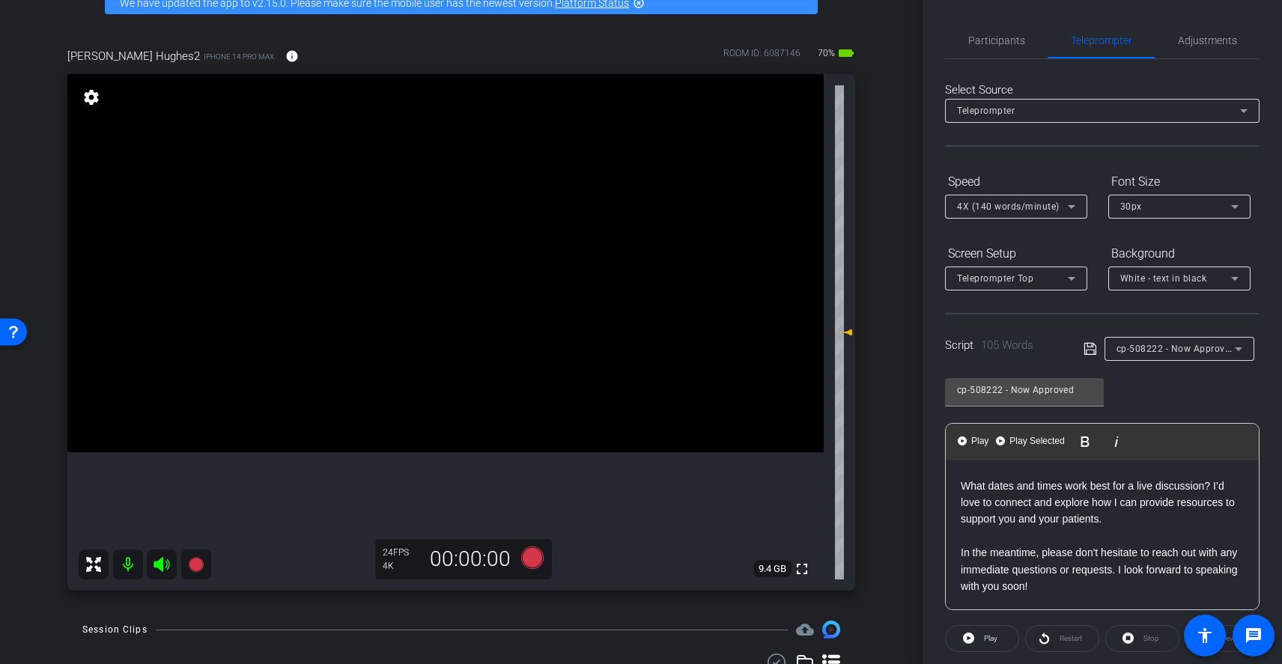
click at [1073, 313] on div "Script 105 Words cp-508222 - Now Approved" at bounding box center [1102, 337] width 315 height 48
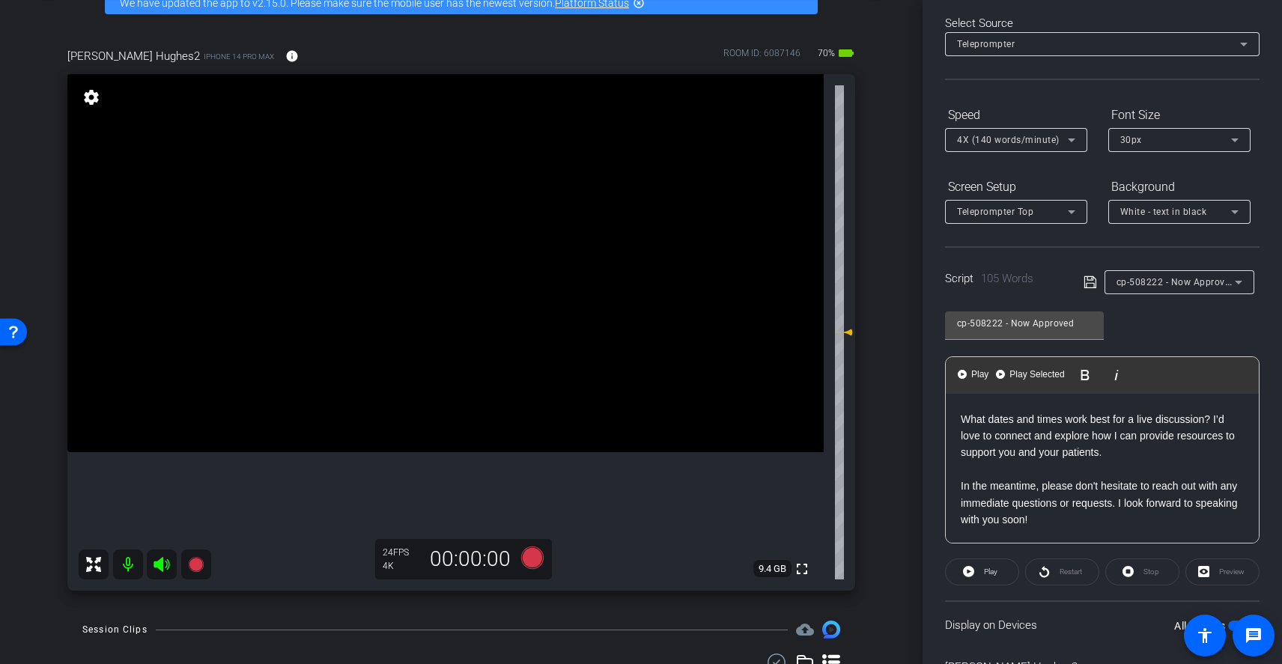
scroll to position [73, 0]
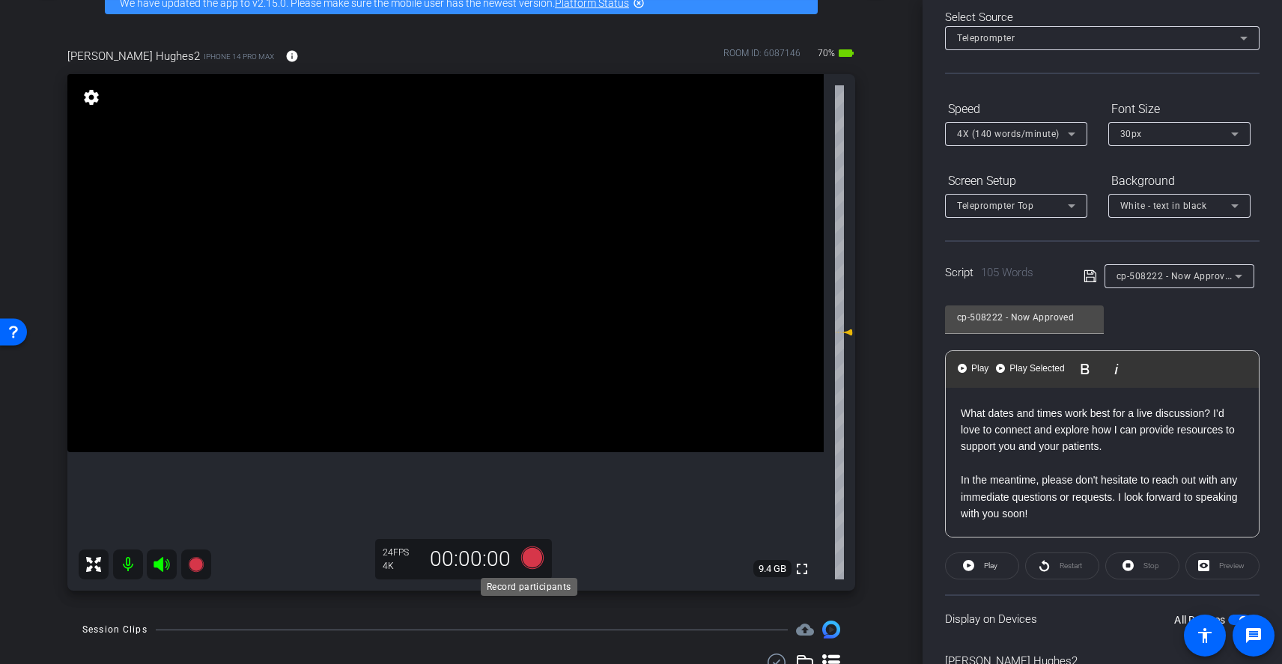
click at [527, 556] on icon at bounding box center [532, 558] width 22 height 22
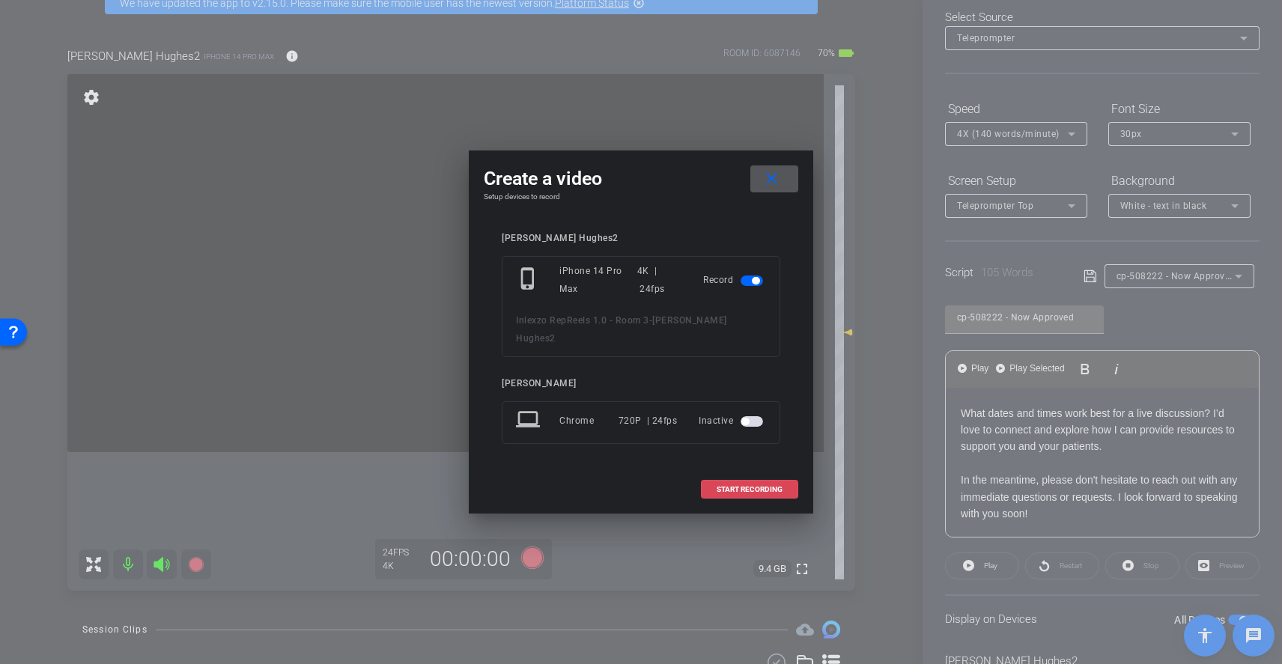
click at [756, 486] on span "START RECORDING" at bounding box center [750, 489] width 66 height 7
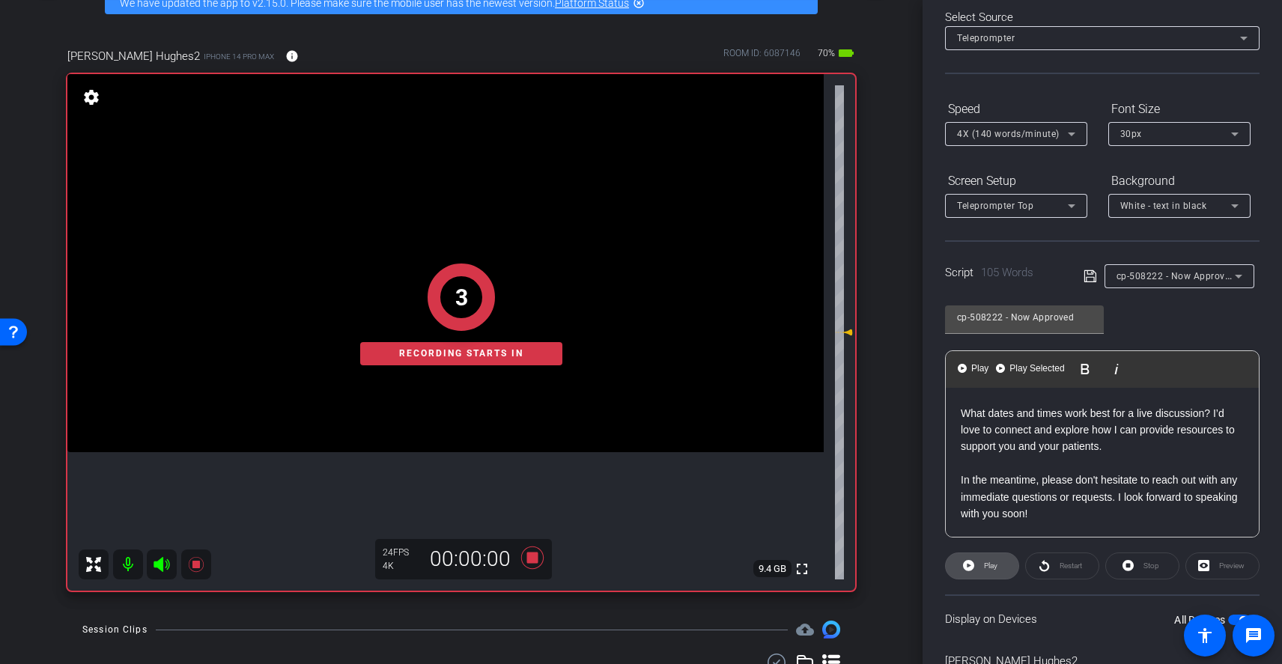
click at [993, 565] on span "Play" at bounding box center [990, 566] width 13 height 8
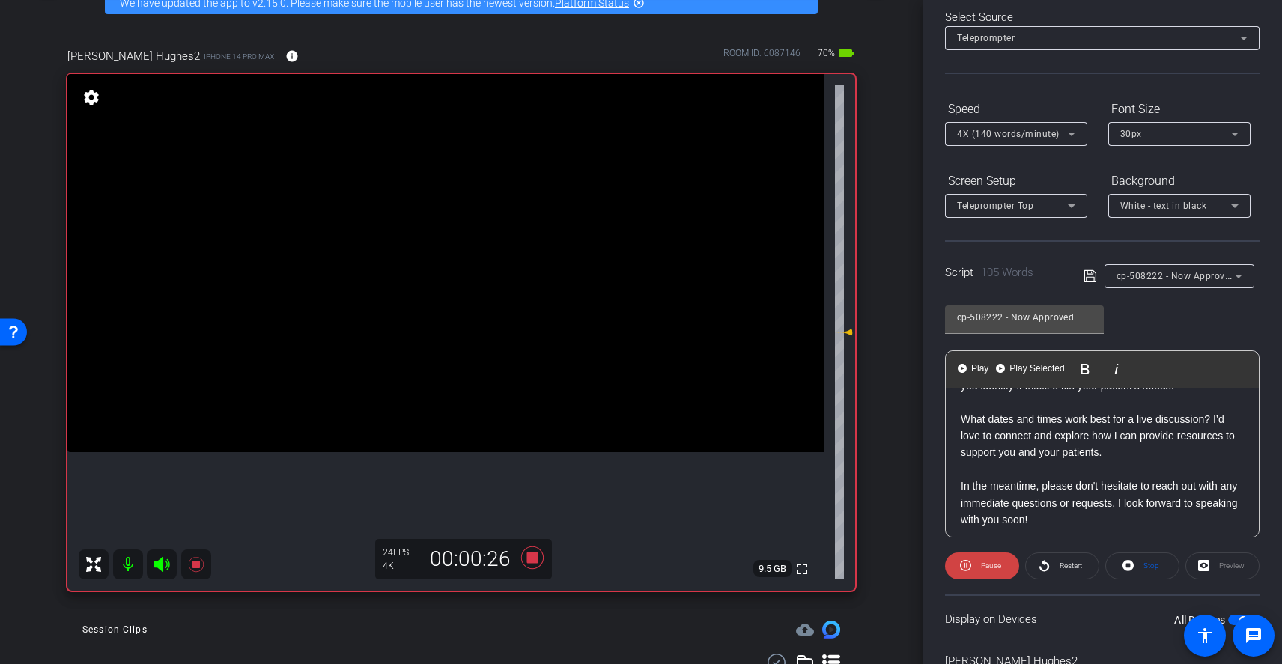
scroll to position [132, 0]
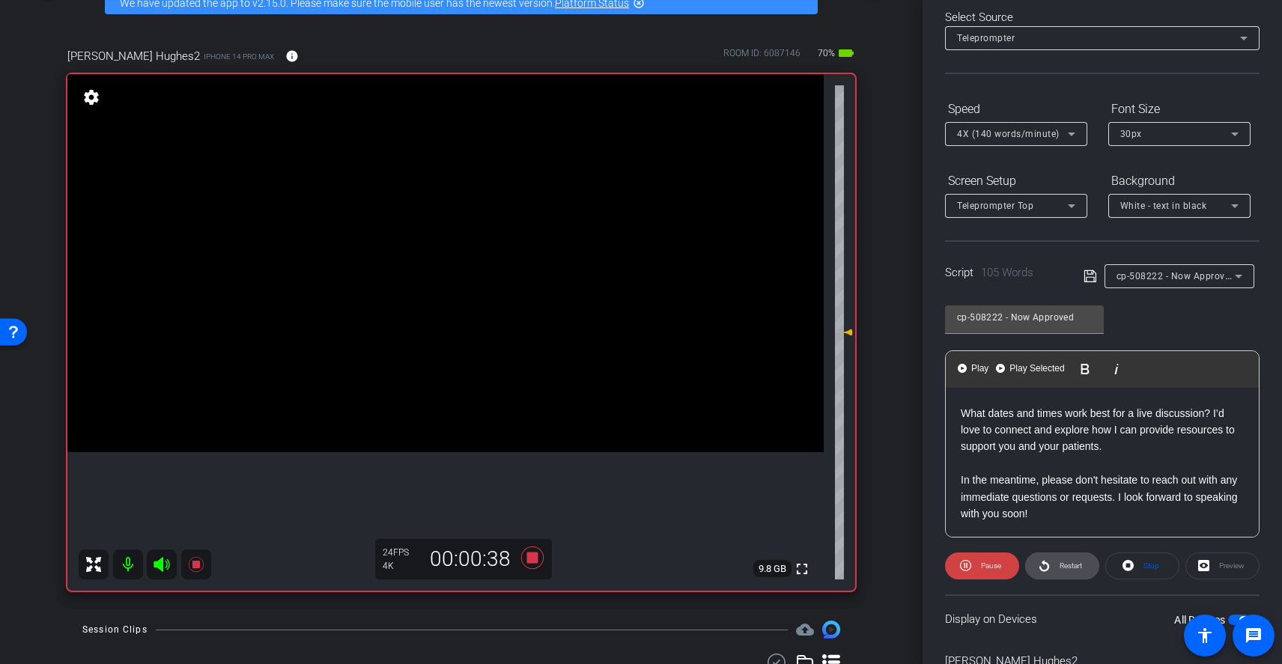
click at [1060, 567] on span "Restart" at bounding box center [1071, 566] width 22 height 8
click at [1065, 564] on span "Restart" at bounding box center [1071, 566] width 22 height 8
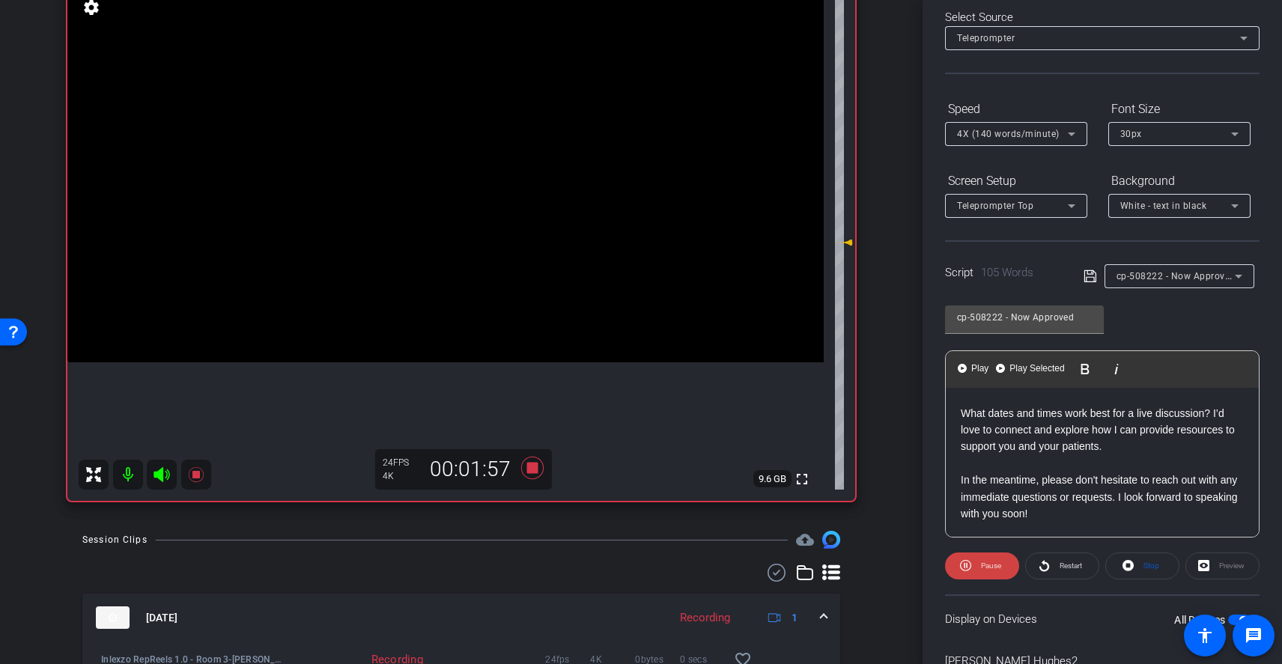
scroll to position [194, 0]
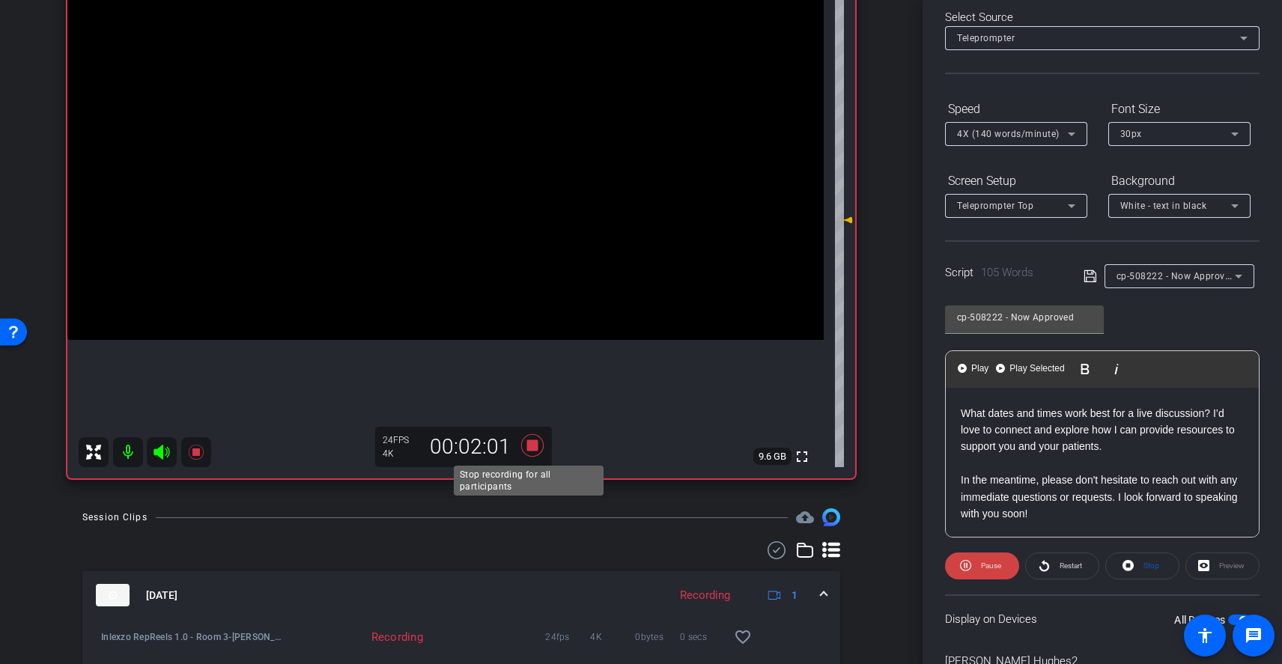
click at [532, 448] on icon at bounding box center [532, 445] width 22 height 22
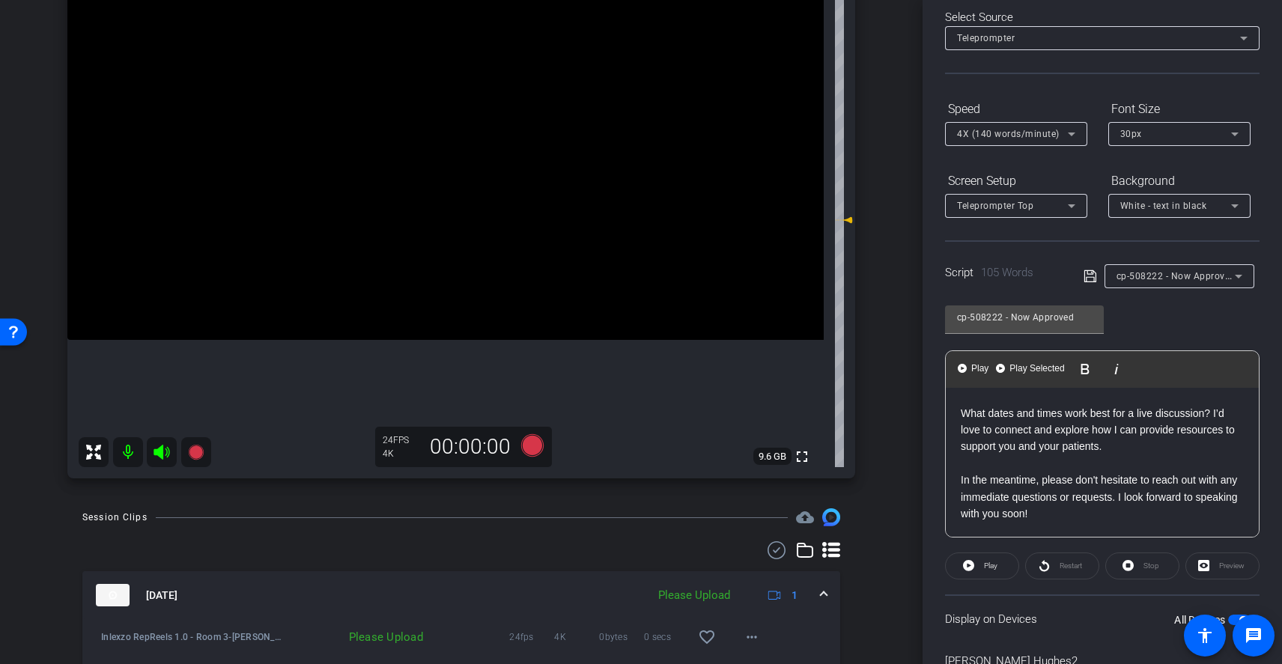
scroll to position [324, 0]
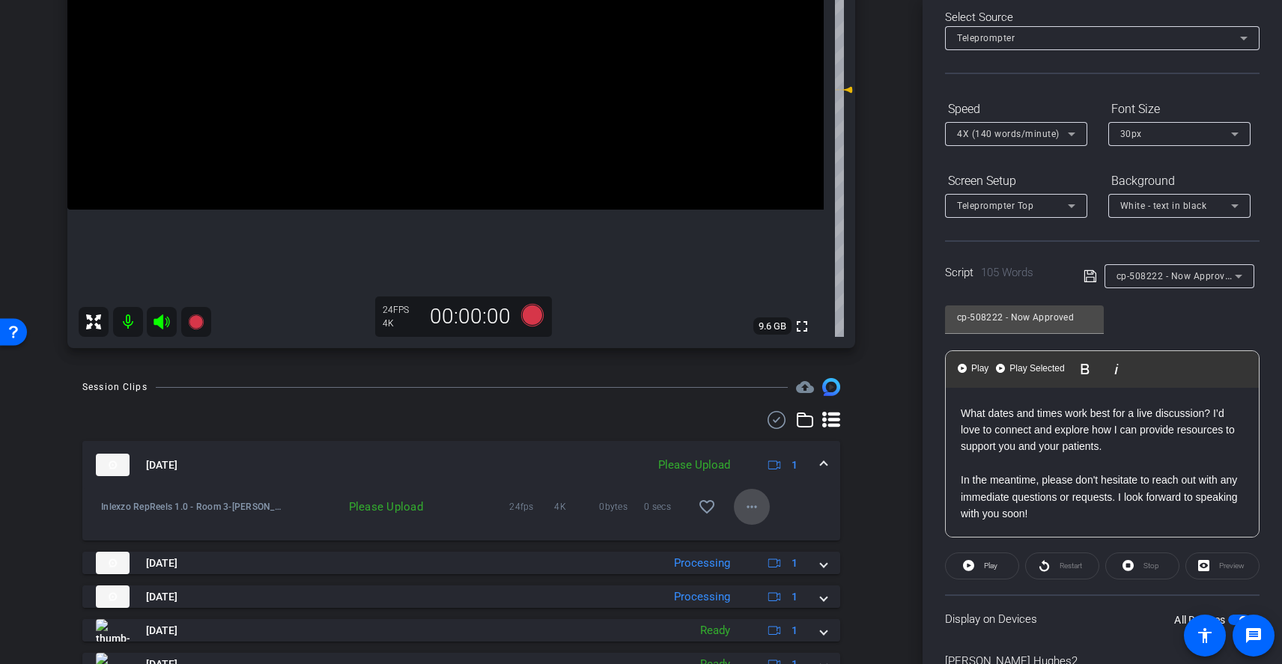
click at [750, 508] on mat-icon "more_horiz" at bounding box center [752, 507] width 18 height 18
click at [771, 544] on span "Upload" at bounding box center [768, 538] width 60 height 18
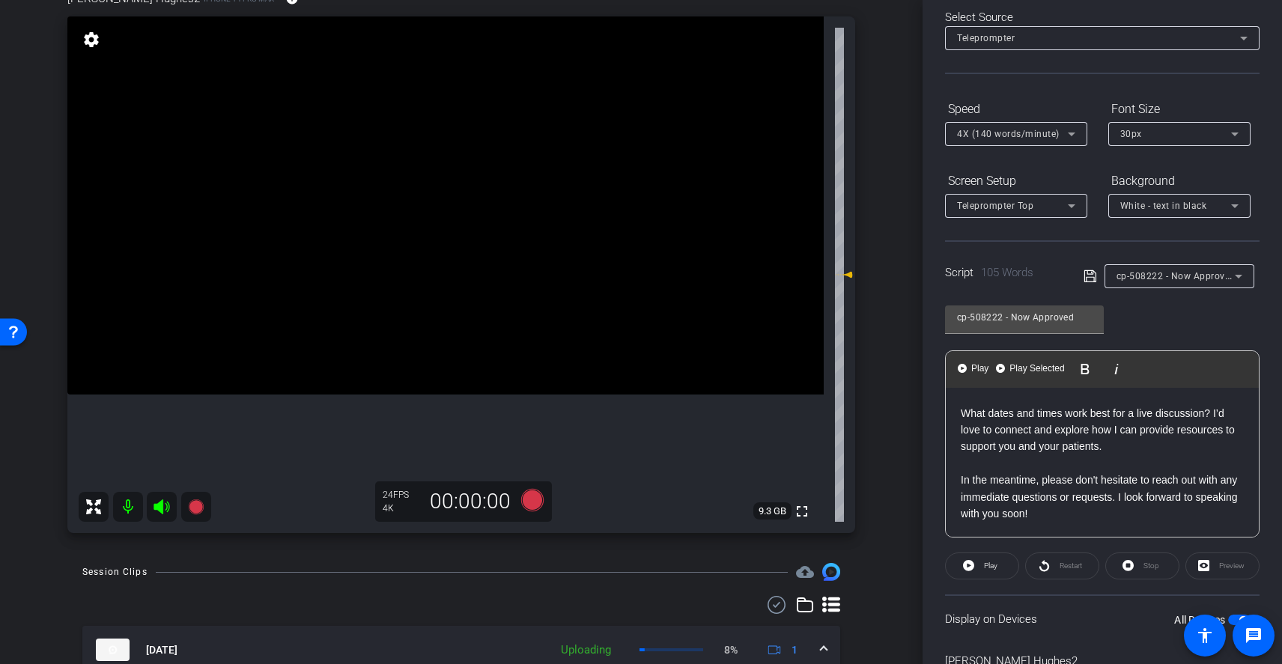
scroll to position [137, 0]
click at [1171, 279] on span "cp-508222 - Now Approved" at bounding box center [1176, 276] width 119 height 12
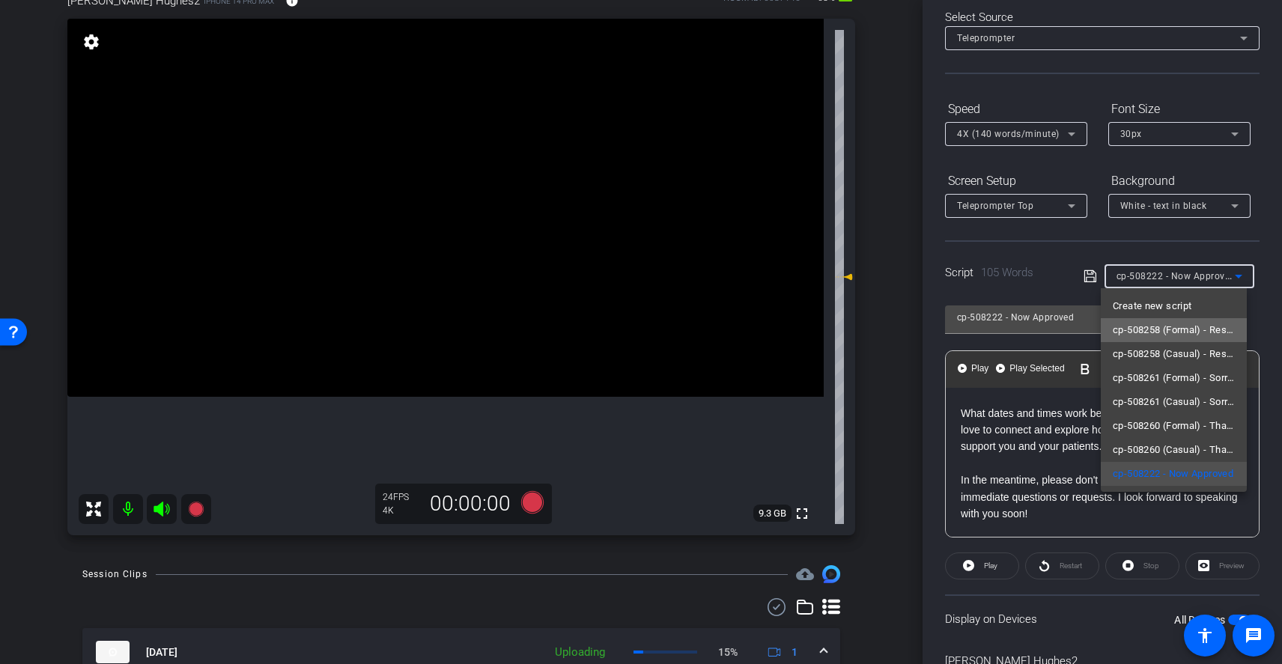
click at [1195, 330] on span "cp-508258 (Formal) - Resources to Share" at bounding box center [1174, 330] width 122 height 18
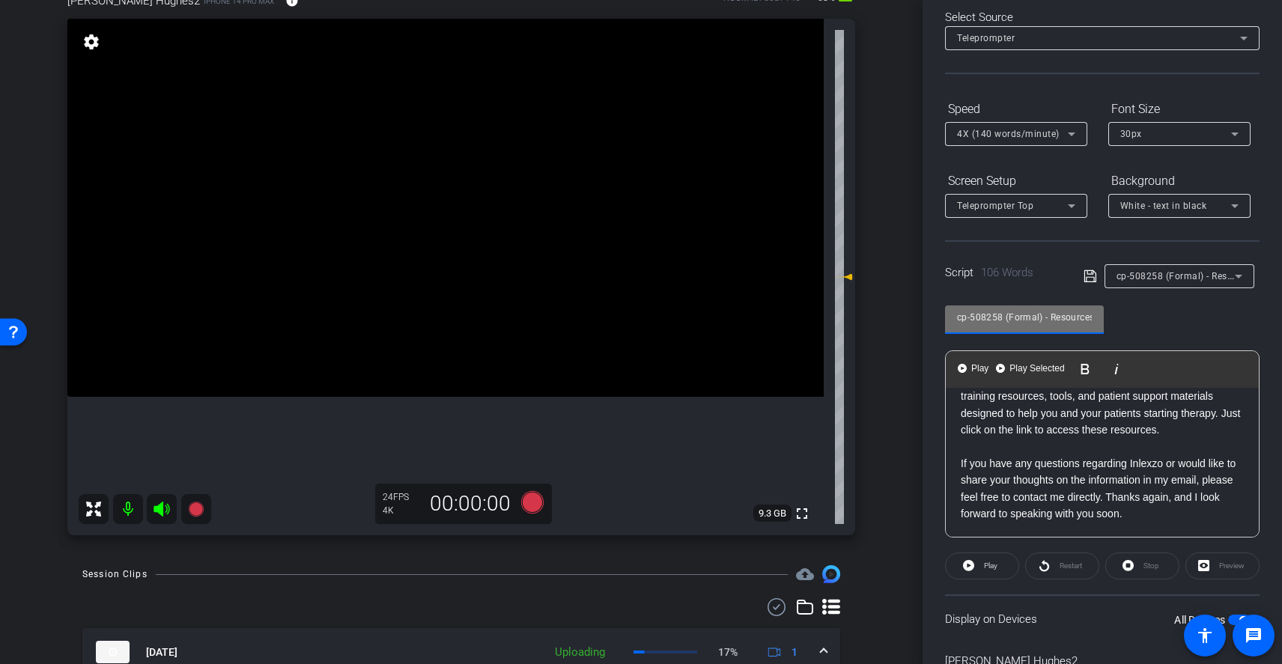
scroll to position [0, 39]
drag, startPoint x: 1075, startPoint y: 319, endPoint x: 1149, endPoint y: 320, distance: 74.9
click at [1149, 320] on div "cp-508258 (Formal) - Resources to Share Play Play from this location Play Selec…" at bounding box center [1102, 415] width 315 height 243
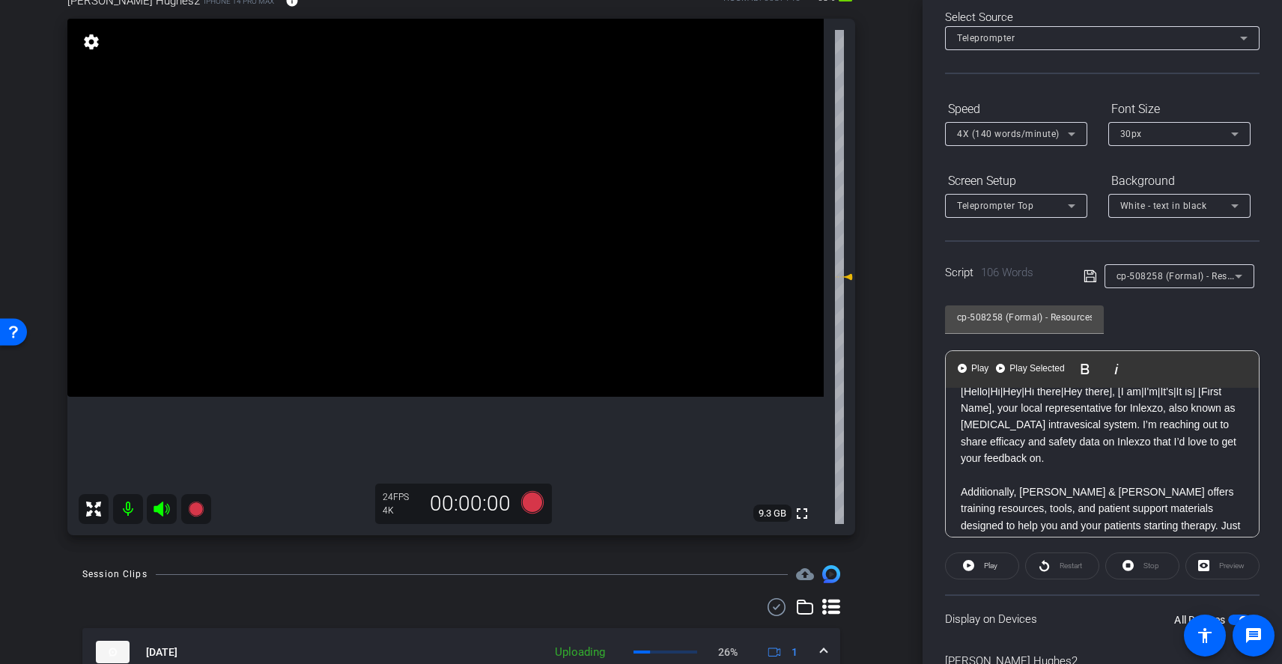
scroll to position [0, 0]
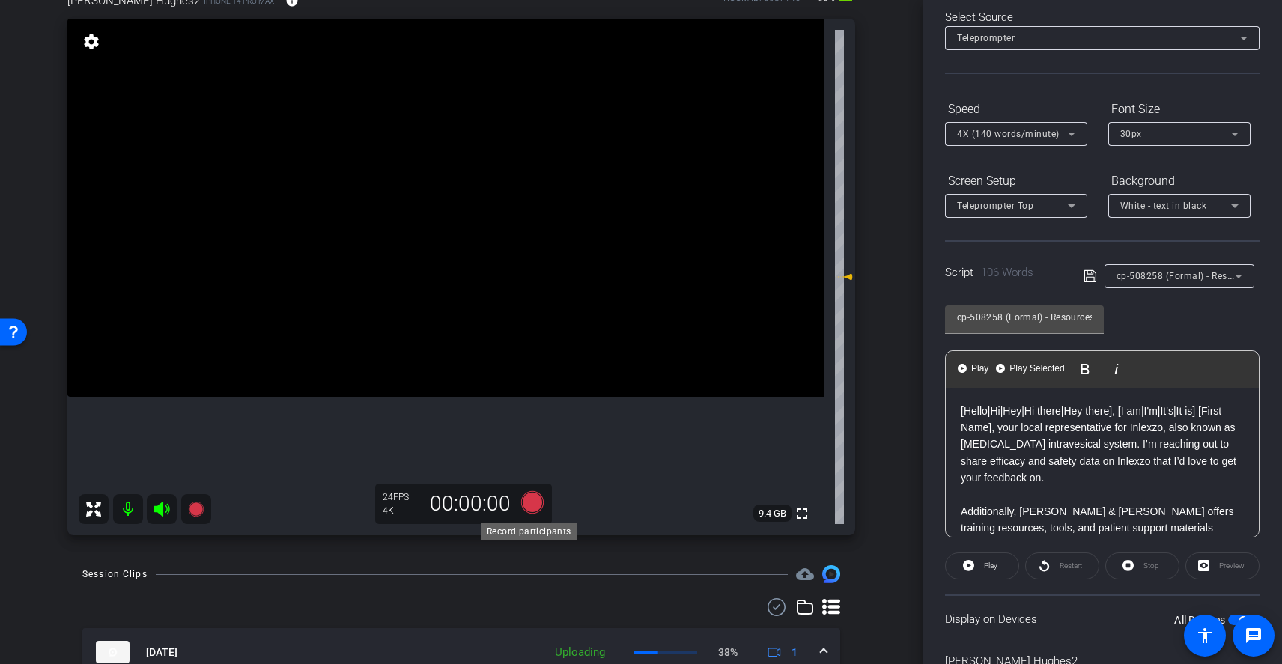
click at [526, 500] on icon at bounding box center [532, 502] width 22 height 22
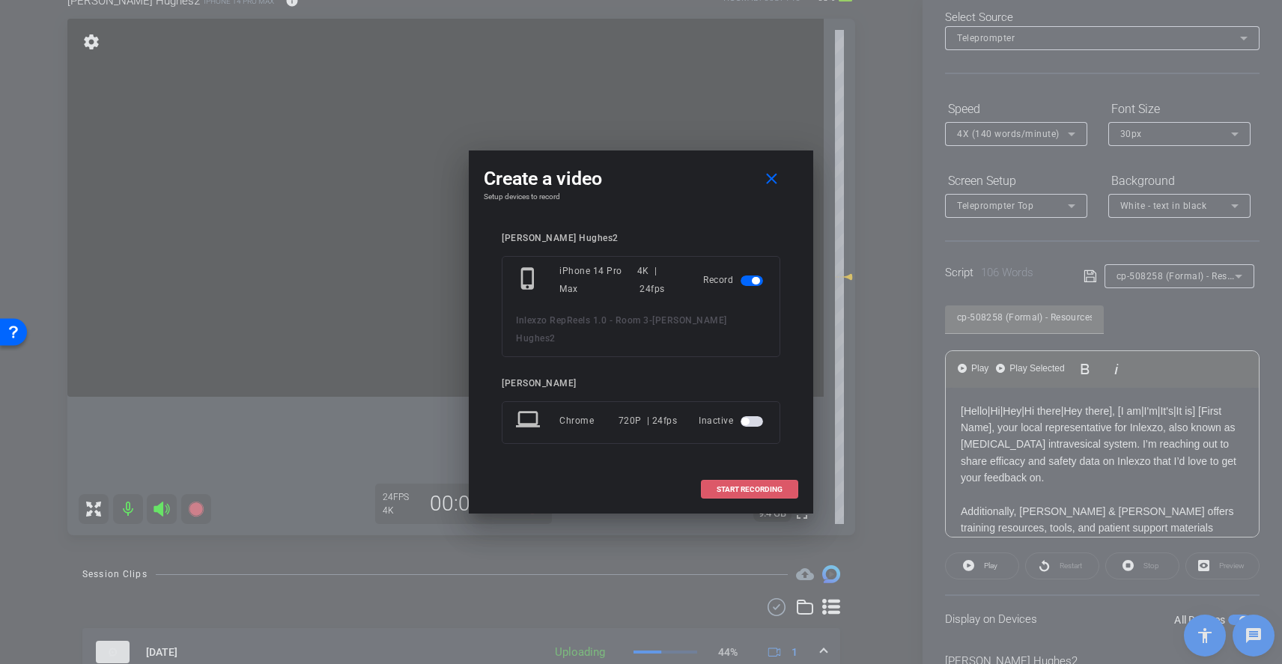
click at [756, 486] on span "START RECORDING" at bounding box center [750, 489] width 66 height 7
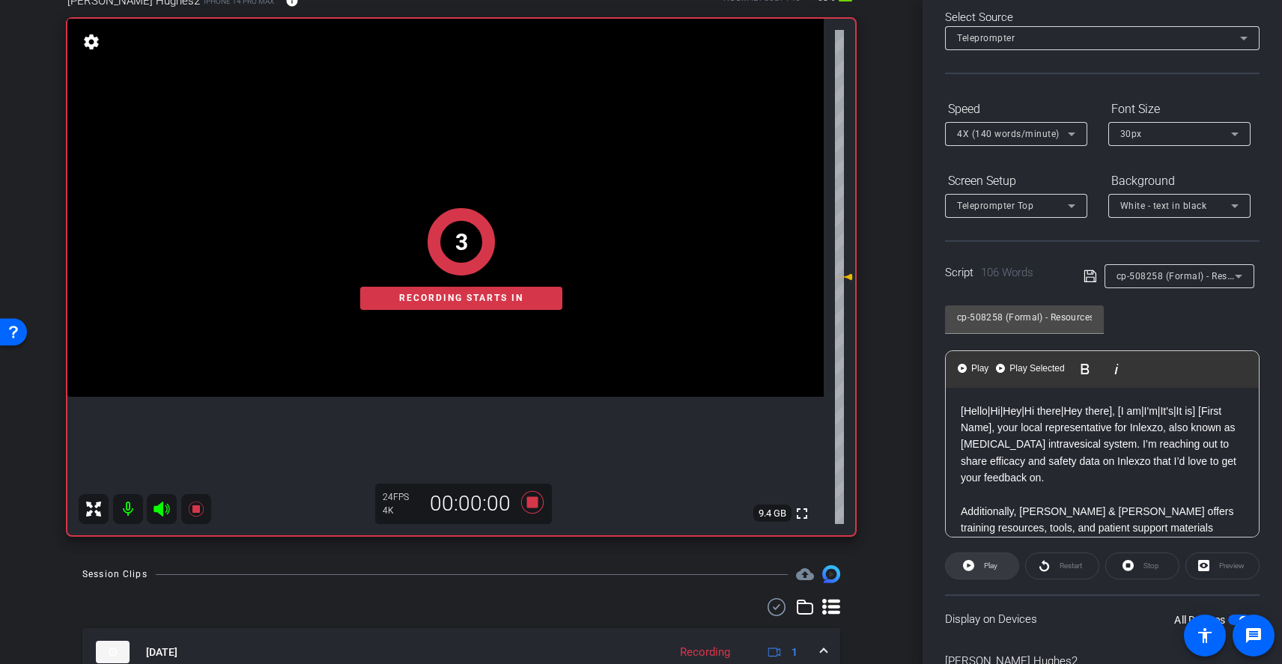
click at [981, 563] on span "Play" at bounding box center [988, 566] width 17 height 21
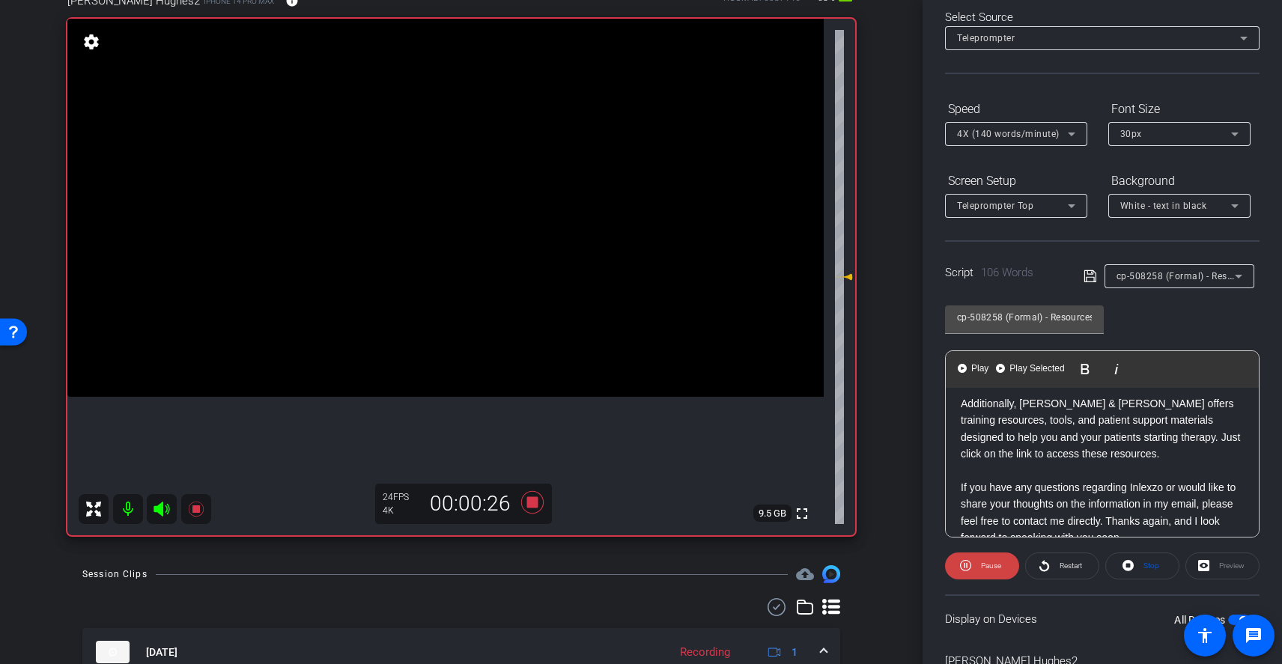
scroll to position [132, 0]
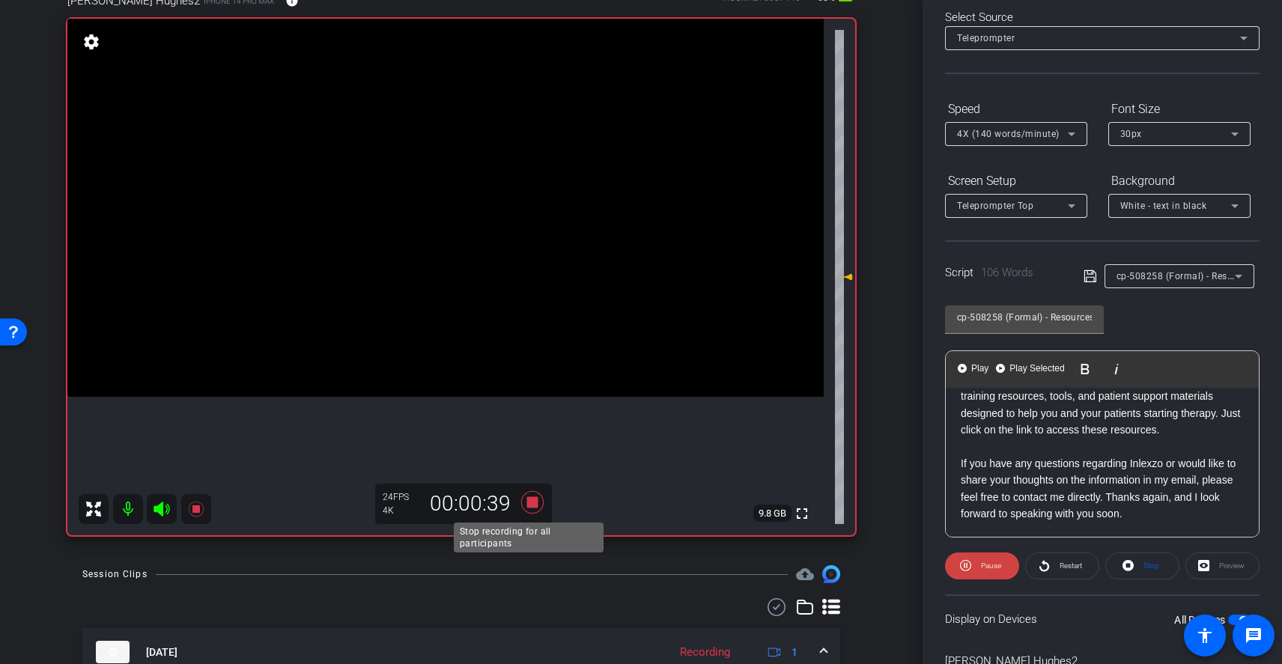
click at [527, 502] on icon at bounding box center [532, 502] width 22 height 22
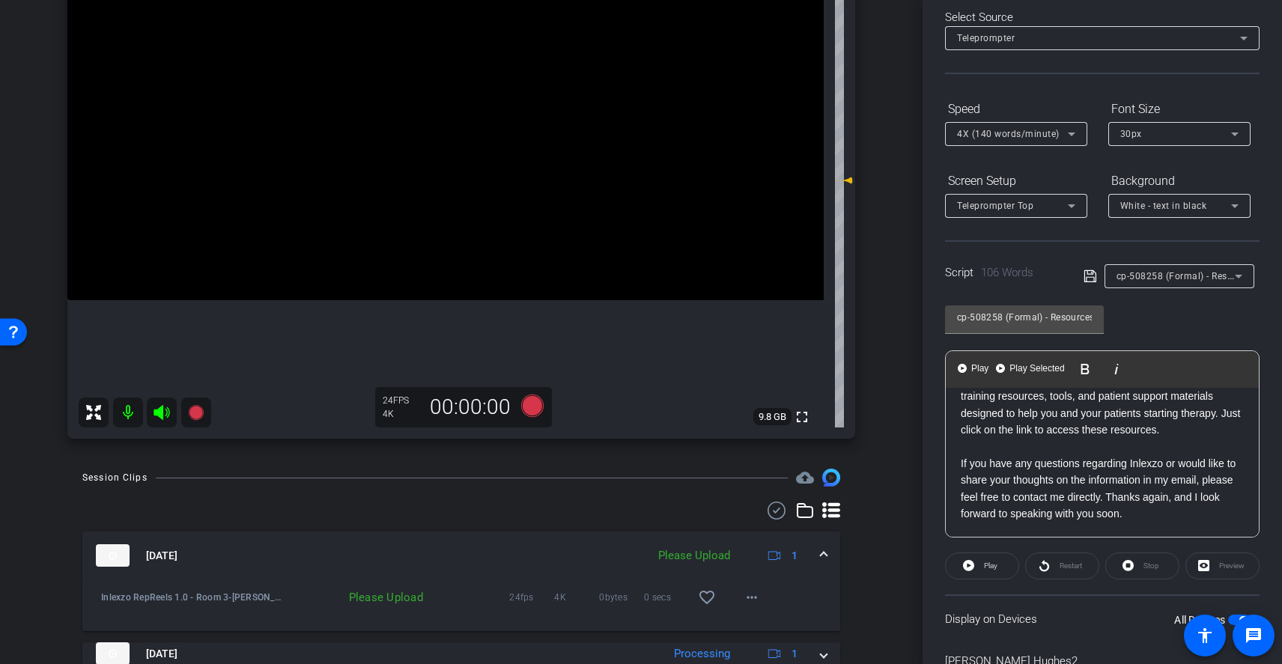
scroll to position [241, 0]
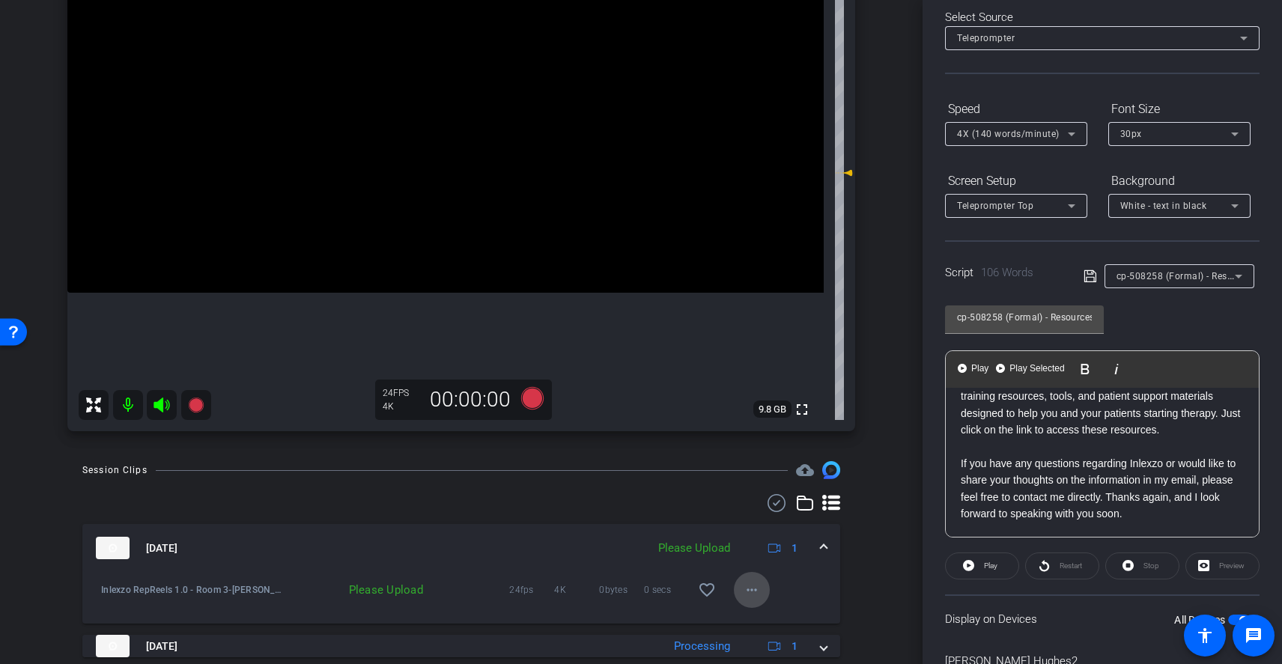
click at [743, 589] on mat-icon "more_horiz" at bounding box center [752, 590] width 18 height 18
click at [764, 517] on span "Upload" at bounding box center [768, 522] width 60 height 18
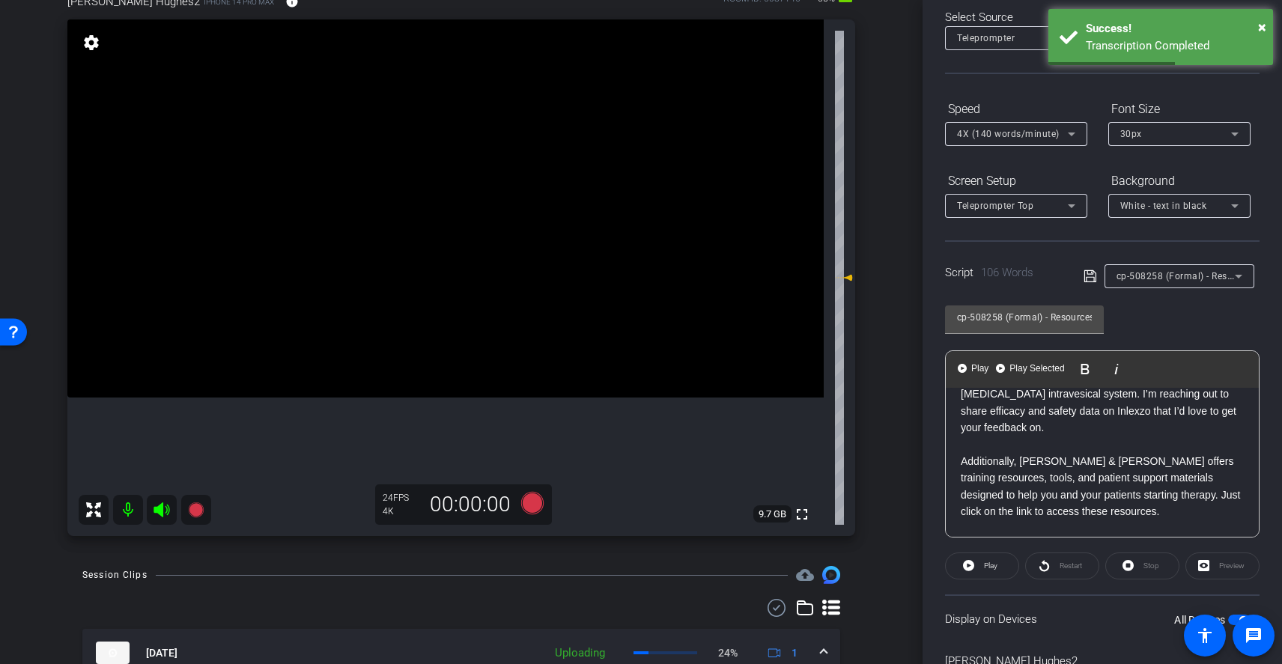
scroll to position [139, 0]
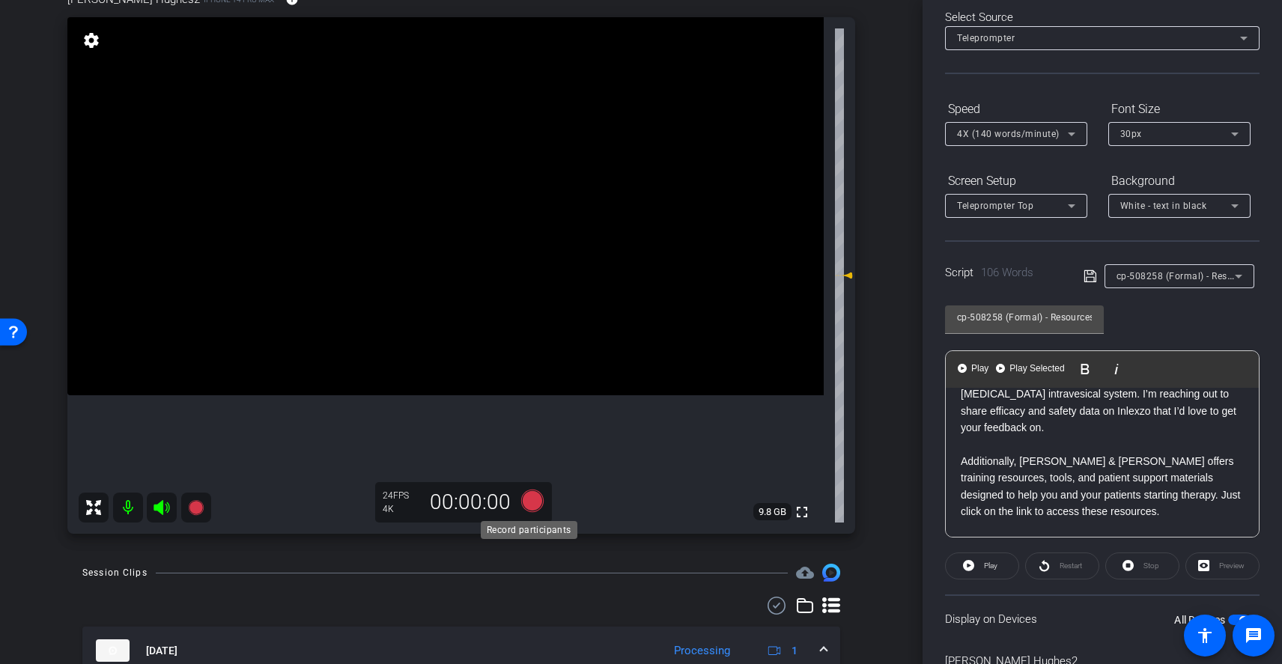
click at [532, 503] on icon at bounding box center [532, 501] width 22 height 22
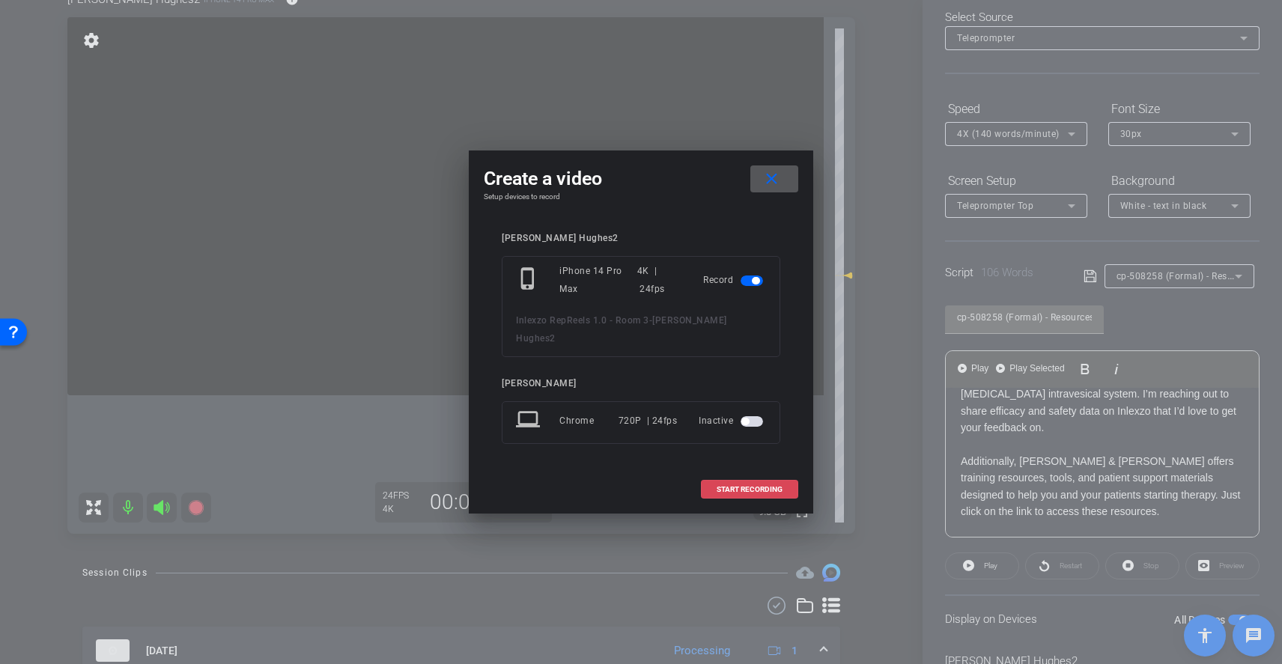
click at [777, 486] on span "START RECORDING" at bounding box center [750, 489] width 66 height 7
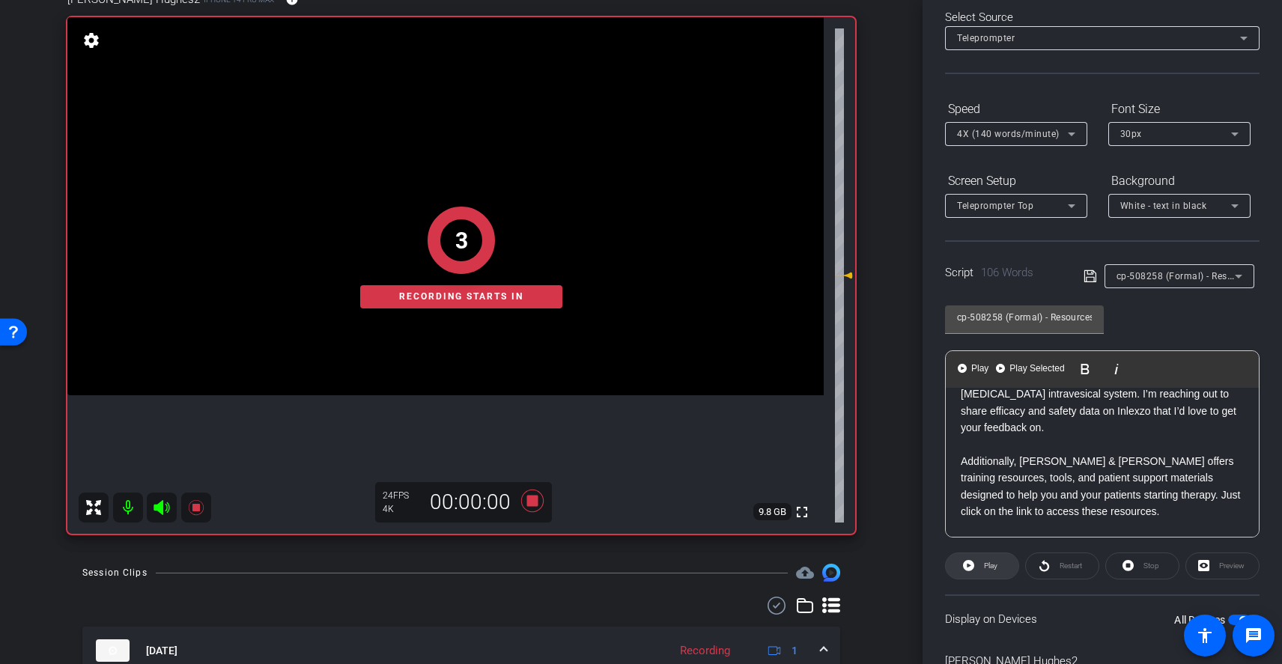
click at [987, 567] on span "Play" at bounding box center [990, 566] width 13 height 8
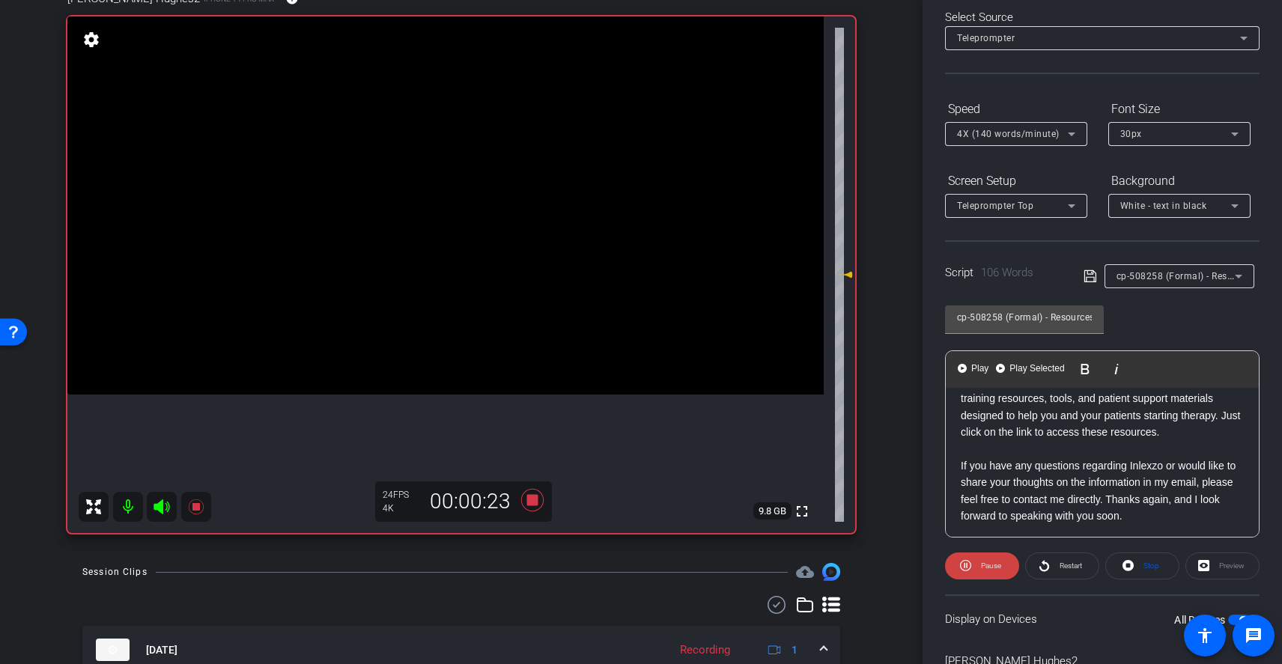
scroll to position [132, 0]
click at [1060, 569] on span "Restart" at bounding box center [1071, 566] width 22 height 8
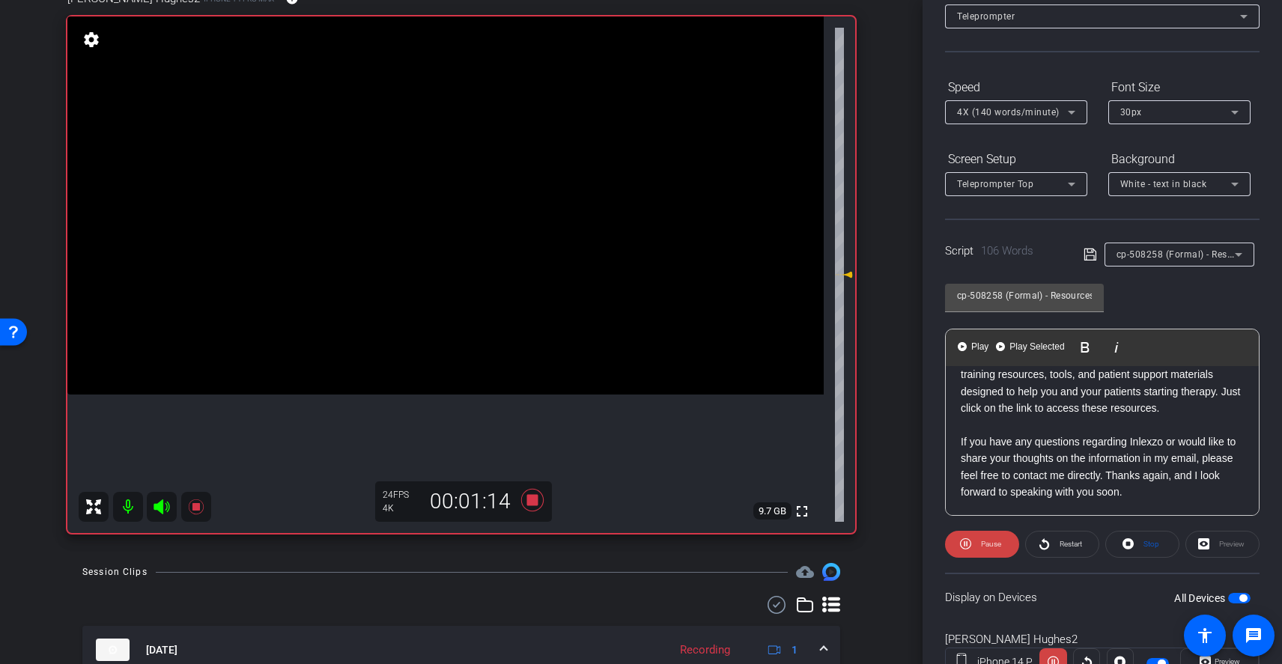
scroll to position [109, 0]
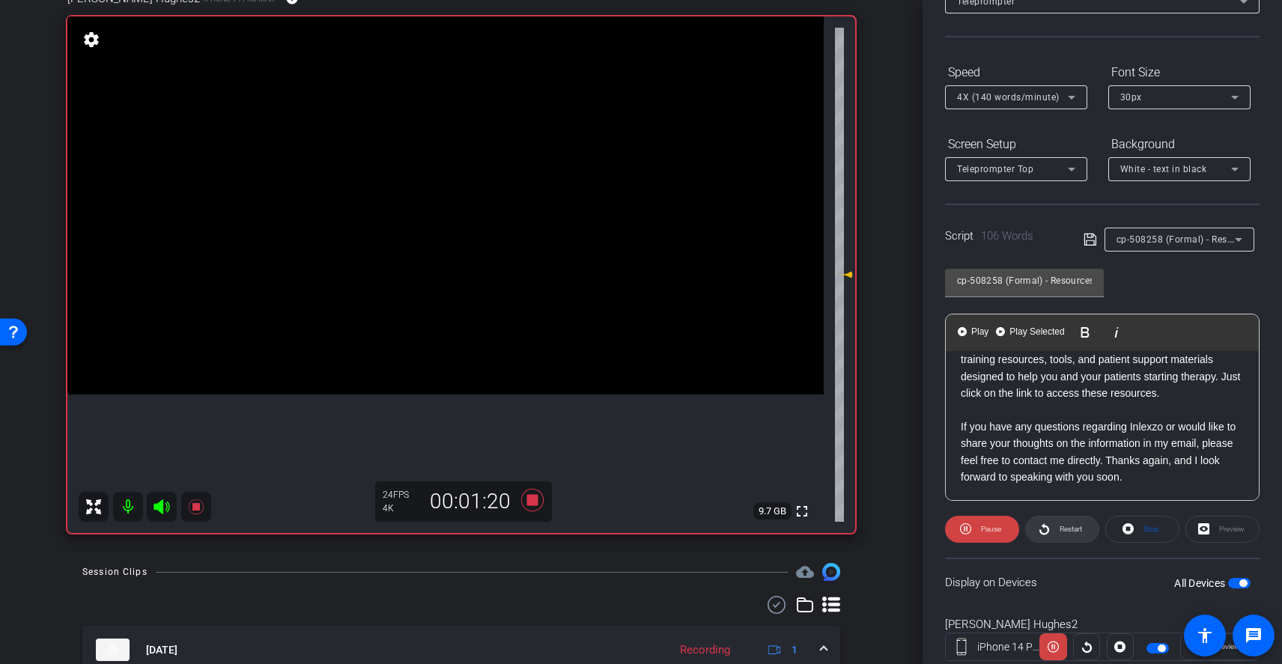
click at [1066, 532] on span "Restart" at bounding box center [1071, 529] width 22 height 8
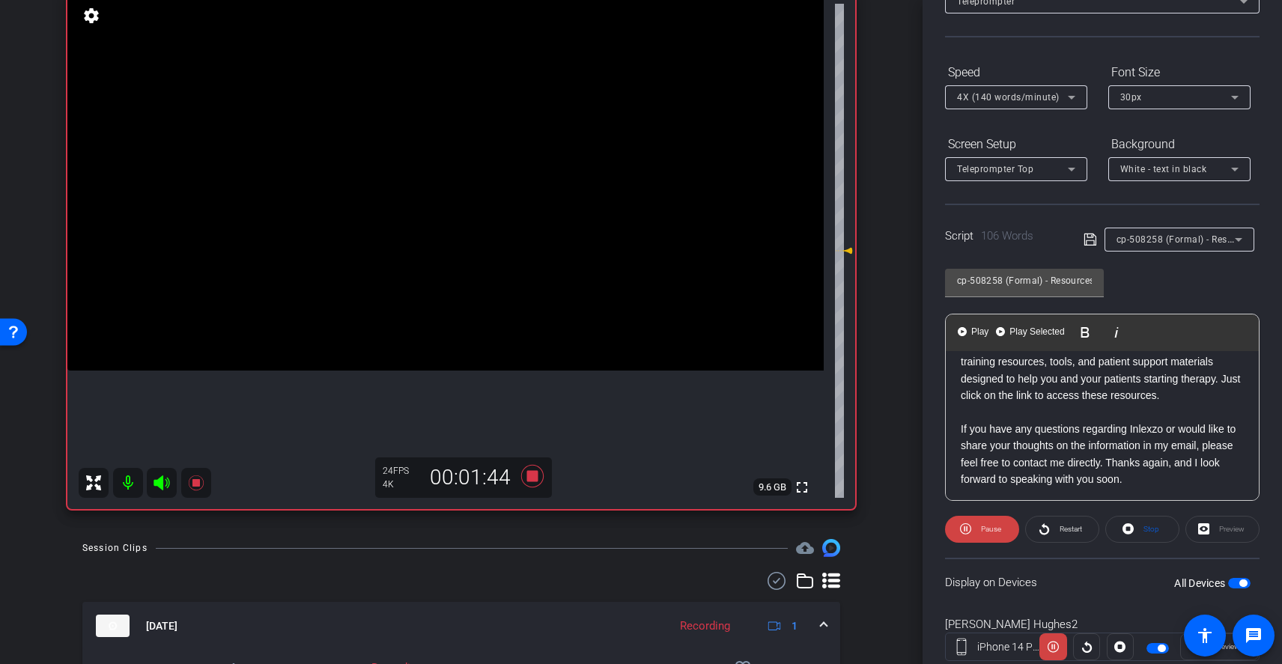
scroll to position [132, 0]
click at [1070, 526] on span "Restart" at bounding box center [1071, 529] width 22 height 8
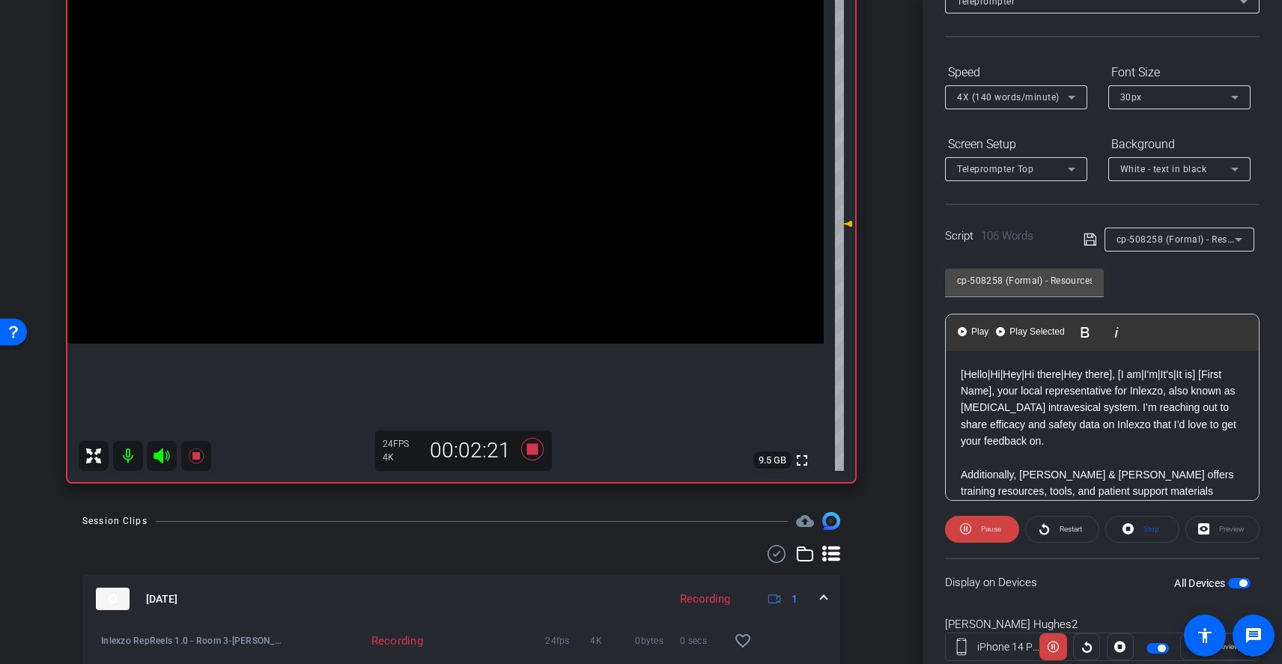
scroll to position [201, 0]
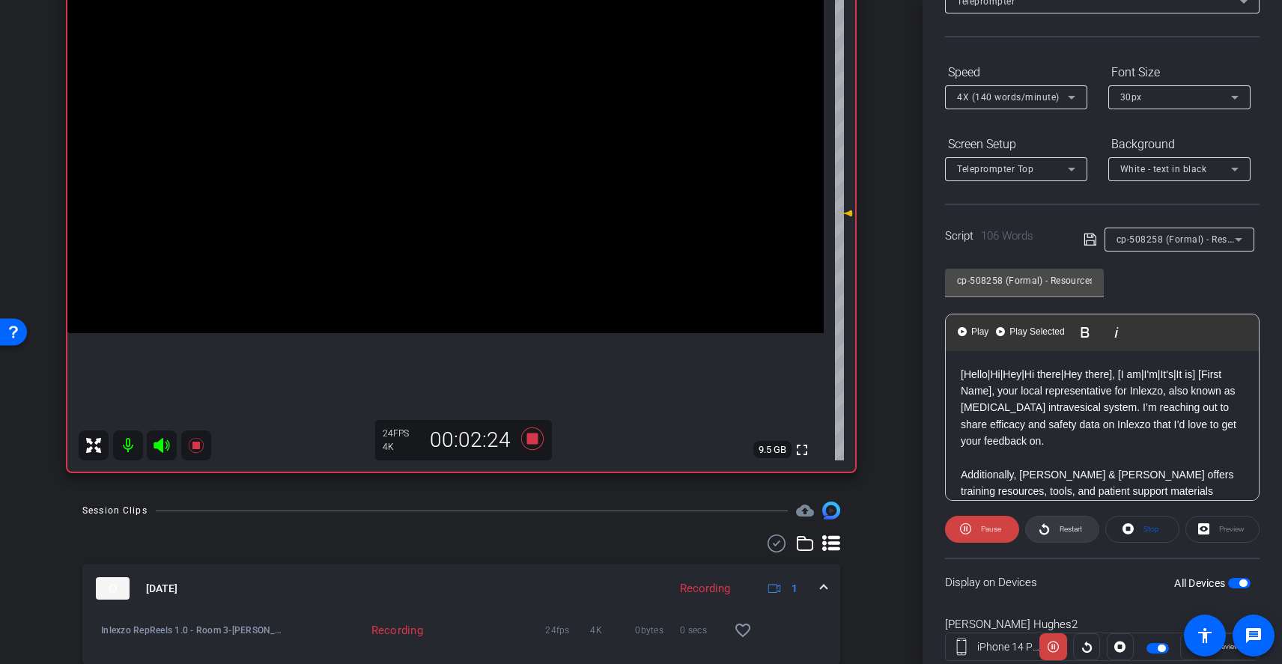
click at [1064, 538] on span "Restart" at bounding box center [1069, 529] width 26 height 21
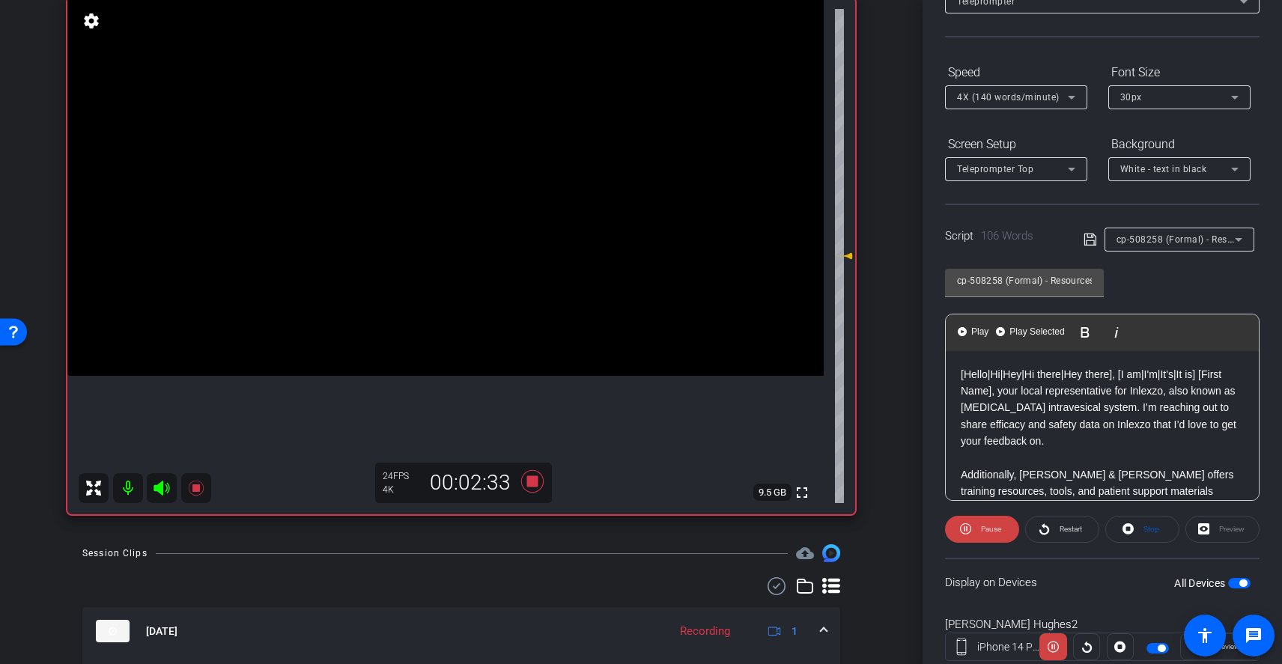
scroll to position [164, 0]
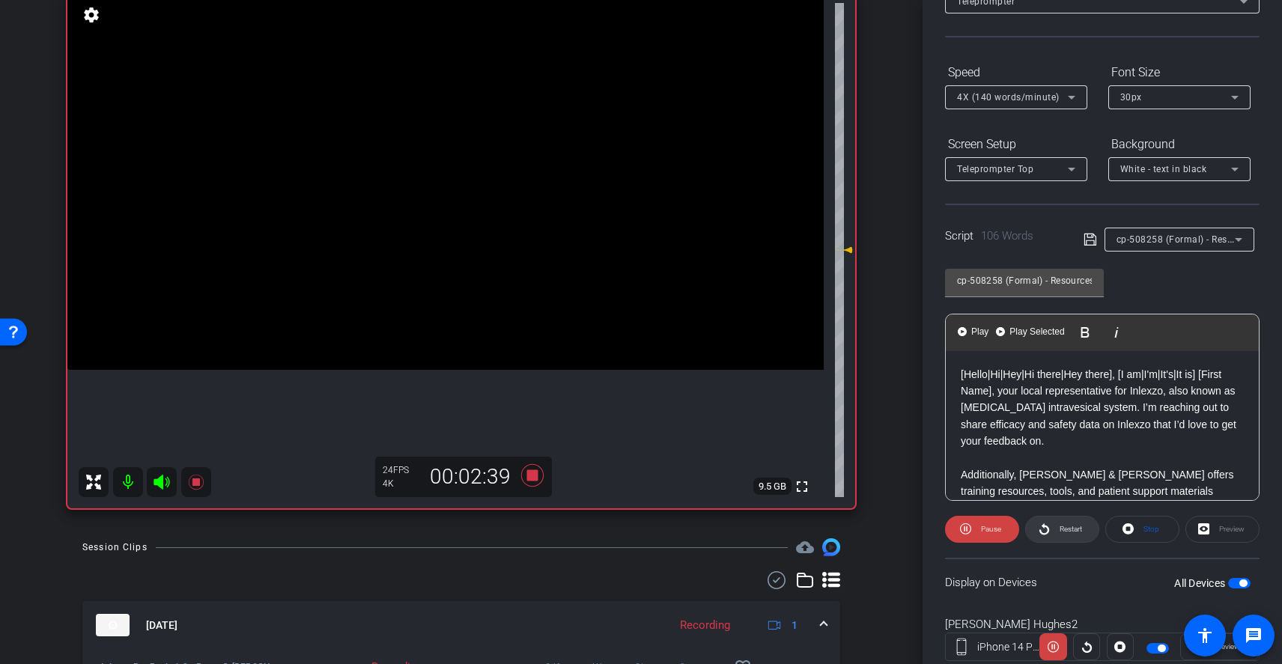
click at [1060, 529] on span "Restart" at bounding box center [1071, 529] width 22 height 8
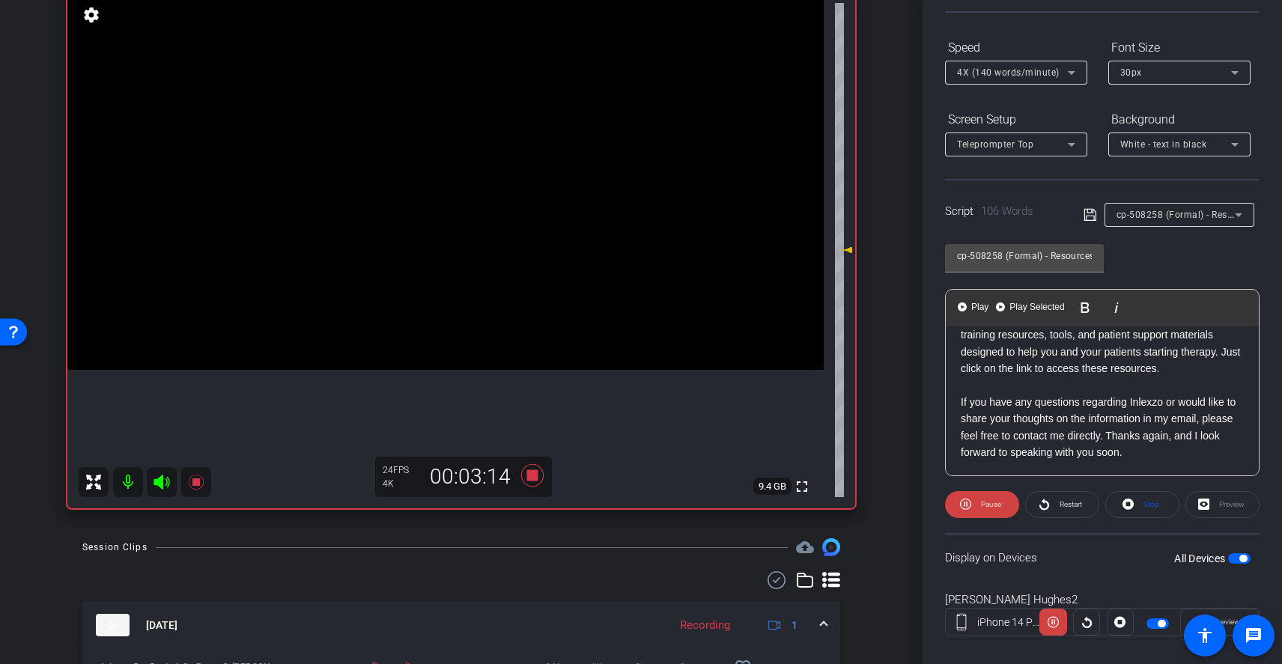
scroll to position [136, 0]
click at [529, 476] on icon at bounding box center [532, 475] width 22 height 22
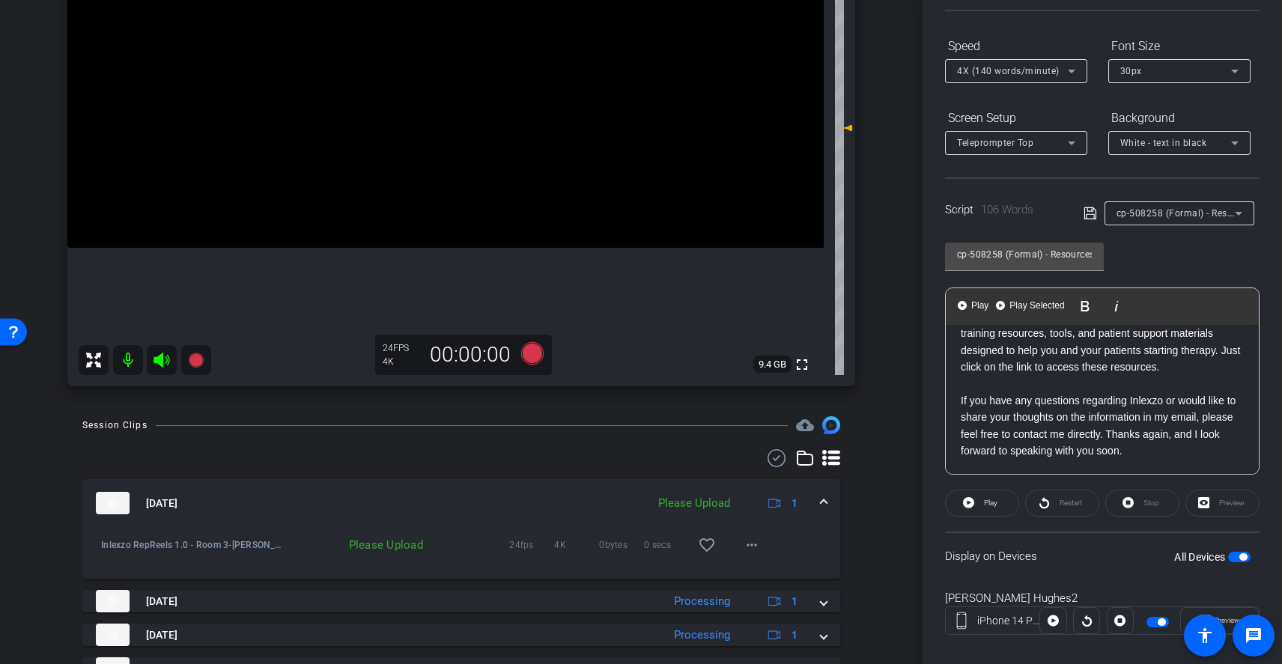
scroll to position [318, 0]
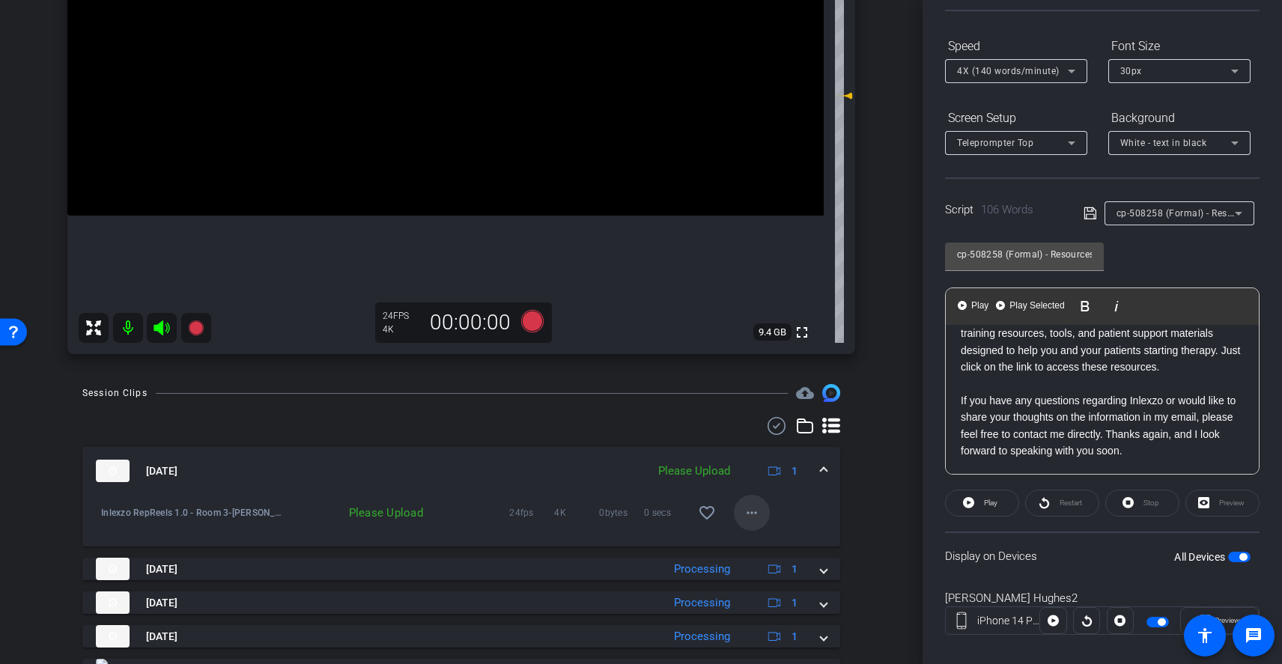
click at [746, 518] on mat-icon "more_horiz" at bounding box center [752, 513] width 18 height 18
click at [757, 533] on div "Upload Archive clip Delete clip" at bounding box center [768, 564] width 84 height 64
click at [743, 514] on mat-icon "more_horiz" at bounding box center [752, 513] width 18 height 18
click at [759, 544] on span "Upload" at bounding box center [768, 544] width 60 height 18
click at [1160, 216] on span "cp-508258 (Formal) - Resources to Share" at bounding box center [1207, 213] width 180 height 12
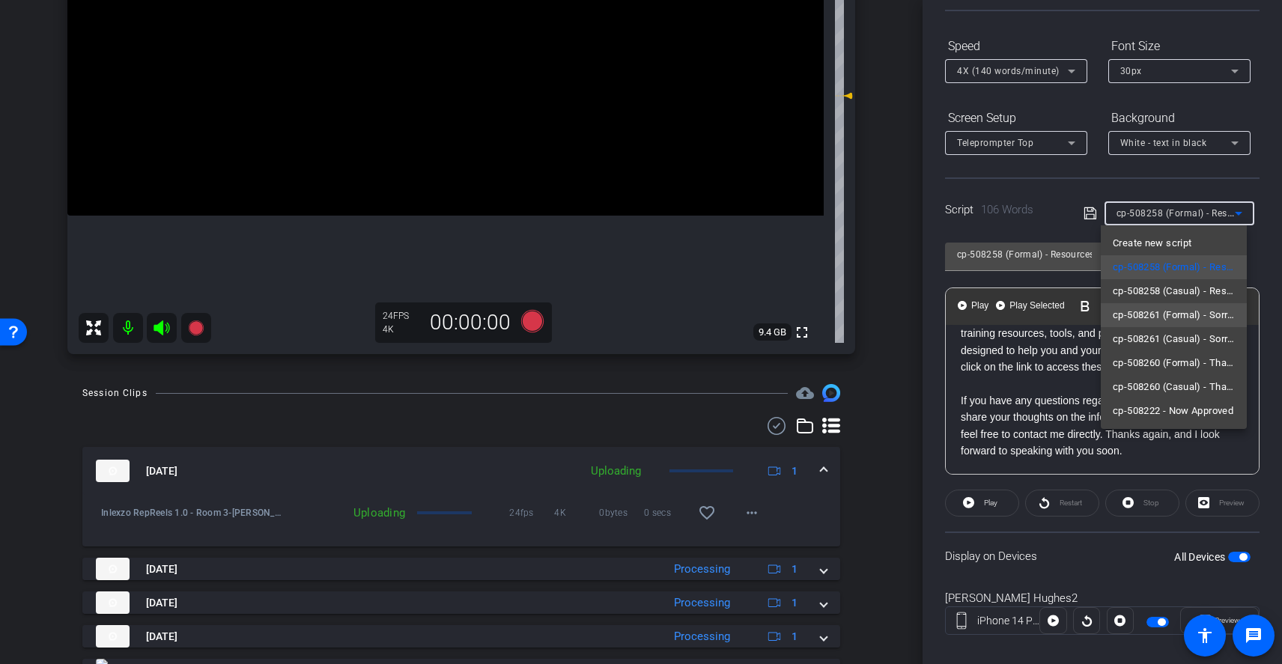
click at [1186, 319] on span "cp-508261 (Formal) - Sorry I Missed You" at bounding box center [1174, 315] width 122 height 18
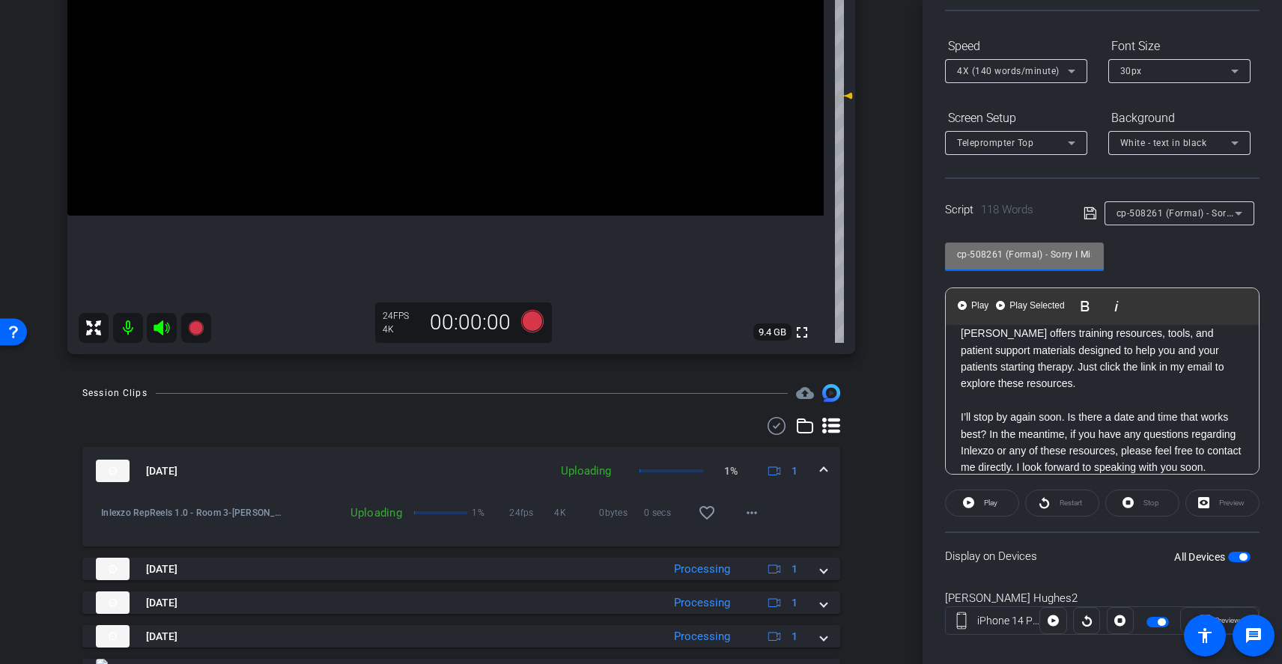
scroll to position [0, 36]
drag, startPoint x: 1051, startPoint y: 255, endPoint x: 1176, endPoint y: 259, distance: 125.1
click at [1176, 259] on div "cp-508261 (Formal) - Sorry I Missed You Play Play from this location Play Selec…" at bounding box center [1102, 352] width 315 height 243
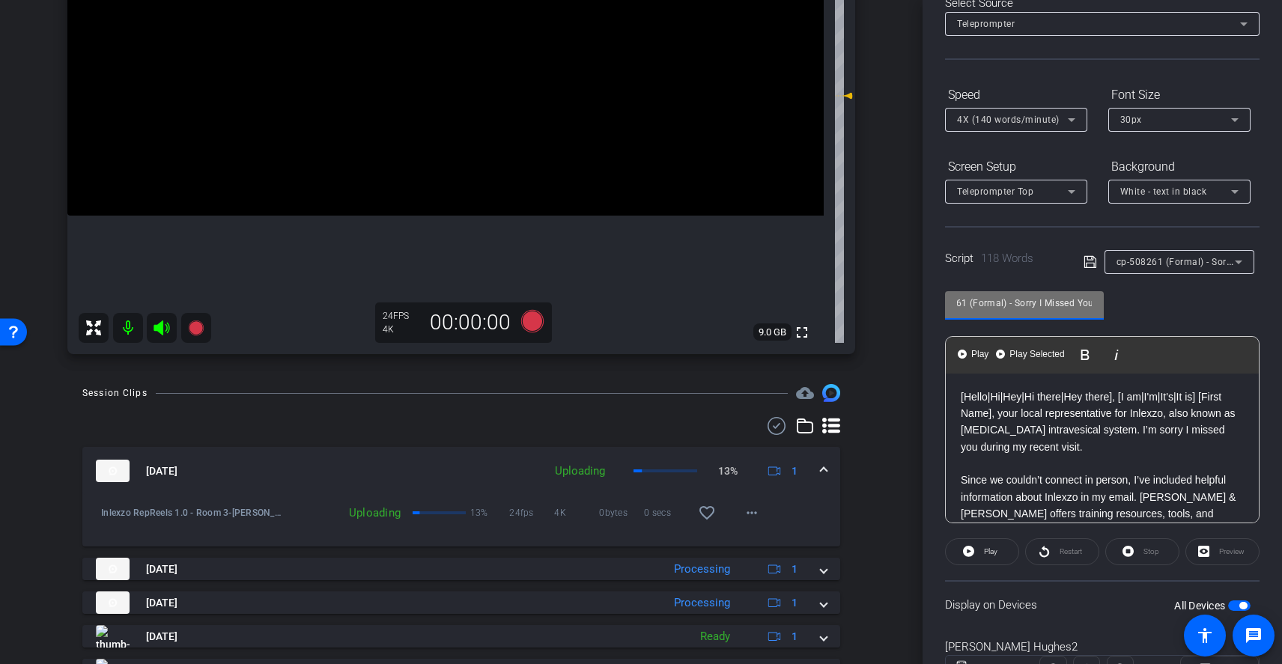
scroll to position [0, 0]
click at [1175, 319] on div "cp-508261 (Formal) - Sorry I Missed You Play Play from this location Play Selec…" at bounding box center [1102, 401] width 315 height 243
click at [532, 320] on icon at bounding box center [532, 321] width 22 height 22
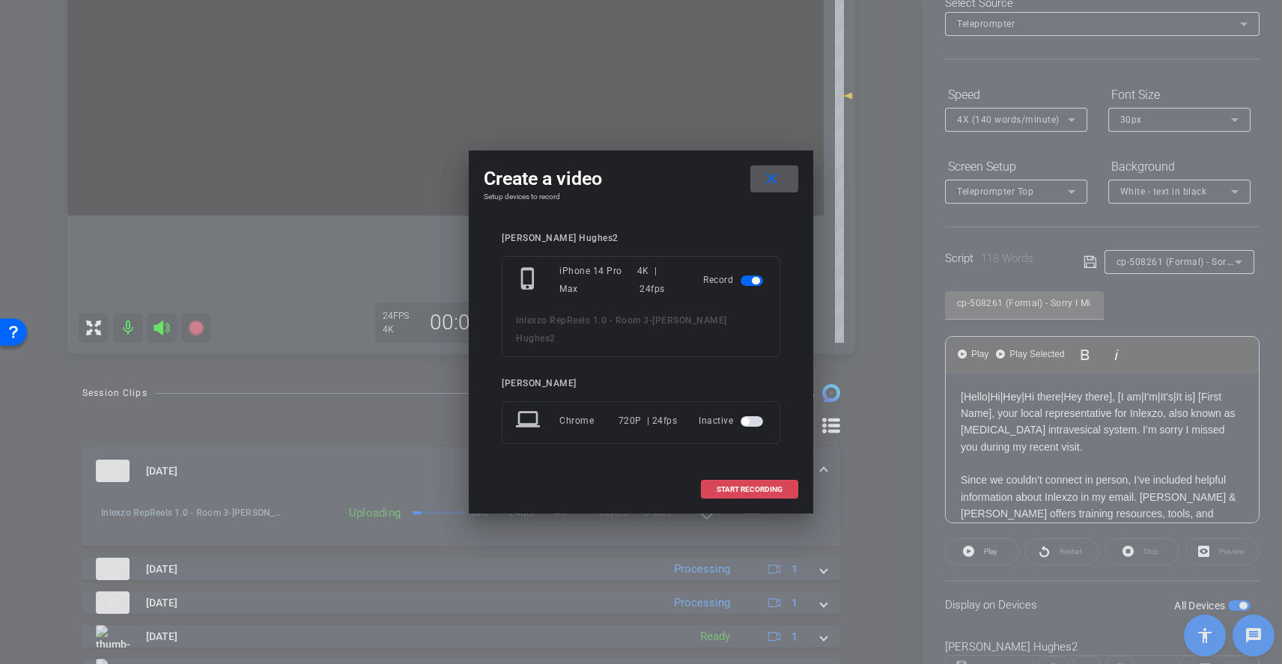
click at [750, 486] on span "START RECORDING" at bounding box center [750, 489] width 66 height 7
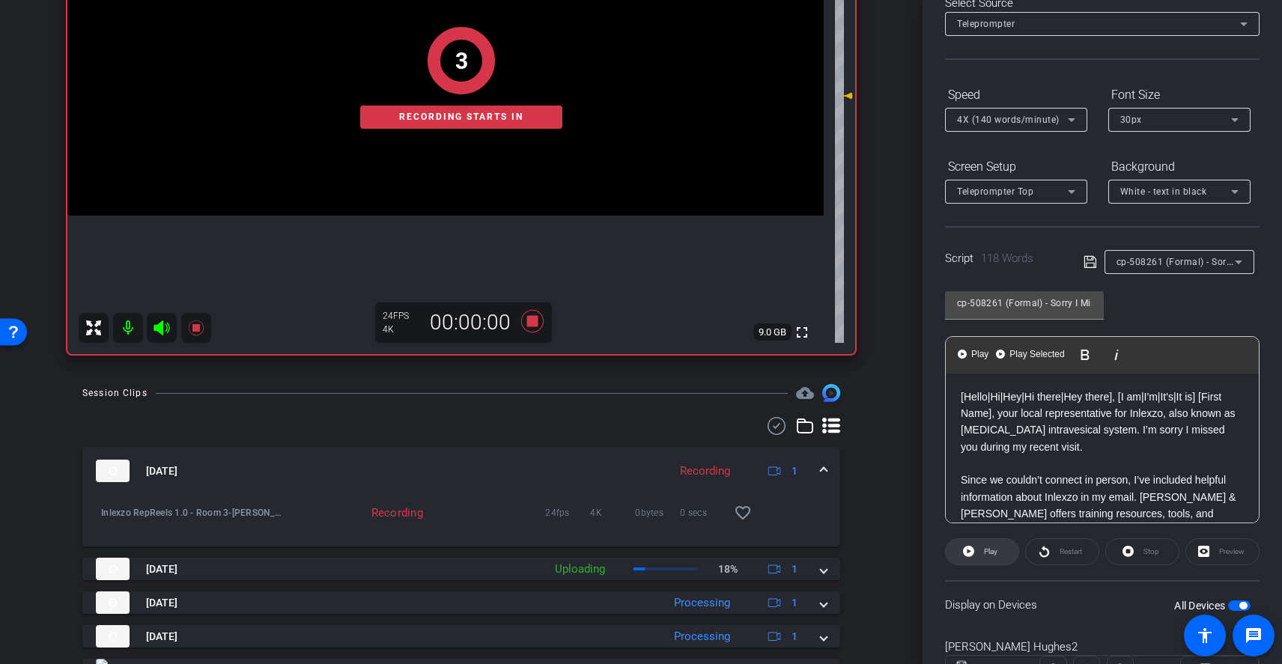
click at [970, 553] on icon at bounding box center [968, 551] width 11 height 11
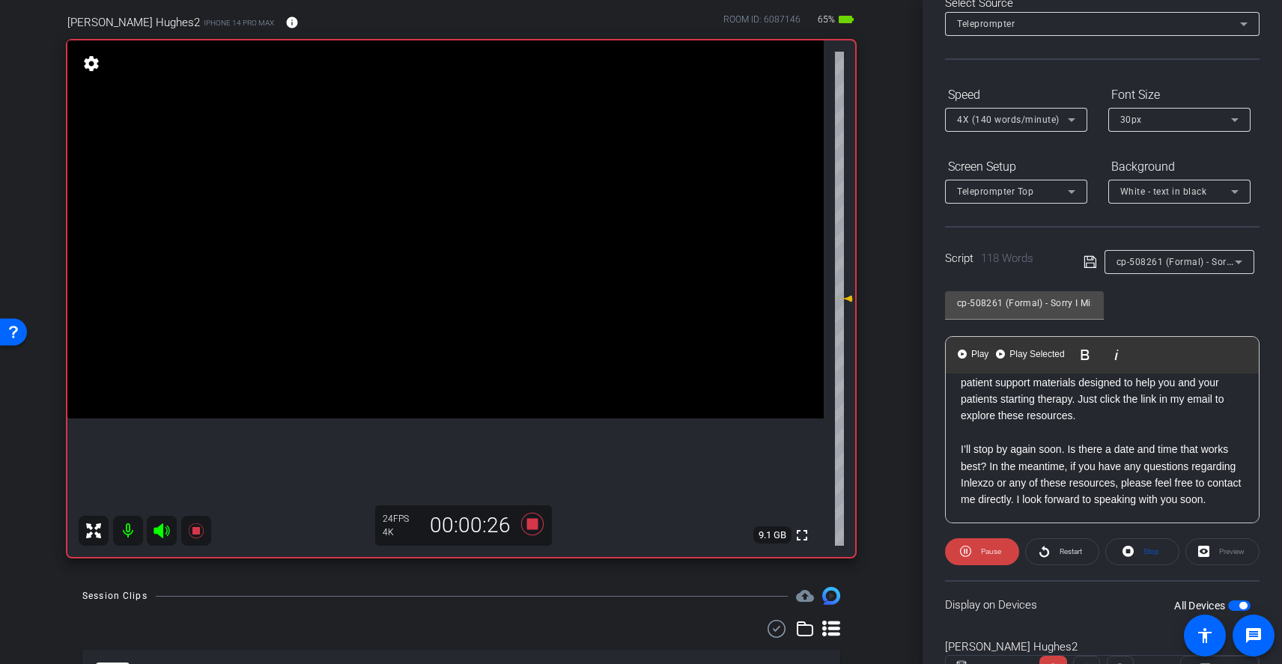
scroll to position [165, 0]
click at [534, 524] on icon at bounding box center [532, 524] width 36 height 27
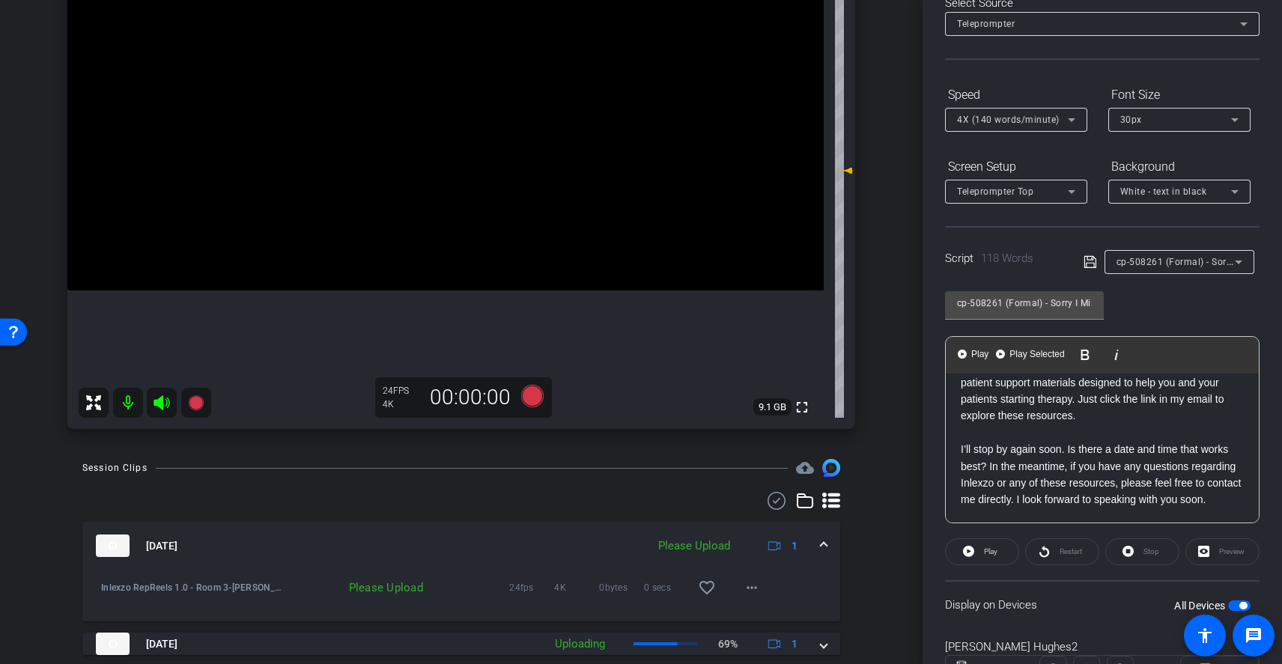
scroll to position [276, 0]
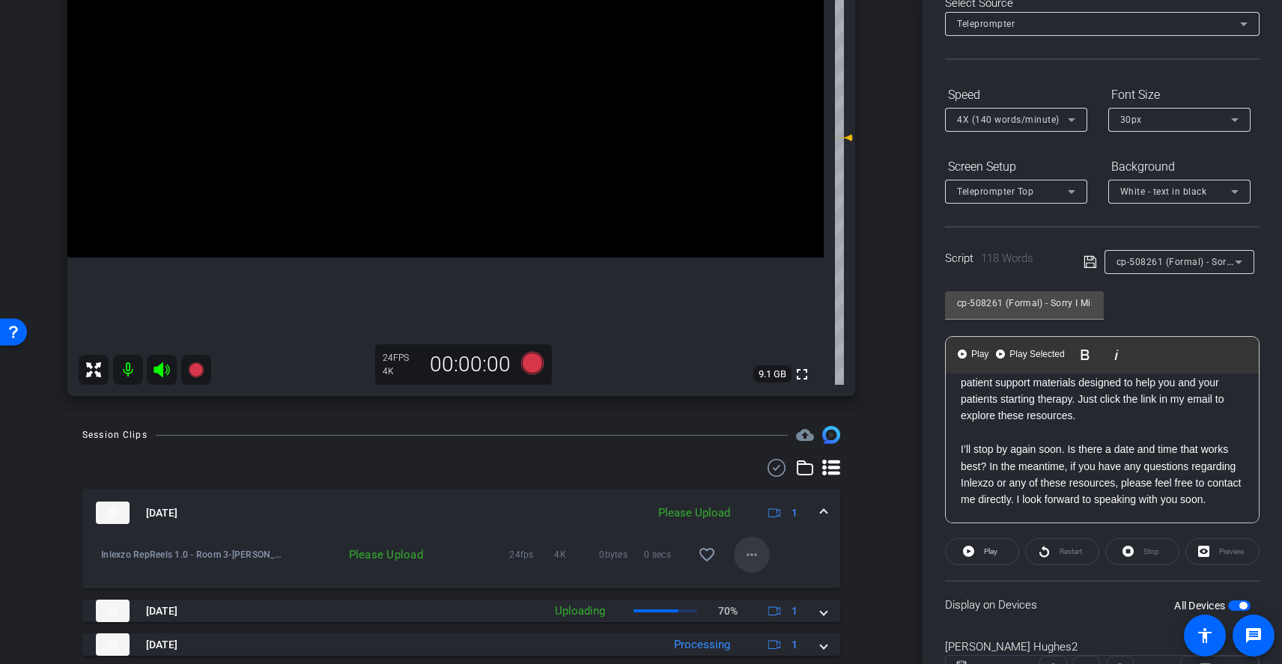
click at [743, 553] on mat-icon "more_horiz" at bounding box center [752, 555] width 18 height 18
click at [770, 575] on div "Upload Archive clip Delete clip" at bounding box center [768, 606] width 84 height 64
click at [747, 550] on mat-icon "more_horiz" at bounding box center [752, 555] width 18 height 18
click at [766, 587] on span "Upload" at bounding box center [768, 586] width 60 height 18
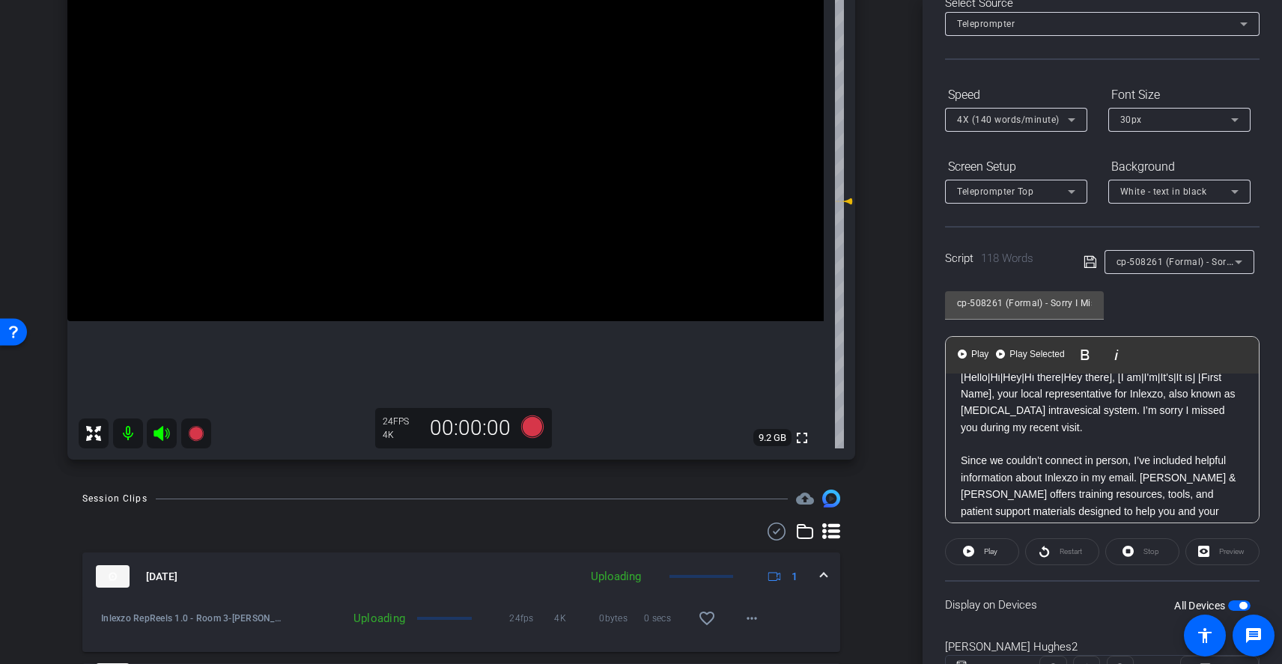
scroll to position [210, 0]
click at [533, 430] on icon at bounding box center [532, 429] width 22 height 22
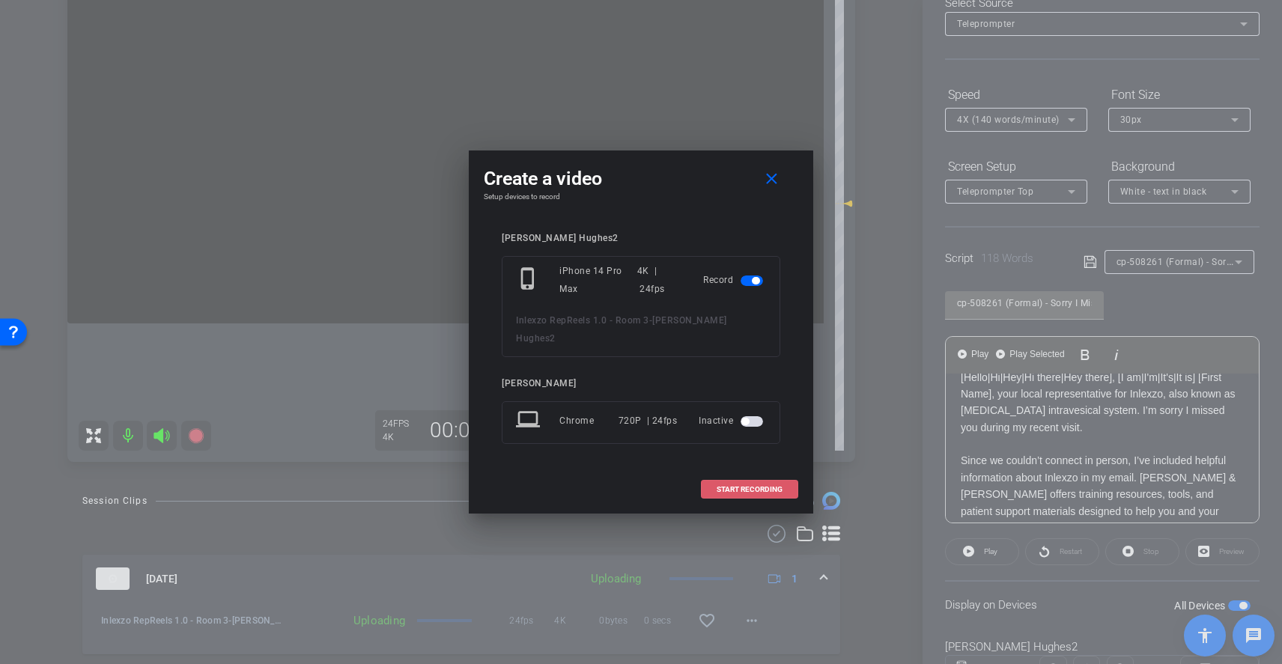
click at [774, 486] on span "START RECORDING" at bounding box center [750, 489] width 66 height 7
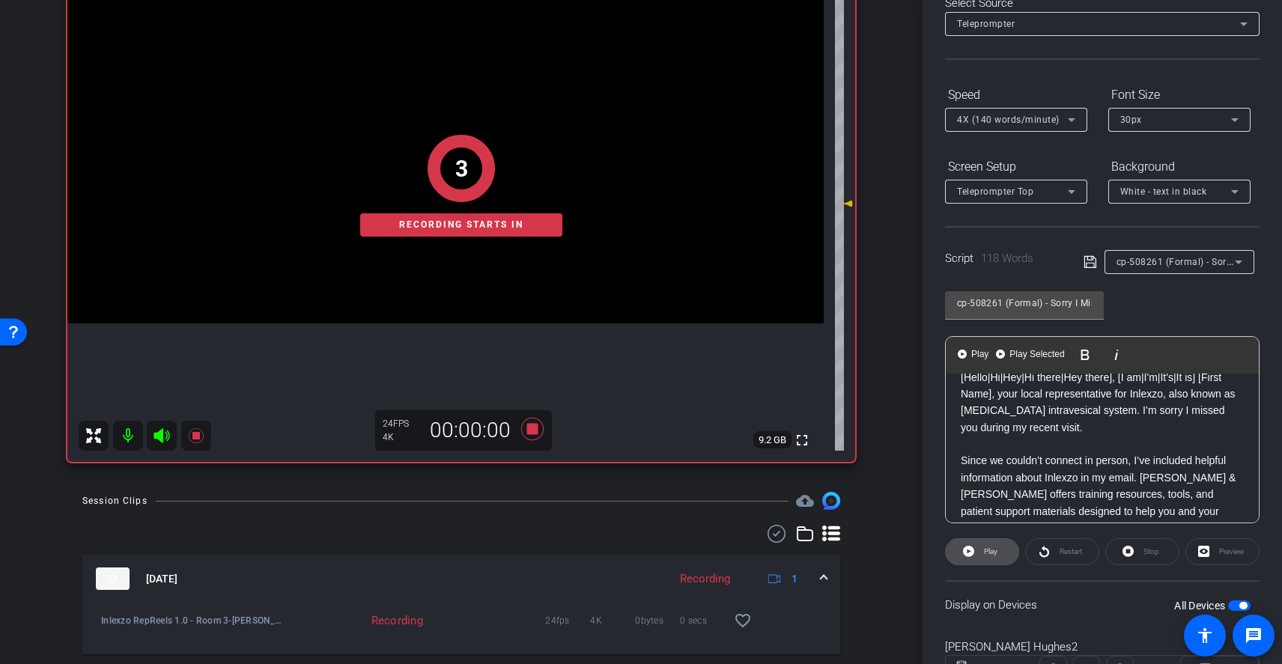
click at [970, 542] on icon at bounding box center [968, 551] width 11 height 19
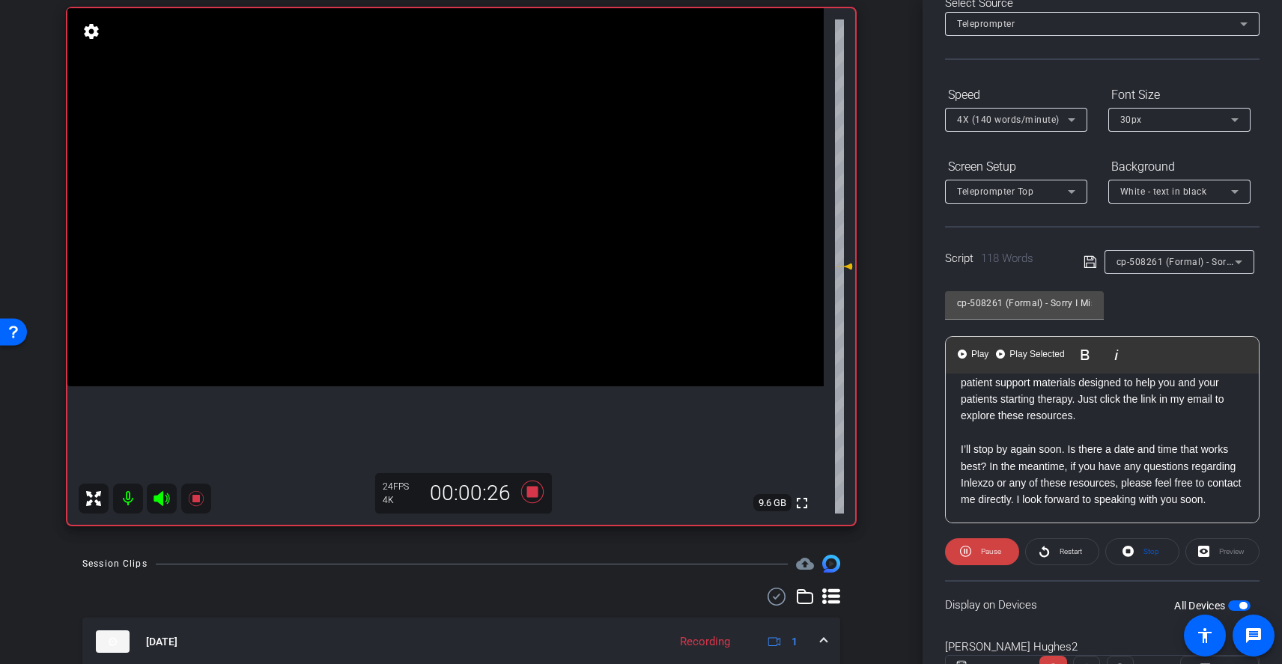
scroll to position [165, 0]
click at [1075, 554] on span "Restart" at bounding box center [1071, 551] width 22 height 8
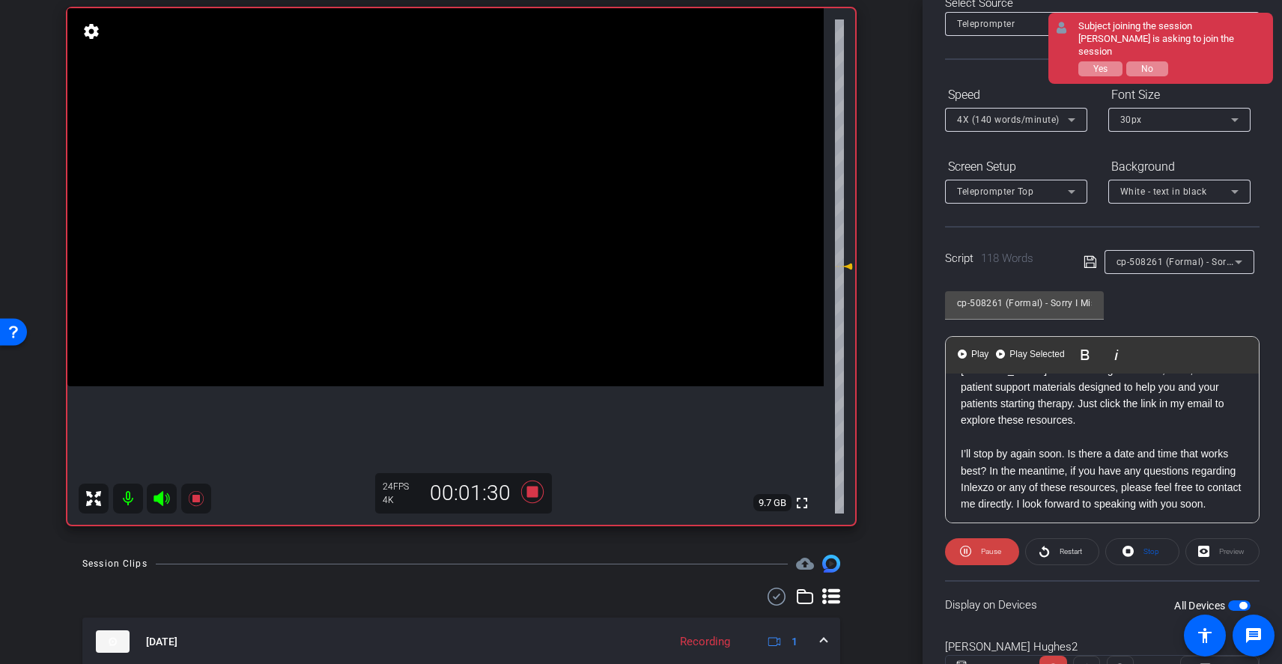
scroll to position [153, 0]
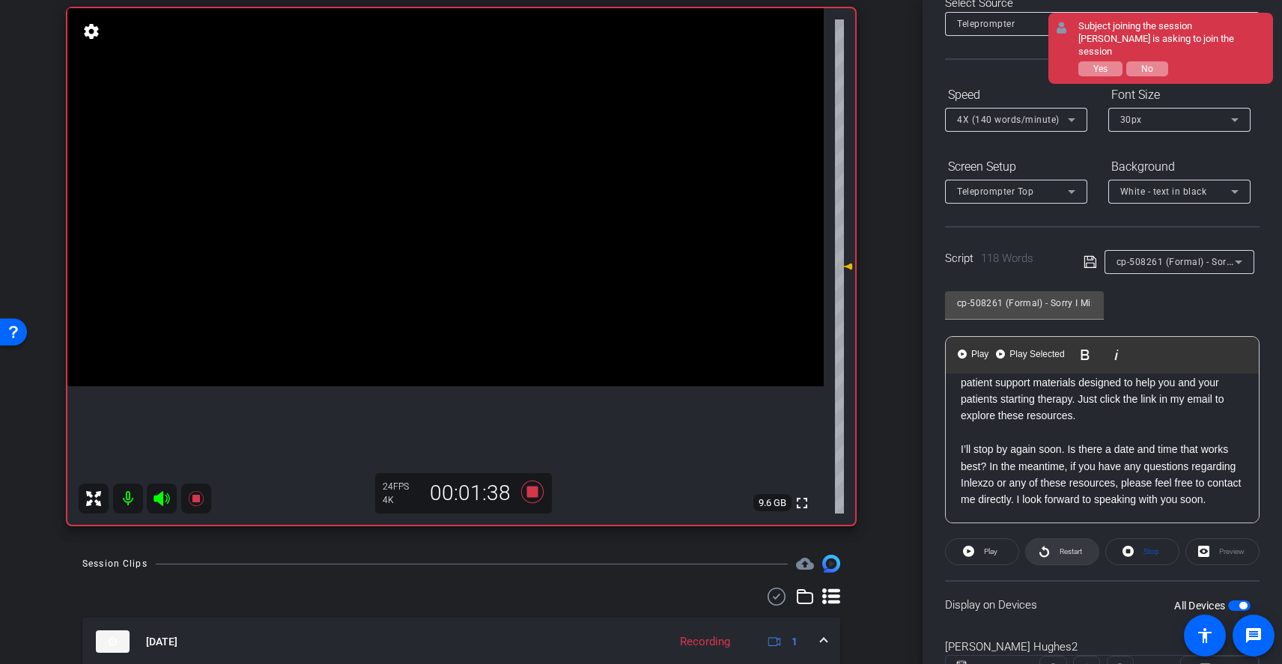
click at [1063, 547] on span "Restart" at bounding box center [1071, 551] width 22 height 8
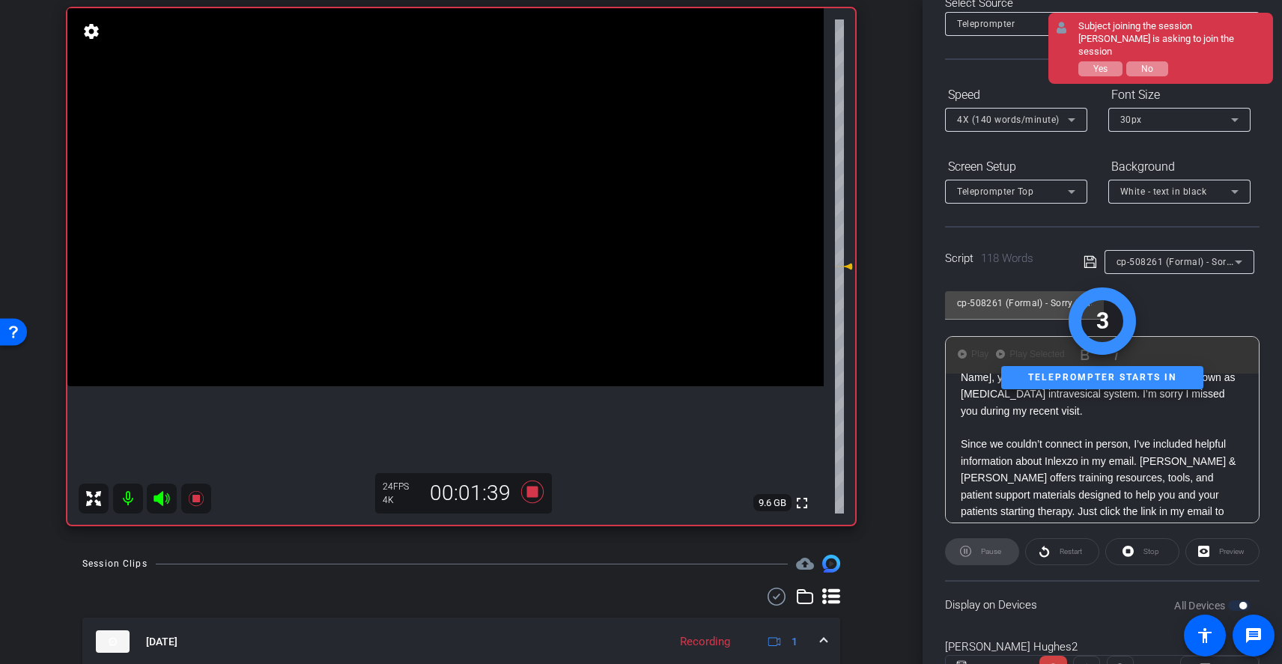
scroll to position [0, 0]
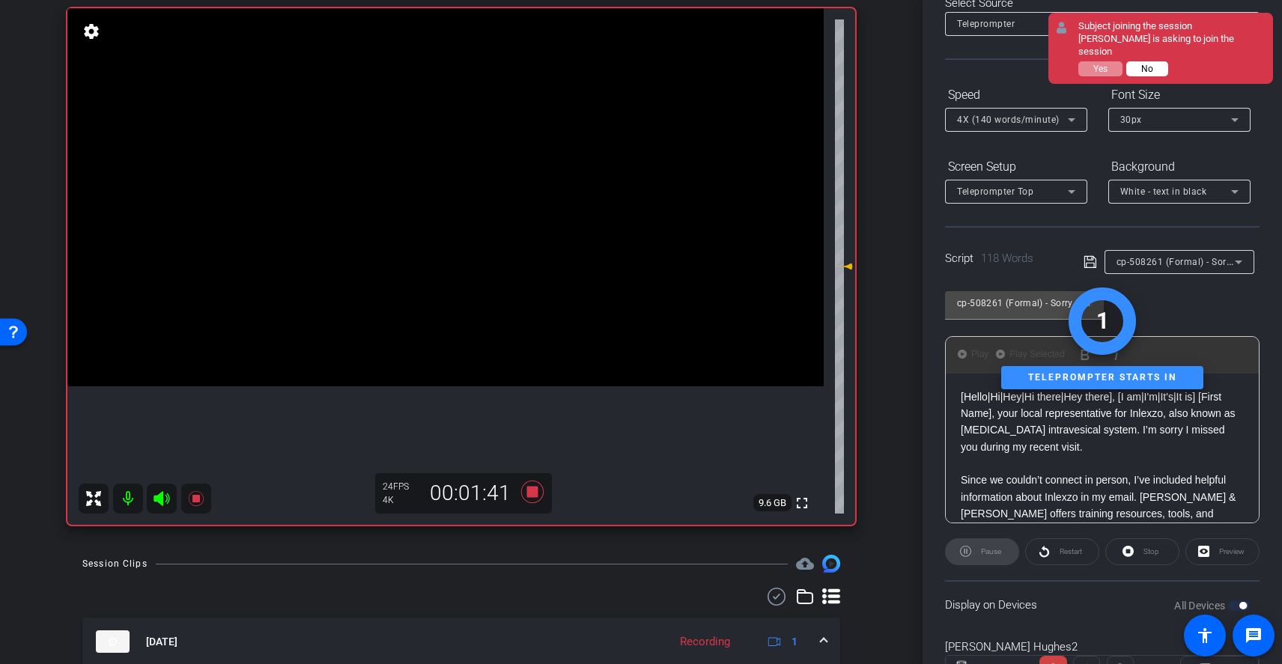
click at [1159, 61] on button "No" at bounding box center [1147, 68] width 42 height 15
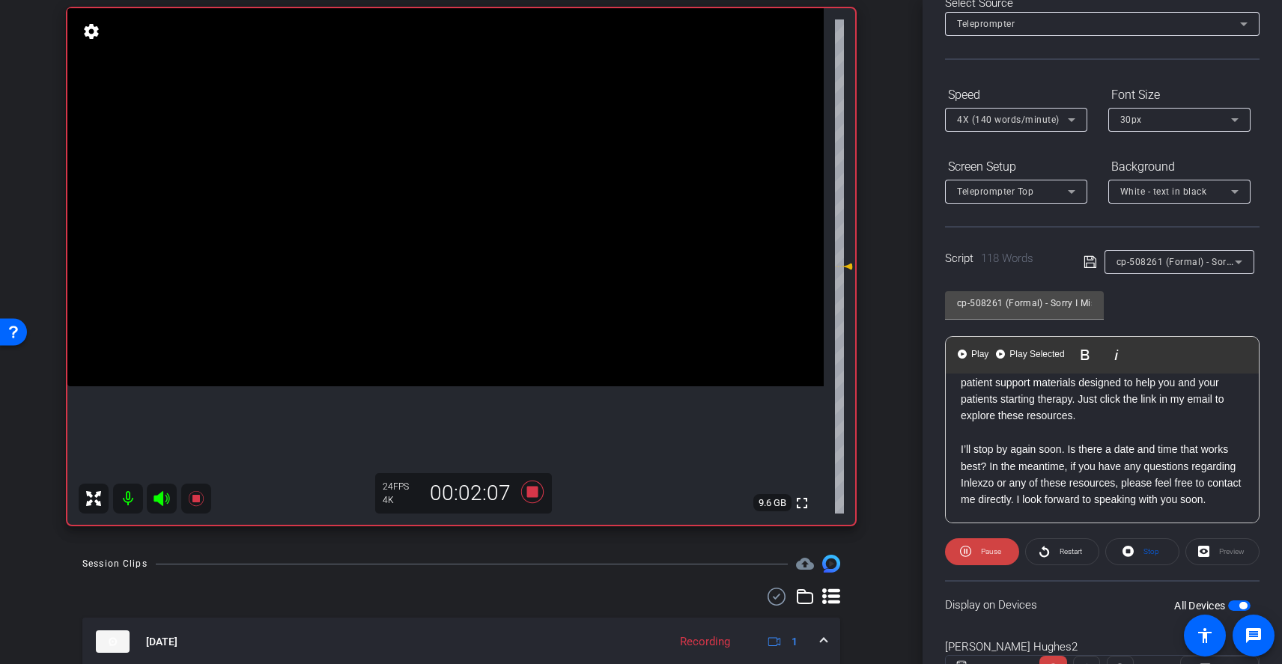
scroll to position [165, 0]
click at [1069, 548] on span "Restart" at bounding box center [1071, 551] width 22 height 8
click at [528, 491] on icon at bounding box center [532, 492] width 22 height 22
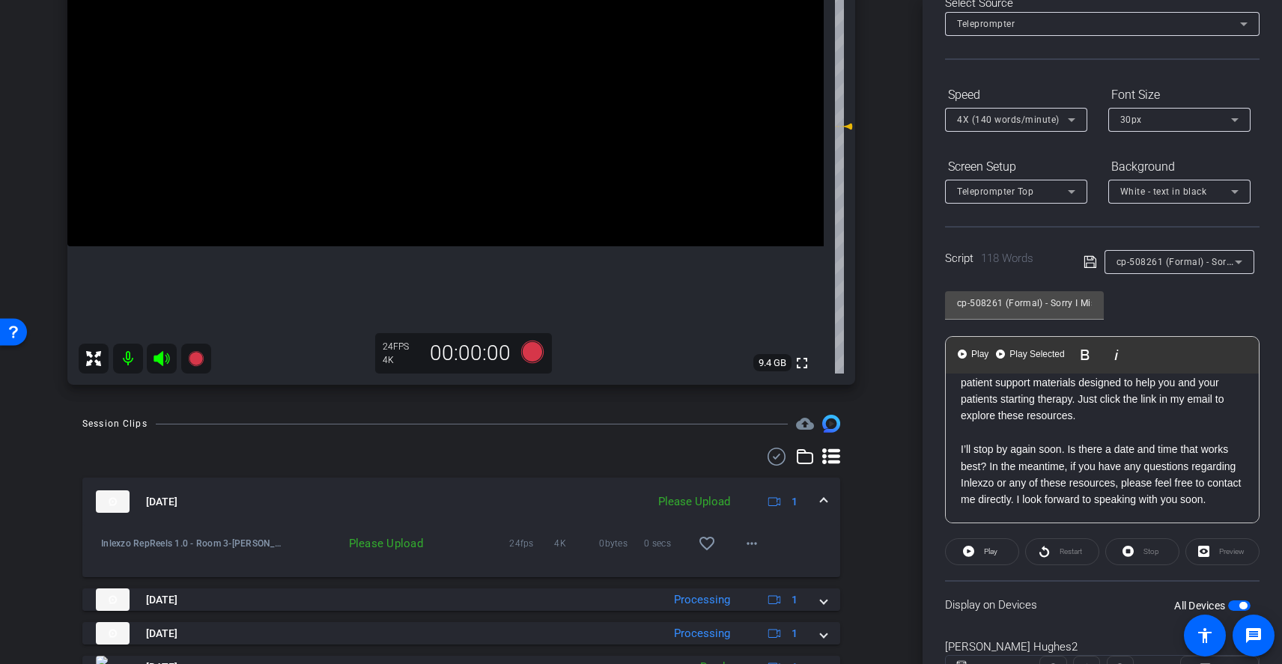
scroll to position [290, 0]
click at [743, 547] on mat-icon "more_horiz" at bounding box center [752, 541] width 18 height 18
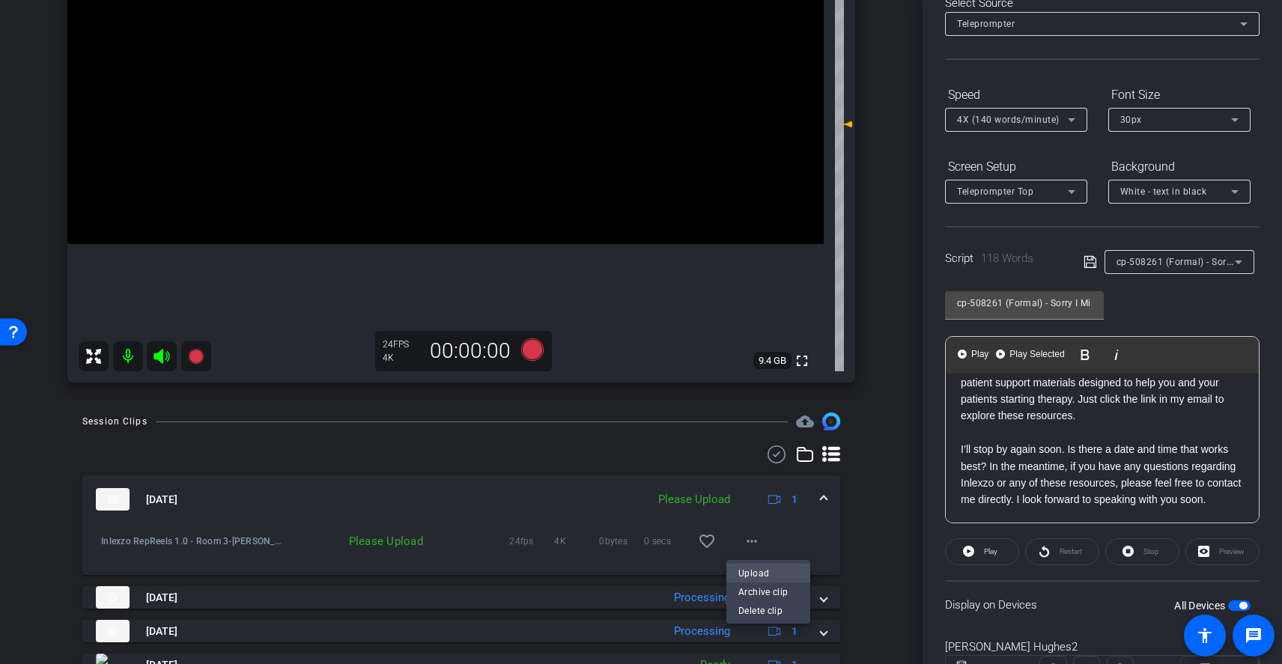
click at [757, 579] on span "Upload" at bounding box center [768, 573] width 60 height 18
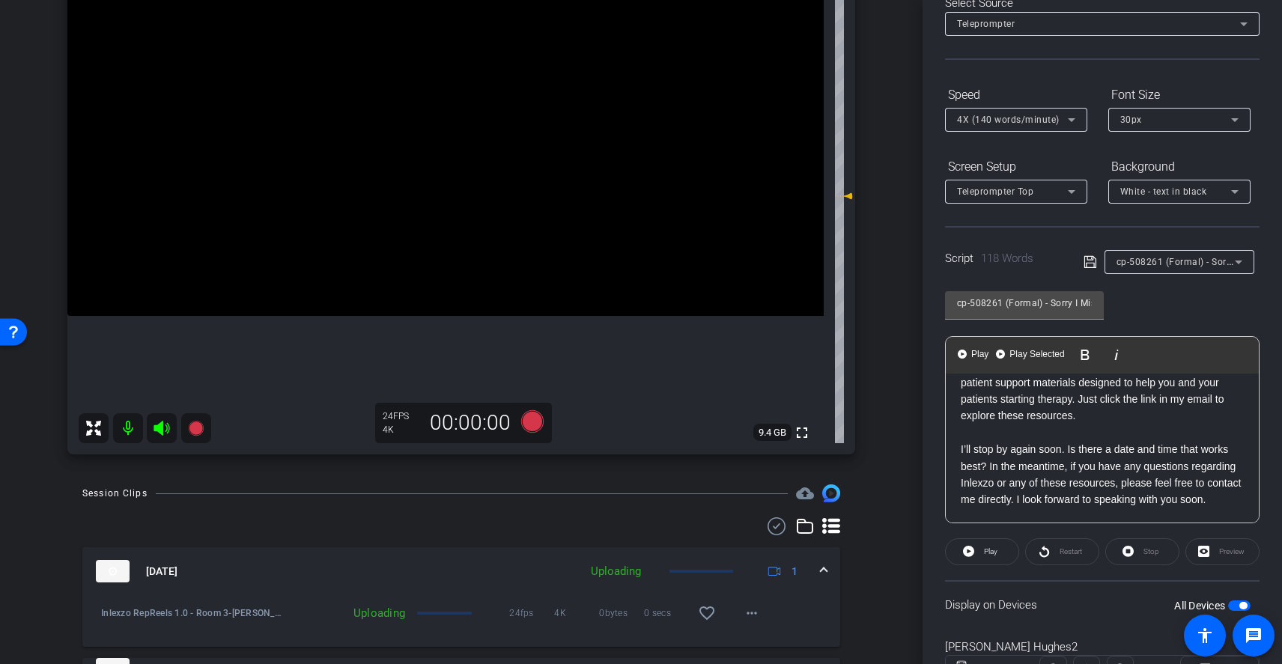
scroll to position [192, 0]
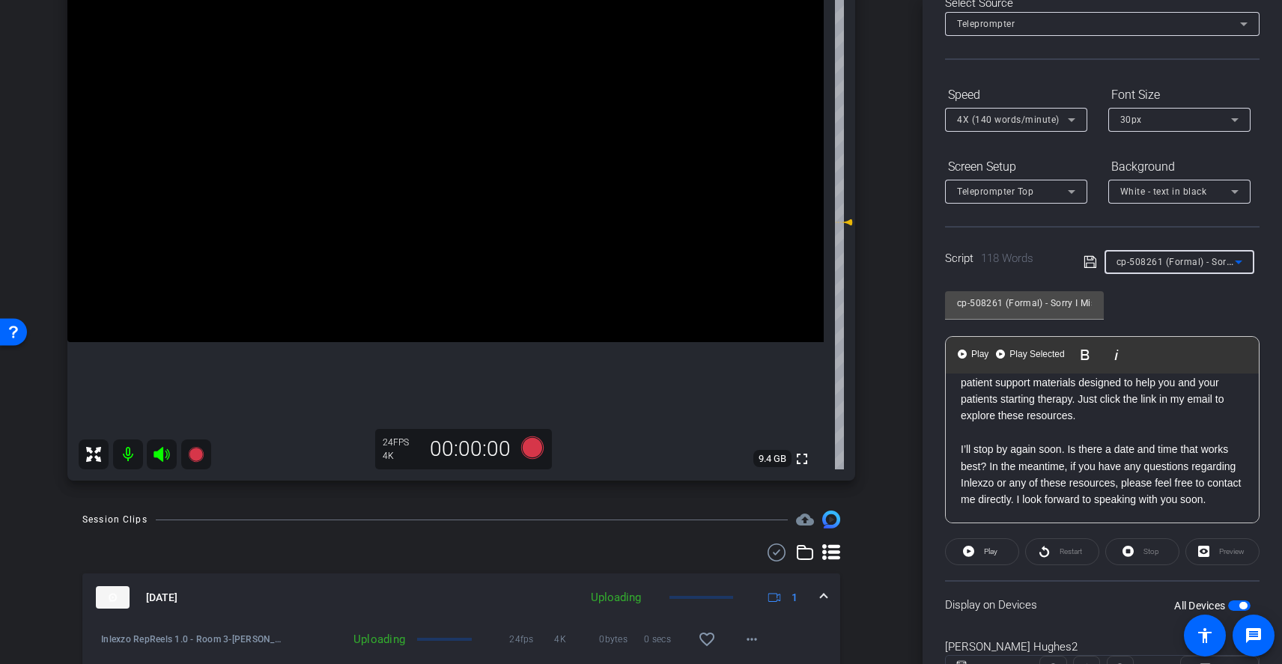
click at [1188, 262] on span "cp-508261 (Formal) - Sorry I Missed You" at bounding box center [1205, 261] width 177 height 12
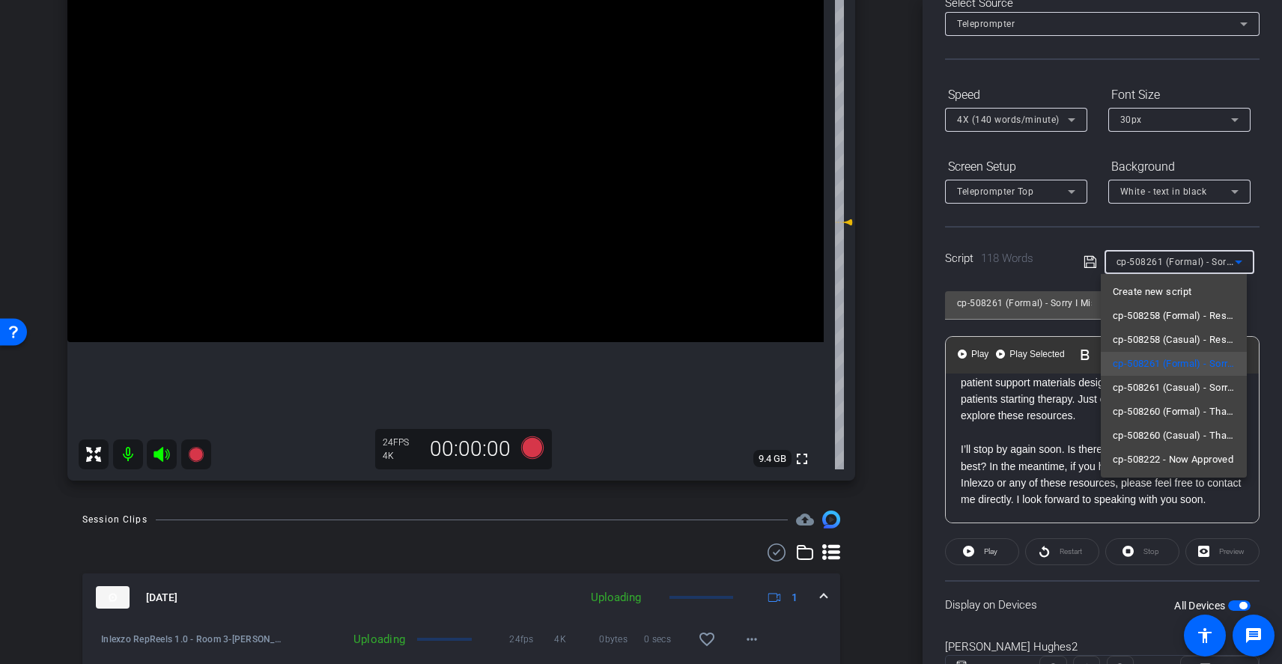
click at [1199, 264] on div at bounding box center [641, 332] width 1282 height 664
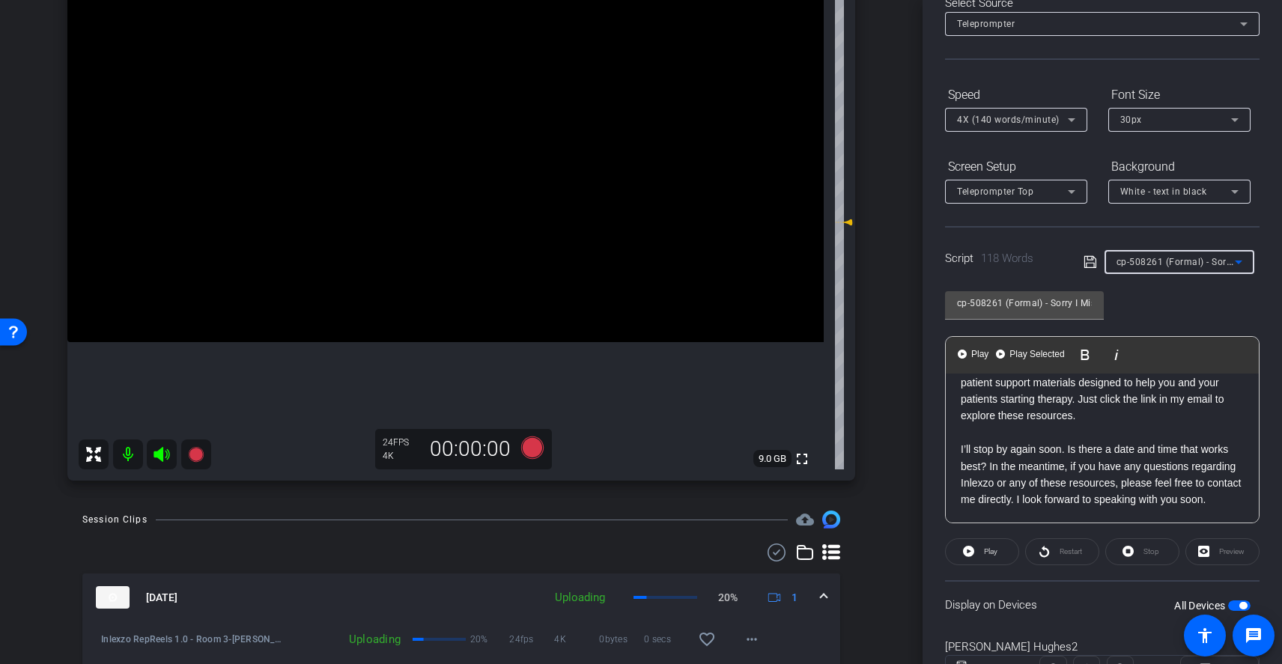
click at [1199, 264] on span "cp-508261 (Formal) - Sorry I Missed You" at bounding box center [1205, 261] width 177 height 12
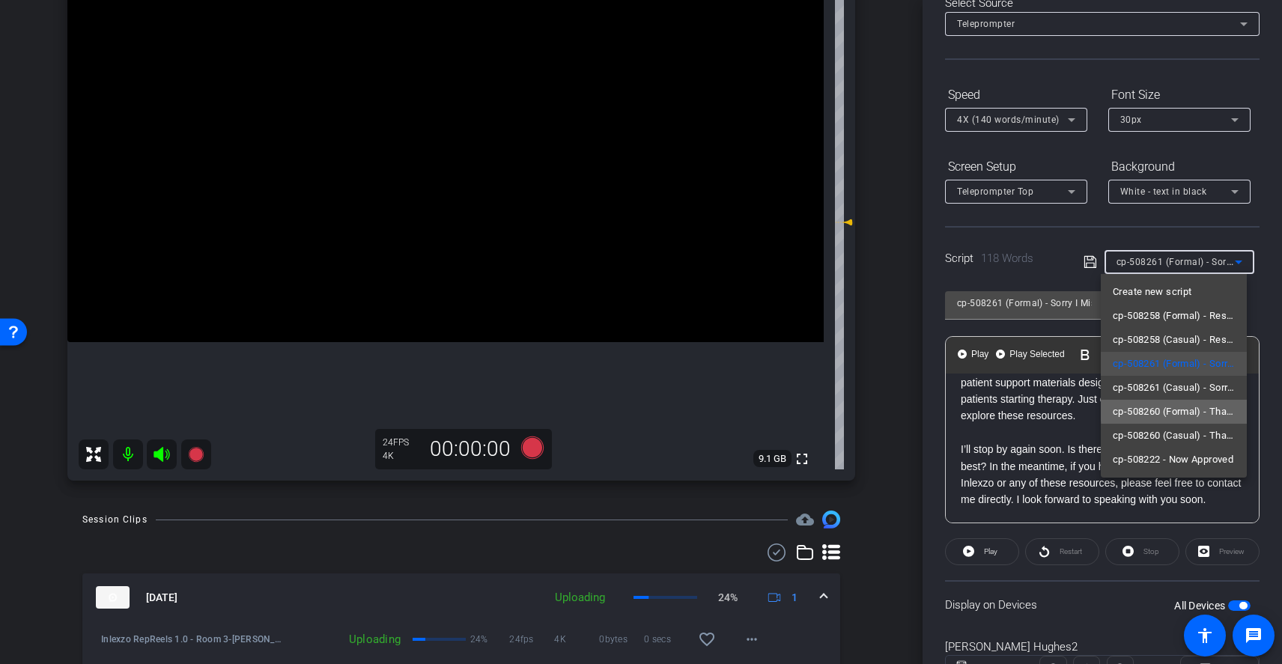
click at [1188, 410] on span "cp-508260 (Formal) - Thanks for Seeing Me" at bounding box center [1174, 412] width 122 height 18
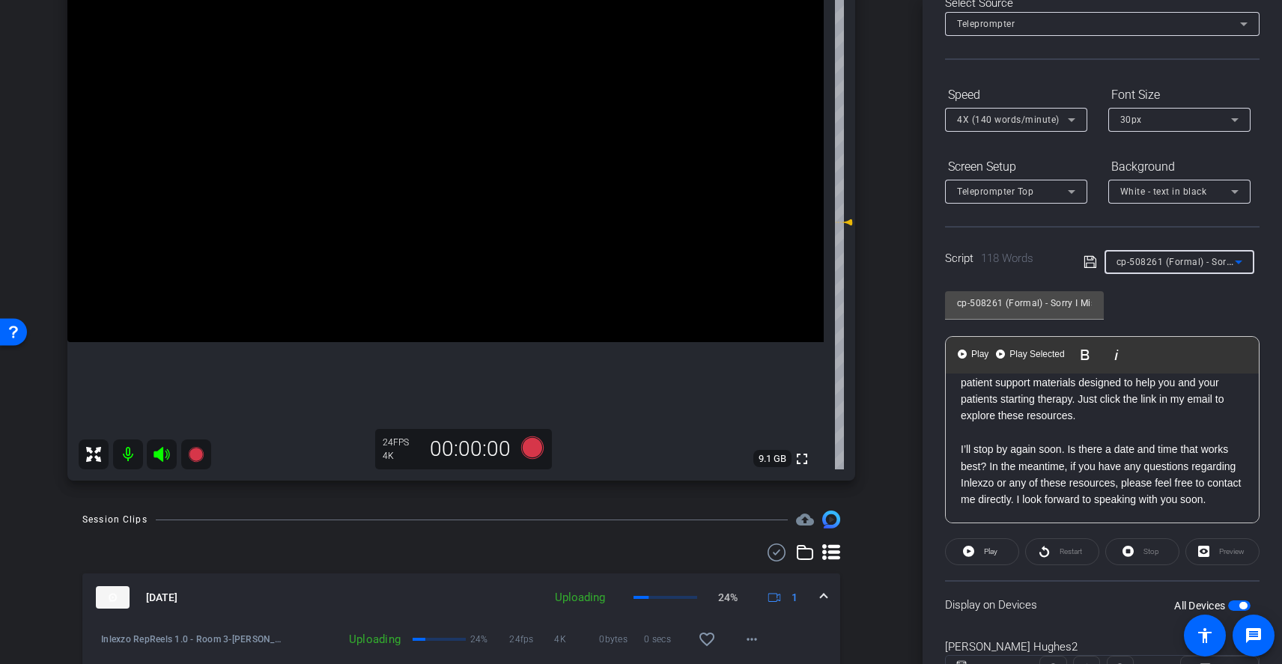
type input "cp-508260 (Formal) - Thanks for Seeing Me"
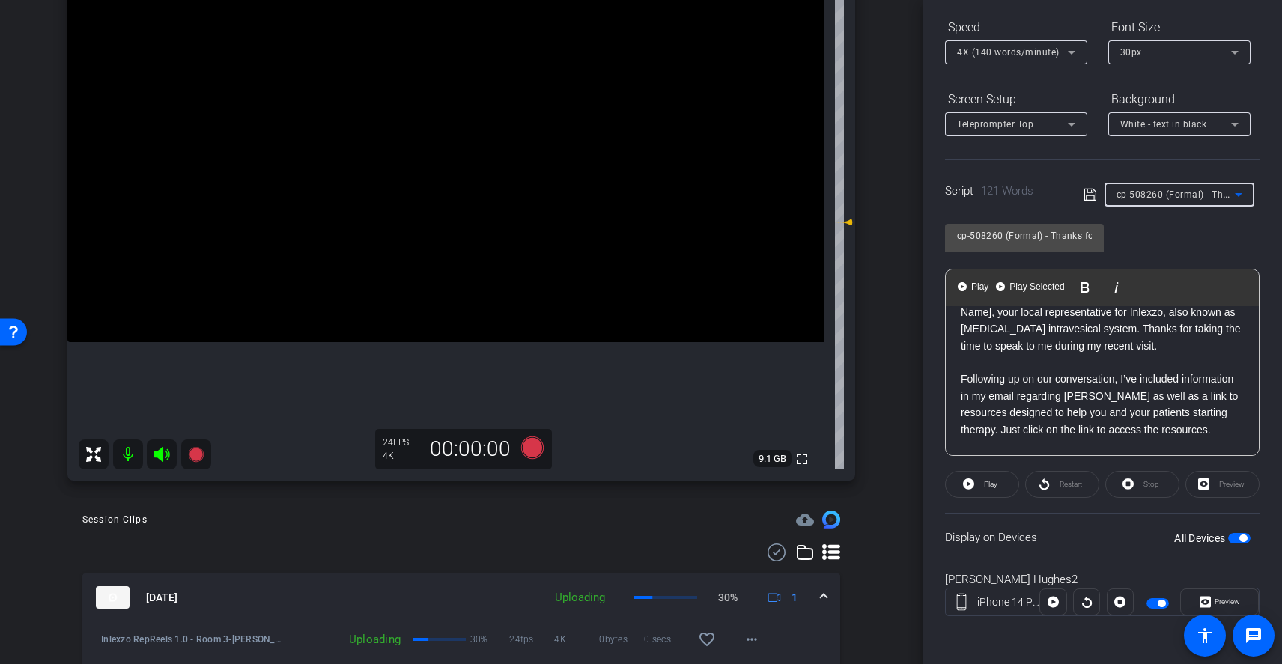
scroll to position [35, 0]
click at [1207, 185] on div "cp-508260 (Formal) - Thanks for Seeing Me" at bounding box center [1176, 194] width 118 height 19
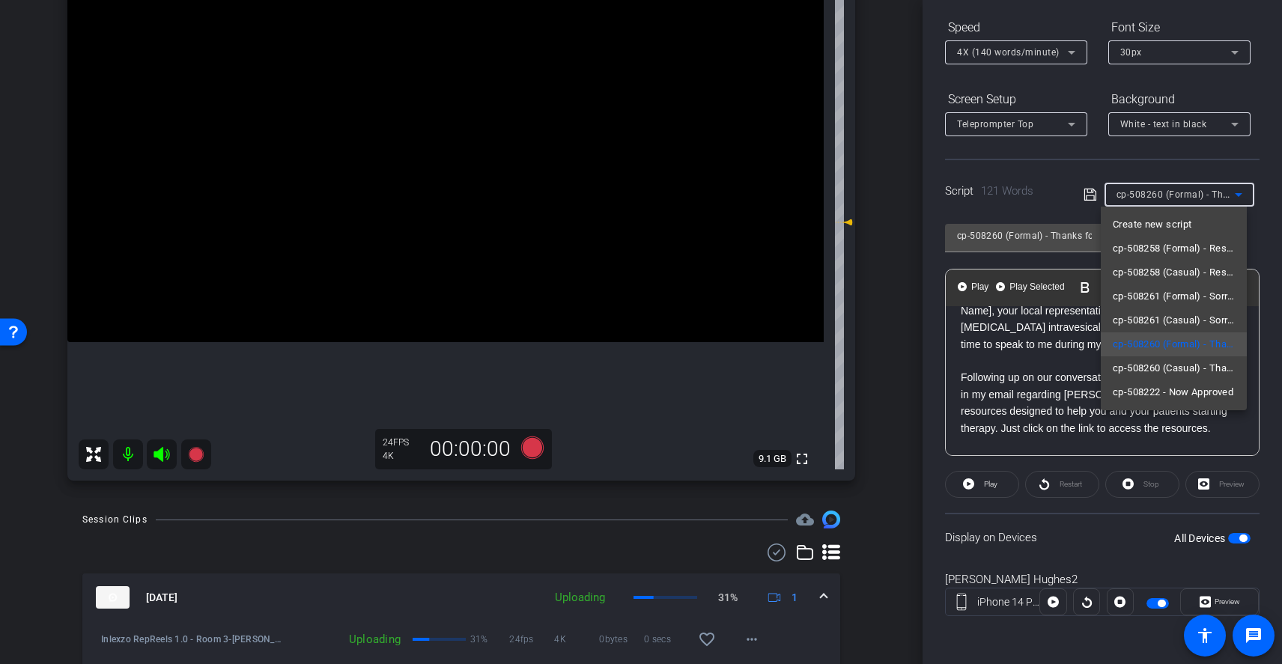
click at [1053, 233] on div at bounding box center [641, 332] width 1282 height 664
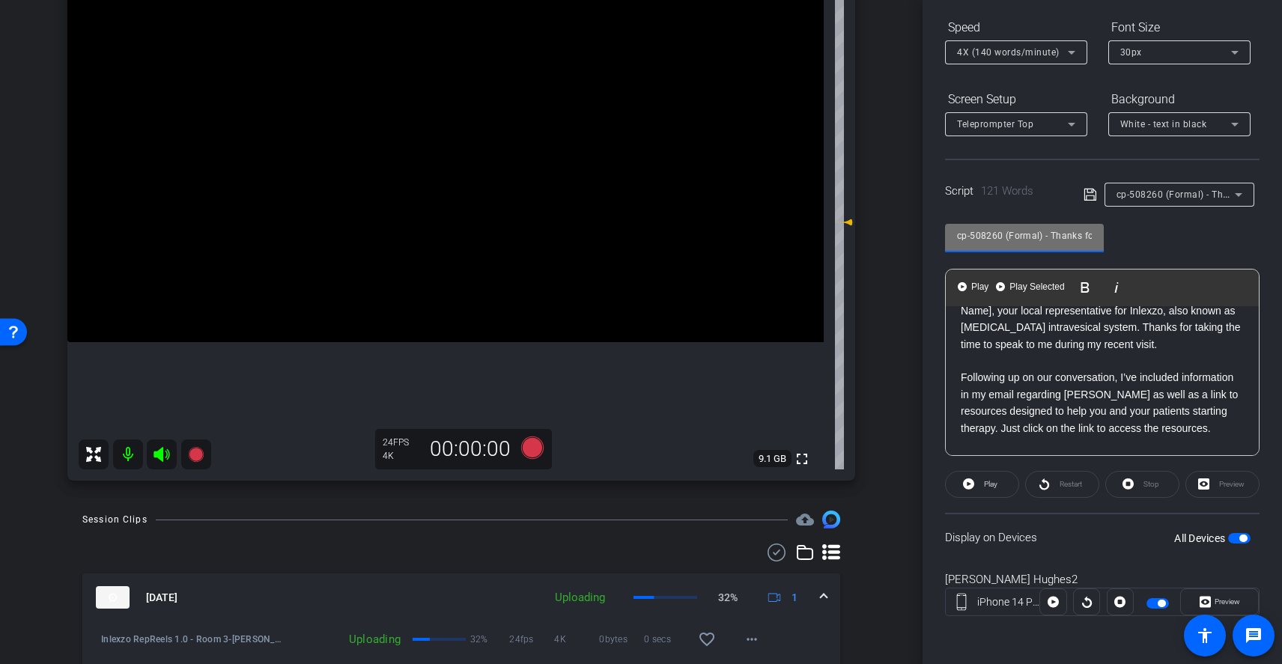
scroll to position [0, 49]
drag, startPoint x: 1064, startPoint y: 233, endPoint x: 1188, endPoint y: 240, distance: 123.7
click at [1188, 240] on div "cp-508260 (Formal) - Thanks for Seeing Me Play Play from this location Play Sel…" at bounding box center [1102, 334] width 315 height 243
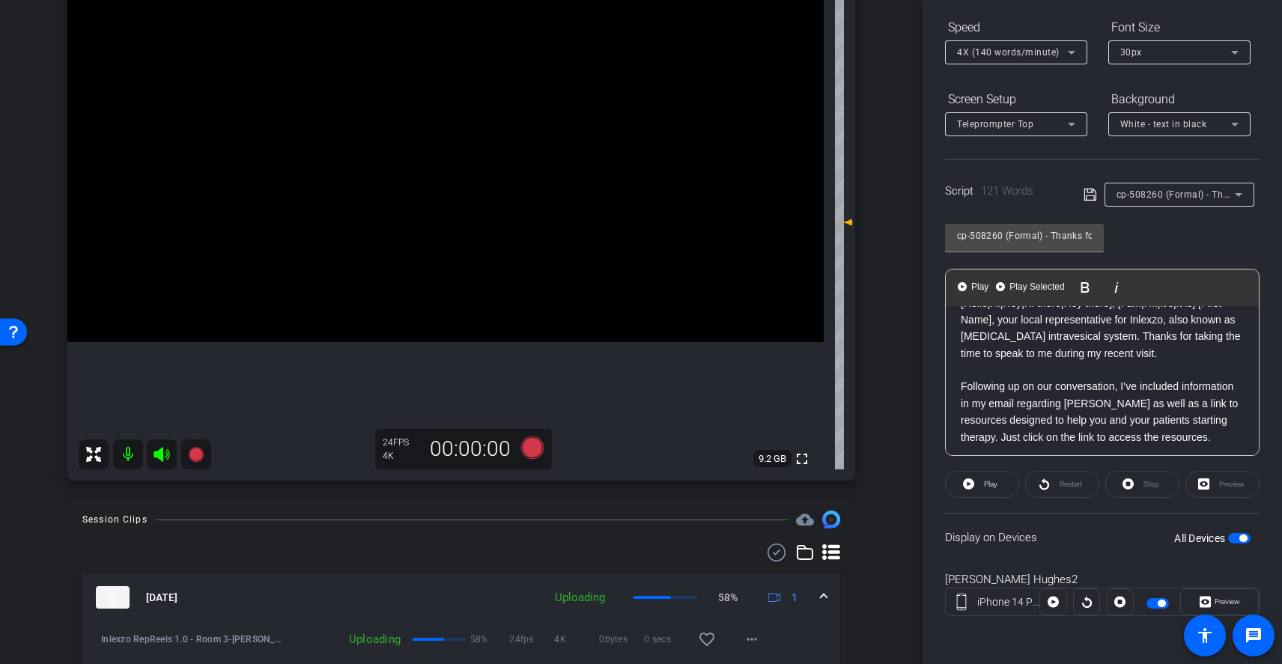
scroll to position [0, 0]
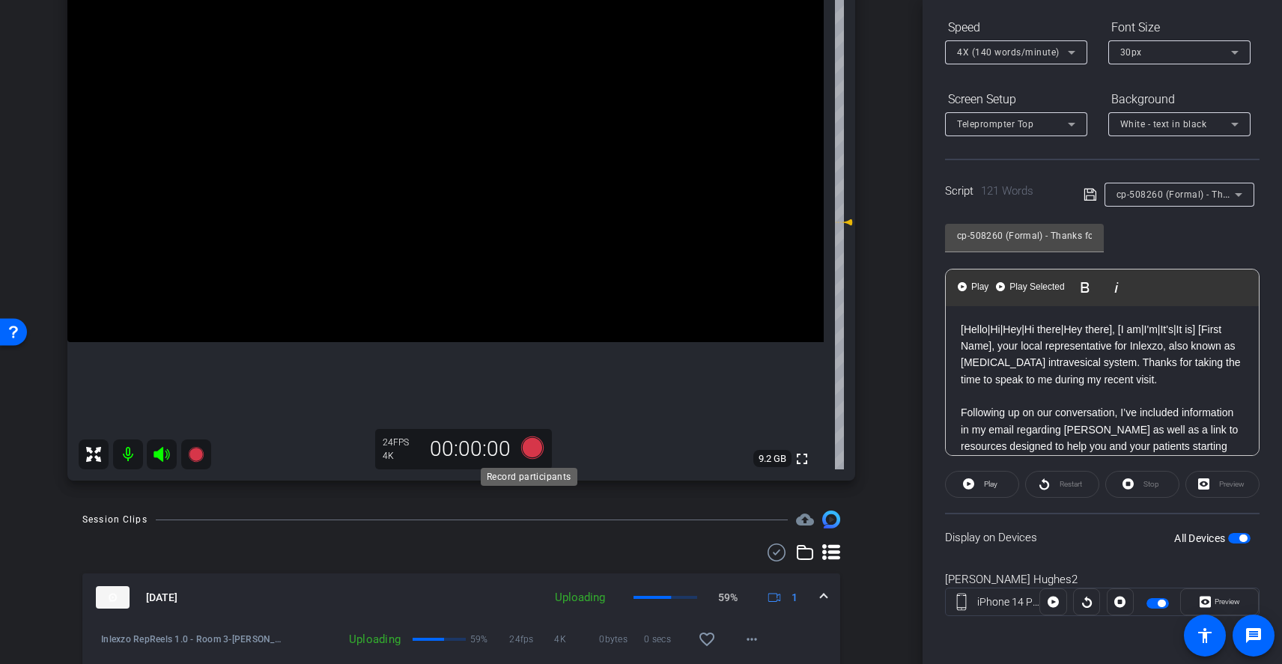
click at [521, 443] on icon at bounding box center [532, 448] width 22 height 22
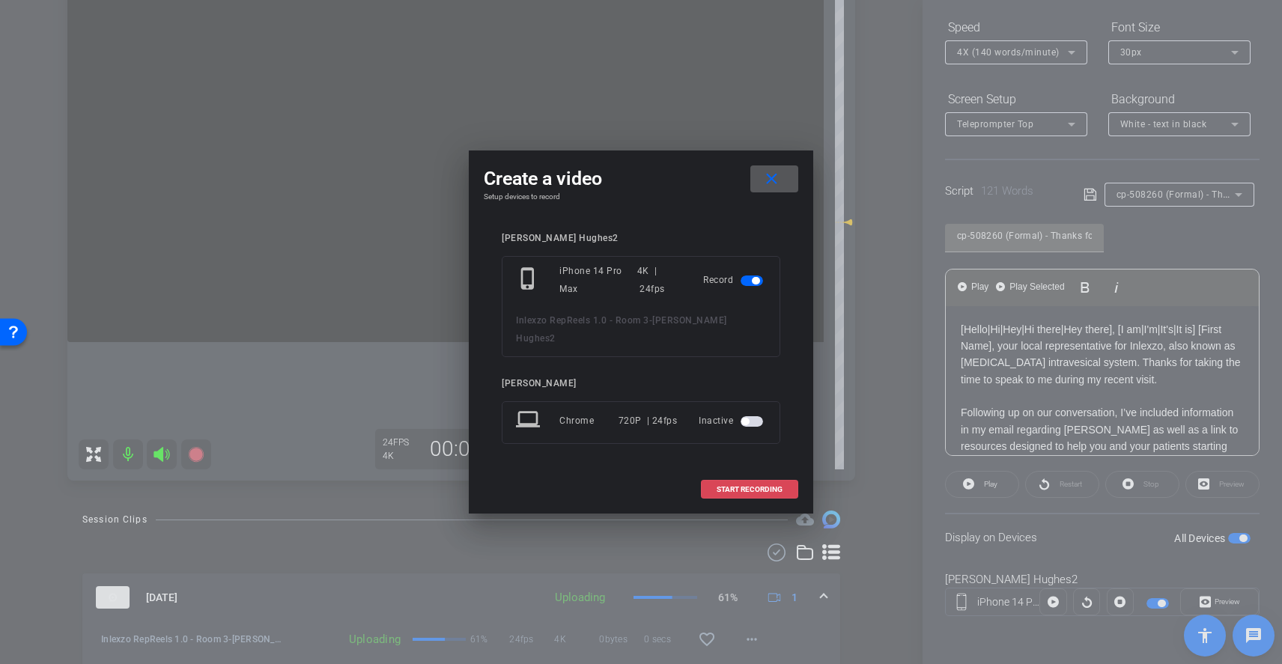
click at [753, 486] on span "START RECORDING" at bounding box center [750, 489] width 66 height 7
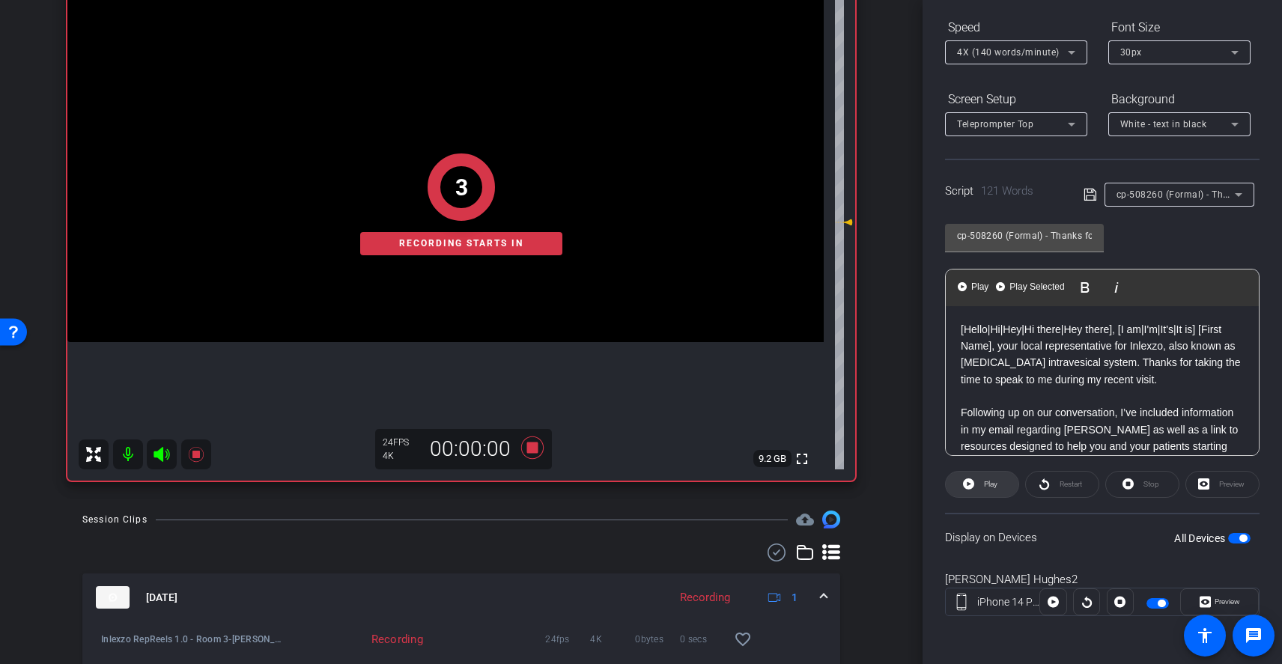
click at [979, 487] on span at bounding box center [982, 485] width 73 height 36
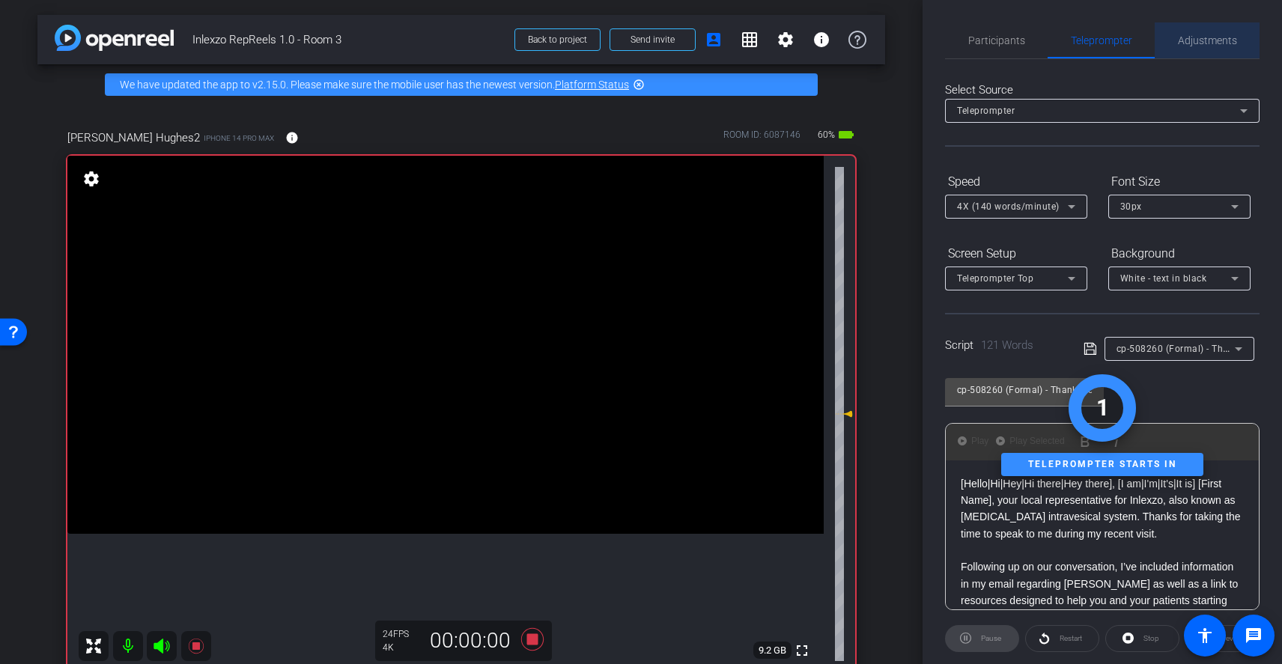
click at [1206, 40] on span "Adjustments" at bounding box center [1207, 40] width 59 height 10
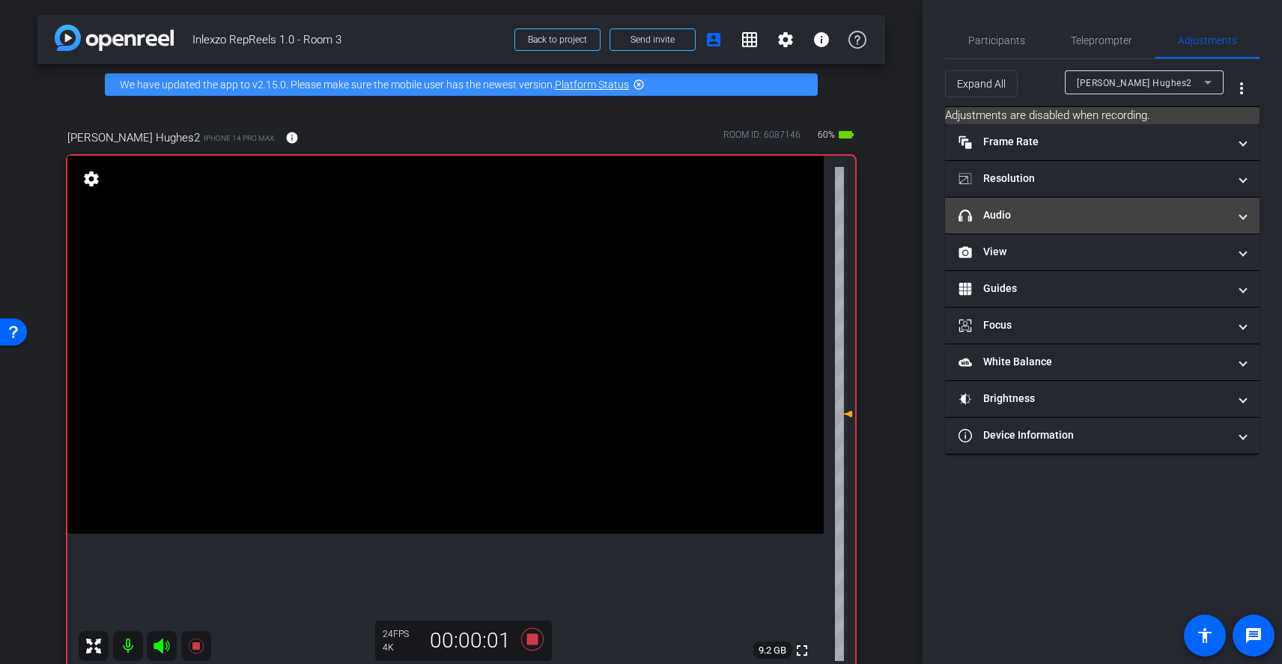
click at [1066, 212] on mat-panel-title "headphone icon Audio" at bounding box center [1094, 215] width 270 height 16
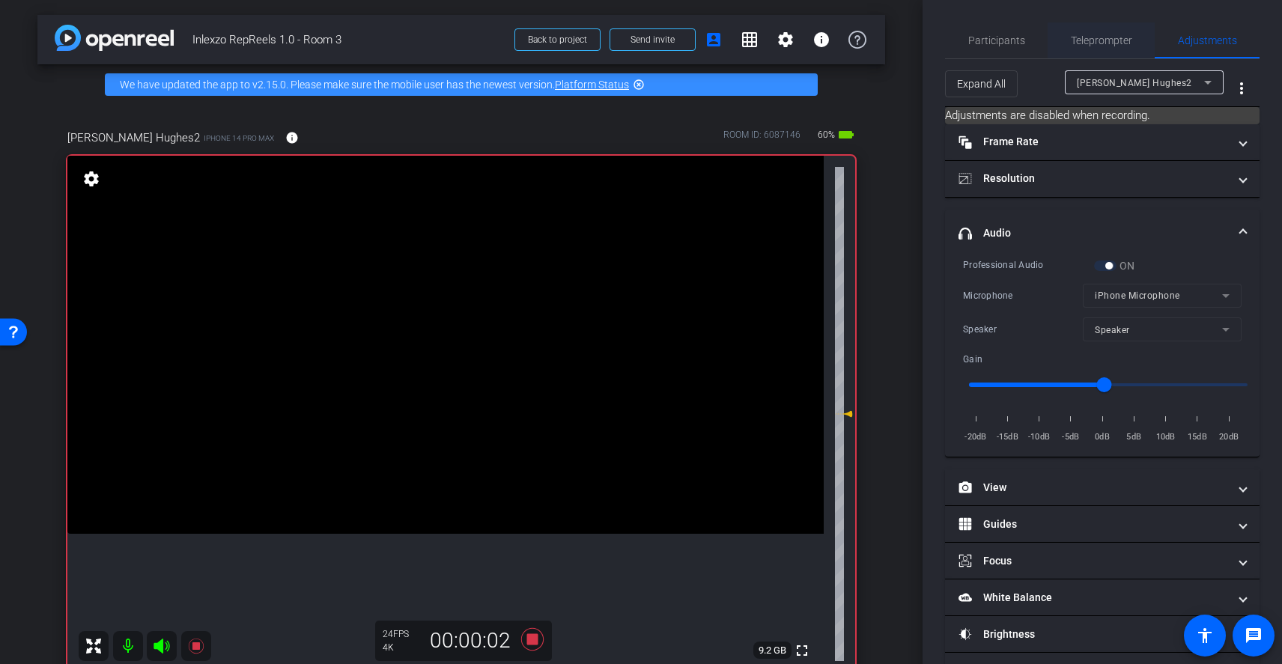
click at [1091, 33] on span "Teleprompter" at bounding box center [1101, 40] width 61 height 36
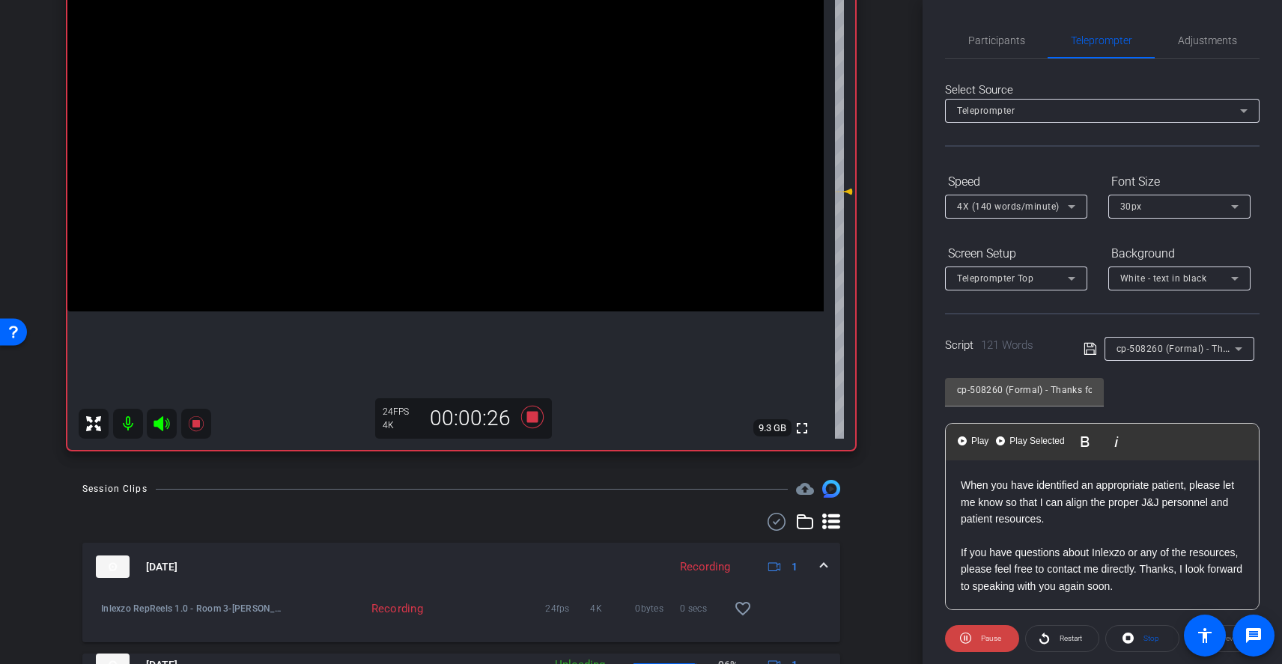
scroll to position [180, 0]
click at [529, 419] on icon at bounding box center [532, 417] width 22 height 22
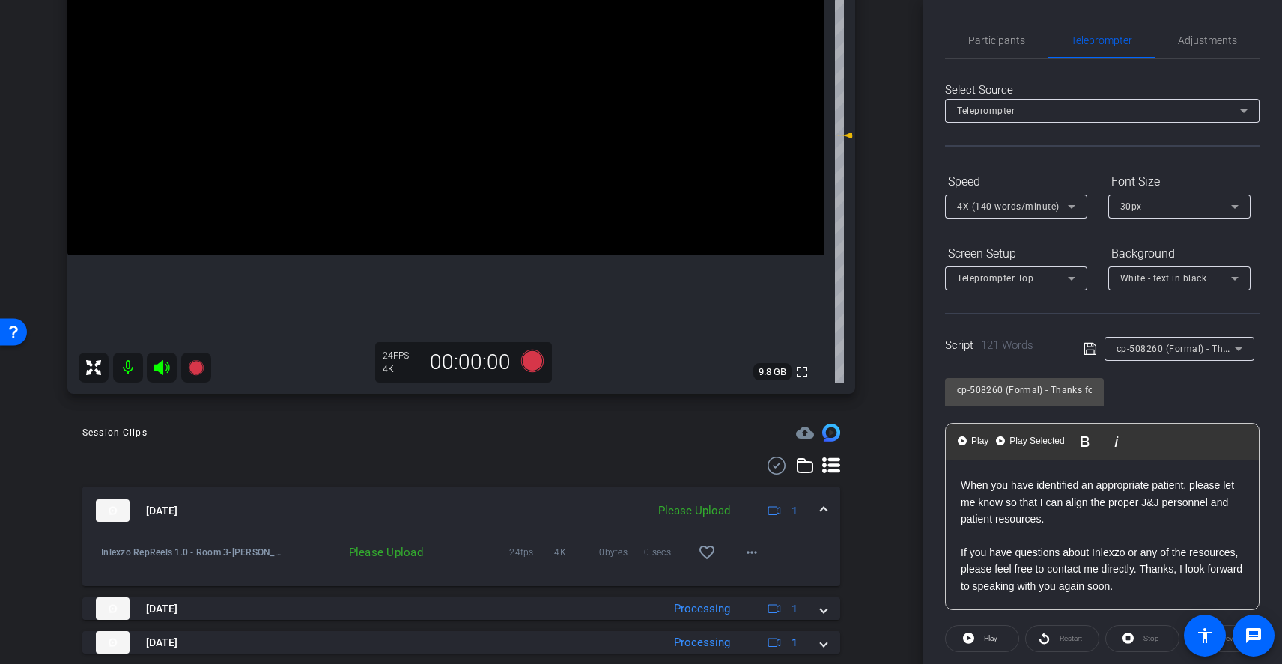
scroll to position [287, 0]
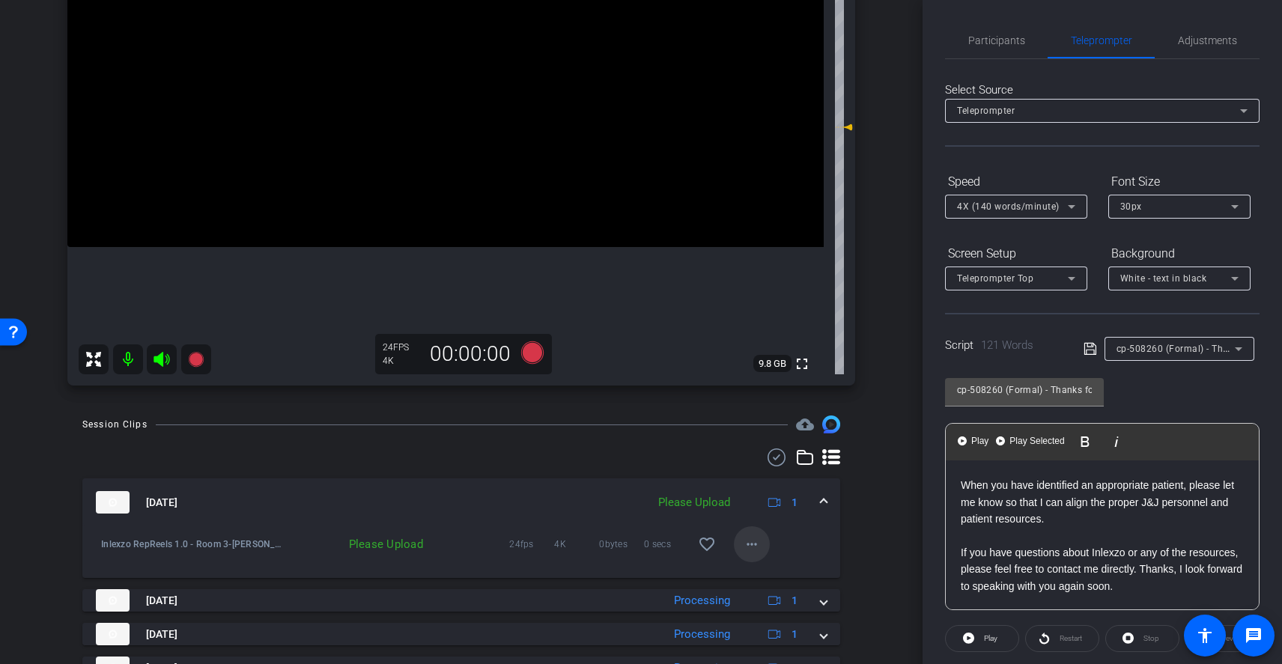
click at [754, 544] on span at bounding box center [752, 544] width 36 height 36
click at [775, 575] on span "Upload" at bounding box center [768, 576] width 60 height 18
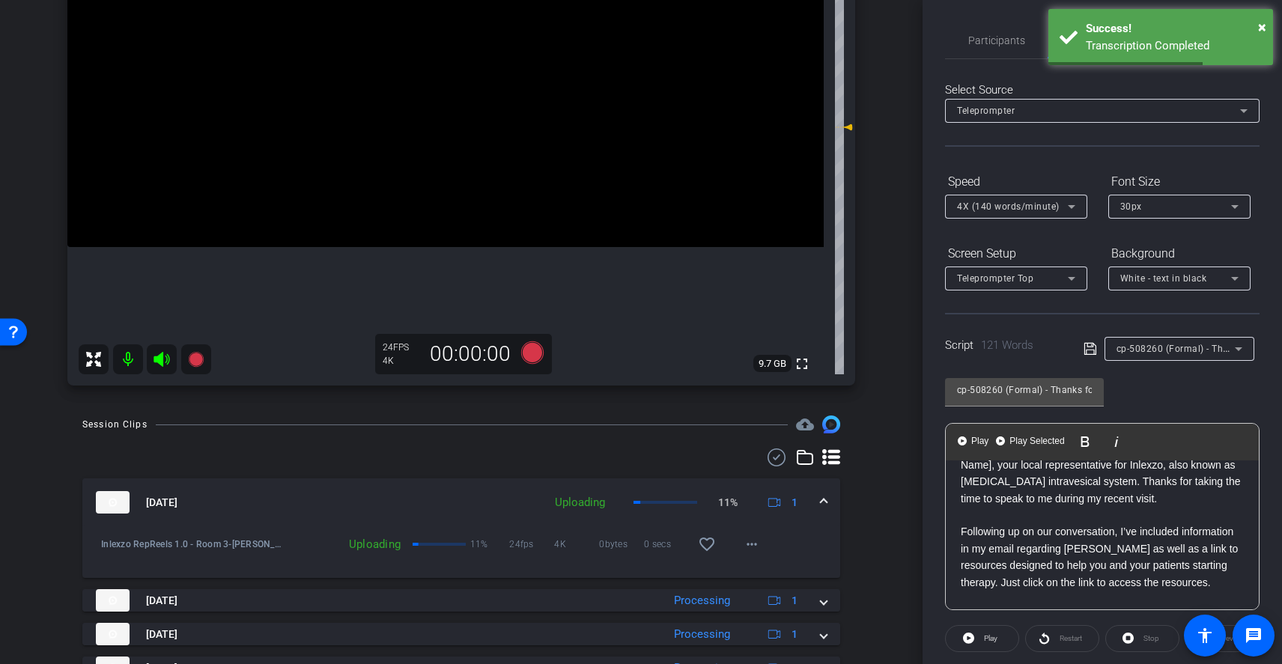
scroll to position [43, 0]
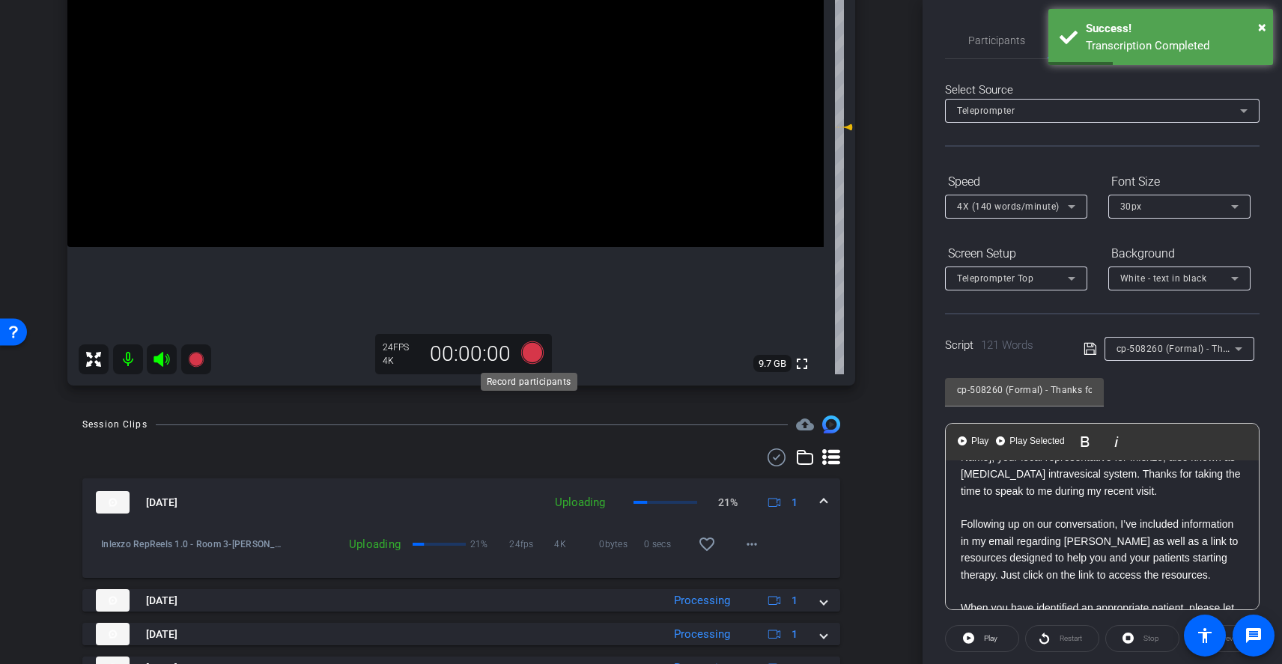
click at [528, 359] on icon at bounding box center [532, 352] width 22 height 22
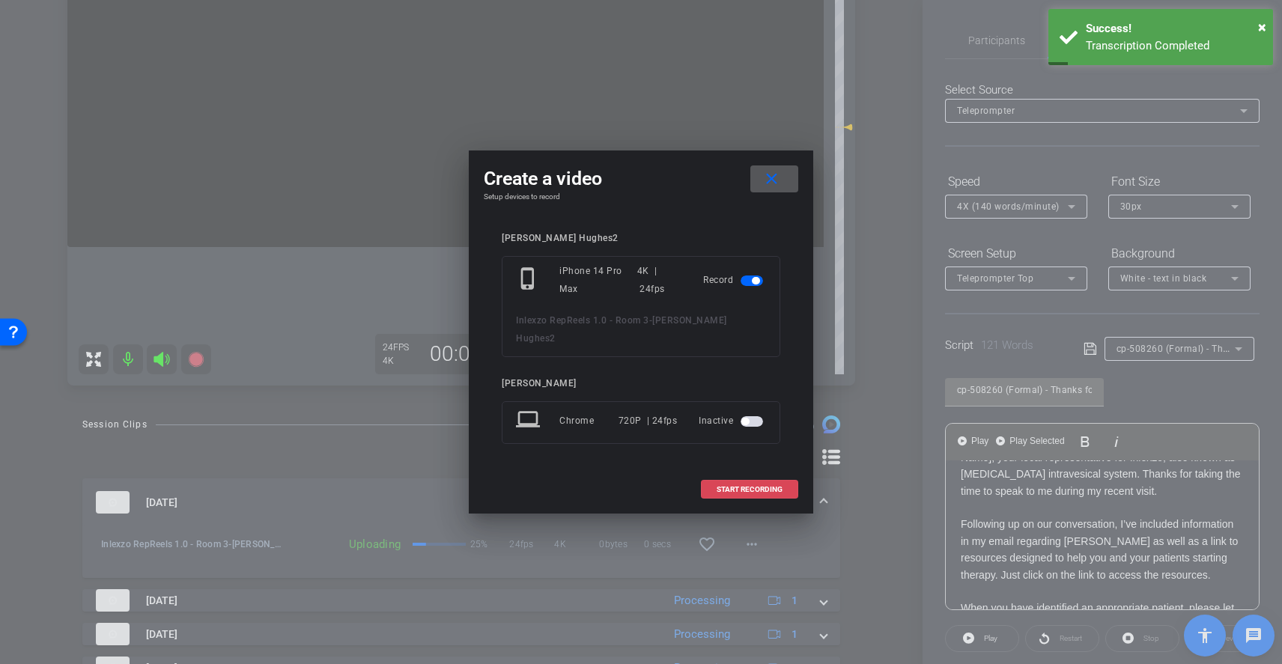
click at [775, 486] on span "START RECORDING" at bounding box center [750, 489] width 66 height 7
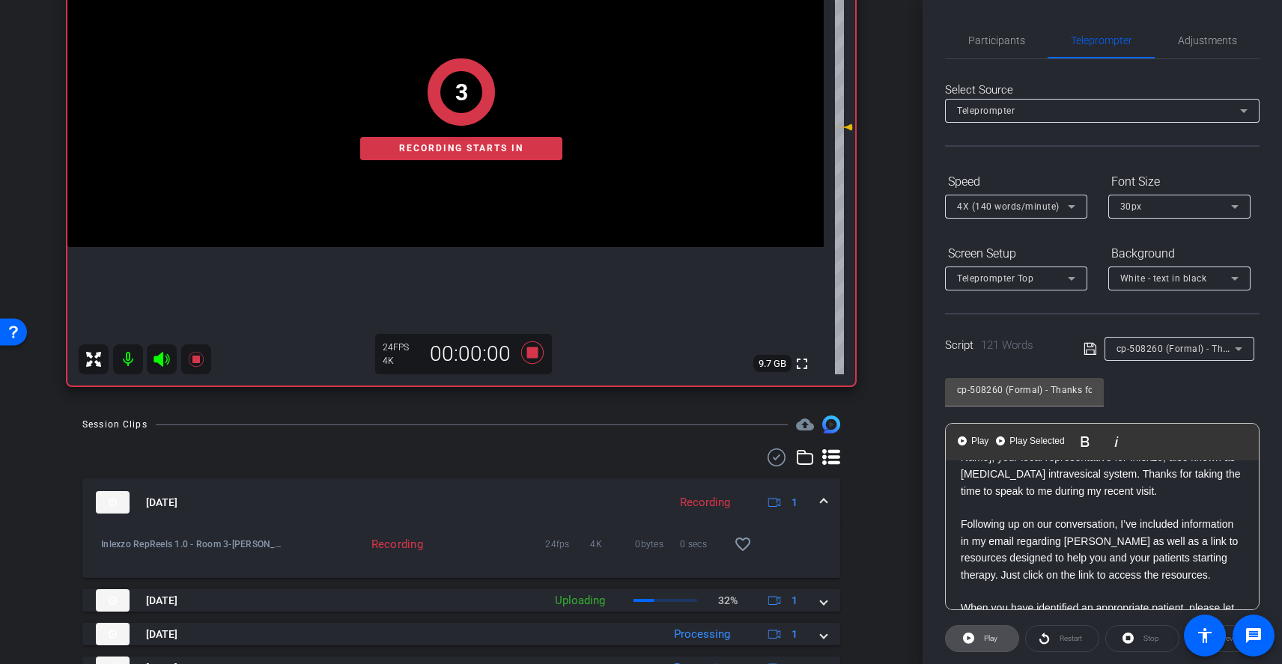
click at [998, 646] on span at bounding box center [982, 639] width 73 height 36
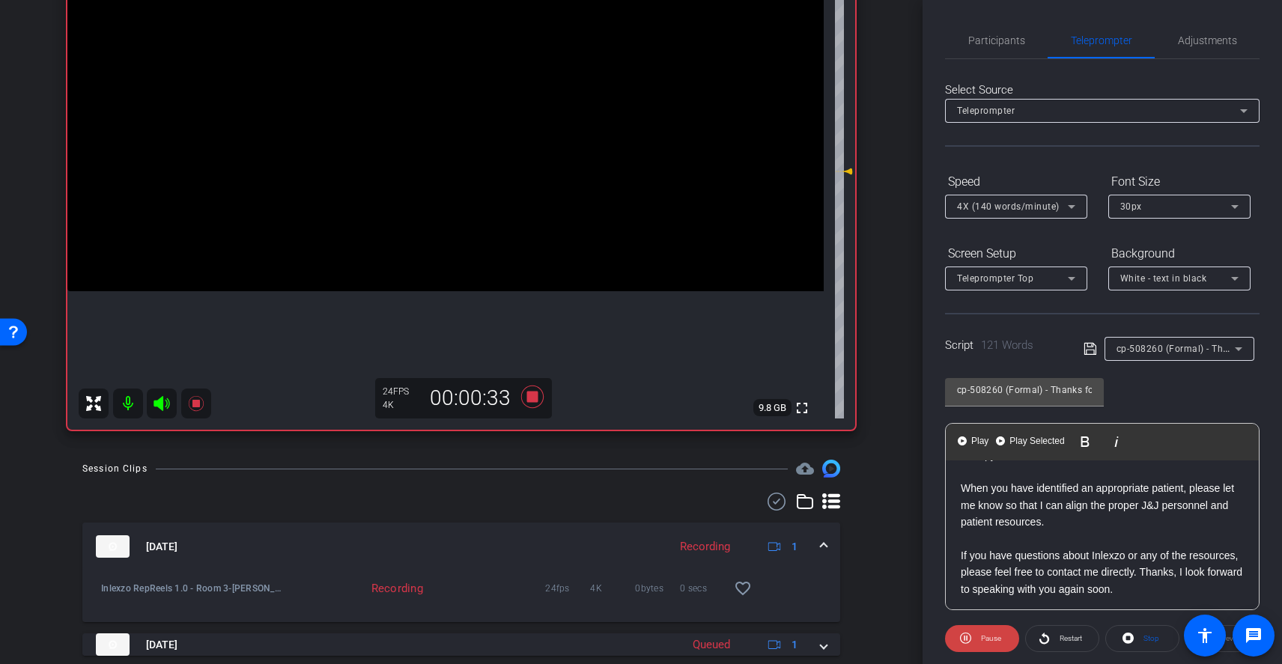
scroll to position [182, 0]
click at [529, 399] on icon at bounding box center [532, 397] width 22 height 22
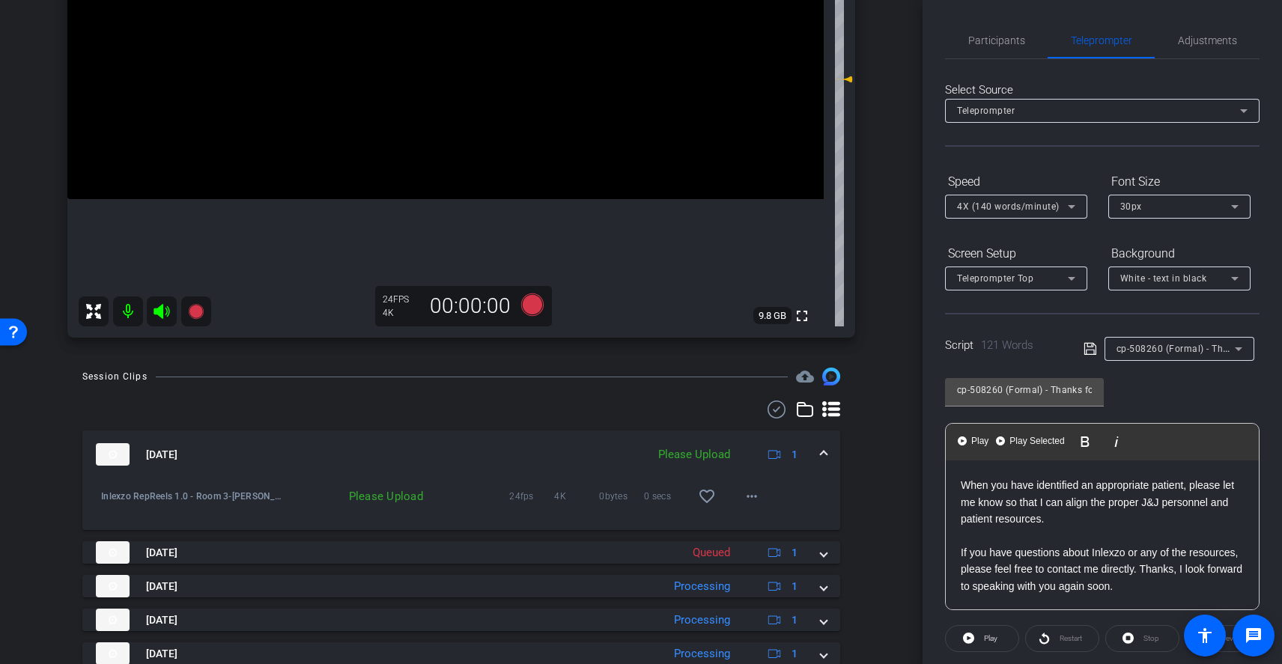
scroll to position [337, 0]
click at [749, 496] on mat-icon "more_horiz" at bounding box center [752, 494] width 18 height 18
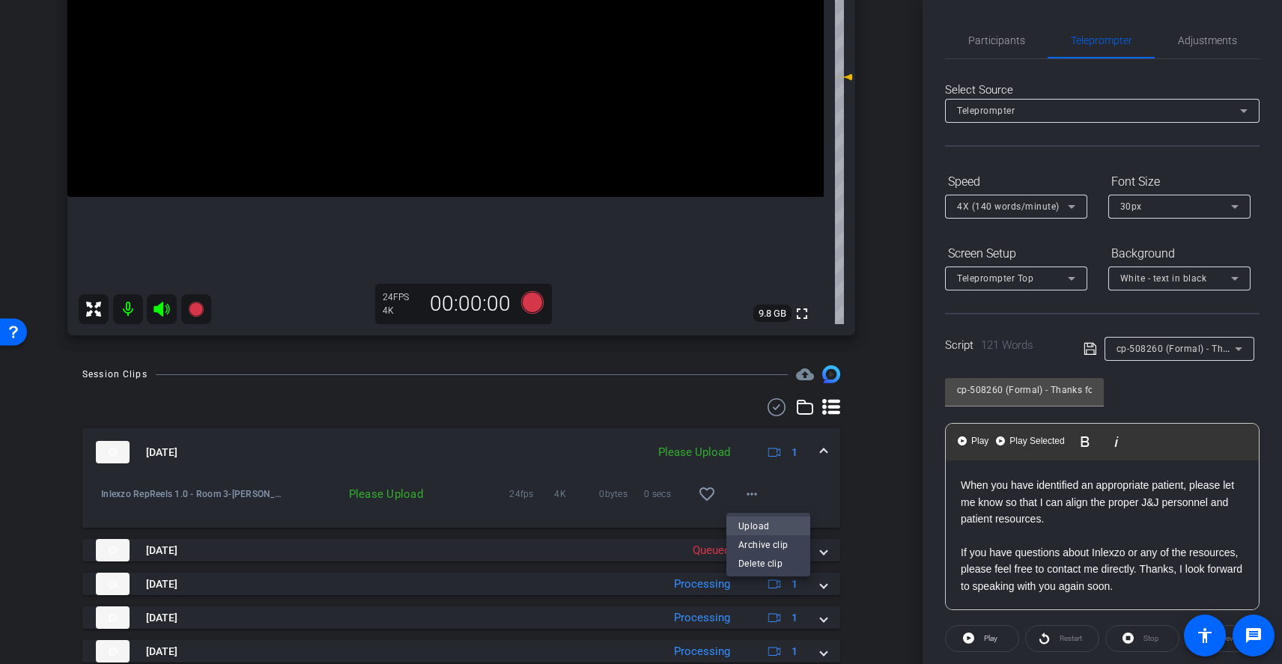
click at [785, 525] on span "Upload" at bounding box center [768, 526] width 60 height 18
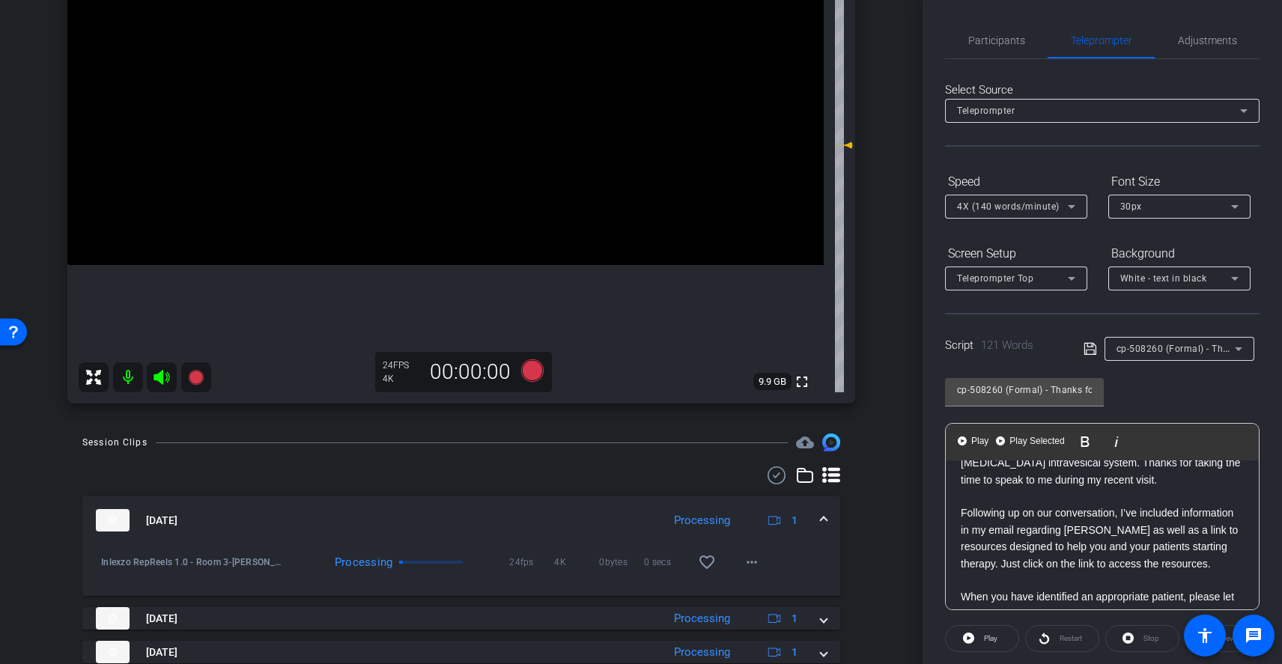
scroll to position [57, 0]
click at [529, 371] on icon at bounding box center [532, 370] width 22 height 22
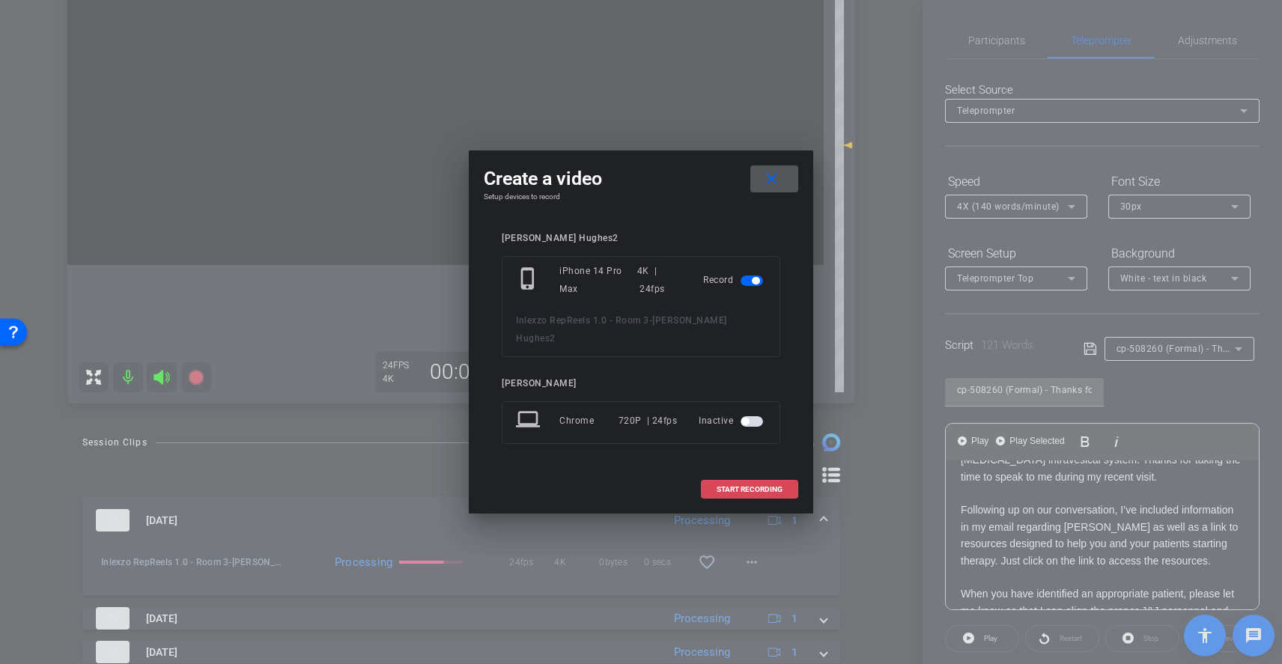
click at [765, 486] on span "START RECORDING" at bounding box center [750, 489] width 66 height 7
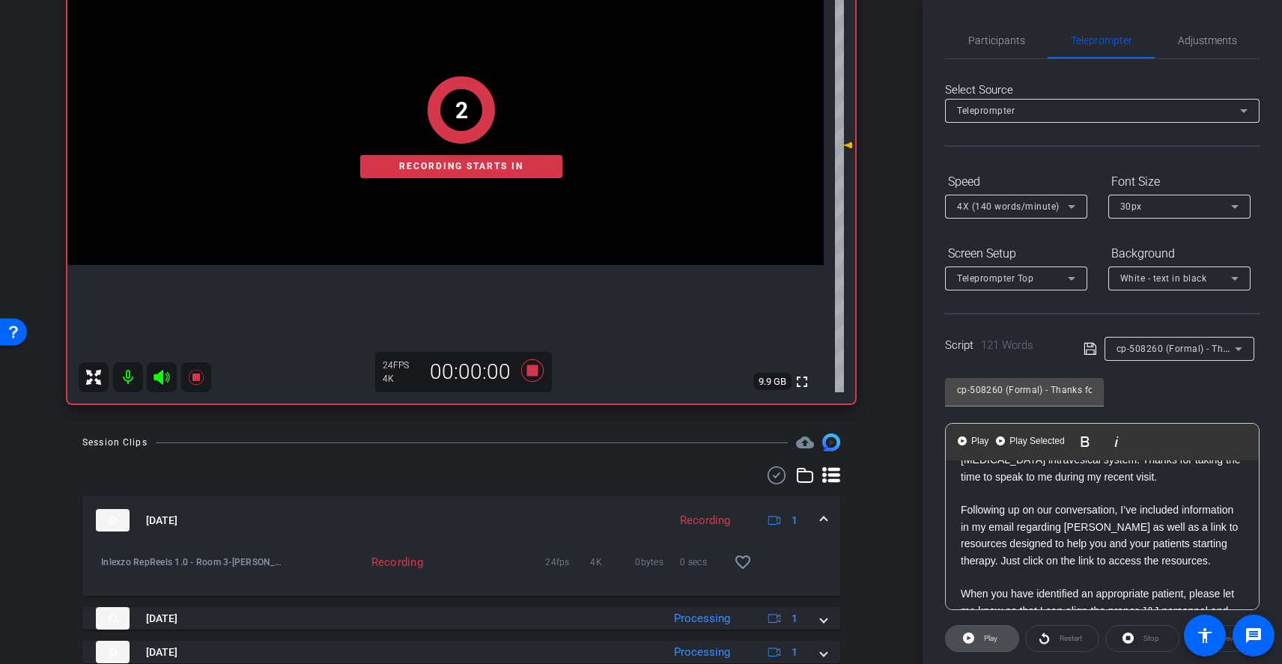
click at [1000, 632] on span at bounding box center [982, 639] width 73 height 36
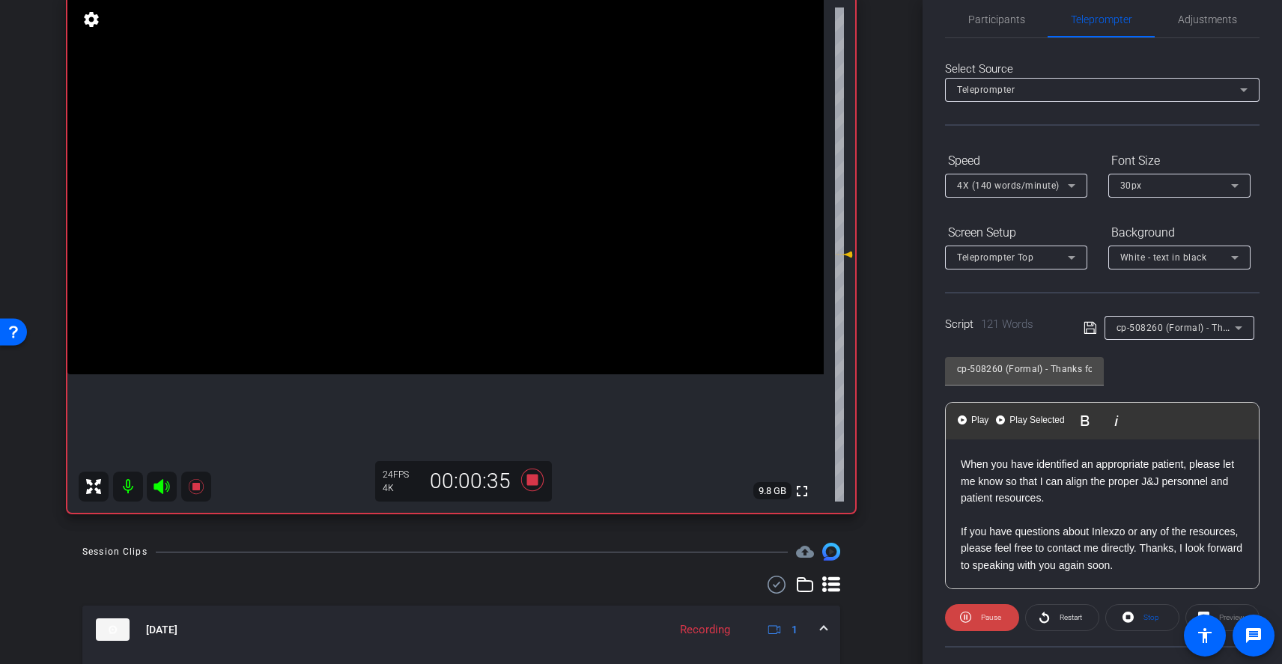
scroll to position [22, 0]
click at [527, 482] on icon at bounding box center [532, 480] width 22 height 22
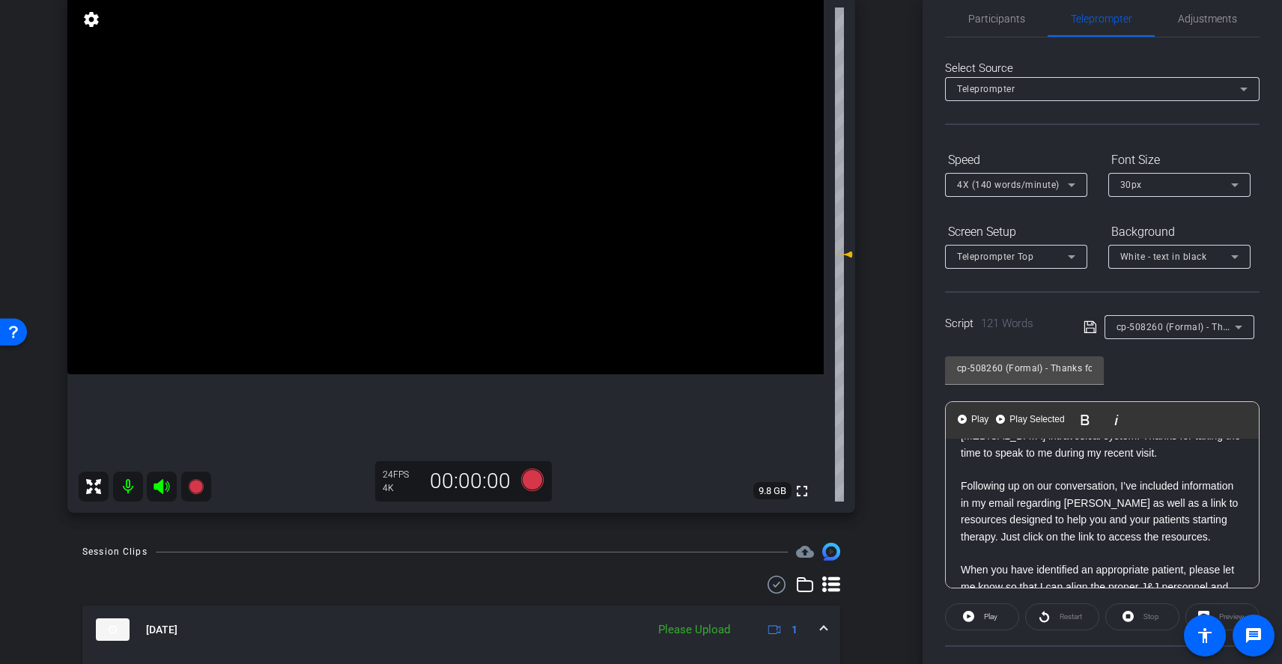
scroll to position [0, 0]
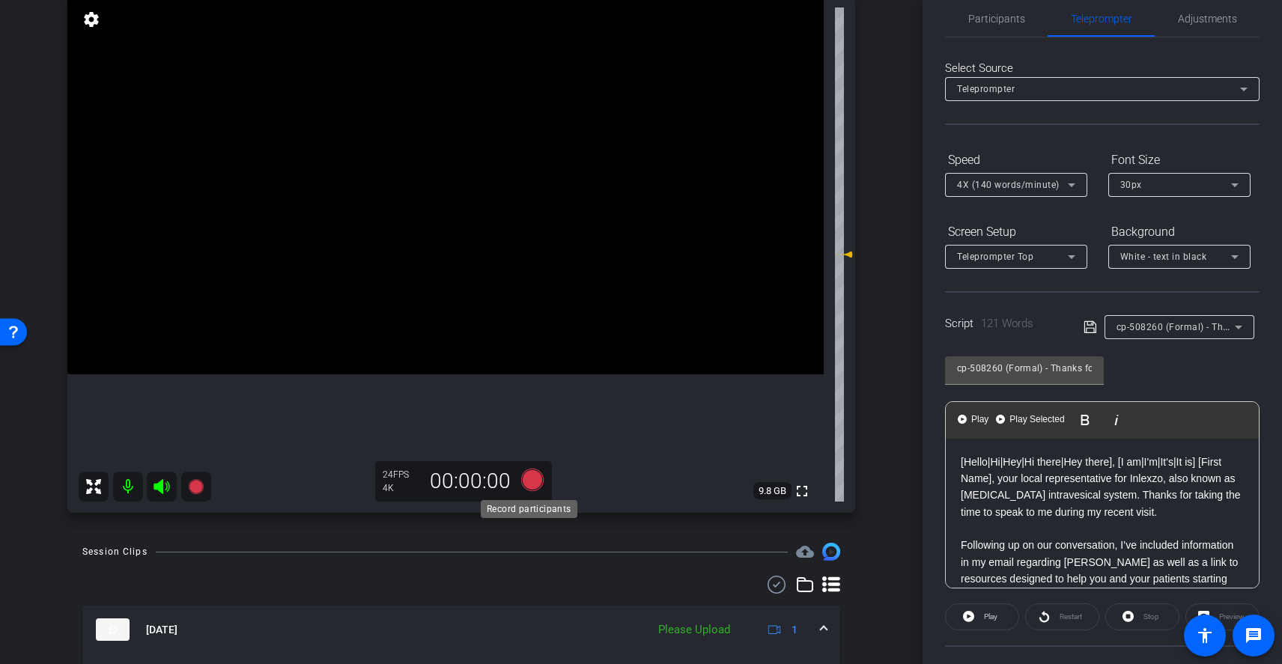
click at [529, 482] on icon at bounding box center [532, 480] width 22 height 22
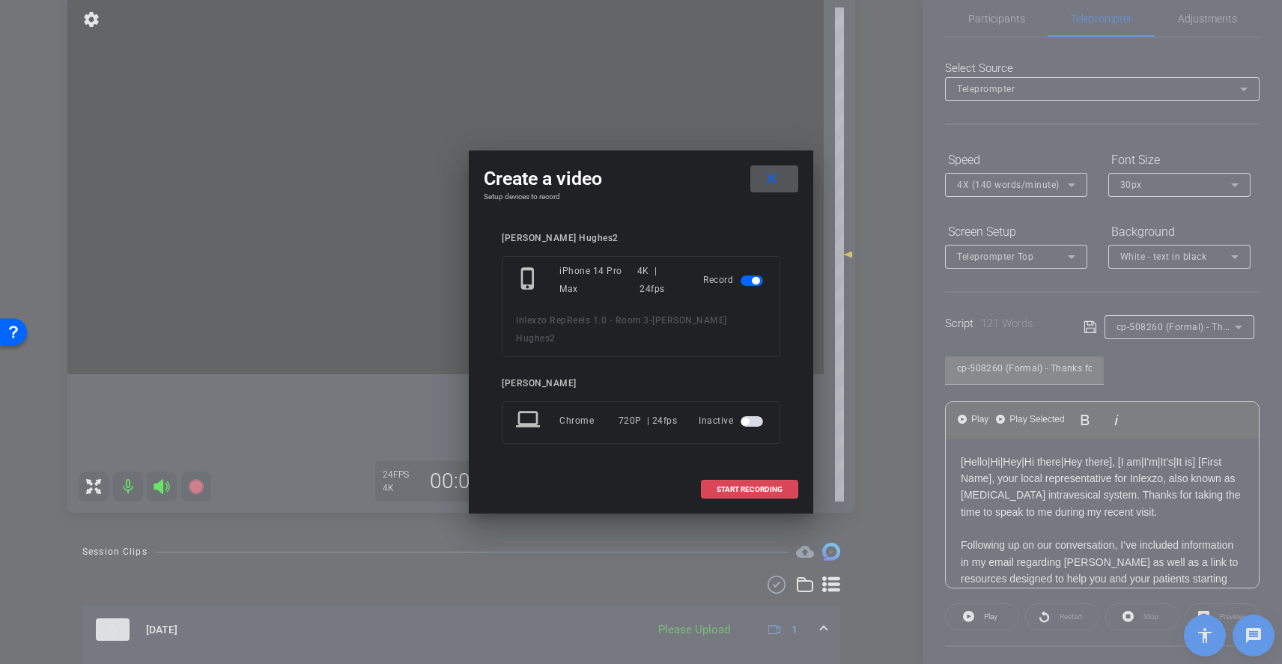
click at [766, 472] on span at bounding box center [750, 490] width 96 height 36
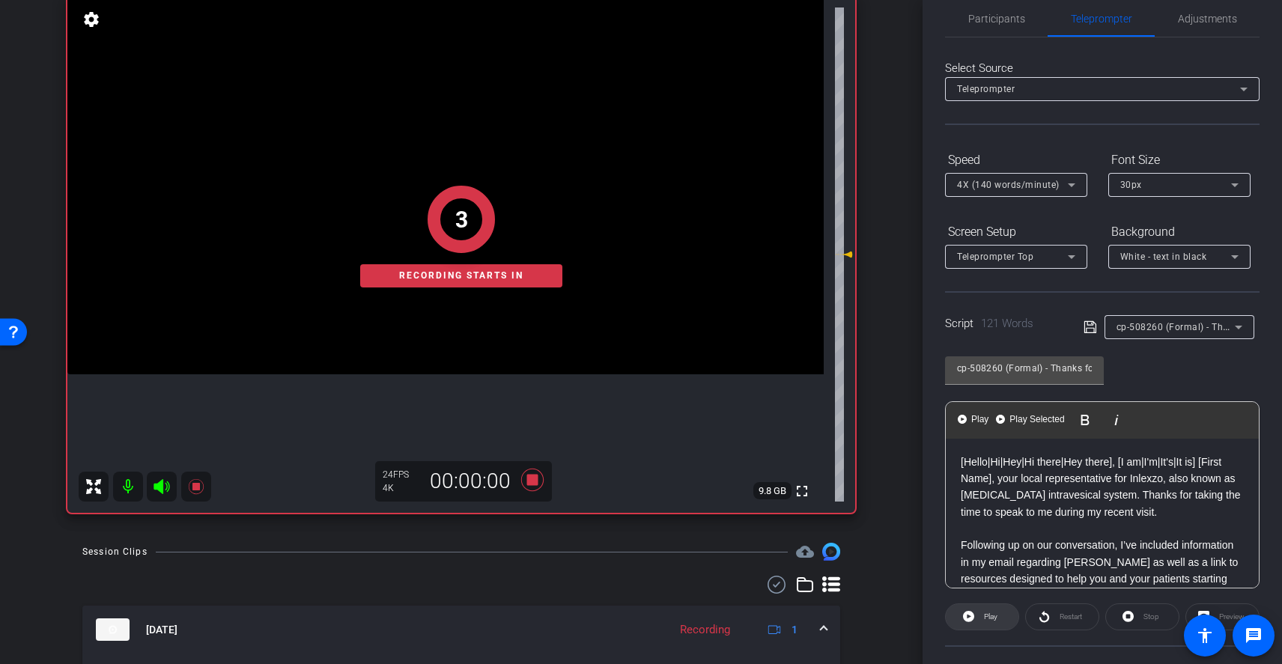
click at [976, 613] on span at bounding box center [982, 617] width 73 height 36
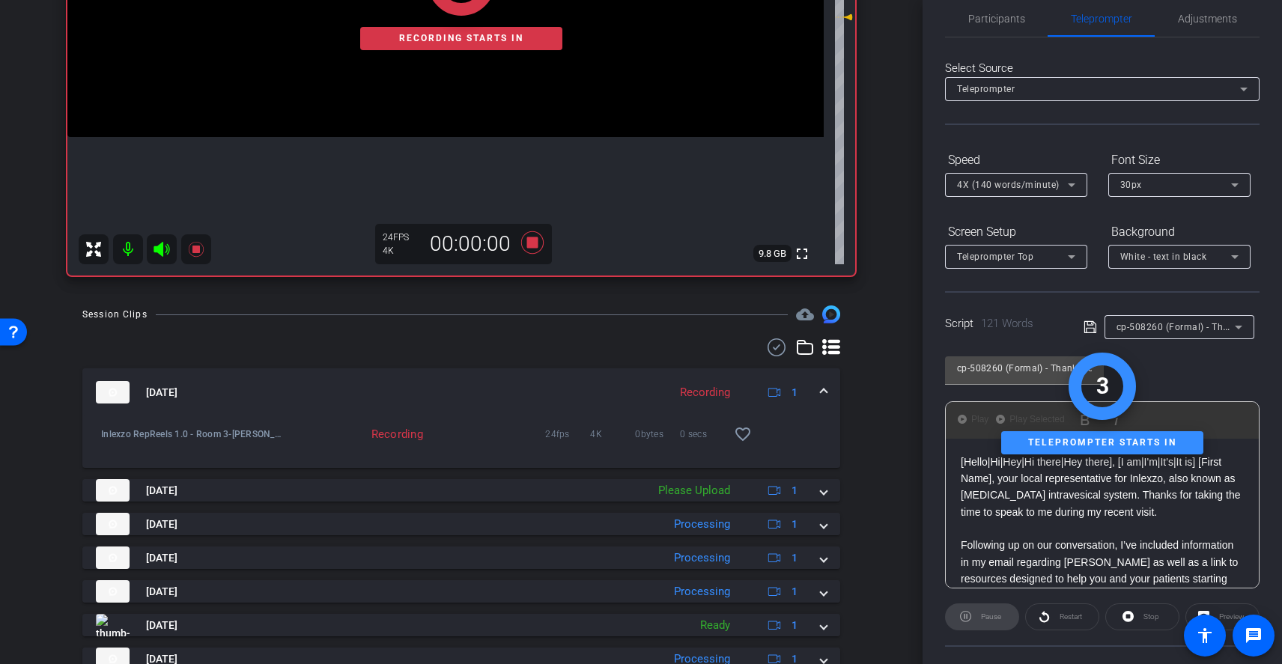
scroll to position [404, 0]
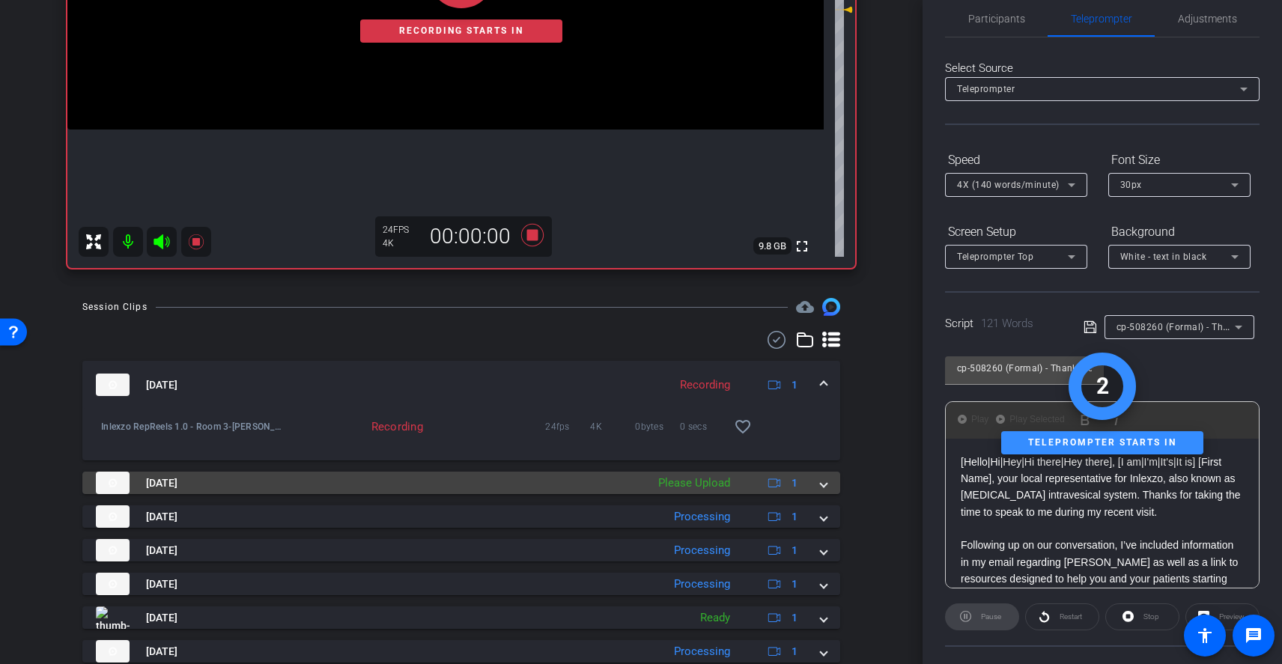
click at [688, 486] on div "Please Upload" at bounding box center [694, 483] width 87 height 17
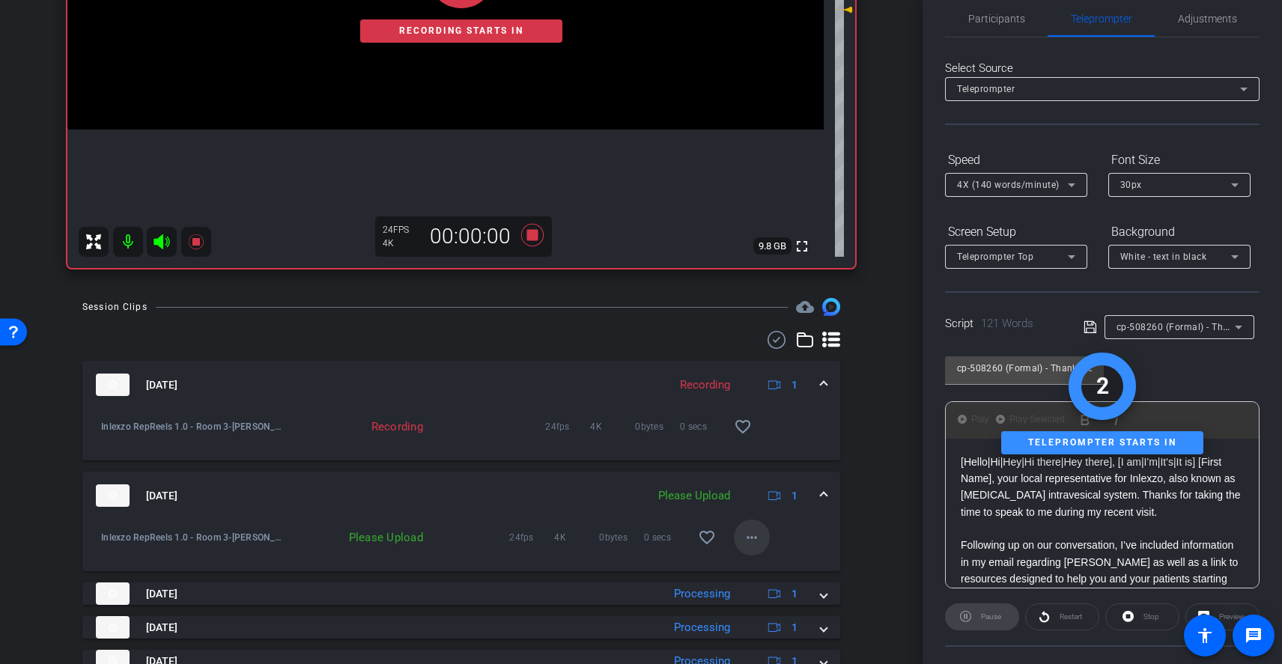
click at [744, 542] on mat-icon "more_horiz" at bounding box center [752, 538] width 18 height 18
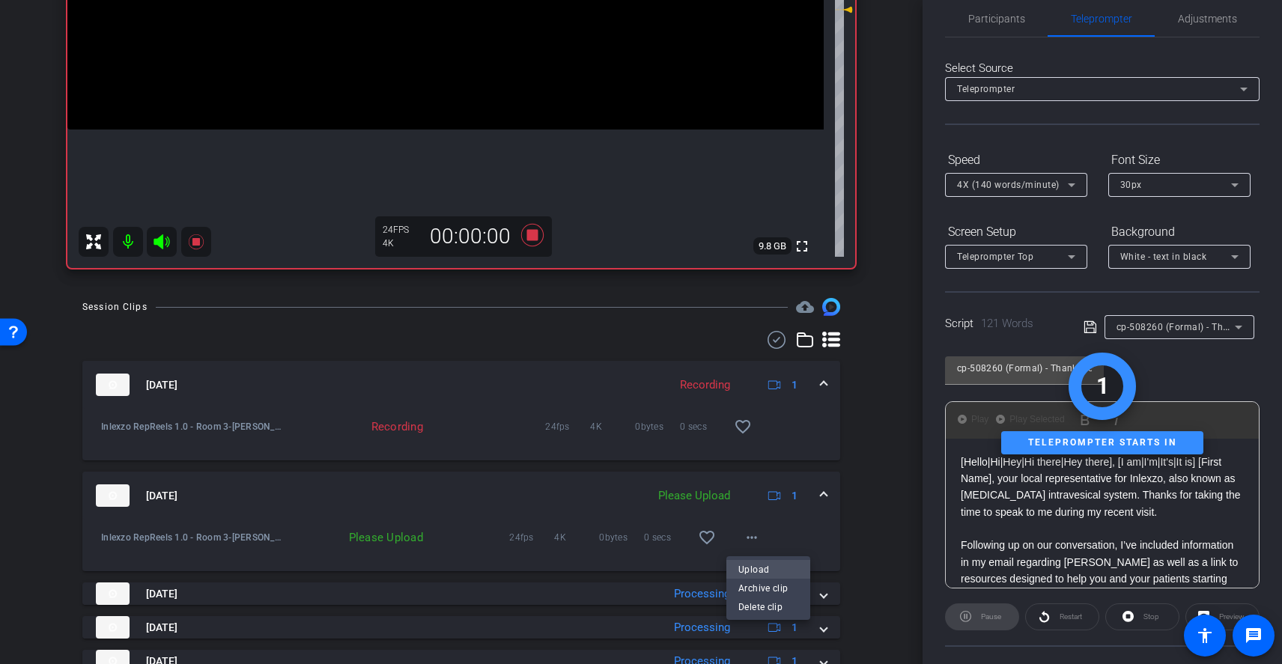
click at [759, 568] on span "Upload" at bounding box center [768, 569] width 60 height 18
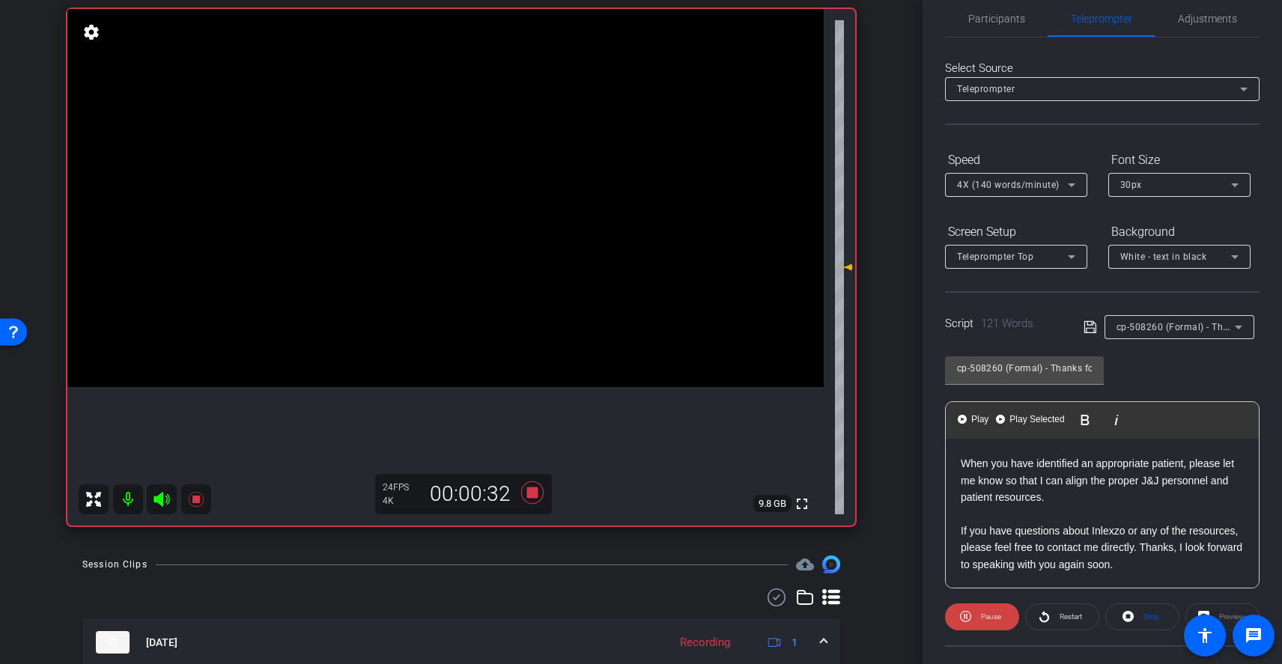
scroll to position [182, 0]
click at [1065, 613] on span "Restart" at bounding box center [1071, 617] width 22 height 8
click at [1062, 618] on span "Restart" at bounding box center [1071, 617] width 22 height 8
click at [531, 490] on icon at bounding box center [532, 493] width 22 height 22
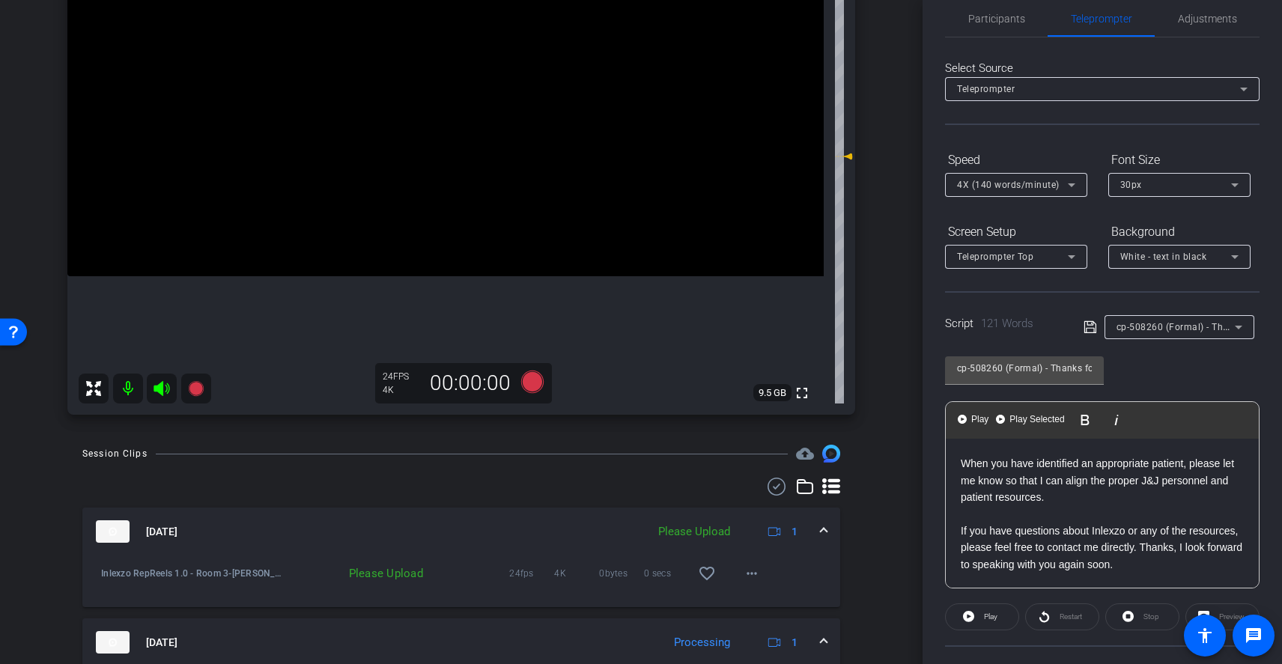
scroll to position [271, 0]
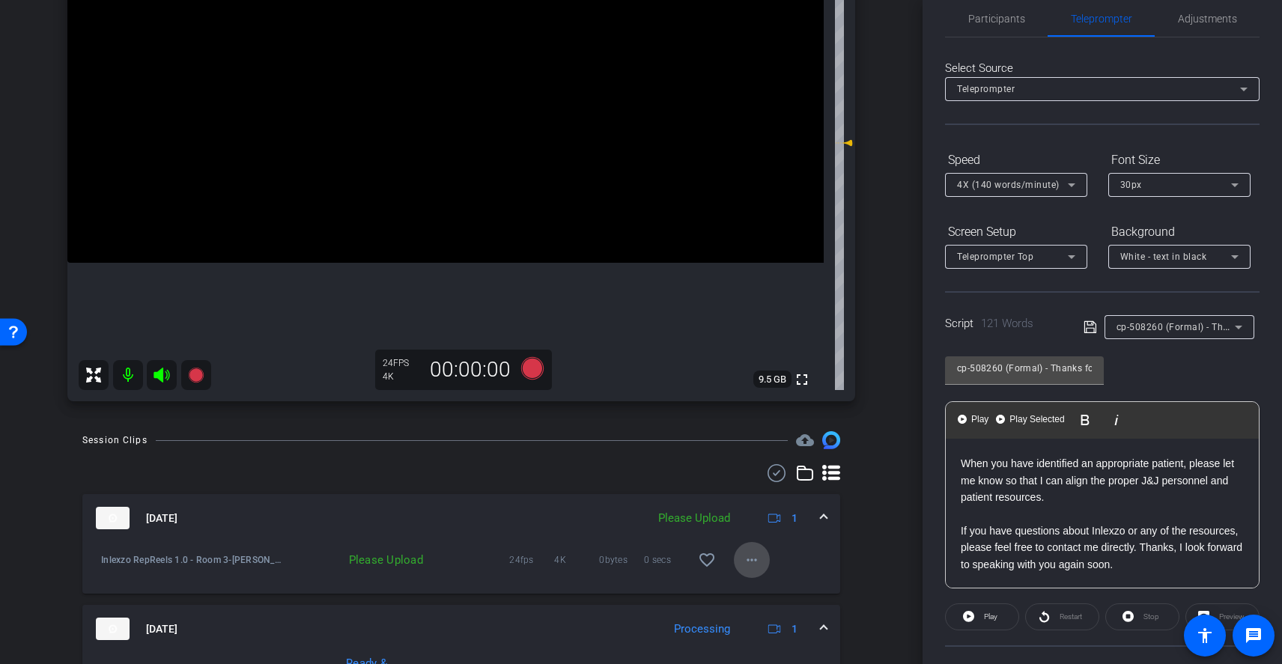
click at [743, 557] on mat-icon "more_horiz" at bounding box center [752, 560] width 18 height 18
click at [777, 590] on span "Upload" at bounding box center [768, 592] width 60 height 18
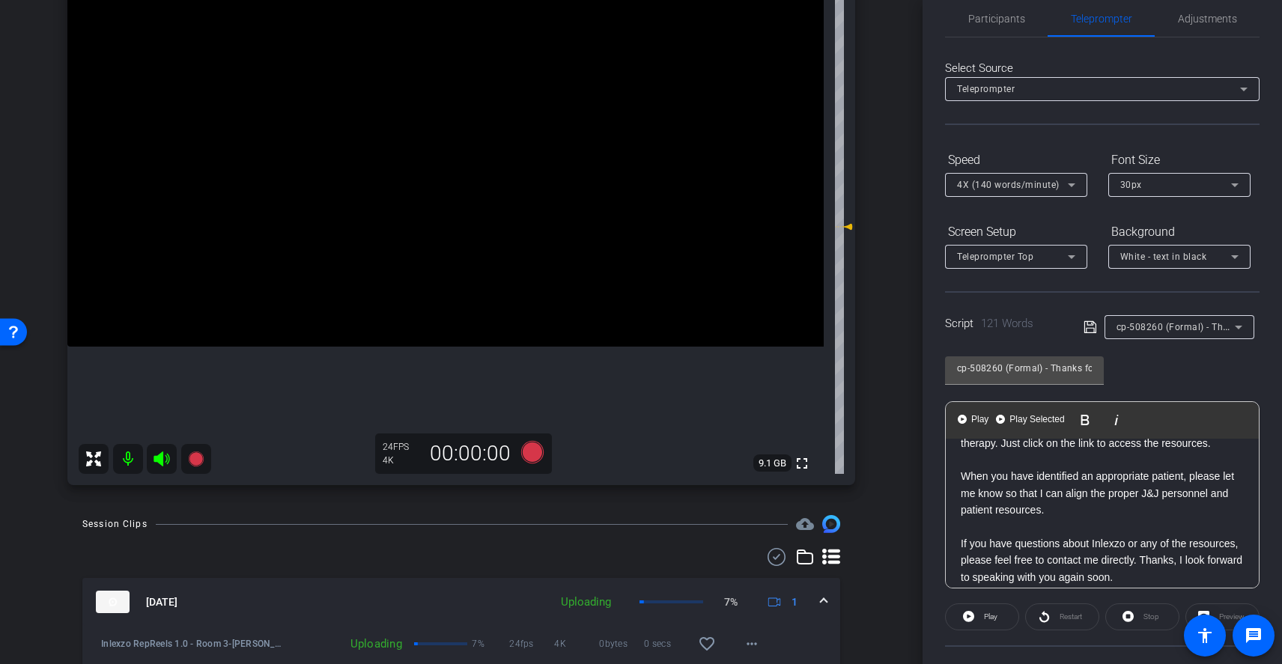
scroll to position [171, 0]
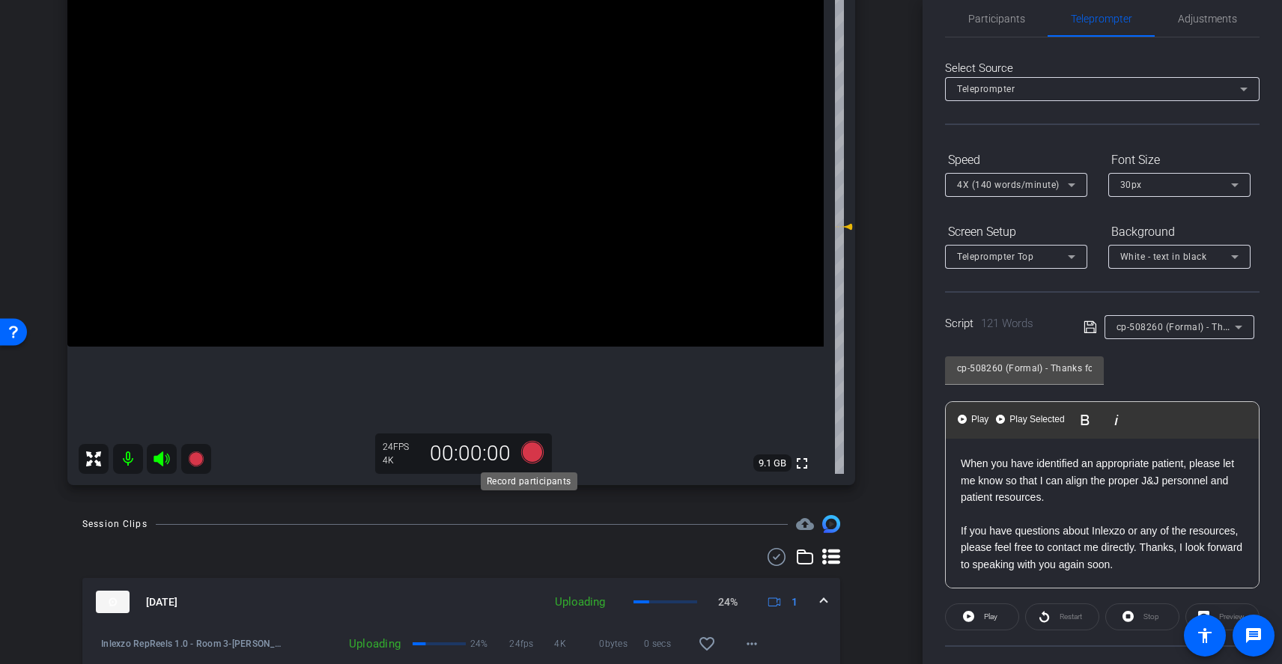
click at [528, 460] on icon at bounding box center [532, 452] width 22 height 22
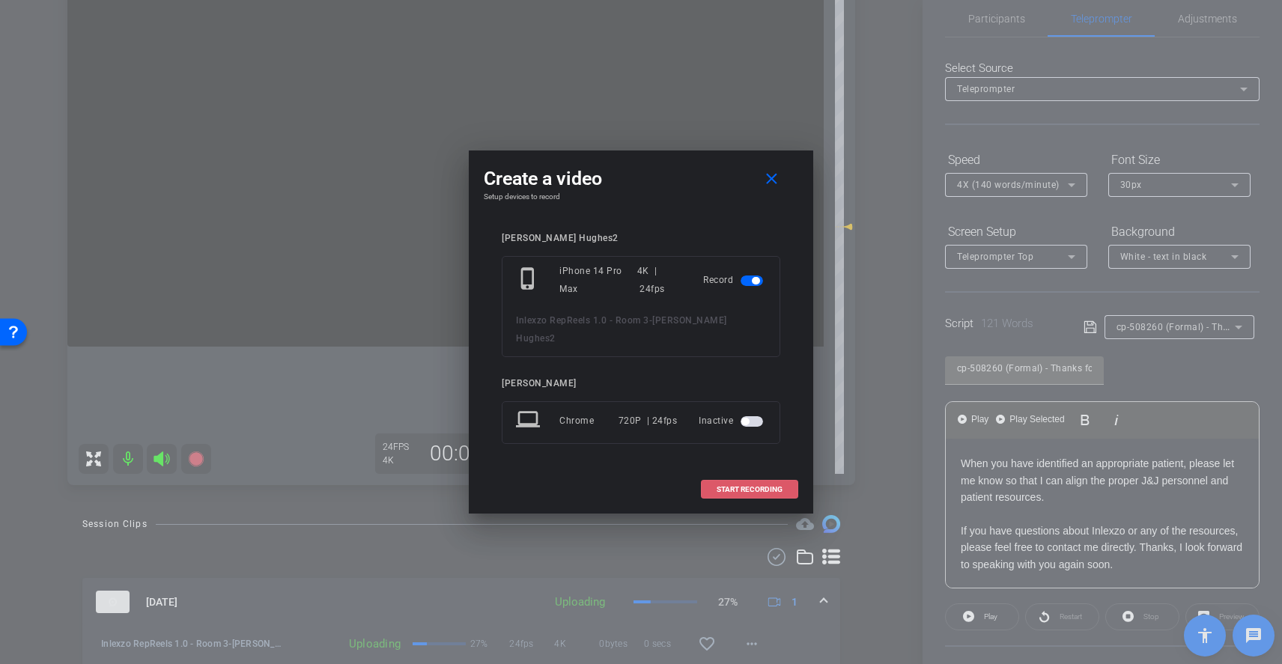
click at [764, 486] on span "START RECORDING" at bounding box center [750, 489] width 66 height 7
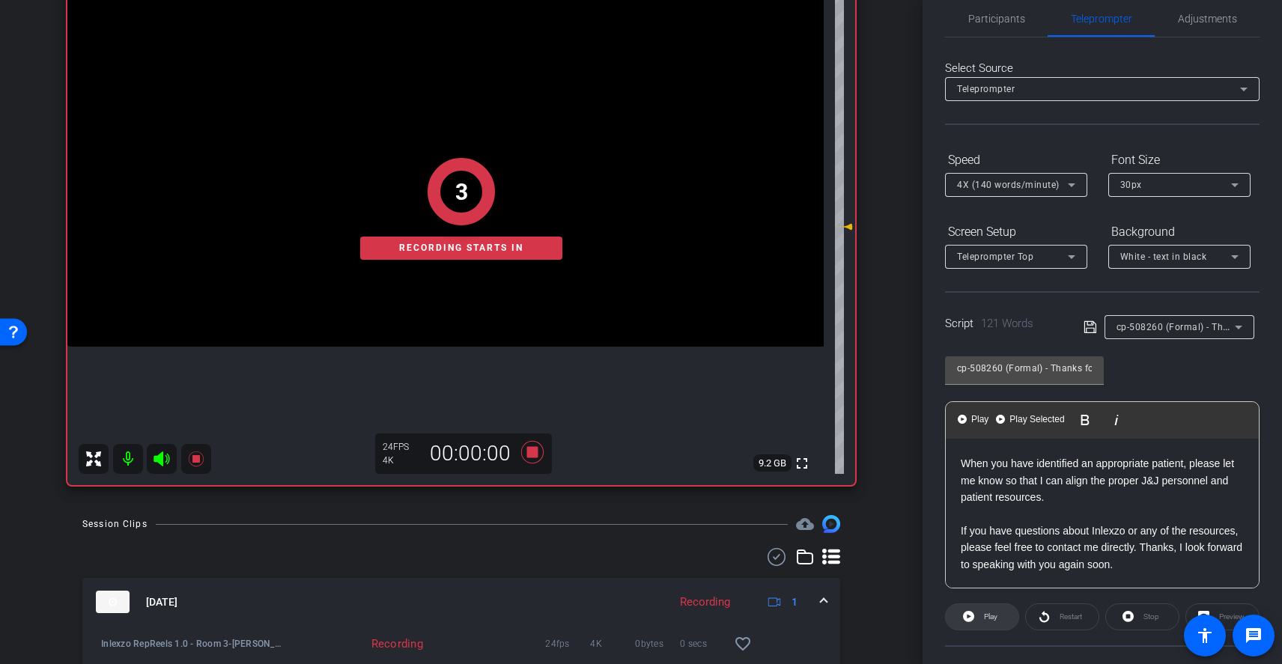
click at [980, 615] on span "Play" at bounding box center [988, 617] width 17 height 21
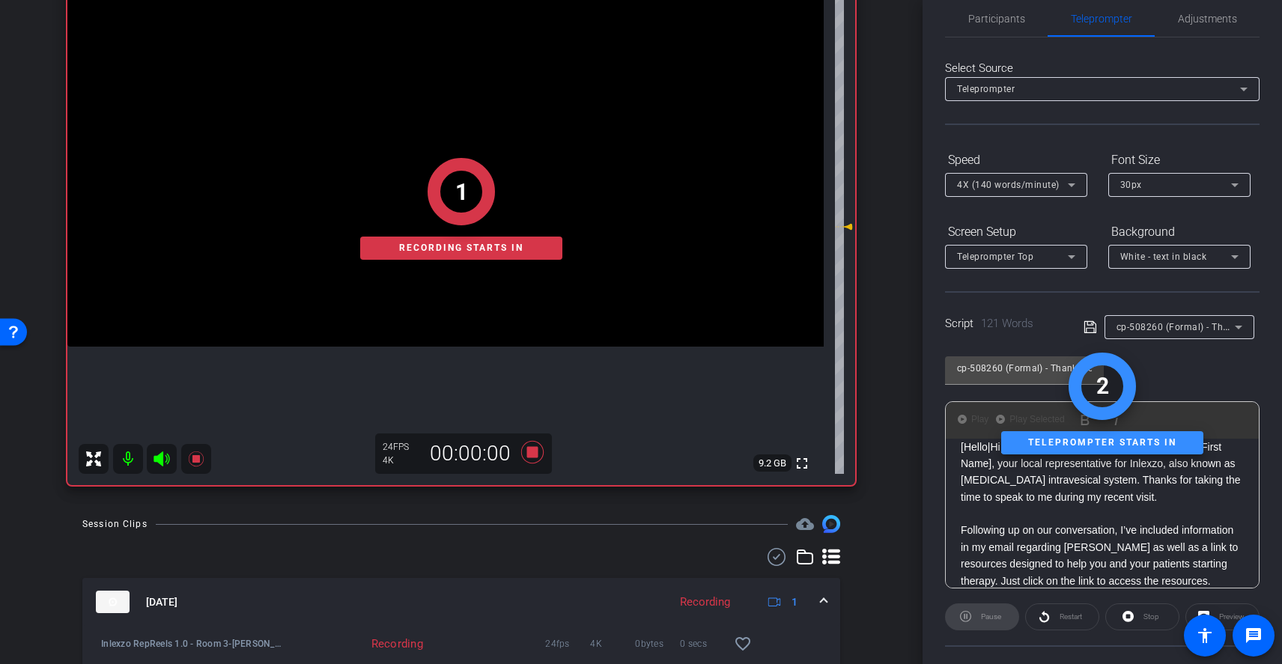
scroll to position [0, 0]
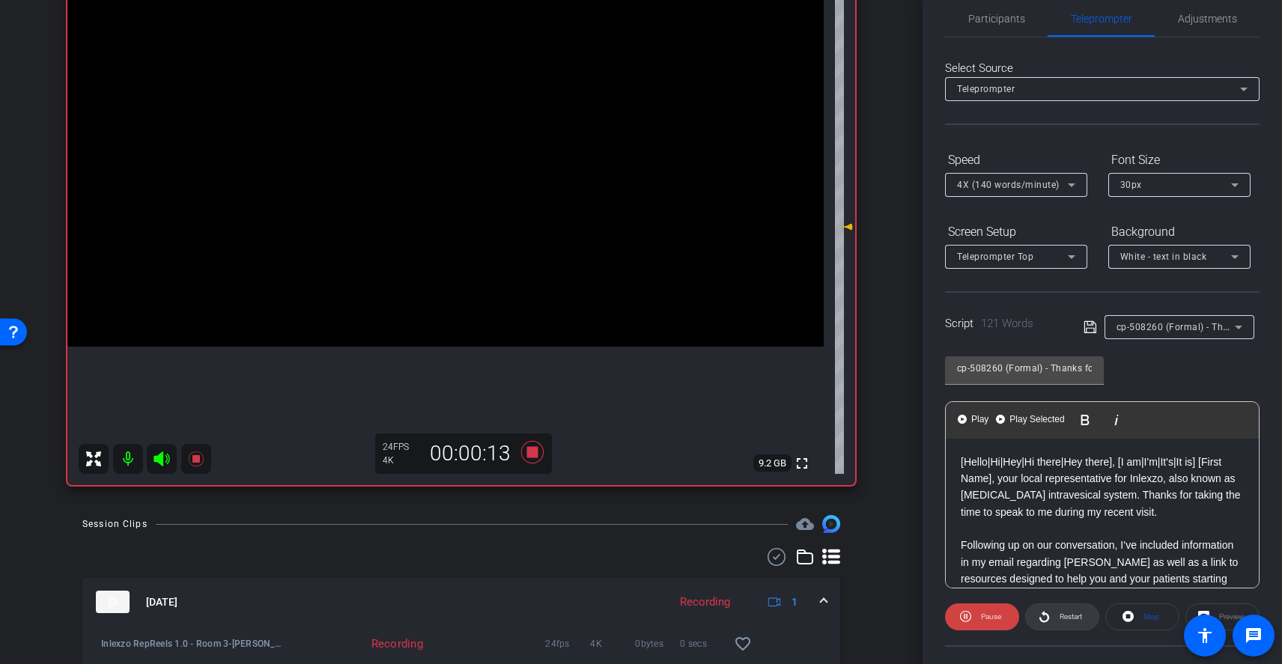
click at [1067, 613] on span "Restart" at bounding box center [1071, 617] width 22 height 8
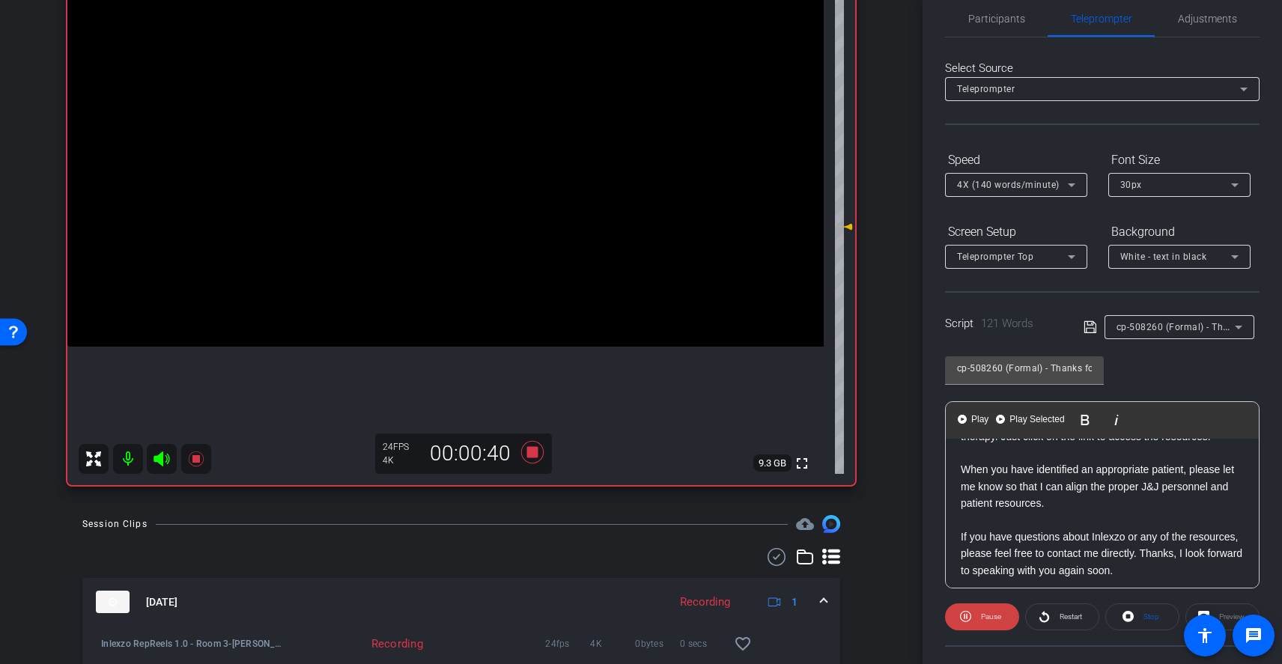
scroll to position [182, 0]
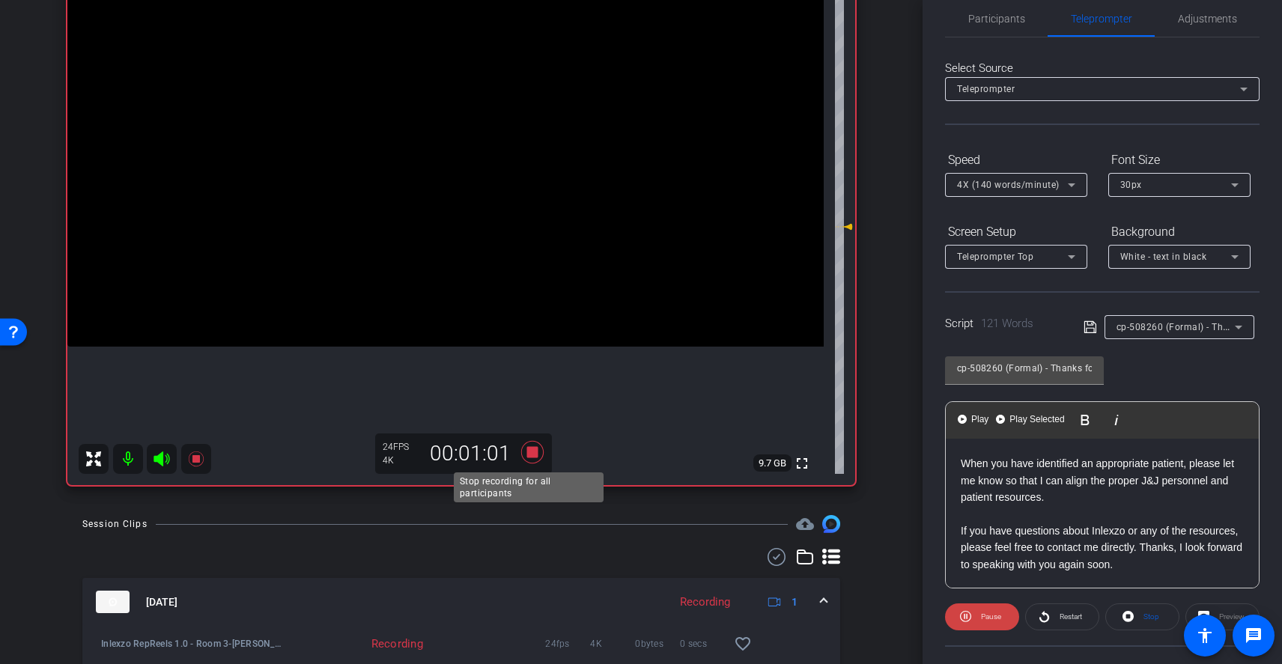
click at [528, 455] on icon at bounding box center [532, 452] width 22 height 22
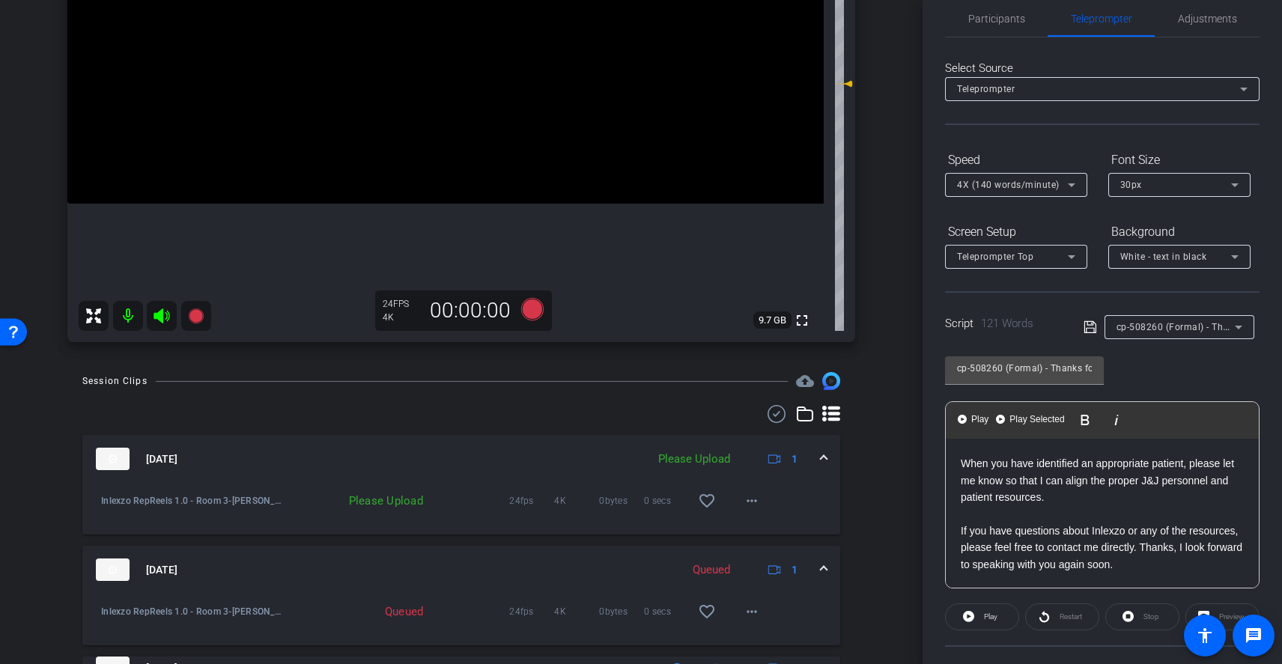
scroll to position [350, 0]
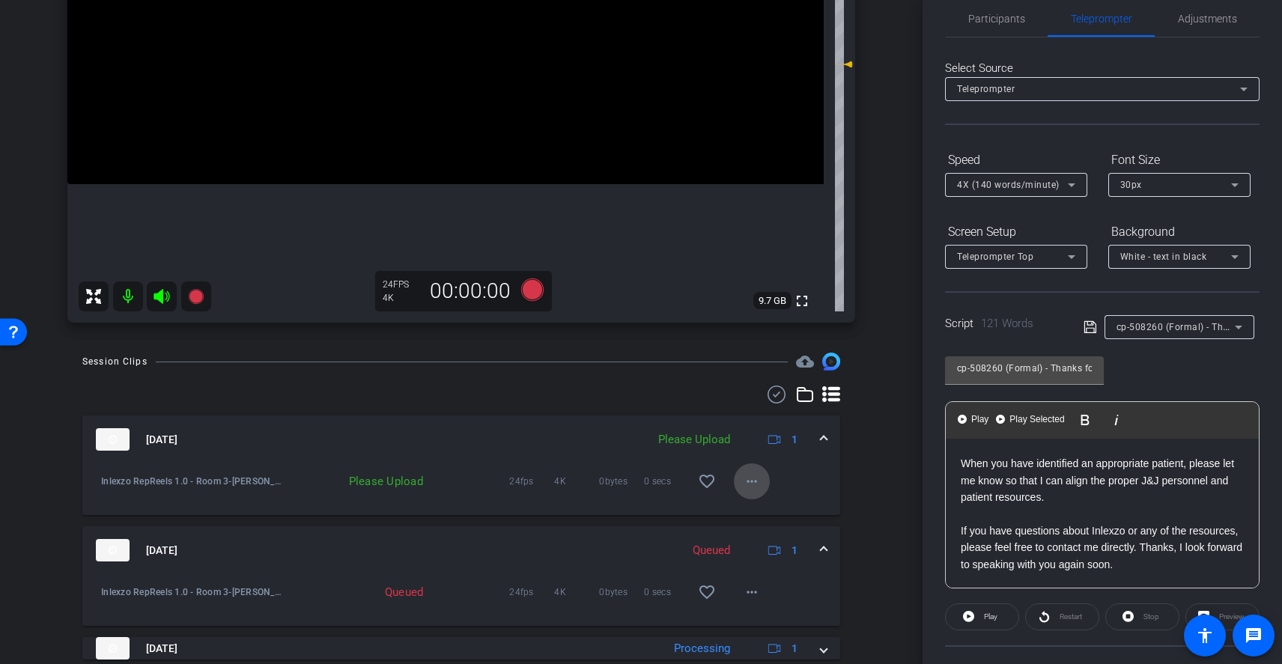
click at [734, 482] on span at bounding box center [752, 482] width 36 height 36
click at [758, 509] on span "Upload" at bounding box center [768, 513] width 60 height 18
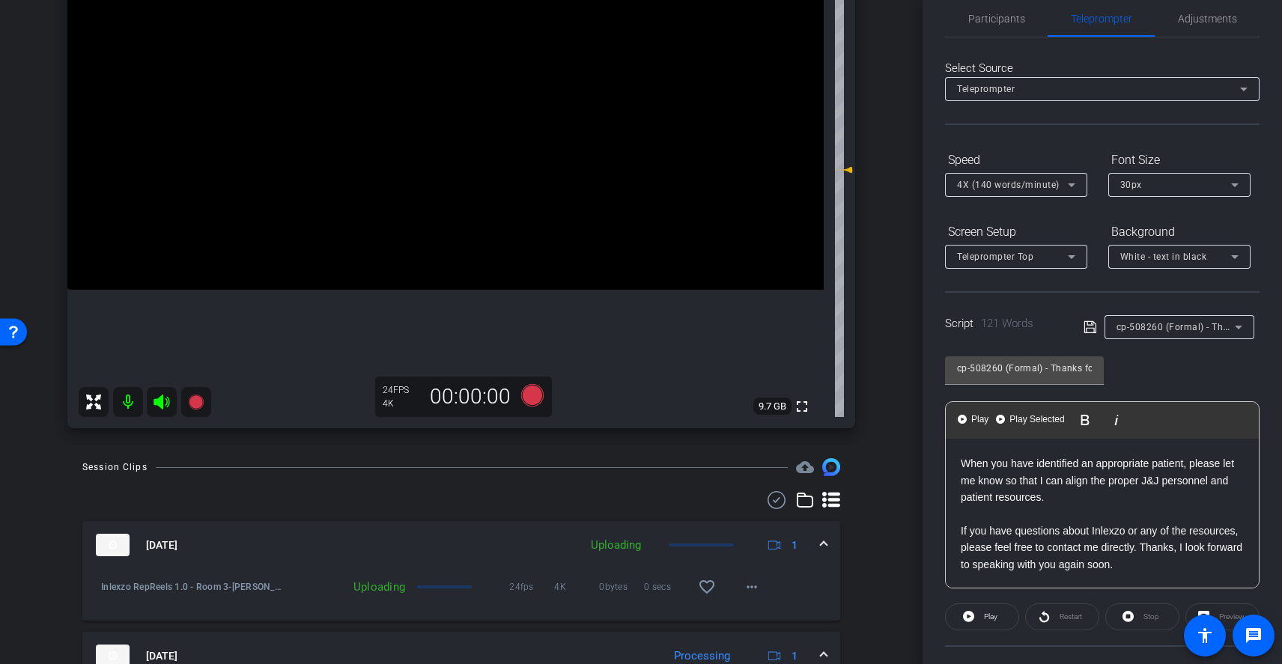
scroll to position [246, 0]
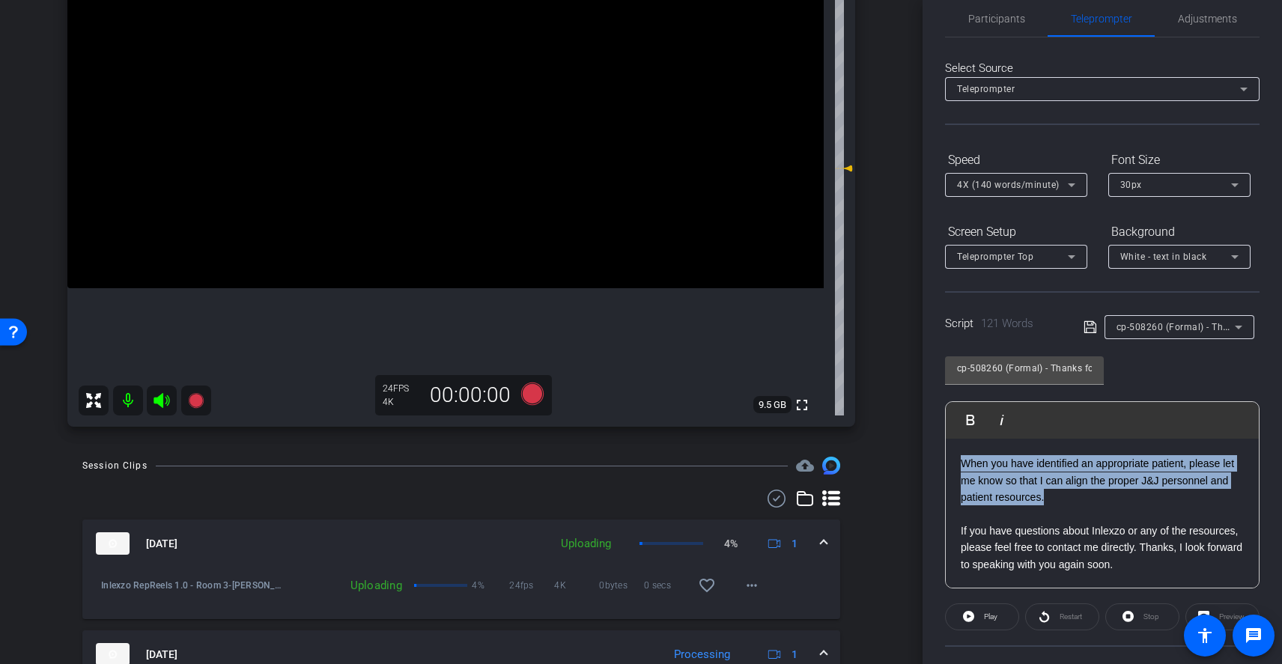
drag, startPoint x: 1081, startPoint y: 500, endPoint x: 956, endPoint y: 463, distance: 131.3
click at [956, 463] on div "[Hello|Hi|Hey|Hi there|Hey there], [I am|I'm|It's|It is] [First Name], your loc…" at bounding box center [1102, 430] width 313 height 315
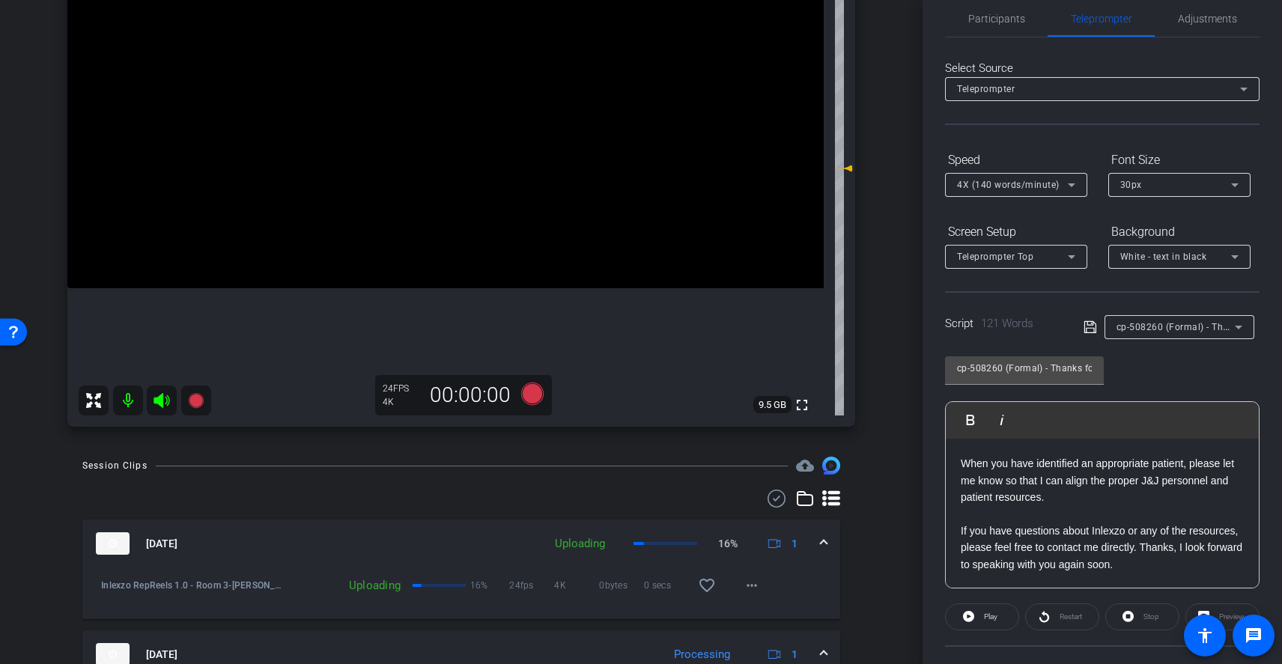
click at [1078, 499] on p "When you have identified an appropriate patient, please let me know so that I c…" at bounding box center [1102, 480] width 283 height 50
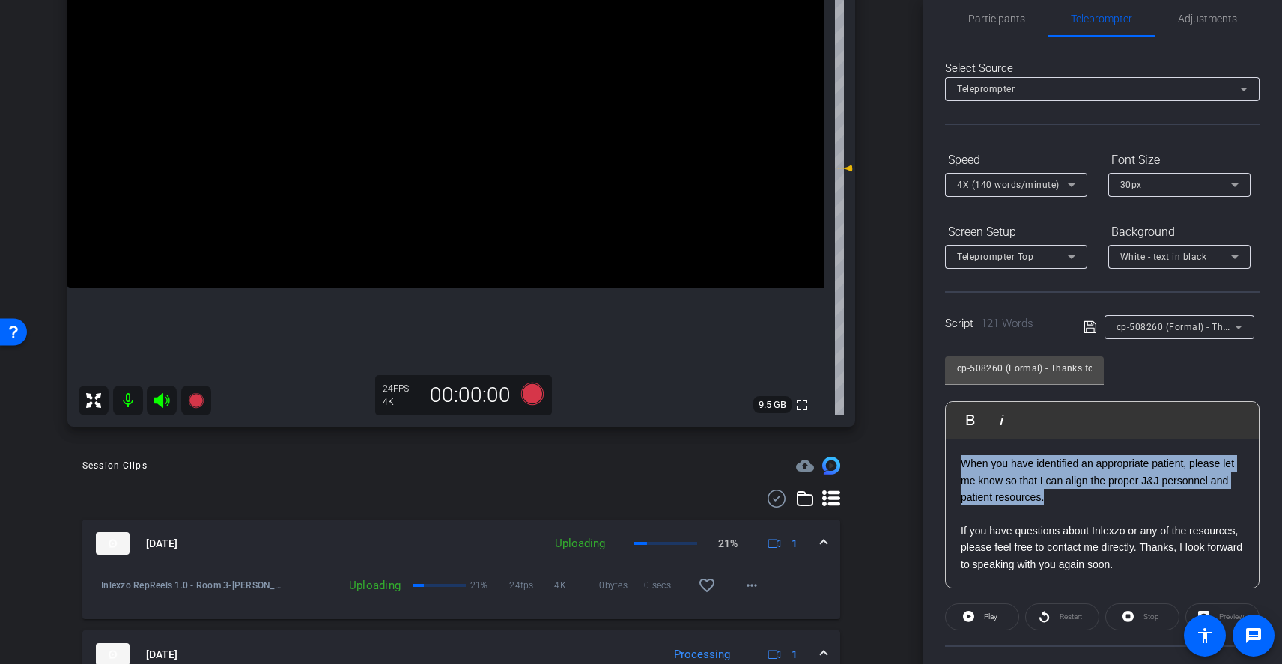
drag, startPoint x: 1081, startPoint y: 499, endPoint x: 951, endPoint y: 466, distance: 133.9
click at [951, 465] on div "[Hello|Hi|Hey|Hi there|Hey there], [I am|I'm|It's|It is] [First Name], your loc…" at bounding box center [1102, 430] width 313 height 315
click at [993, 622] on span "Play" at bounding box center [988, 617] width 17 height 21
click at [974, 616] on span at bounding box center [982, 617] width 74 height 36
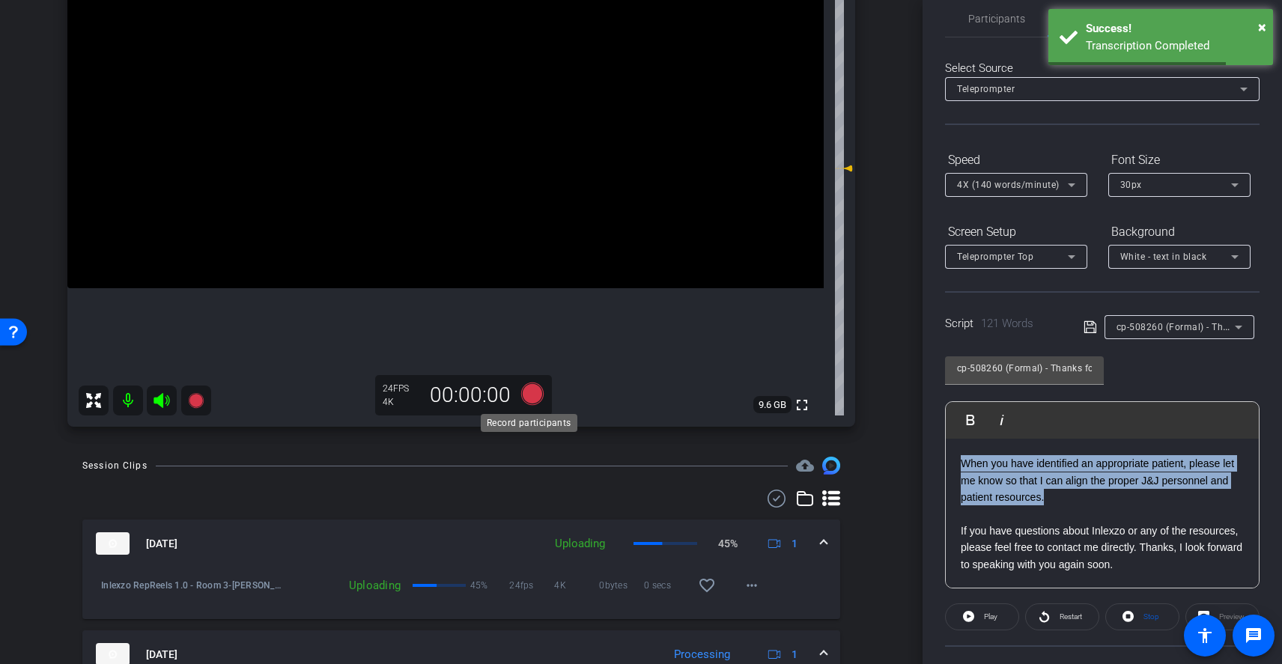
click at [521, 391] on icon at bounding box center [532, 394] width 22 height 22
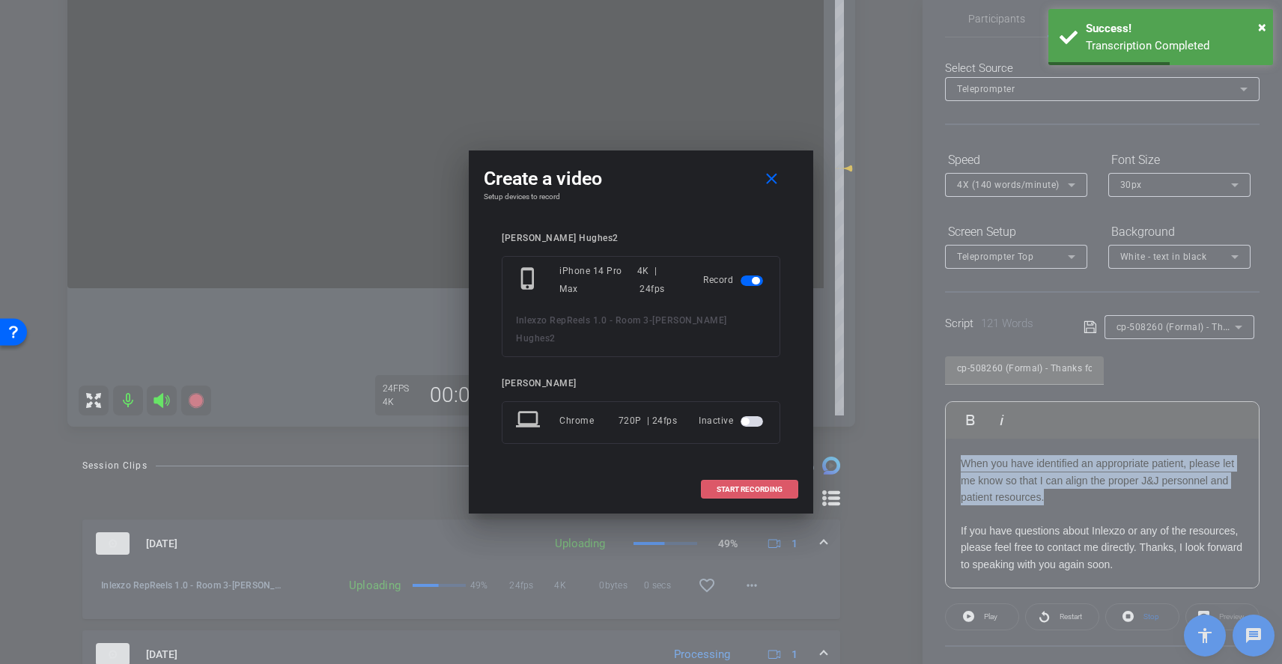
click at [768, 486] on span "START RECORDING" at bounding box center [750, 489] width 66 height 7
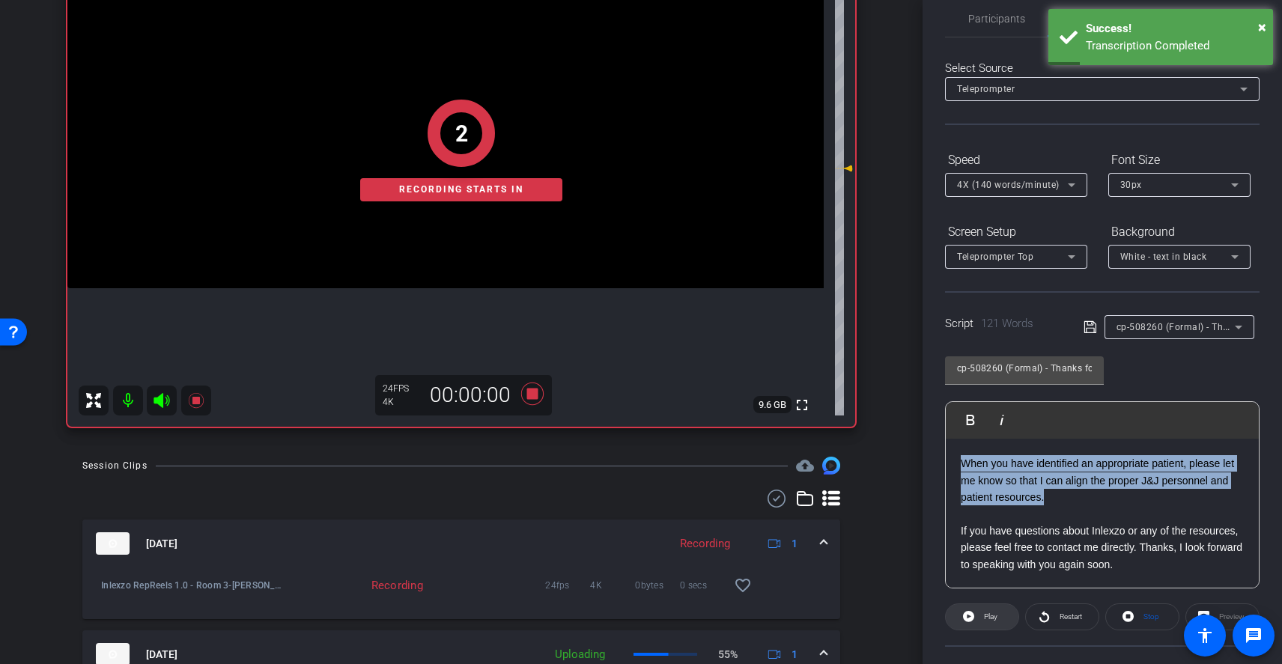
click at [985, 616] on span "Play" at bounding box center [990, 617] width 13 height 8
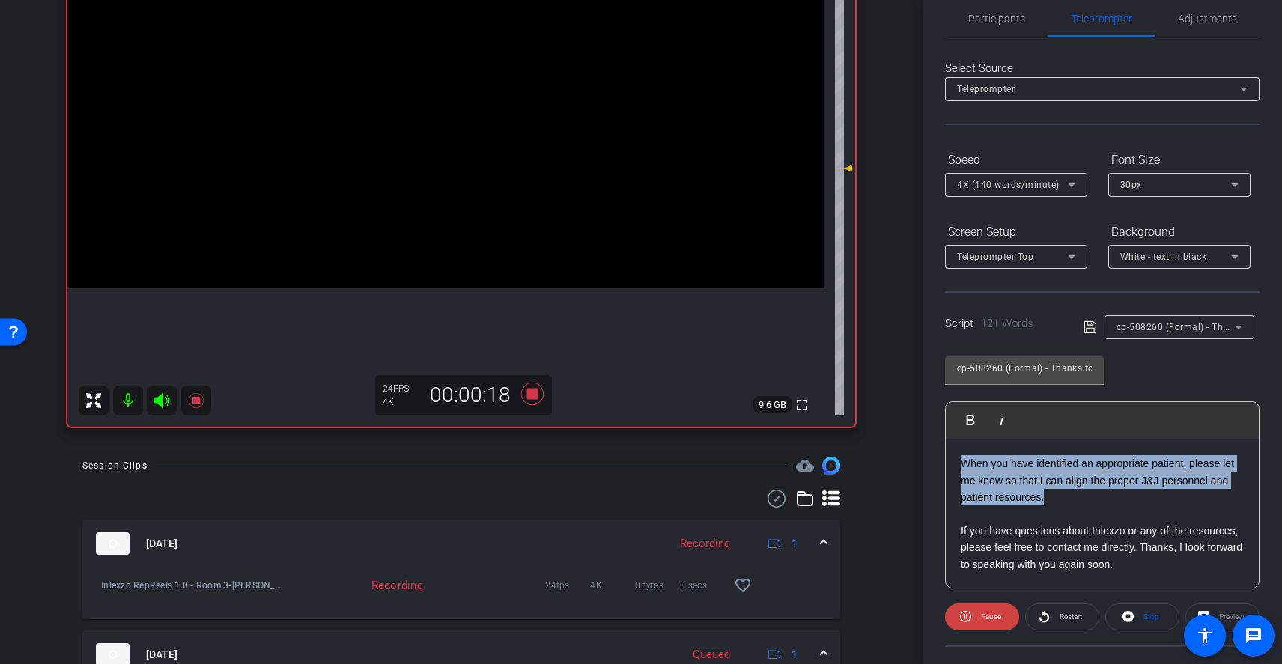
scroll to position [182, 0]
click at [527, 396] on icon at bounding box center [532, 394] width 22 height 22
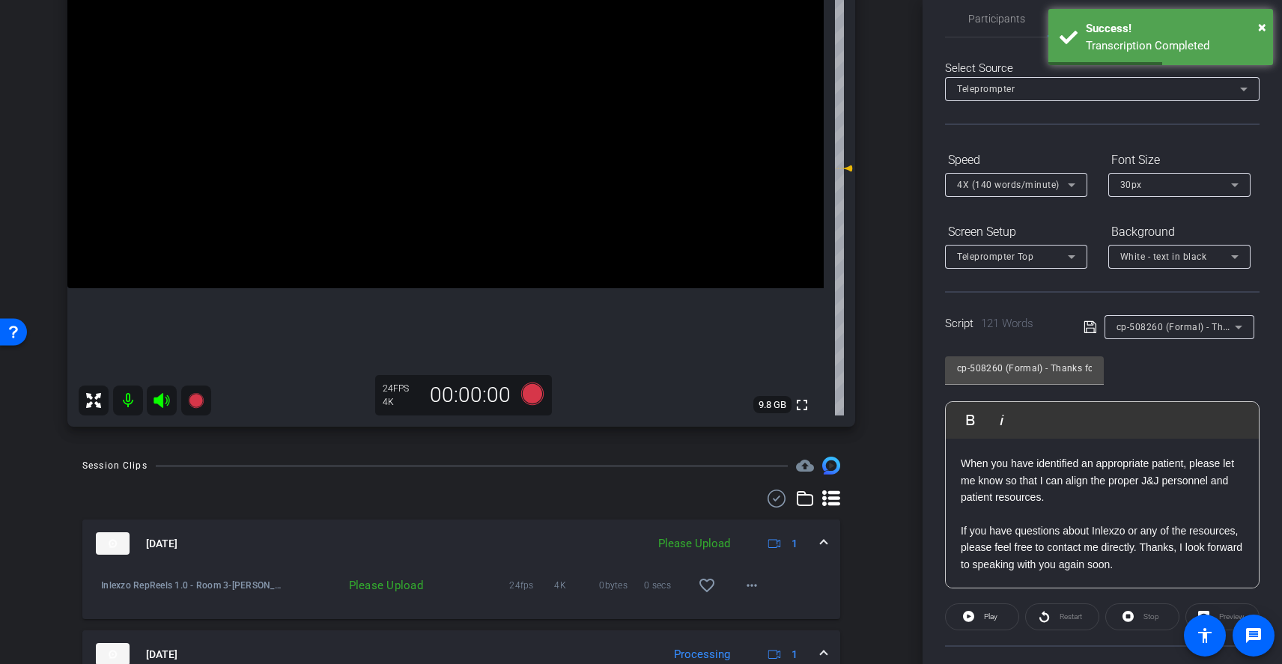
click at [1072, 508] on p at bounding box center [1102, 514] width 283 height 16
click at [1003, 504] on p "When you have identified an appropriate patient, please let me know so that I c…" at bounding box center [1102, 480] width 283 height 50
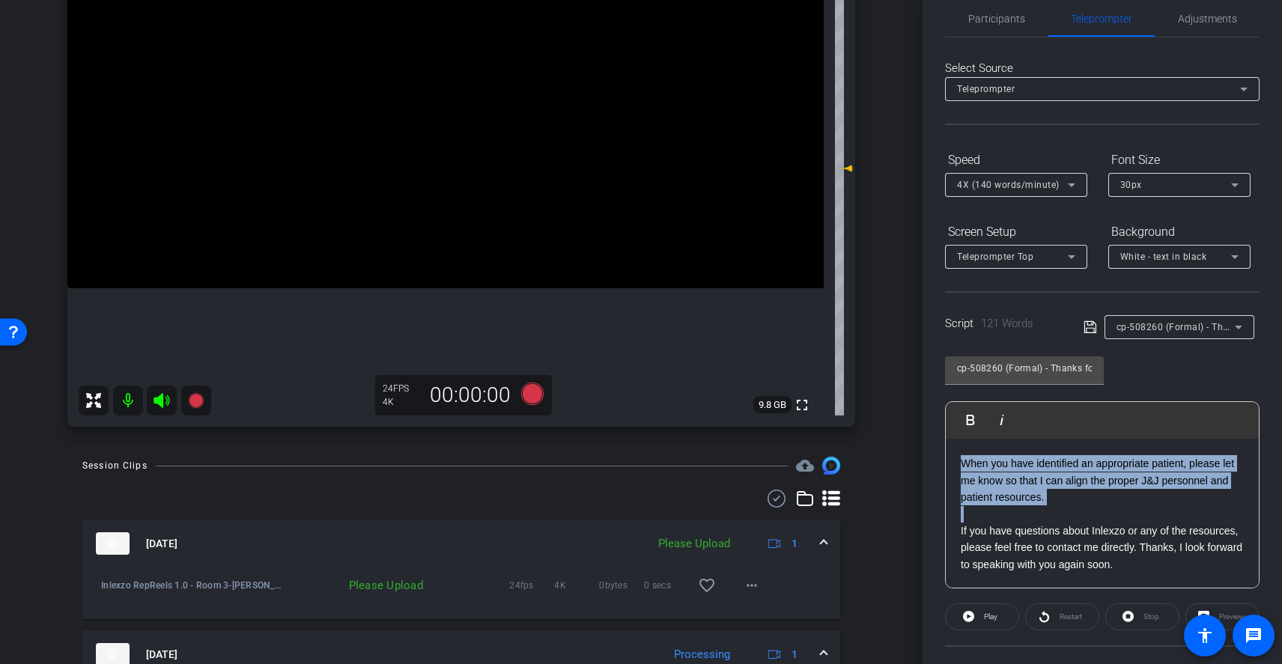
drag, startPoint x: 985, startPoint y: 511, endPoint x: 951, endPoint y: 469, distance: 54.3
click at [951, 468] on div "[Hello|Hi|Hey|Hi there|Hey there], [I am|I'm|It's|It is] [First Name], your loc…" at bounding box center [1102, 430] width 313 height 315
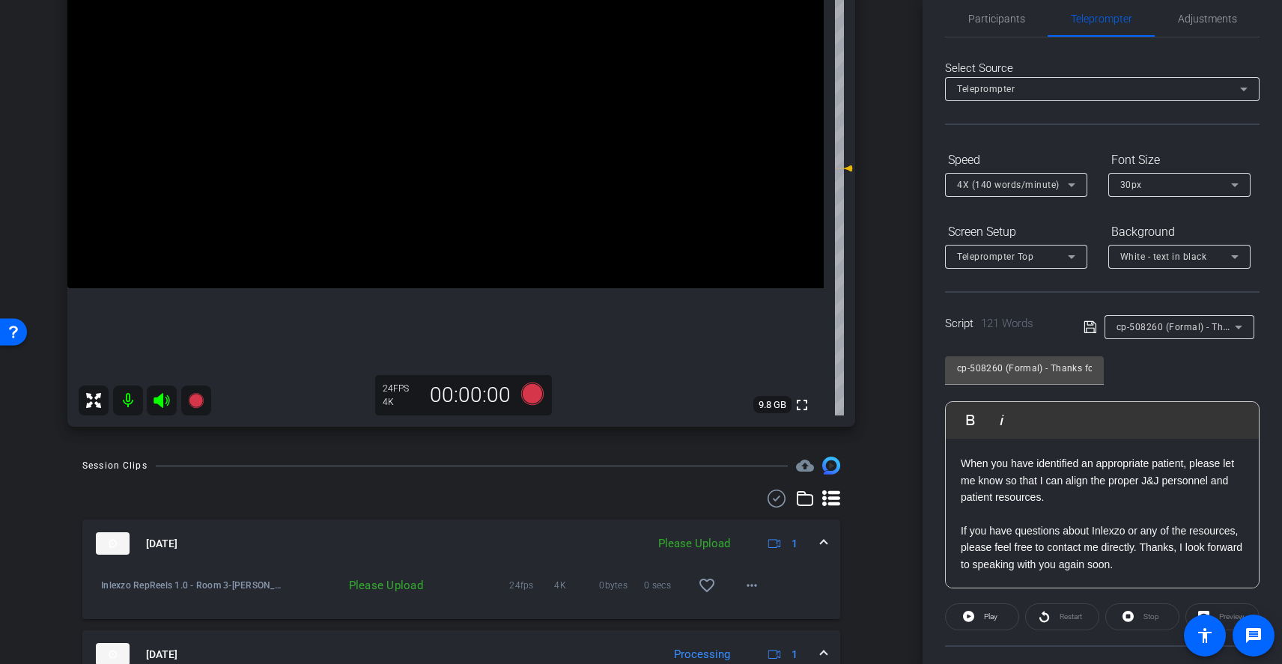
click at [1081, 502] on p "When you have identified an appropriate patient, please let me know so that I c…" at bounding box center [1102, 480] width 283 height 50
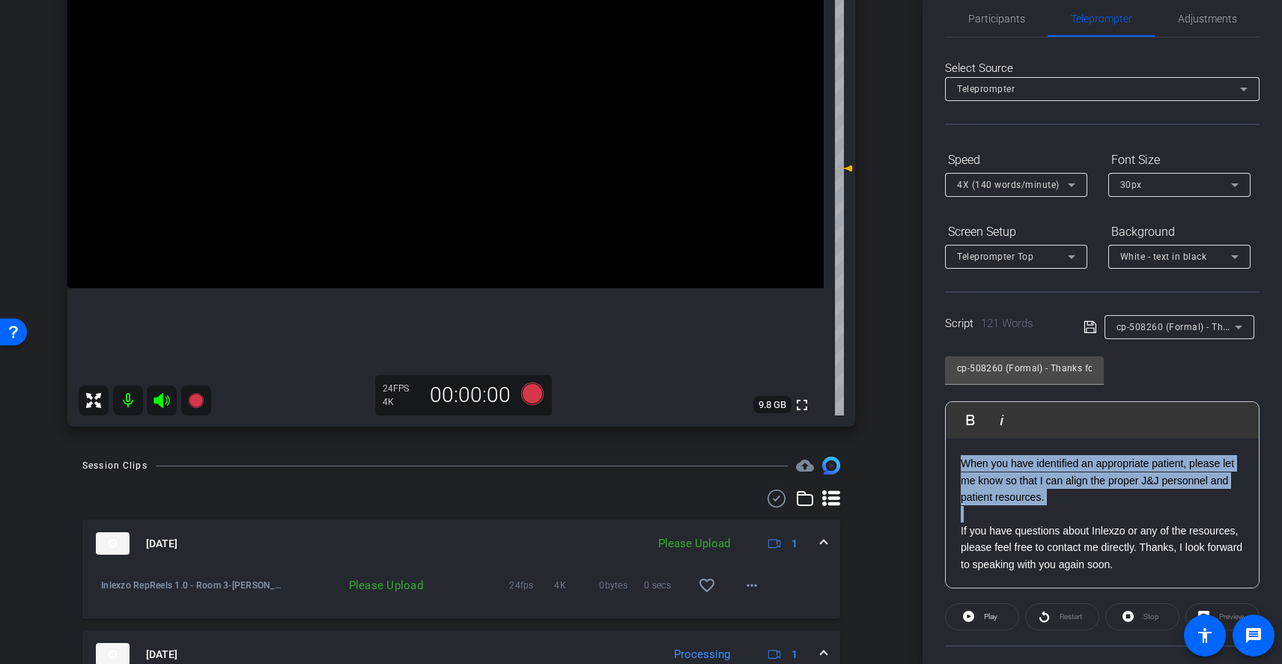
drag, startPoint x: 973, startPoint y: 513, endPoint x: 959, endPoint y: 470, distance: 45.0
click at [959, 470] on div "[Hello|Hi|Hey|Hi there|Hey there], [I am|I'm|It's|It is] [First Name], your loc…" at bounding box center [1102, 430] width 313 height 315
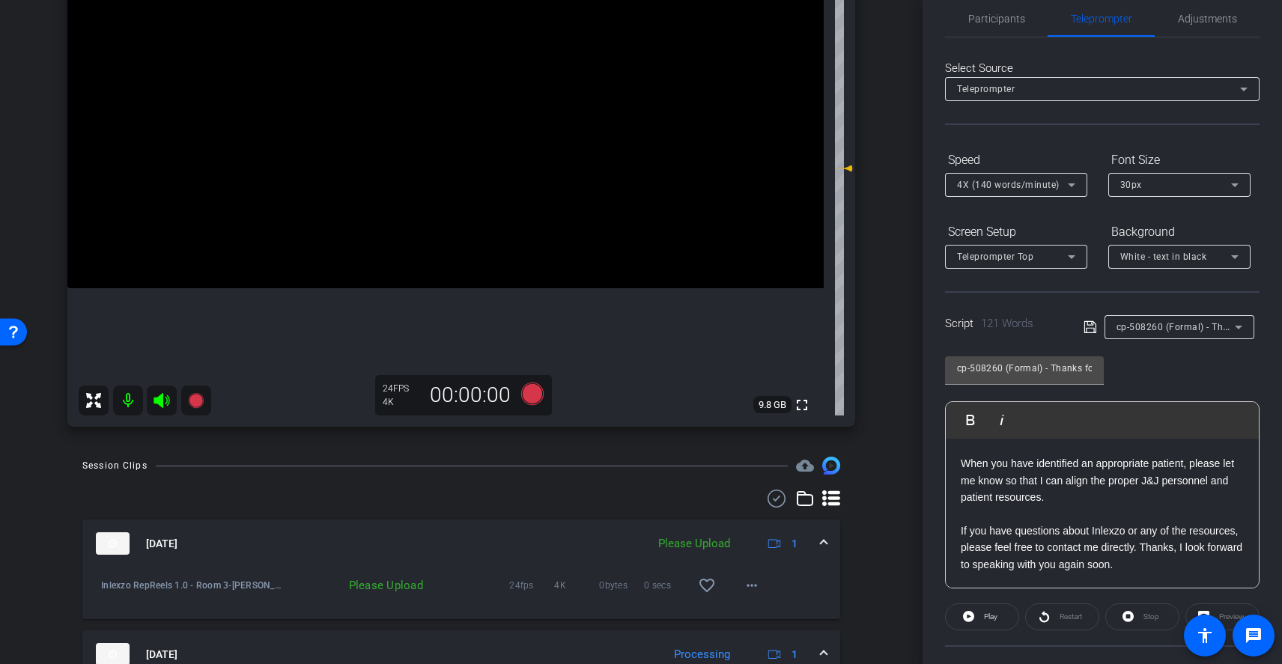
click at [1072, 505] on p "When you have identified an appropriate patient, please let me know so that I c…" at bounding box center [1102, 480] width 283 height 50
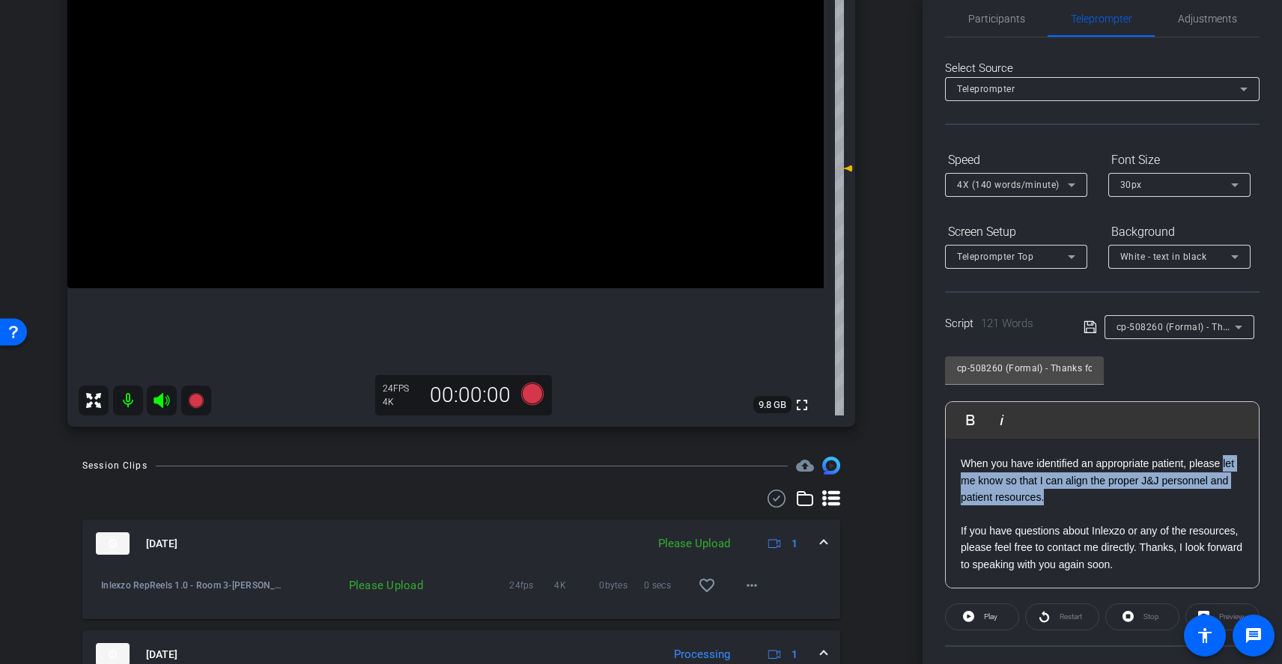
drag, startPoint x: 1071, startPoint y: 503, endPoint x: 954, endPoint y: 485, distance: 118.2
click at [954, 485] on div "[Hello|Hi|Hey|Hi there|Hey there], [I am|I'm|It's|It is] [First Name], your loc…" at bounding box center [1102, 430] width 313 height 315
click at [990, 619] on span "Play" at bounding box center [990, 617] width 13 height 8
click at [972, 617] on span at bounding box center [982, 617] width 74 height 36
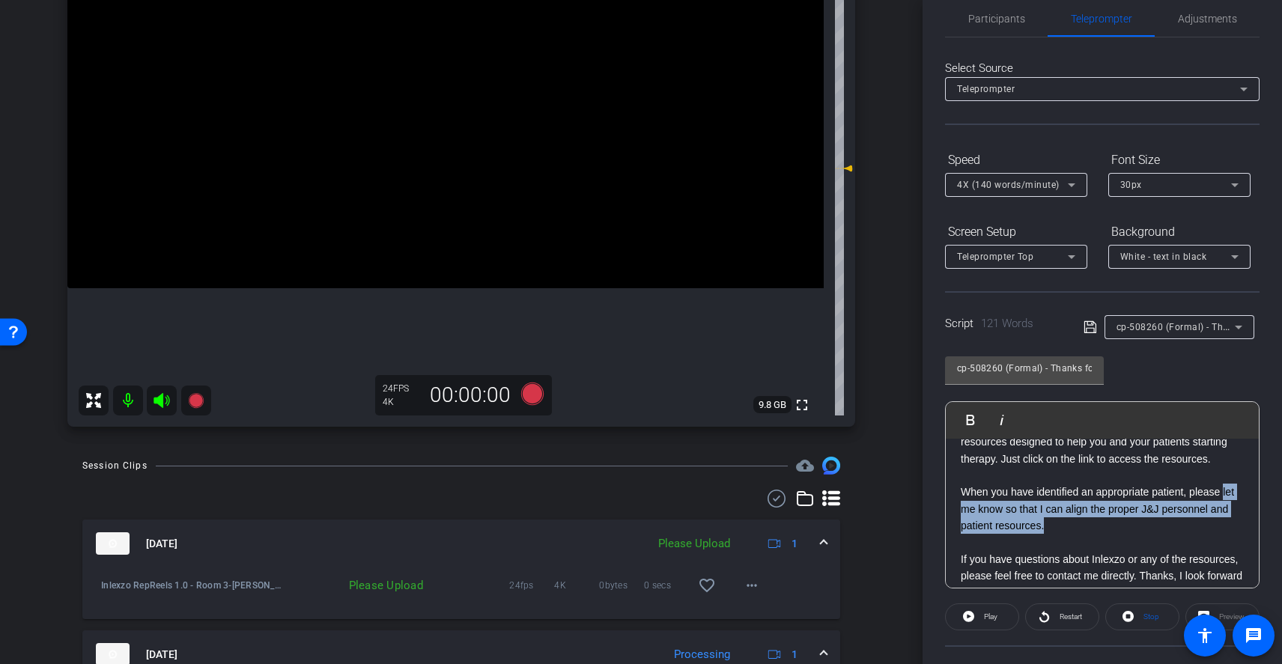
scroll to position [150, 0]
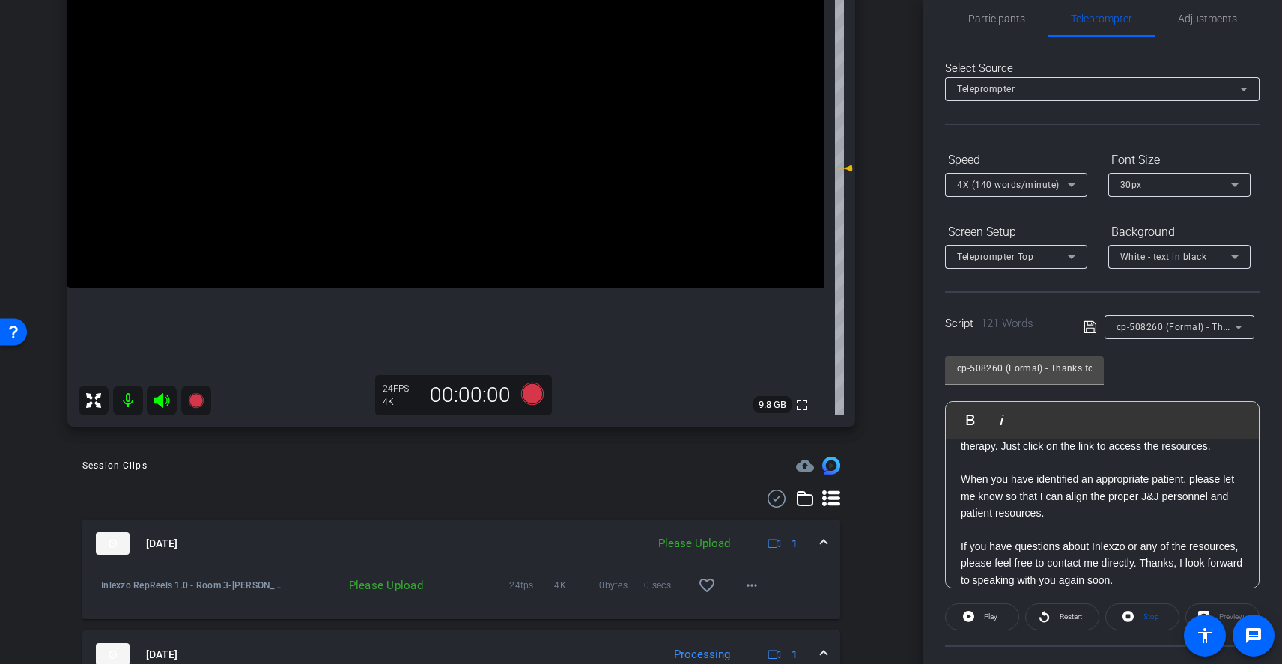
click at [1099, 538] on p at bounding box center [1102, 530] width 283 height 16
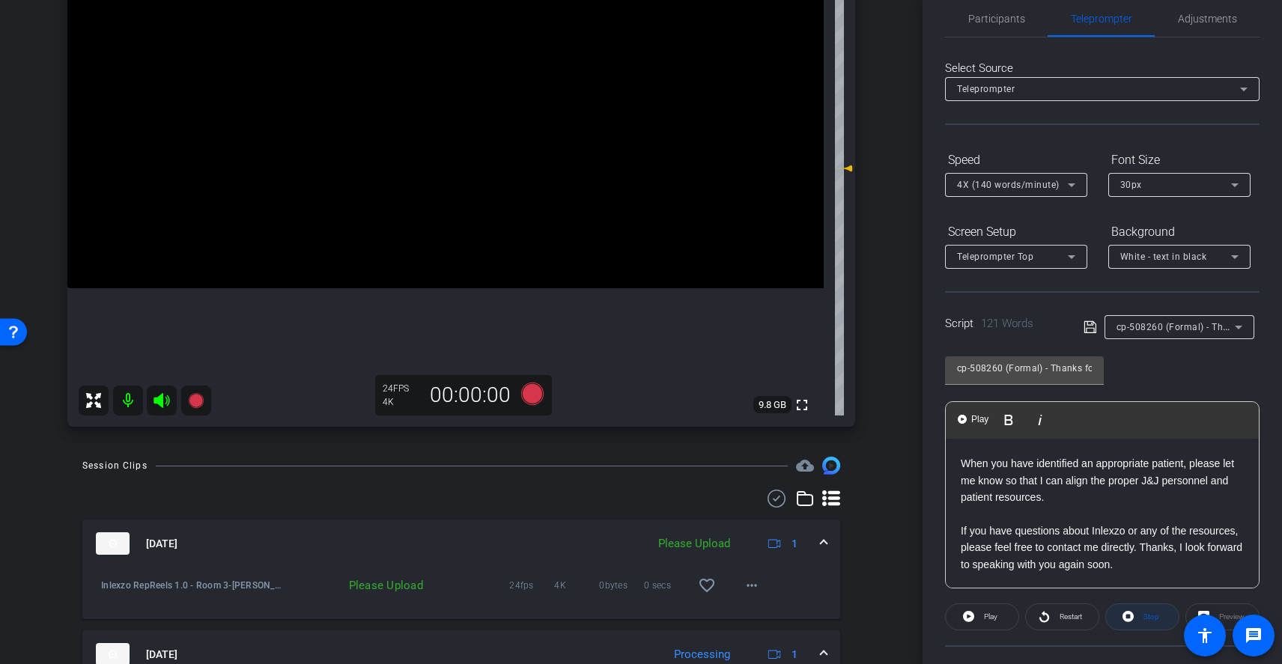
click at [1134, 619] on span at bounding box center [1142, 617] width 73 height 36
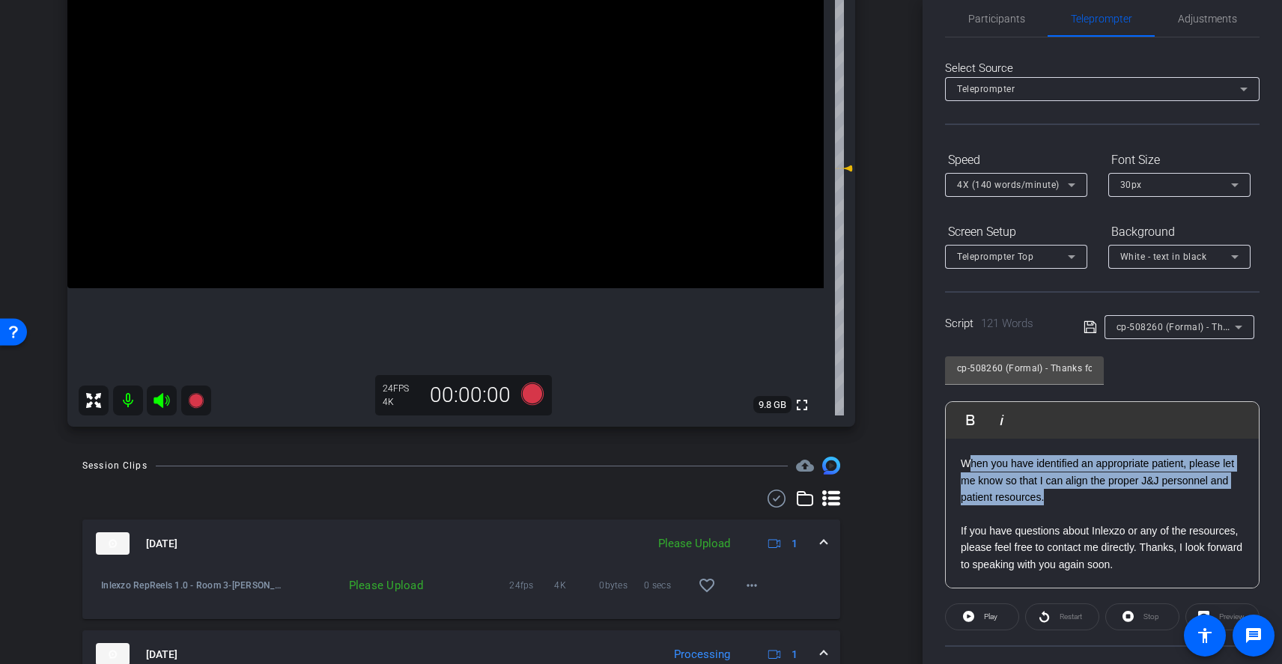
drag, startPoint x: 1075, startPoint y: 496, endPoint x: 970, endPoint y: 467, distance: 108.8
click at [970, 467] on p "When you have identified an appropriate patient, please let me know so that I c…" at bounding box center [1102, 480] width 283 height 50
click at [984, 619] on span "Play" at bounding box center [990, 617] width 13 height 8
click at [983, 621] on span "Pause" at bounding box center [989, 617] width 24 height 21
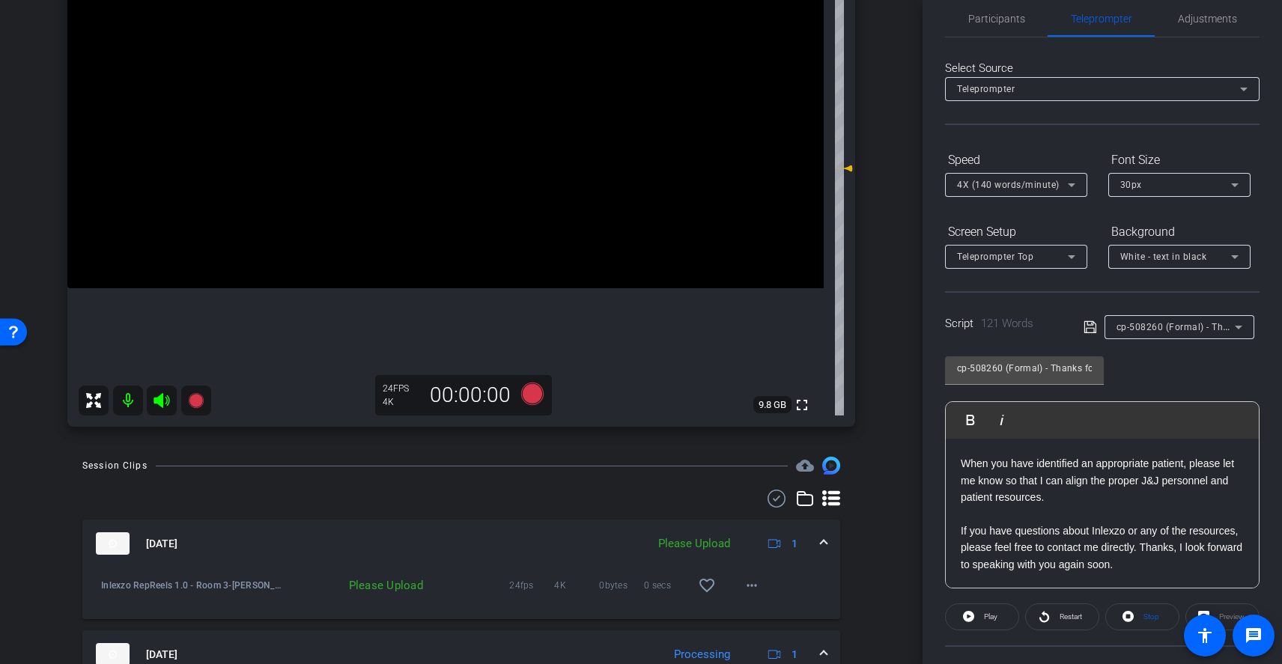
click at [1072, 506] on p at bounding box center [1102, 514] width 283 height 16
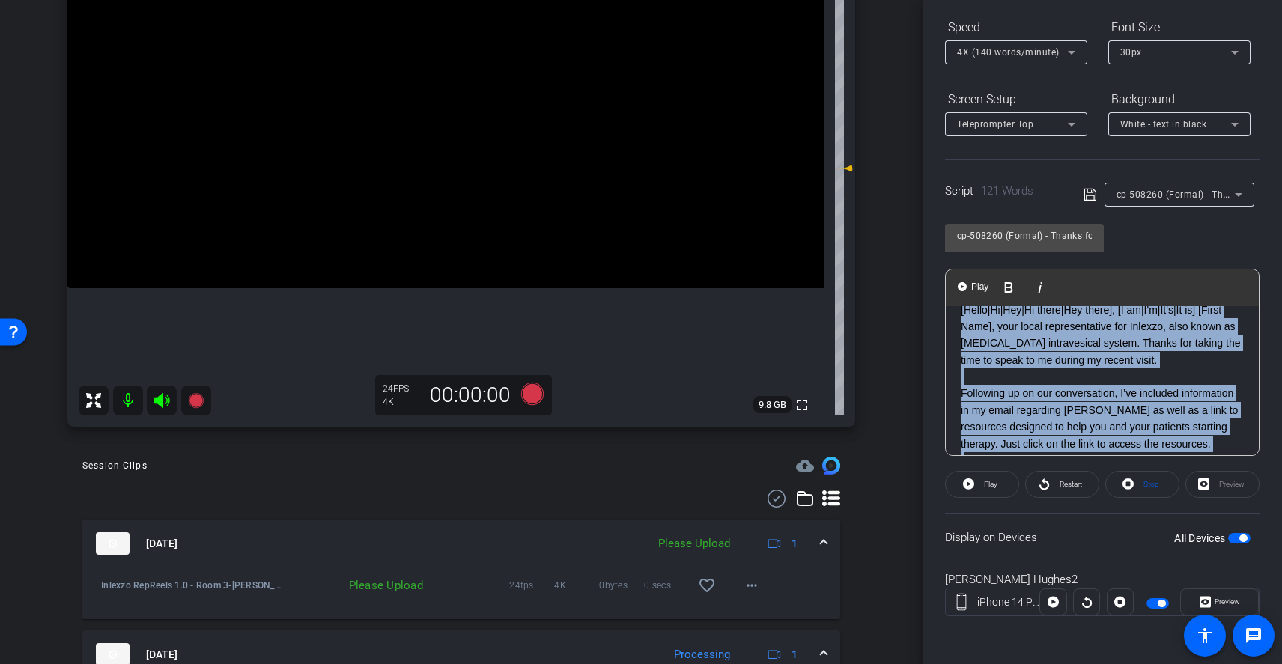
scroll to position [0, 0]
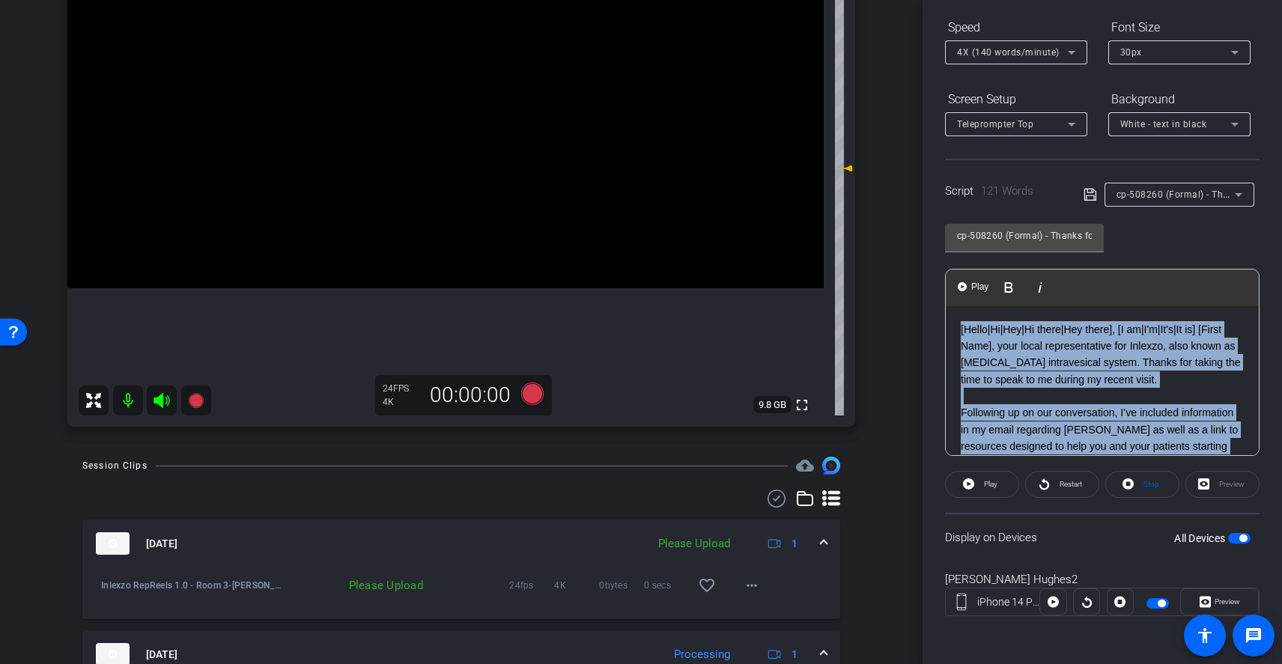
drag, startPoint x: 1230, startPoint y: 436, endPoint x: 897, endPoint y: 294, distance: 361.4
click at [897, 295] on div "arrow_back Inlexzo RepReels 1.0 - Room 3 Back to project Send invite account_bo…" at bounding box center [641, 332] width 1282 height 664
copy div "[Hello|Hi|Hey|Hi there|Hey there], [I am|I'm|It's|It is] [First Name], your loc…"
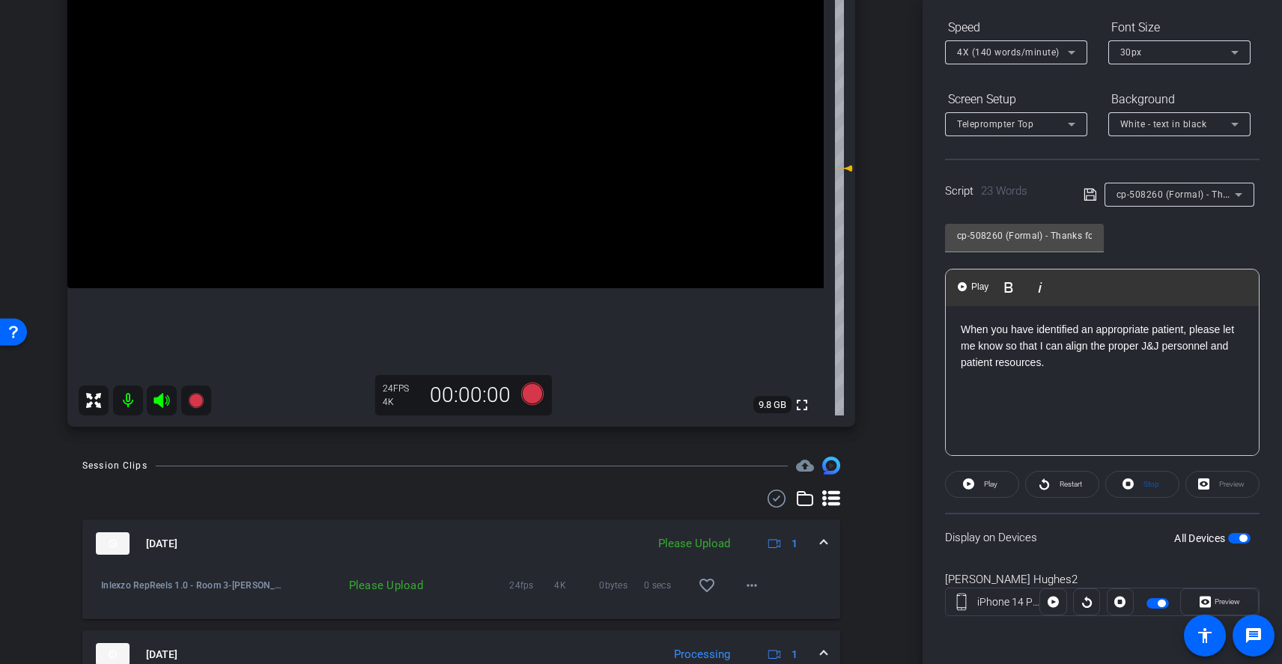
click at [1123, 382] on div "When you have identified an appropriate patient, please let me know so that I c…" at bounding box center [1102, 381] width 313 height 150
click at [532, 396] on icon at bounding box center [532, 394] width 22 height 22
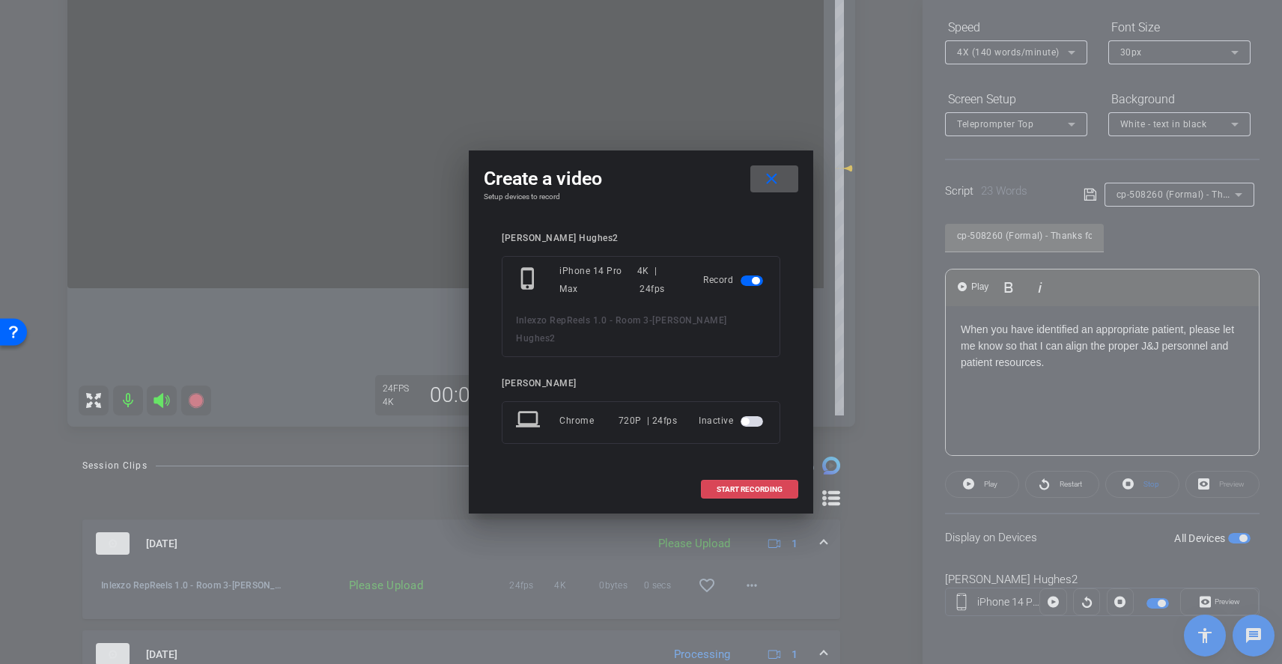
click at [753, 486] on span "START RECORDING" at bounding box center [750, 489] width 66 height 7
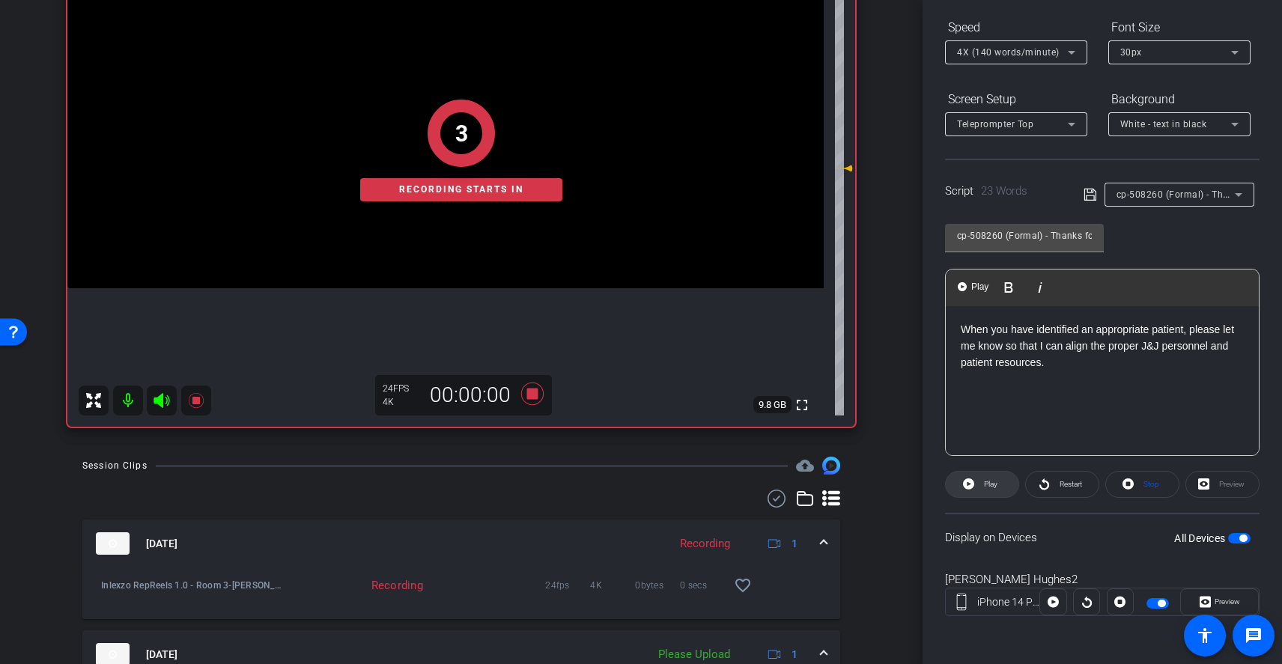
click at [976, 481] on span at bounding box center [982, 485] width 73 height 36
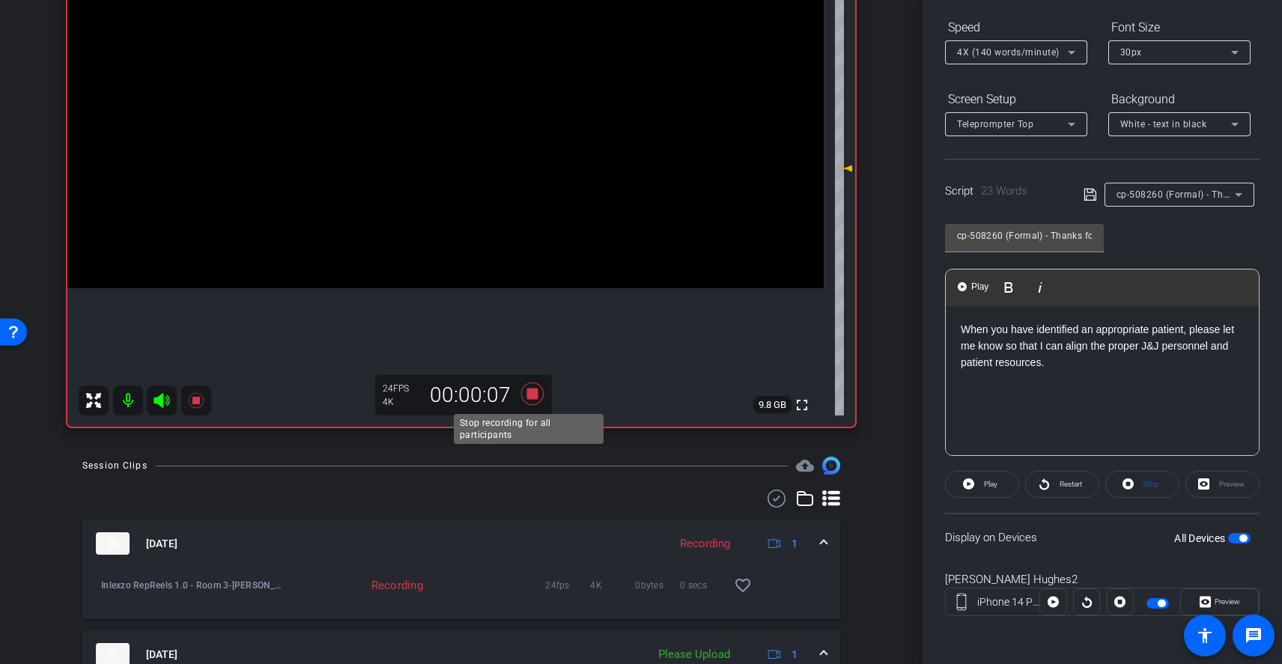
click at [529, 398] on icon at bounding box center [532, 394] width 22 height 22
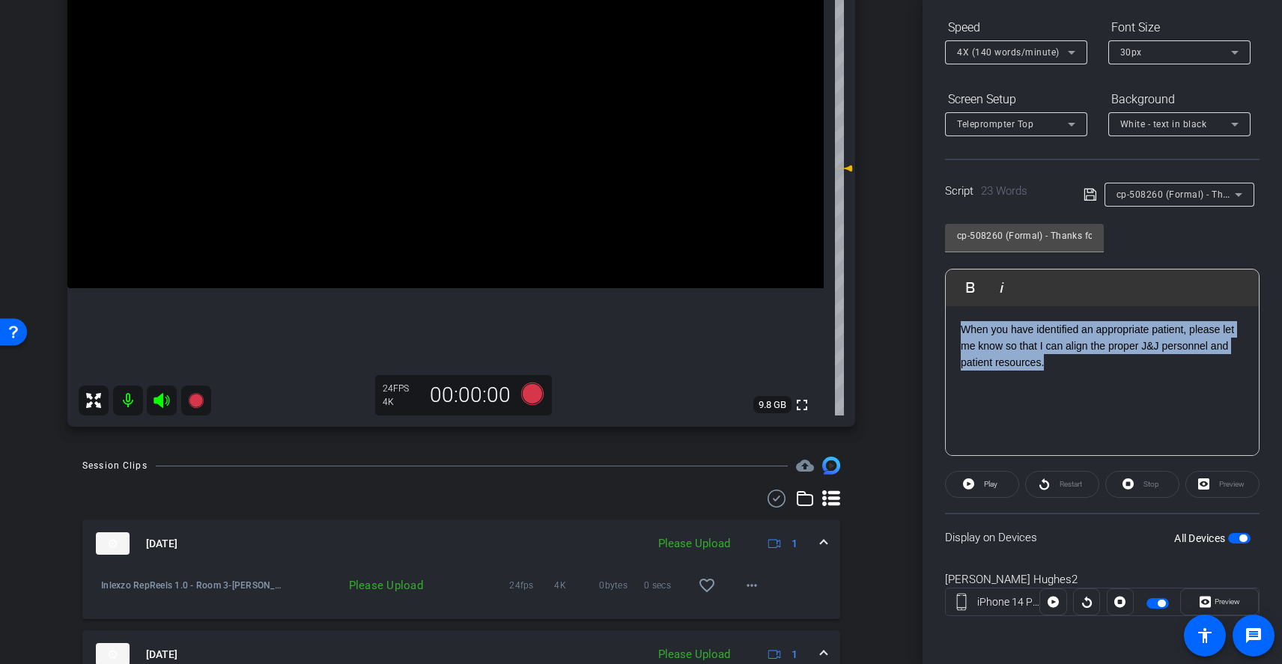
drag, startPoint x: 1090, startPoint y: 366, endPoint x: 916, endPoint y: 300, distance: 185.8
click at [916, 300] on div "arrow_back Inlexzo RepReels 1.0 - Room 3 Back to project Send invite account_bo…" at bounding box center [641, 332] width 1282 height 664
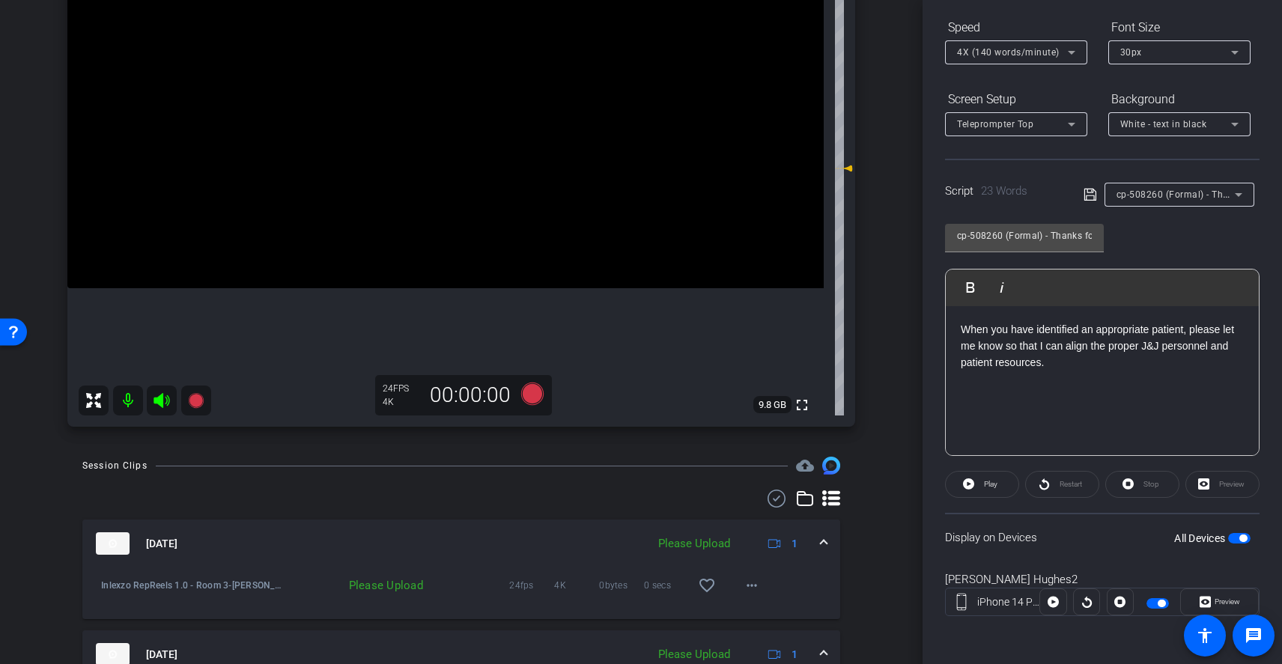
click at [1147, 398] on div "When you have identified an appropriate patient, please let me know so that I c…" at bounding box center [1102, 381] width 313 height 150
click at [528, 395] on icon at bounding box center [532, 394] width 22 height 22
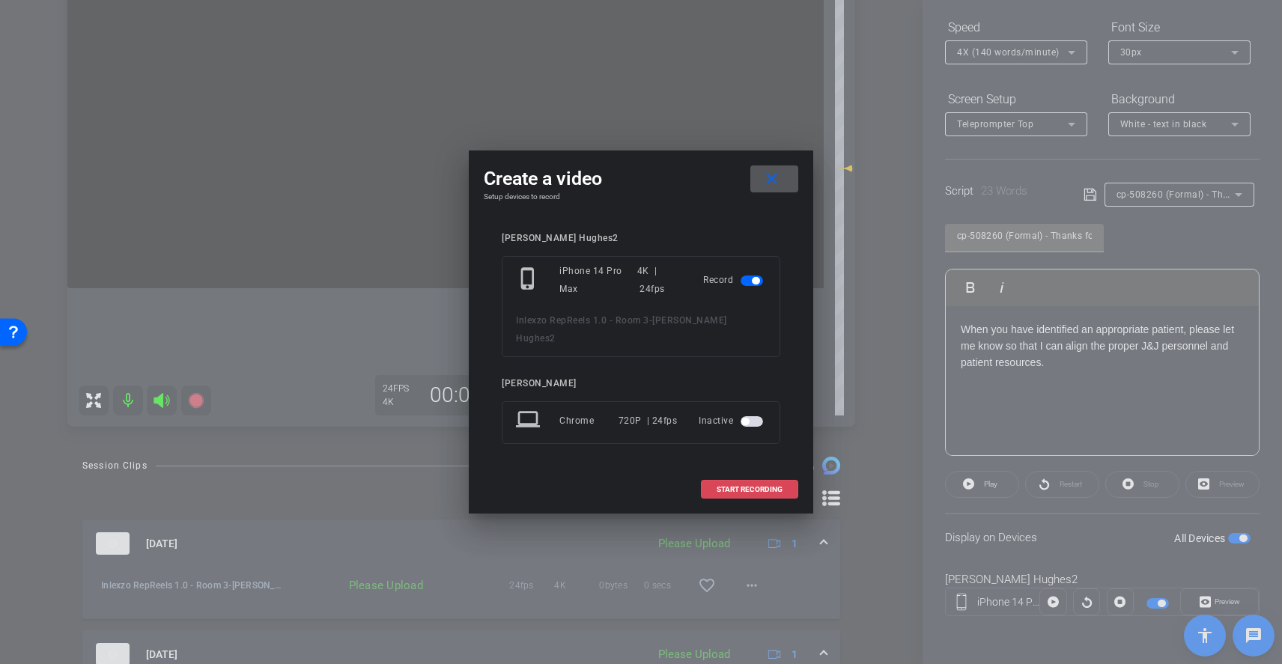
click at [761, 486] on span "START RECORDING" at bounding box center [750, 489] width 66 height 7
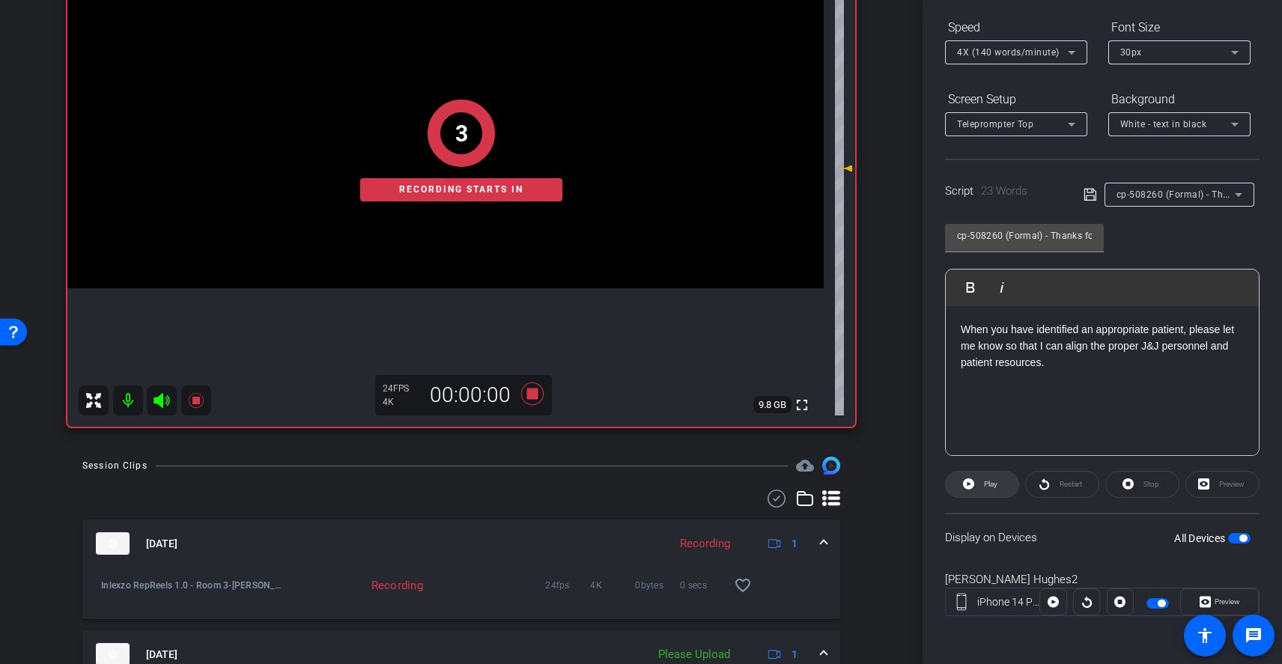
click at [977, 478] on span at bounding box center [982, 485] width 73 height 36
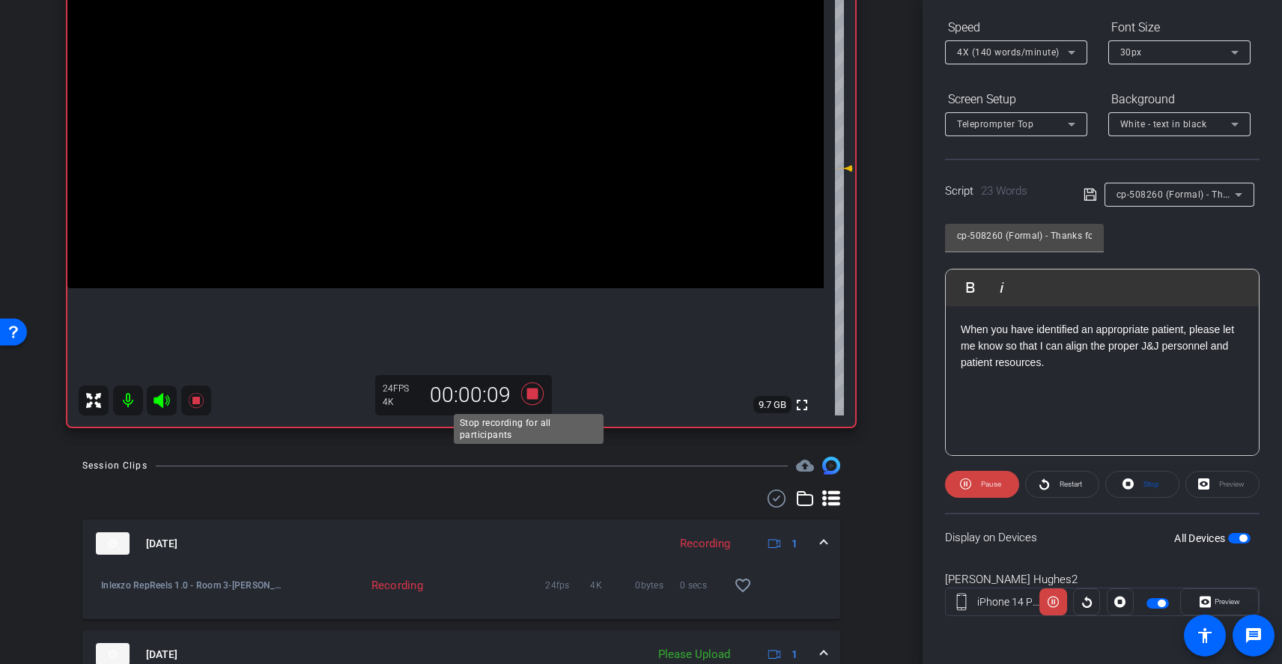
click at [530, 395] on icon at bounding box center [532, 394] width 22 height 22
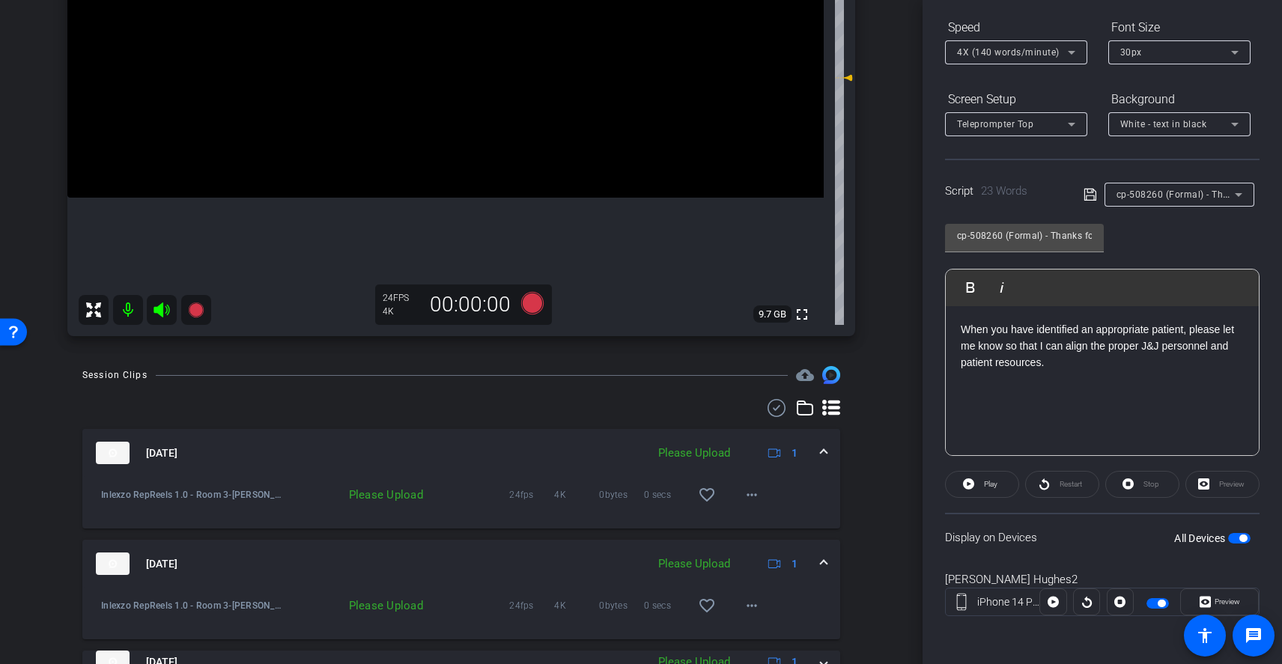
scroll to position [347, 0]
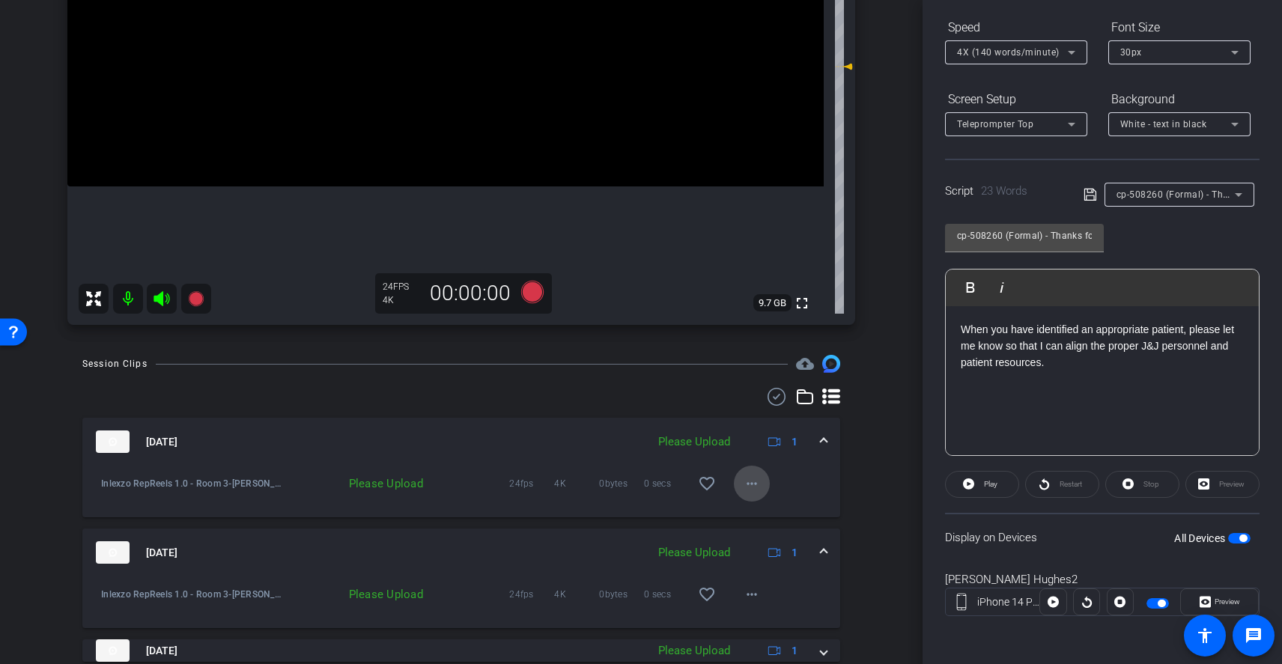
click at [744, 487] on mat-icon "more_horiz" at bounding box center [752, 484] width 18 height 18
click at [772, 517] on span "Upload" at bounding box center [768, 515] width 60 height 18
click at [1239, 541] on span "button" at bounding box center [1242, 538] width 7 height 7
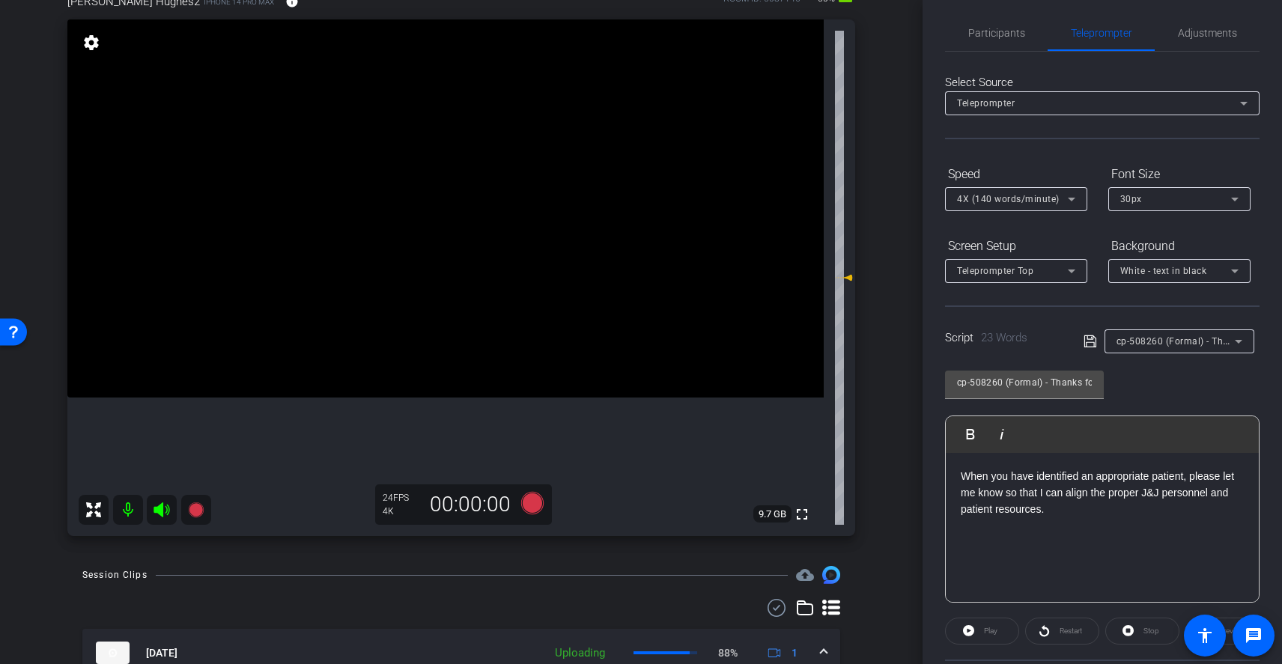
scroll to position [0, 0]
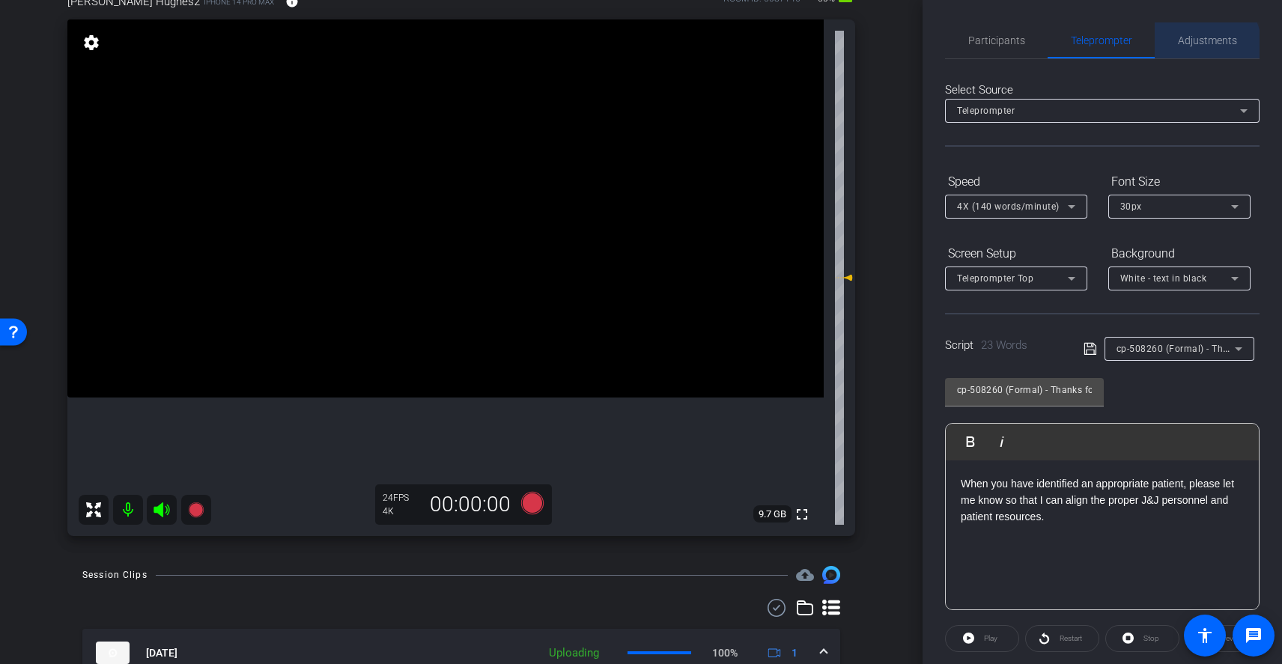
click at [1188, 47] on span "Adjustments" at bounding box center [1207, 40] width 59 height 36
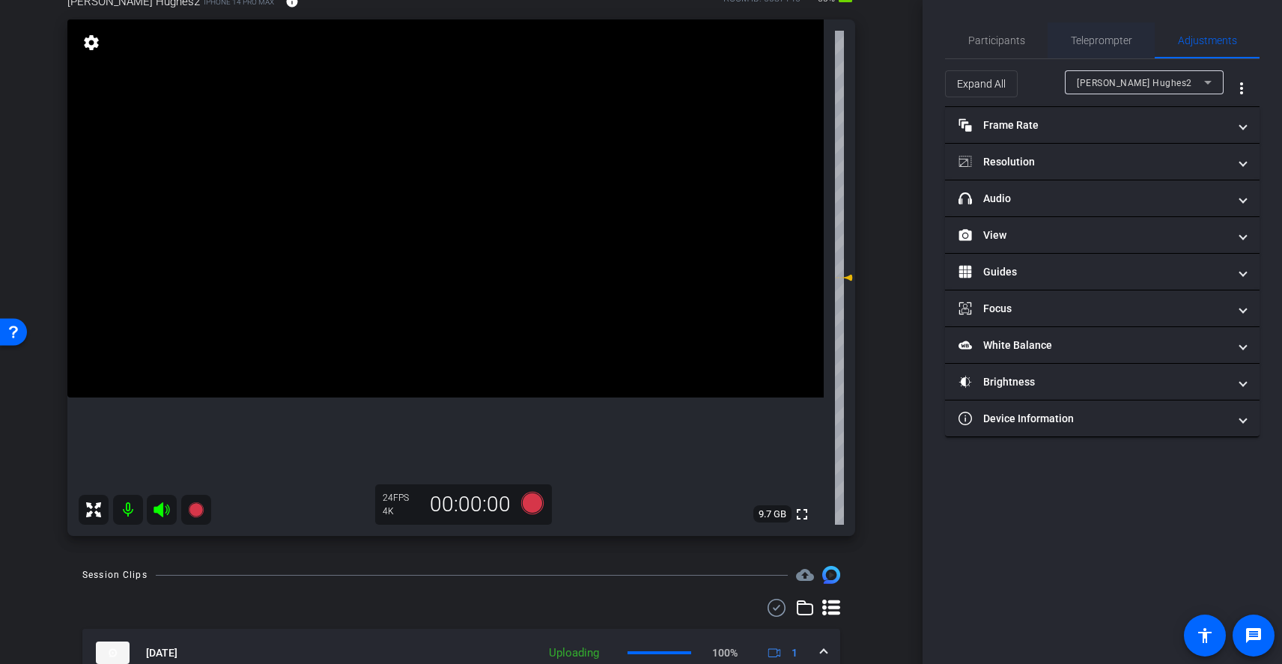
click at [1095, 43] on span "Teleprompter" at bounding box center [1101, 40] width 61 height 10
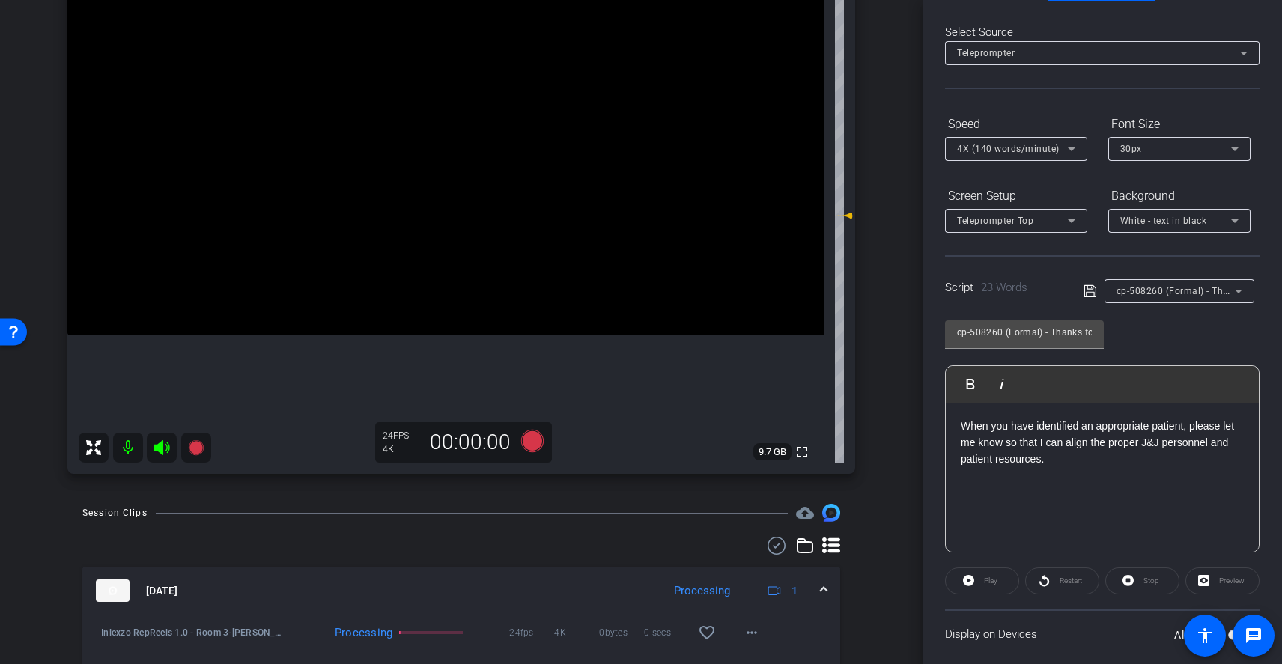
scroll to position [199, 0]
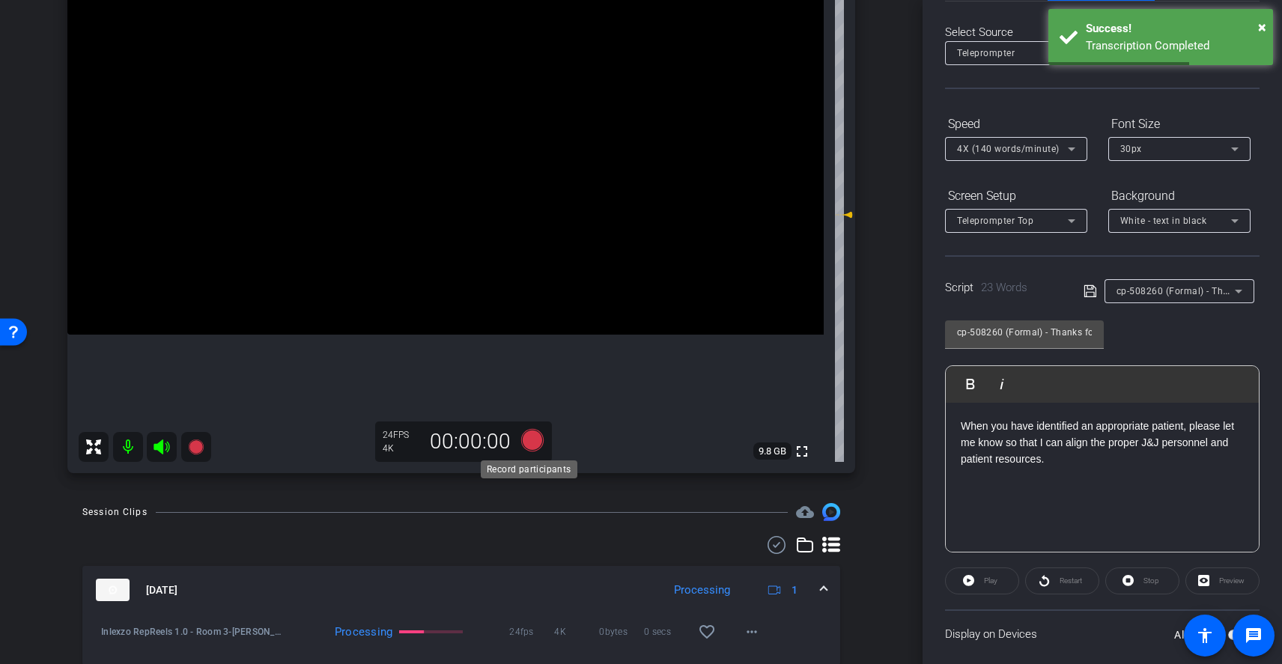
click at [528, 445] on icon at bounding box center [532, 440] width 22 height 22
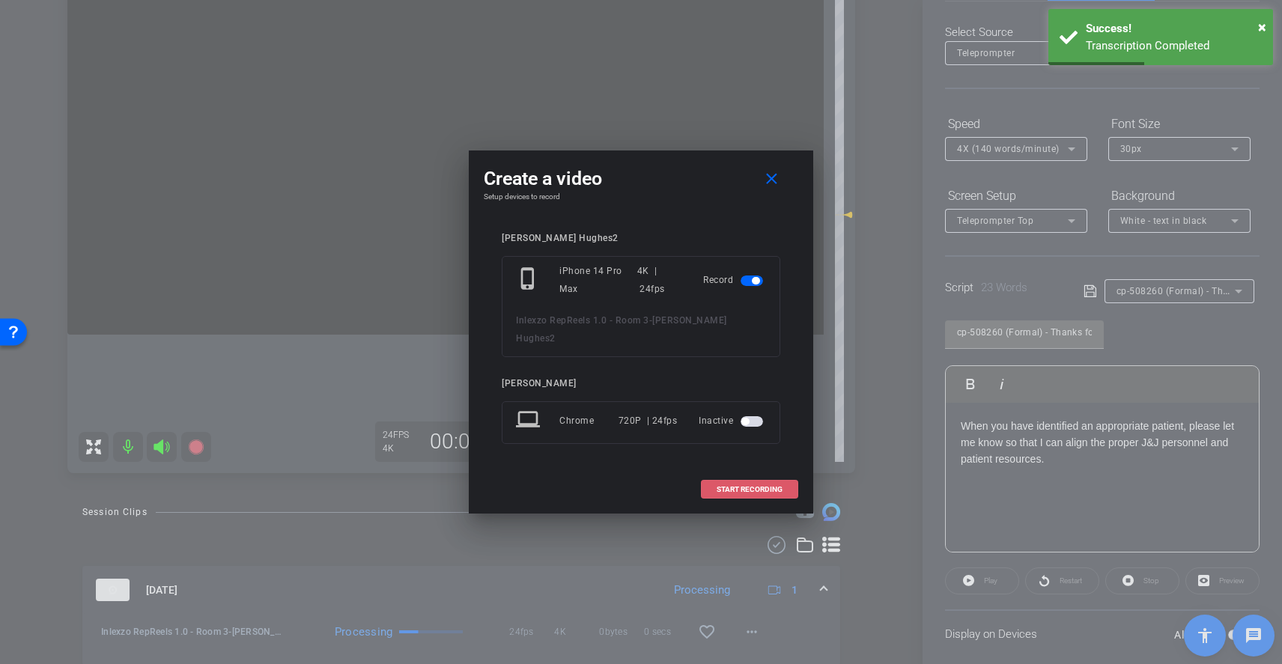
click at [741, 486] on span "START RECORDING" at bounding box center [750, 489] width 66 height 7
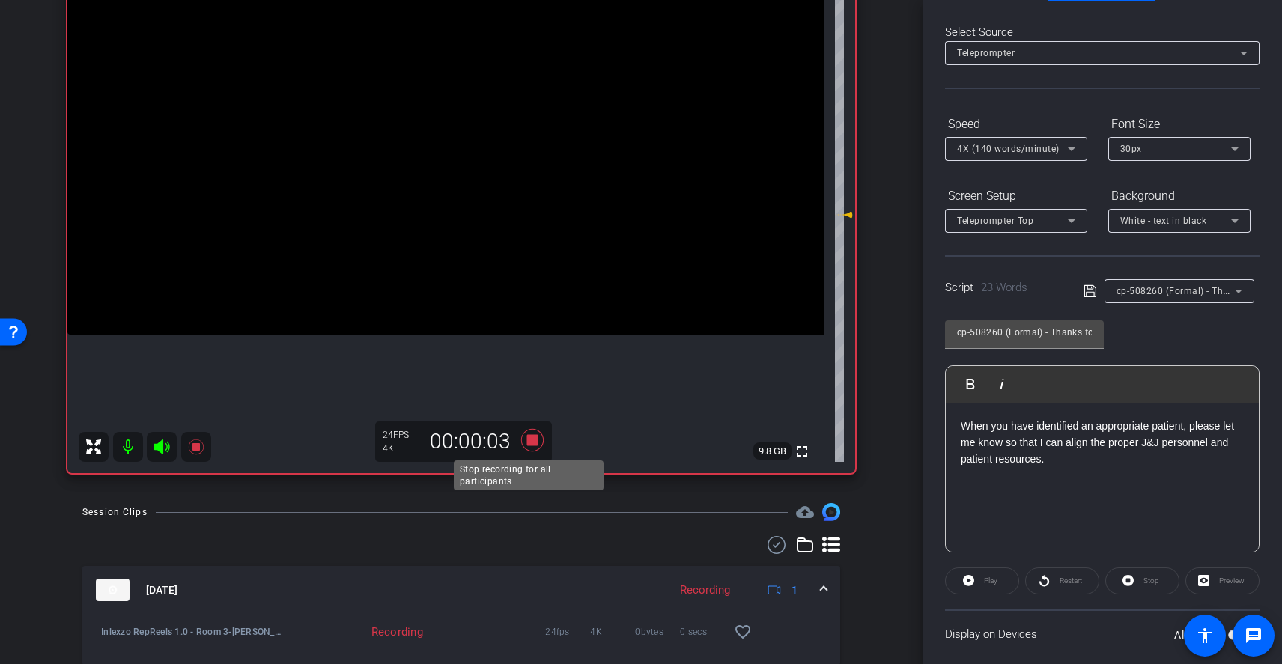
click at [528, 443] on icon at bounding box center [532, 440] width 22 height 22
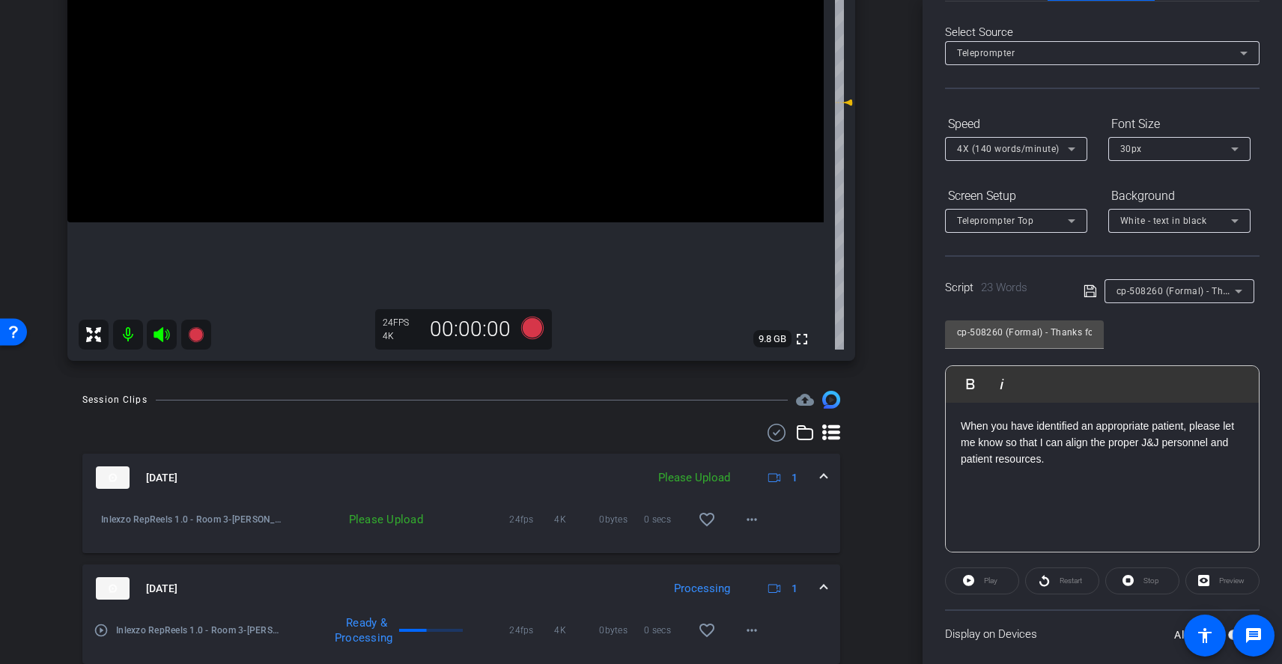
scroll to position [335, 0]
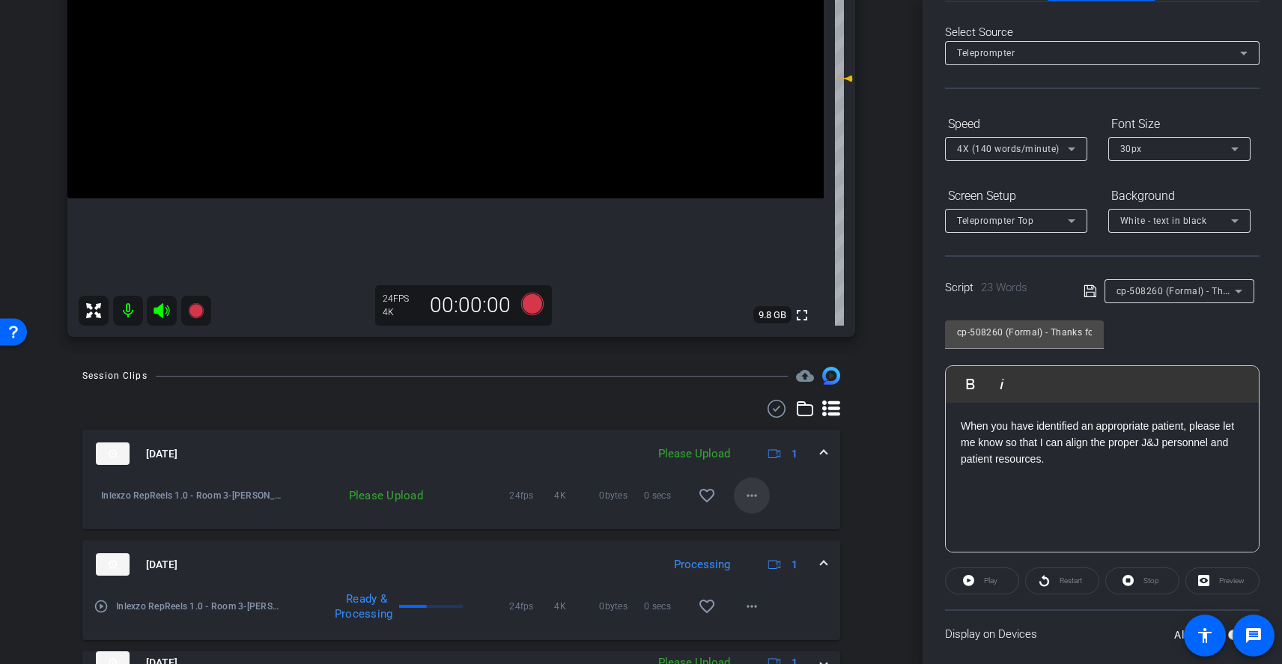
click at [743, 504] on mat-icon "more_horiz" at bounding box center [752, 496] width 18 height 18
click at [772, 531] on span "Upload" at bounding box center [768, 527] width 60 height 18
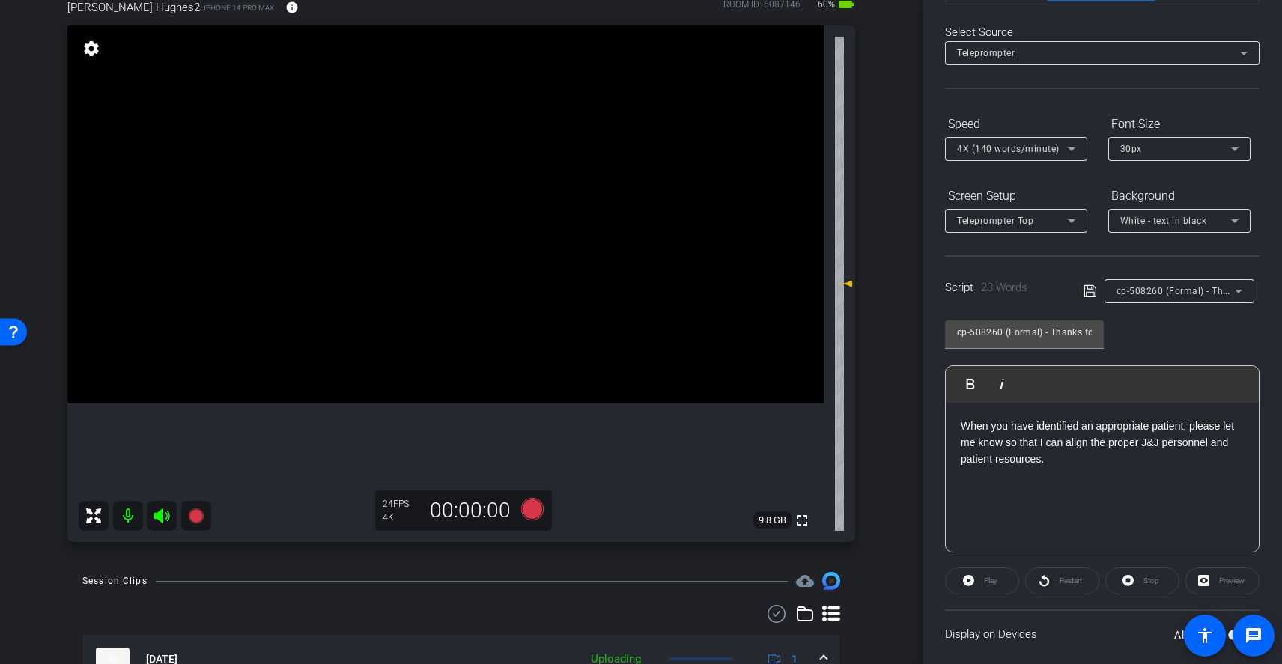
scroll to position [0, 0]
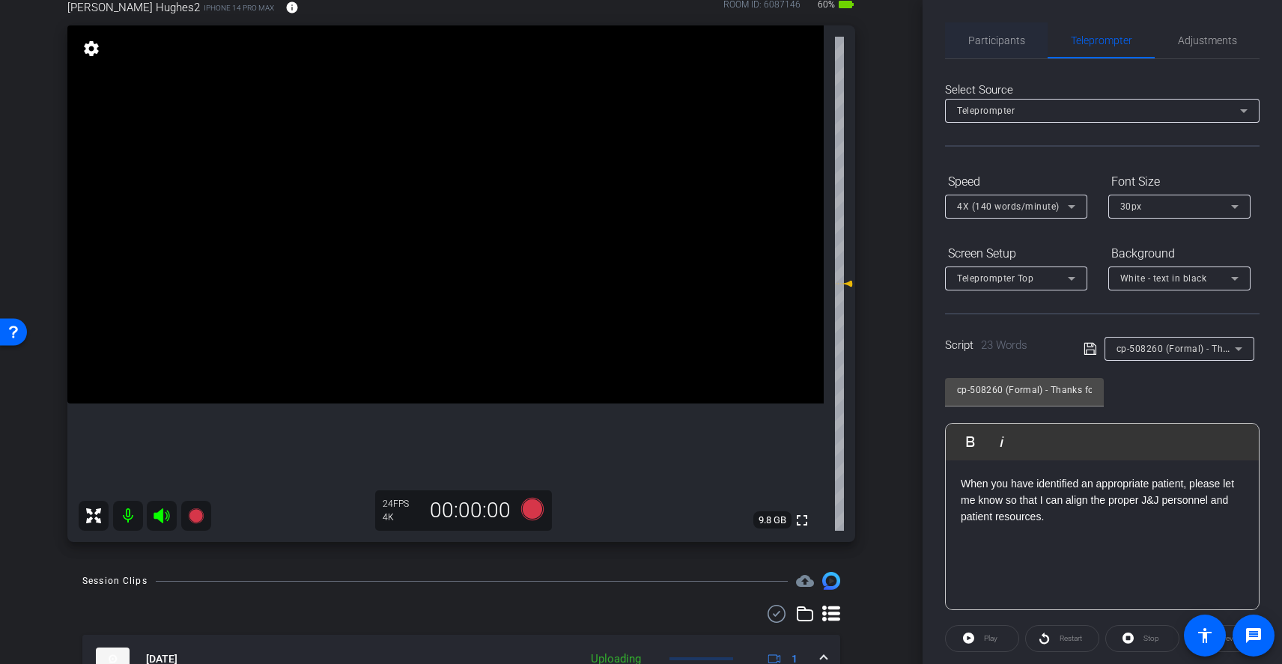
click at [1018, 42] on span "Participants" at bounding box center [996, 40] width 57 height 10
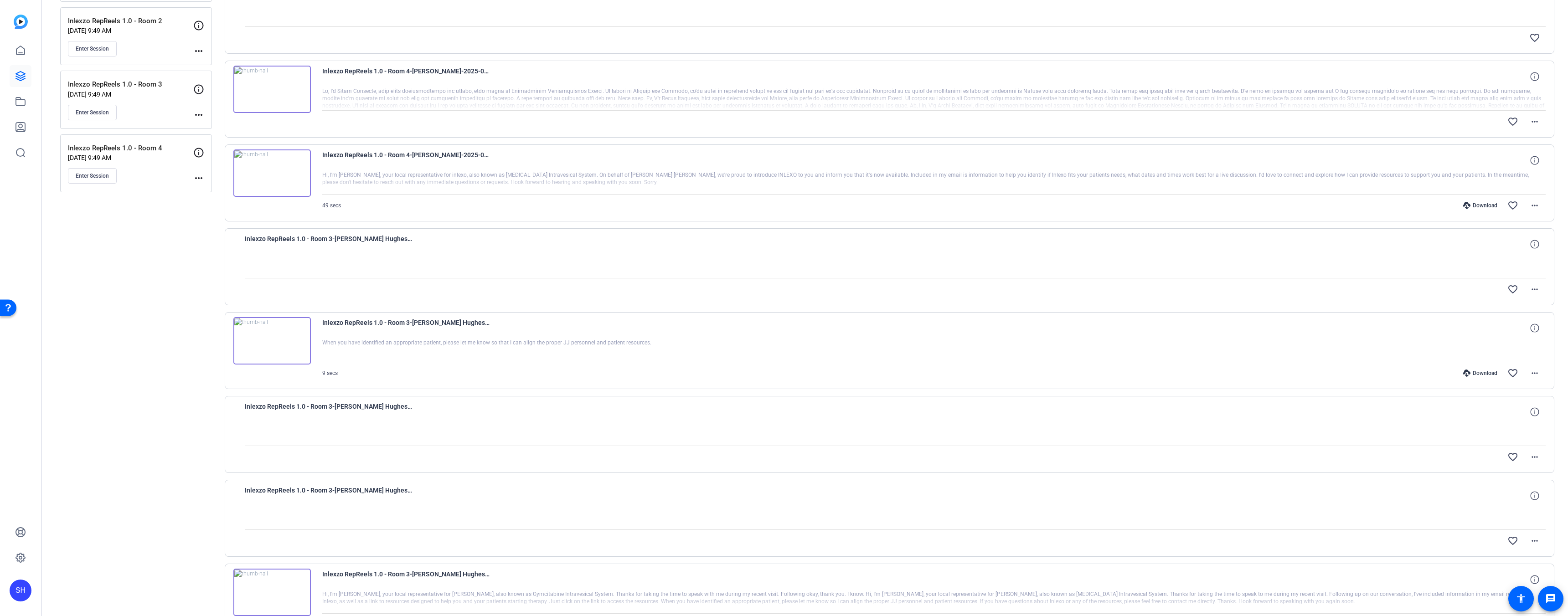
scroll to position [197, 0]
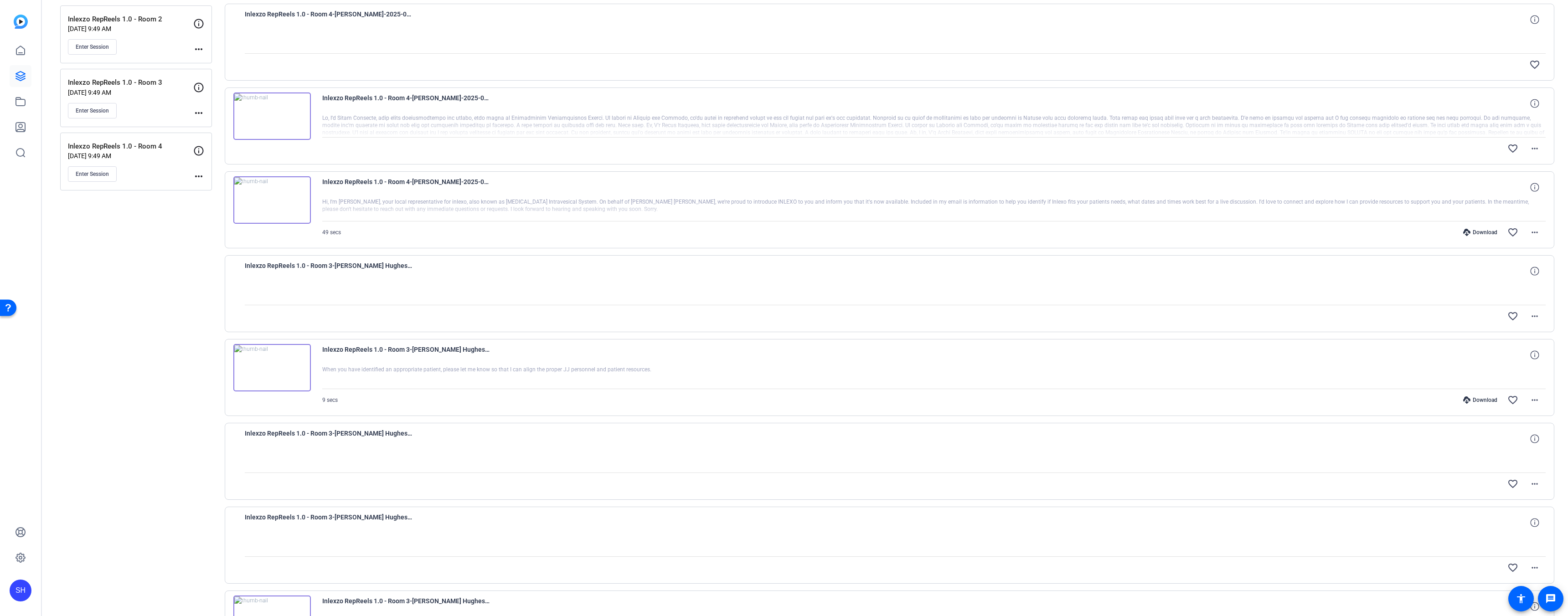
click at [1480, 402] on div "Download" at bounding box center [1480, 400] width 43 height 7
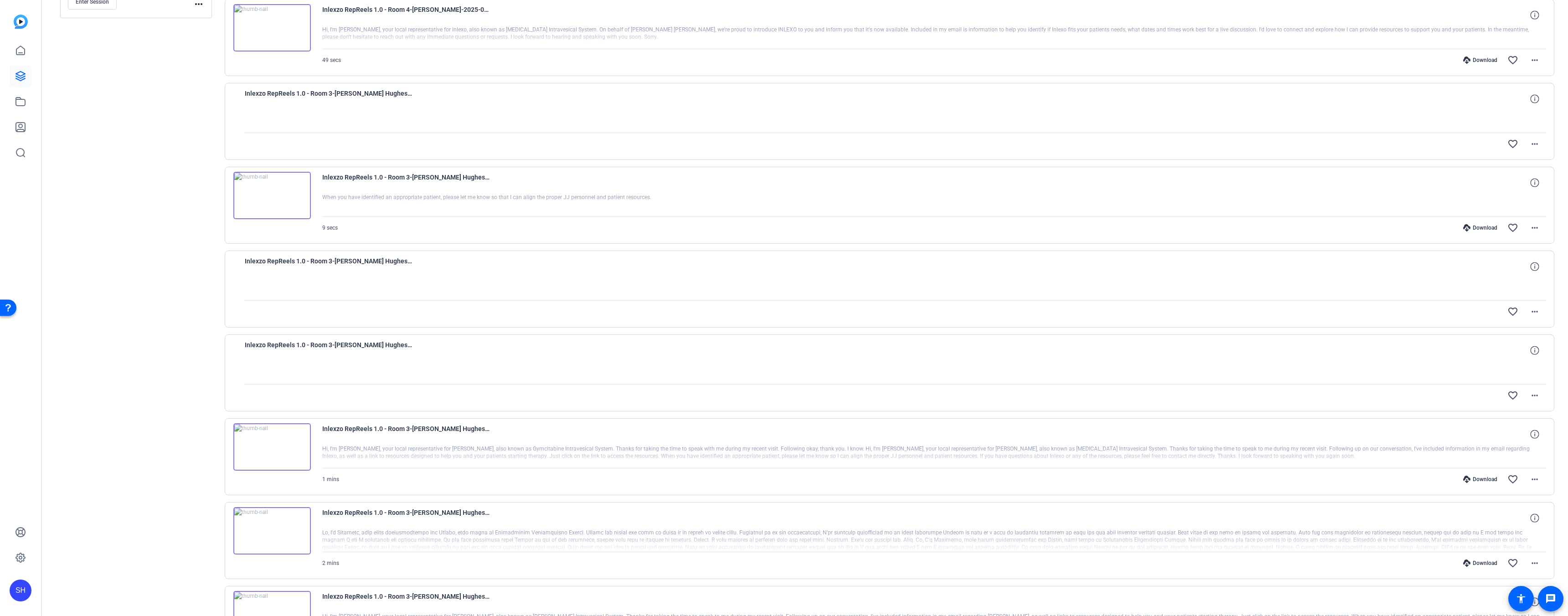
scroll to position [409, 0]
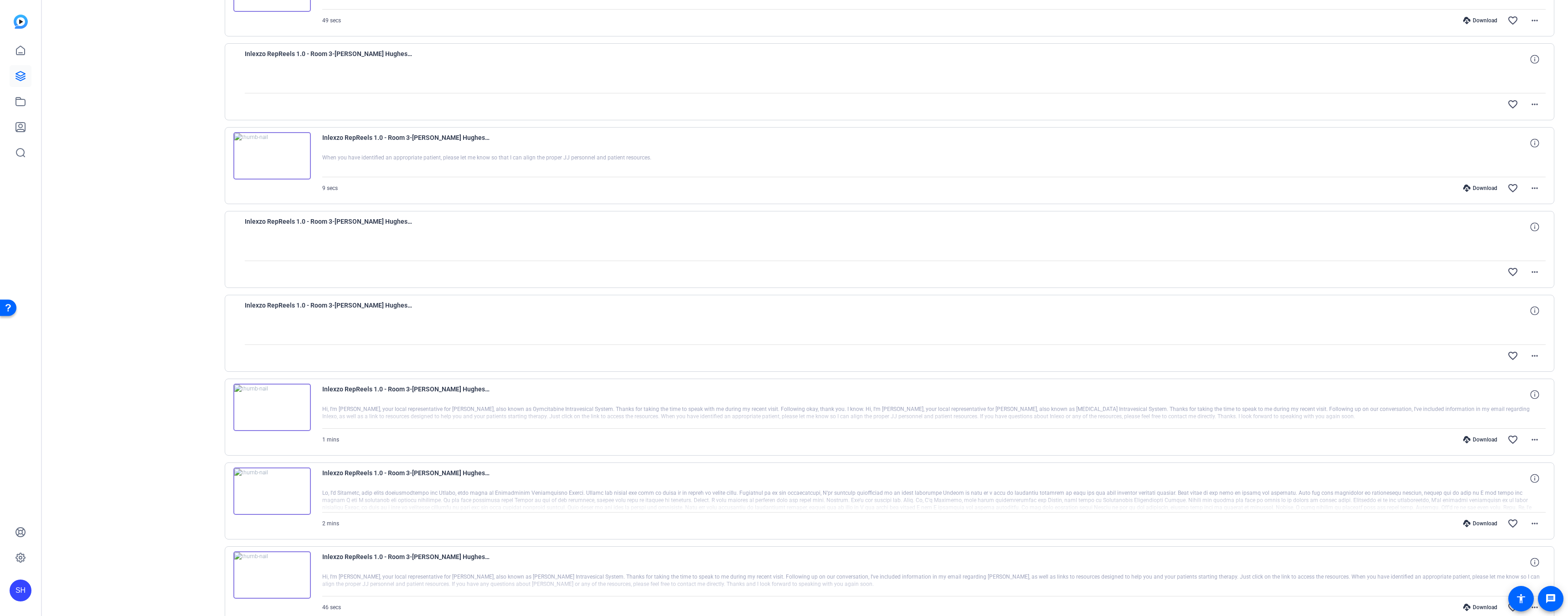
click at [1478, 442] on div "Download" at bounding box center [1480, 440] width 43 height 7
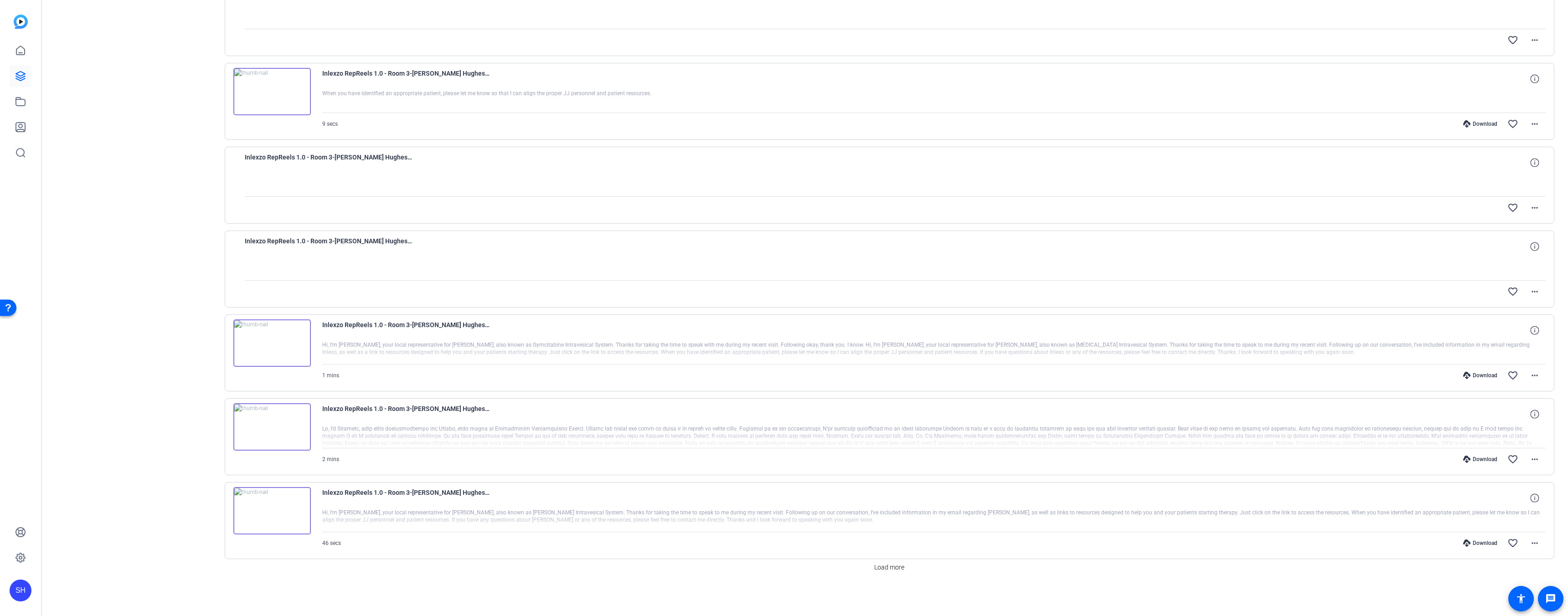
click at [1477, 463] on div "Download" at bounding box center [1480, 460] width 43 height 7
click at [1478, 545] on div "Download" at bounding box center [1480, 544] width 43 height 7
click at [886, 570] on span "Load more" at bounding box center [889, 568] width 30 height 10
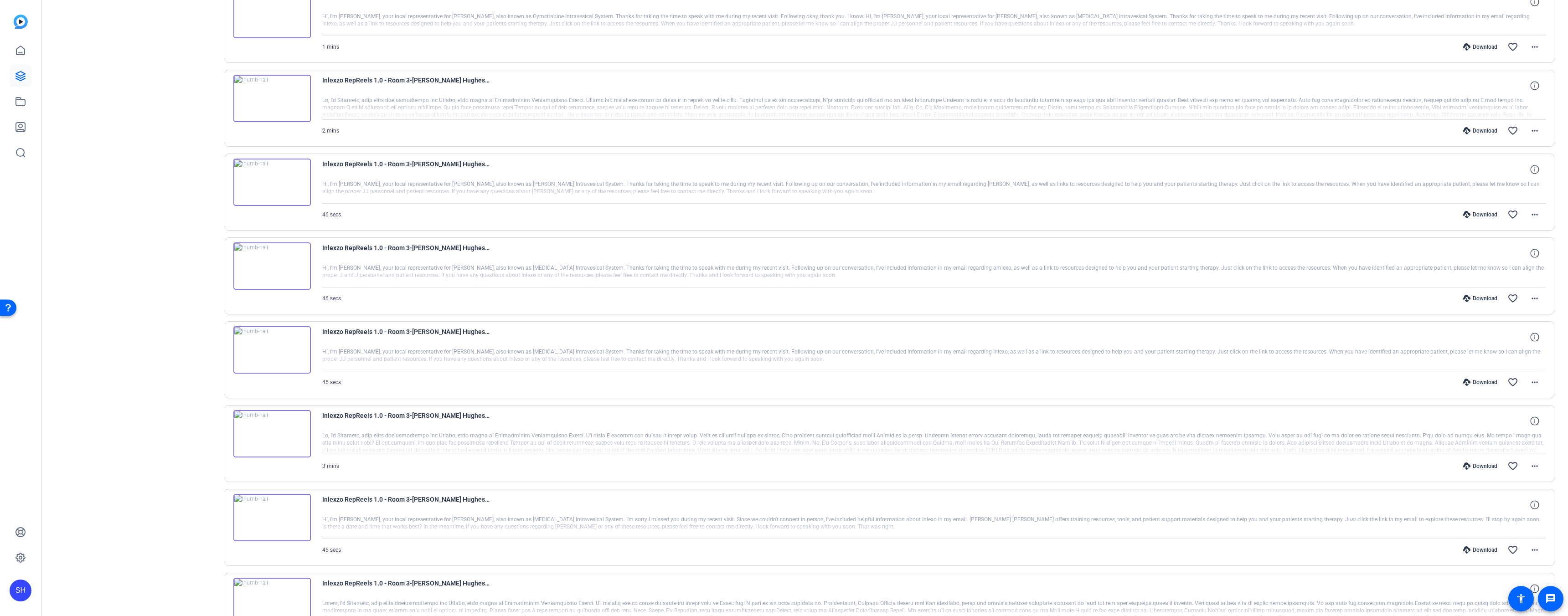
scroll to position [807, 0]
click at [1486, 295] on div "Download" at bounding box center [1480, 293] width 43 height 7
click at [1483, 379] on div "Download" at bounding box center [1480, 377] width 43 height 7
click at [1483, 460] on div "Download" at bounding box center [1480, 461] width 43 height 7
click at [1482, 545] on div "Download" at bounding box center [1480, 545] width 43 height 7
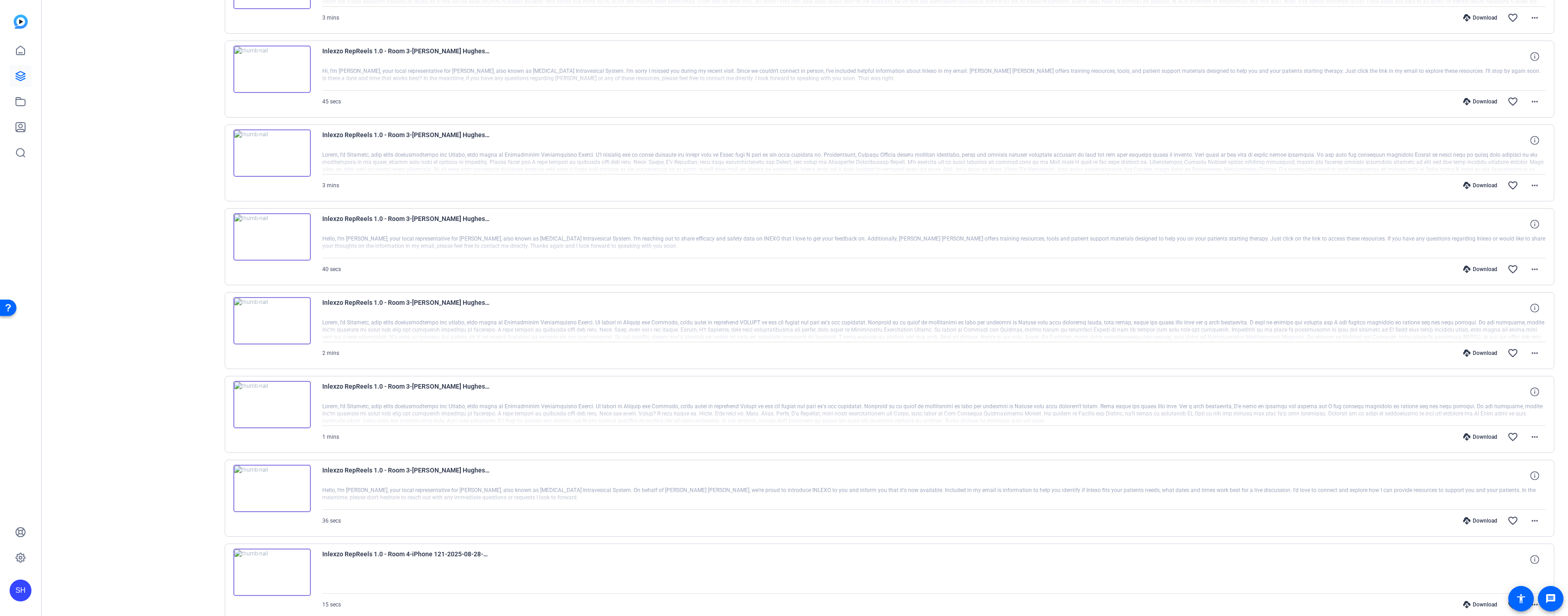
scroll to position [1254, 0]
click at [1480, 181] on div "Download" at bounding box center [1480, 182] width 43 height 7
click at [1482, 267] on div "Download" at bounding box center [1480, 266] width 43 height 7
click at [1475, 351] on div "Download" at bounding box center [1480, 349] width 43 height 7
click at [1472, 432] on div "Download" at bounding box center [1480, 433] width 43 height 7
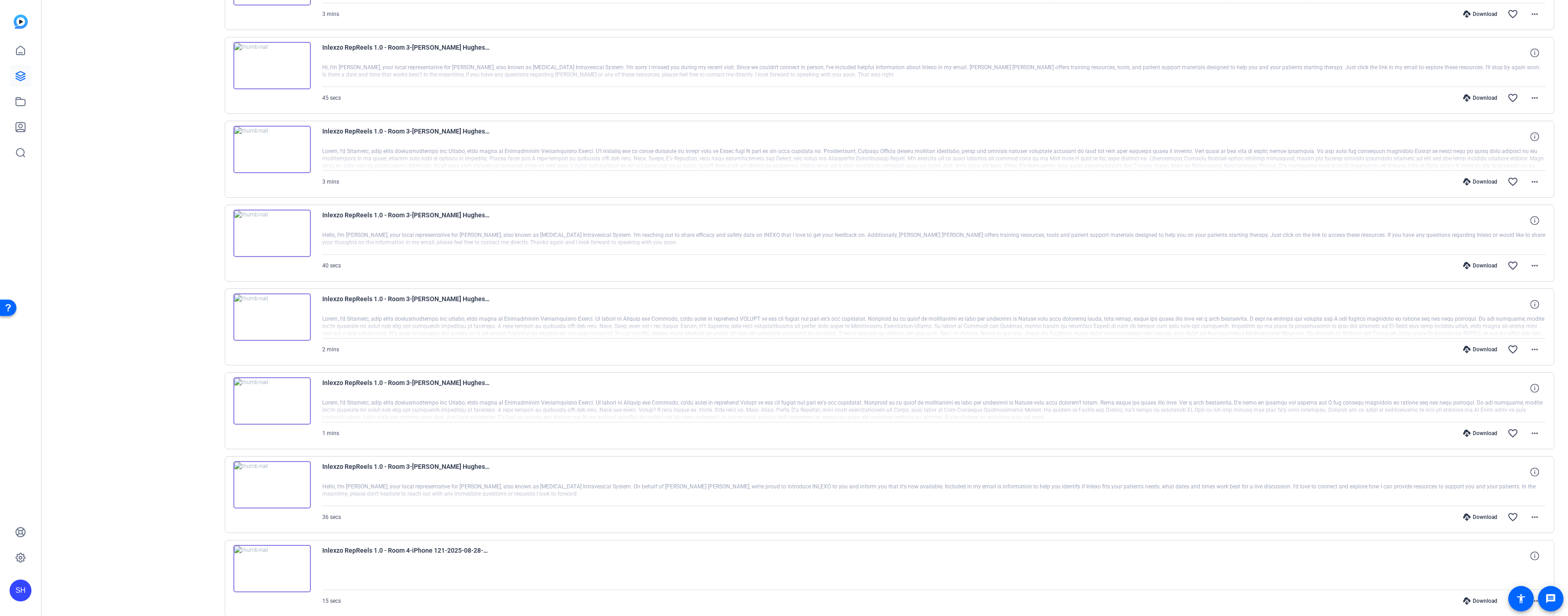
click at [1480, 516] on div "Download" at bounding box center [1480, 517] width 43 height 7
